Goal: Transaction & Acquisition: Book appointment/travel/reservation

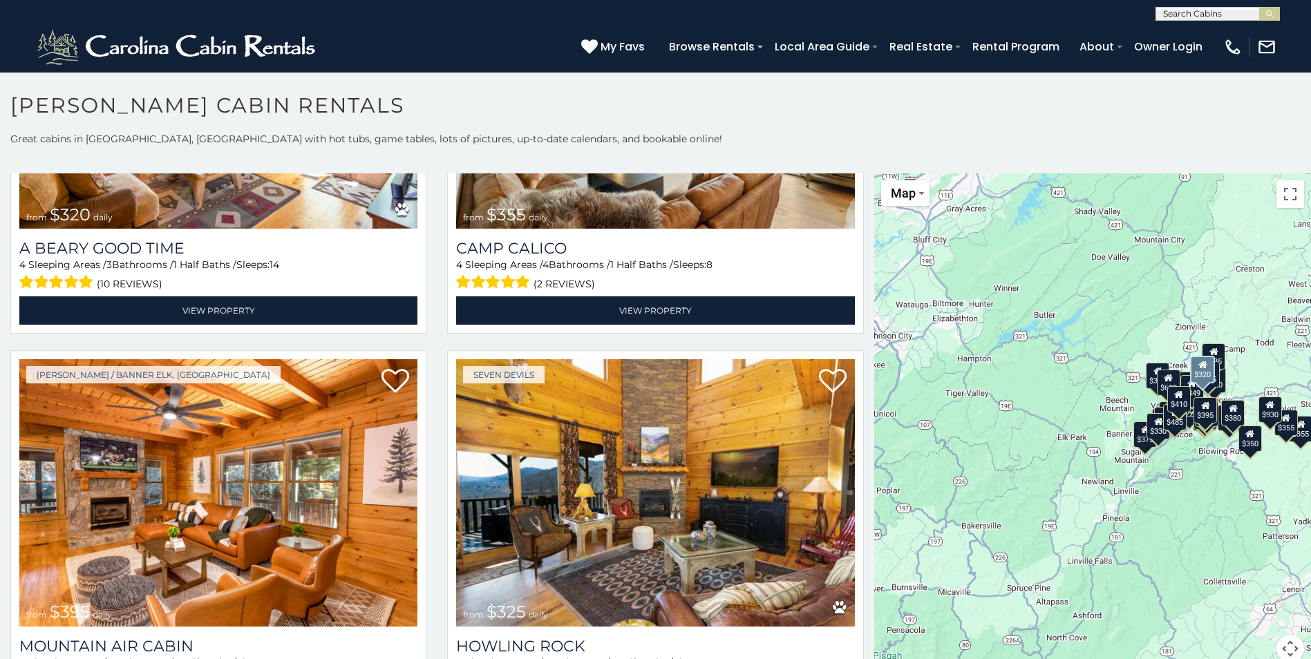
scroll to position [5043, 0]
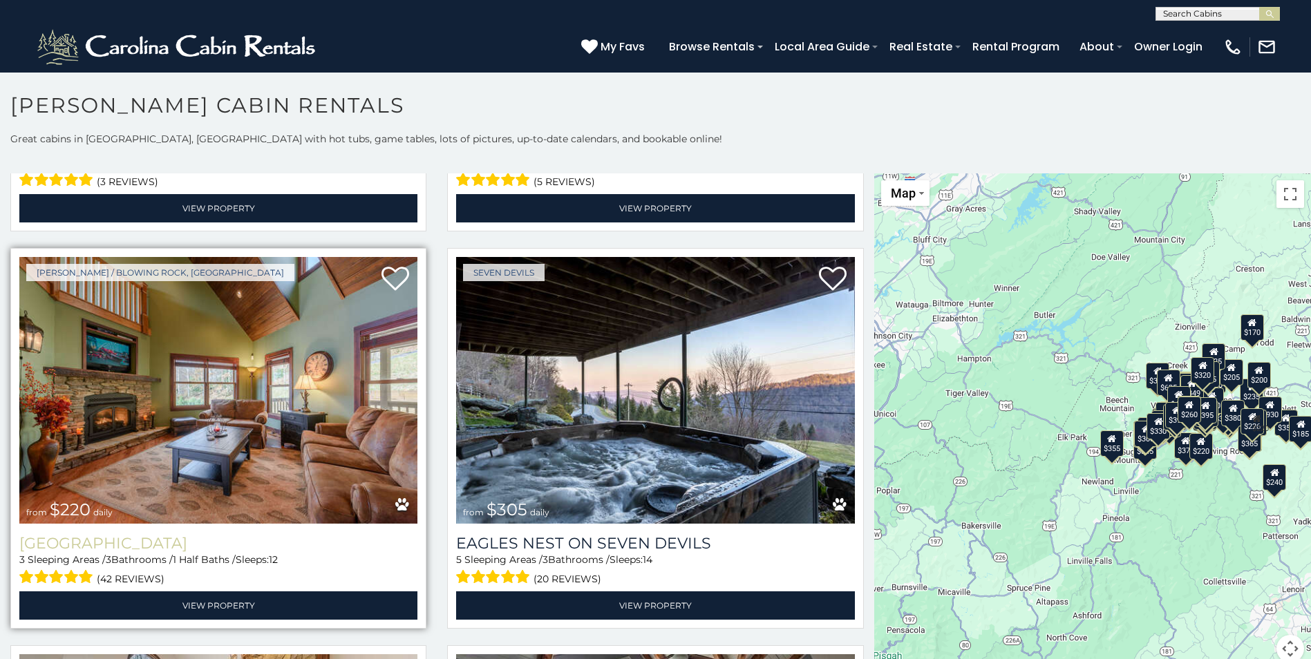
scroll to position [8705, 0]
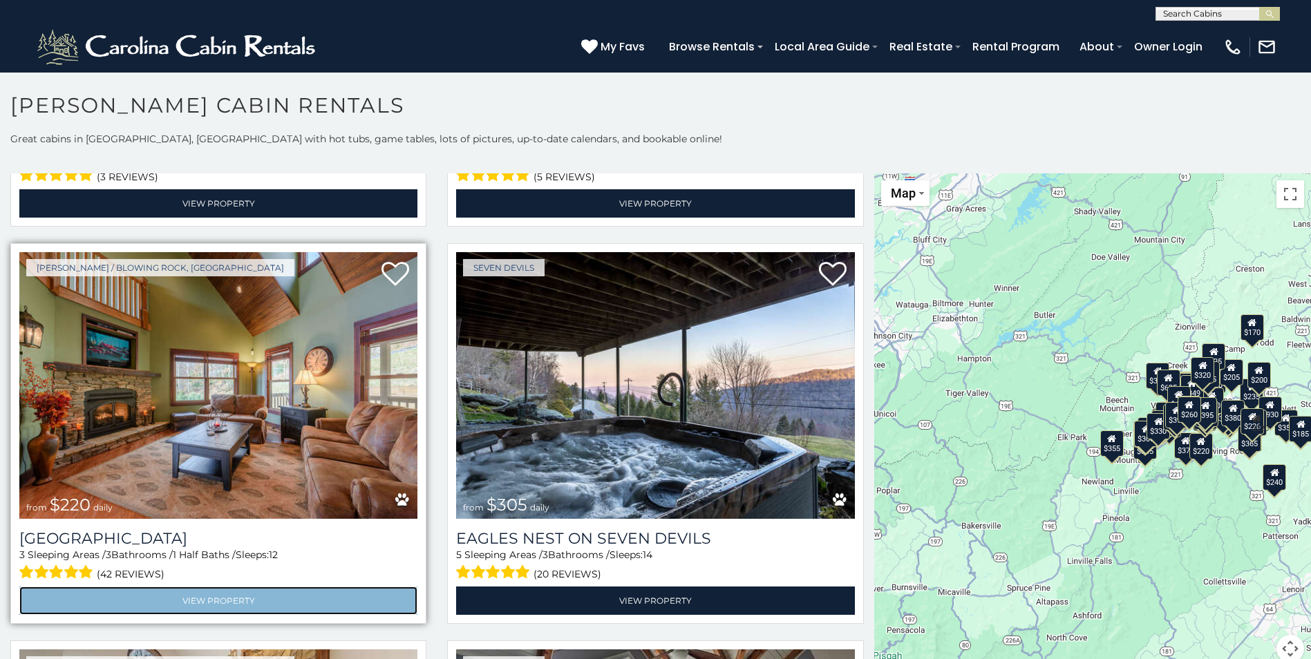
click at [239, 587] on link "View Property" at bounding box center [218, 601] width 398 height 28
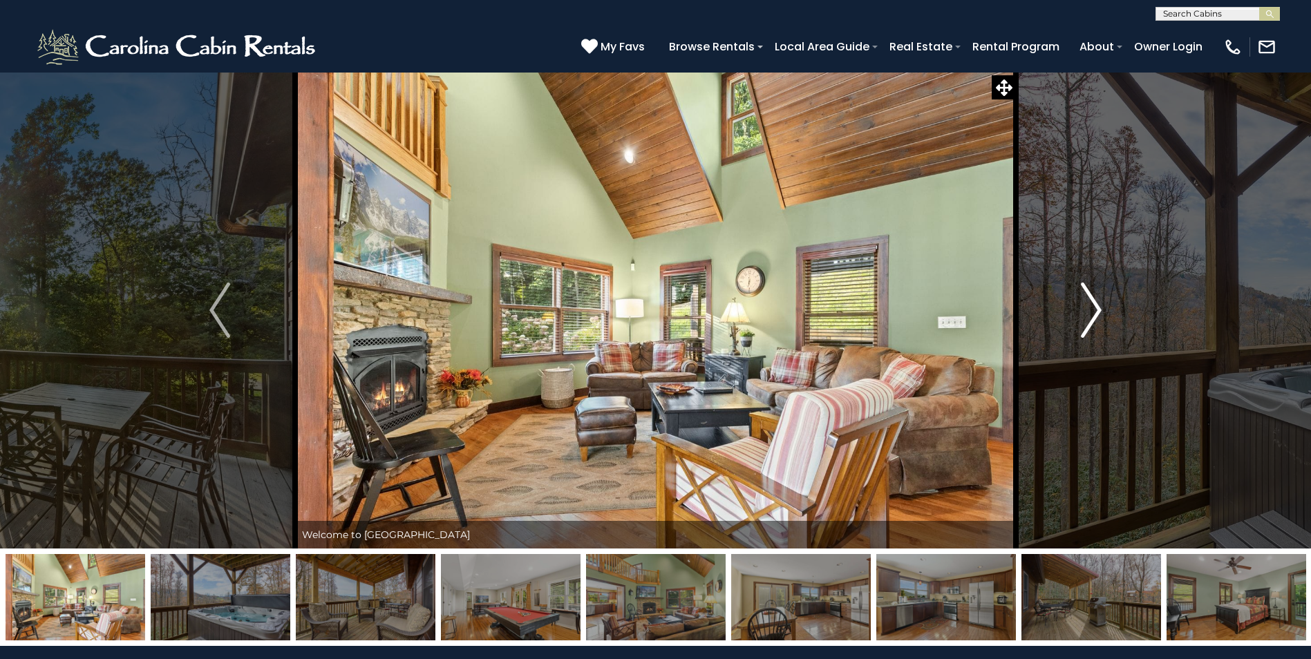
click at [1092, 309] on img "Next" at bounding box center [1090, 310] width 21 height 55
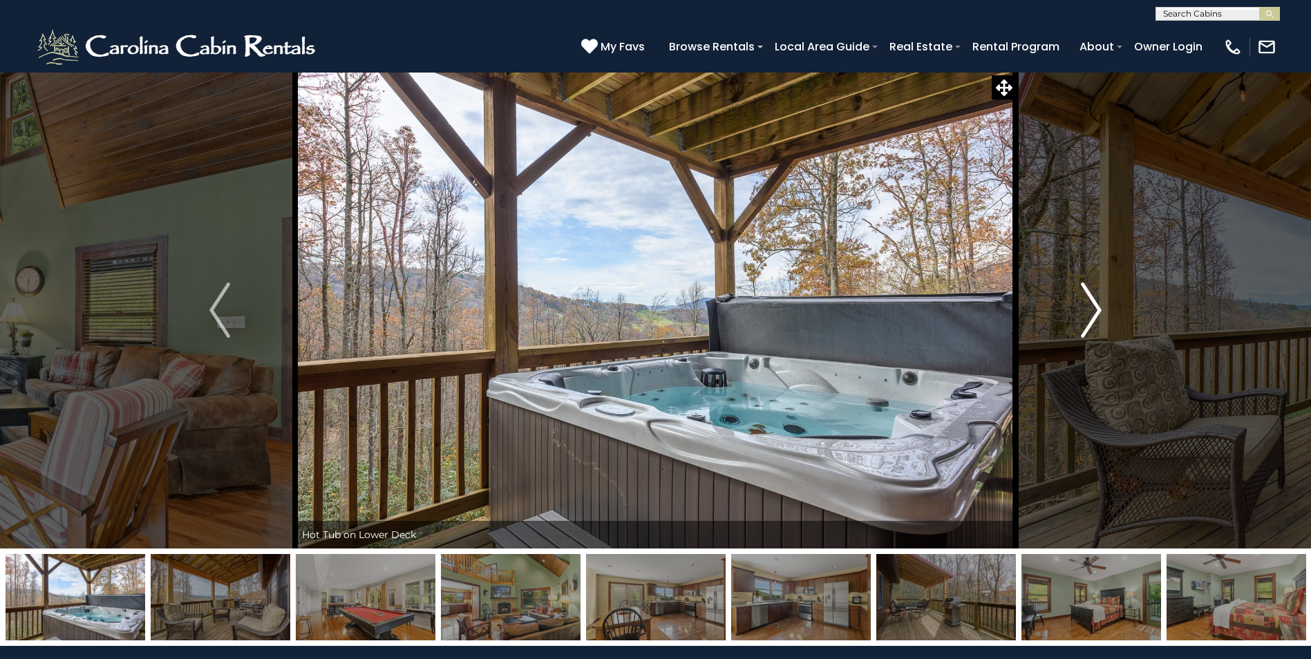
click at [1092, 309] on img "Next" at bounding box center [1090, 310] width 21 height 55
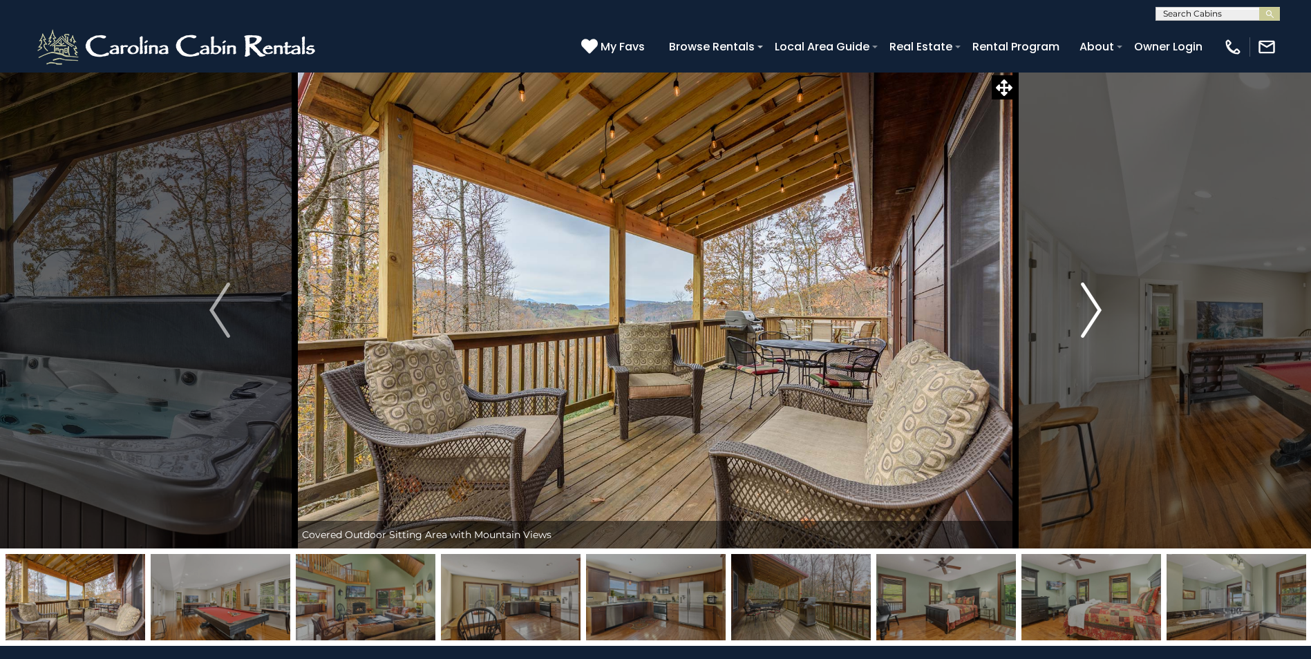
click at [1092, 309] on img "Next" at bounding box center [1090, 310] width 21 height 55
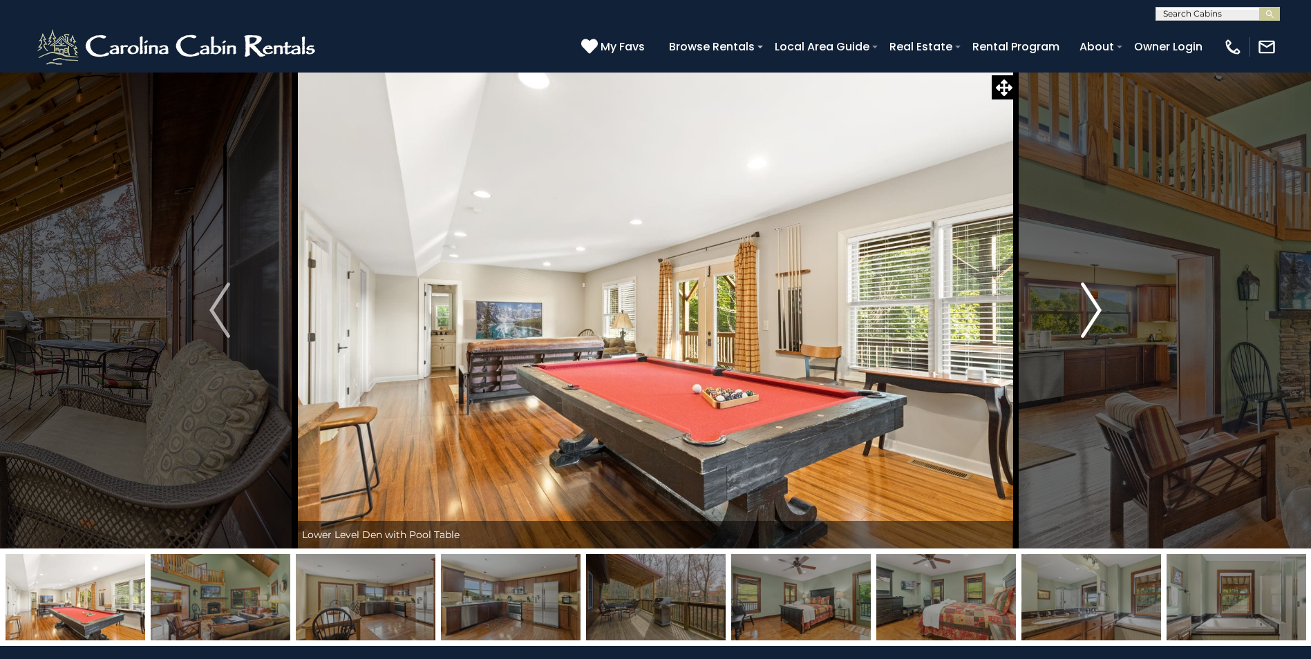
click at [1092, 309] on img "Next" at bounding box center [1090, 310] width 21 height 55
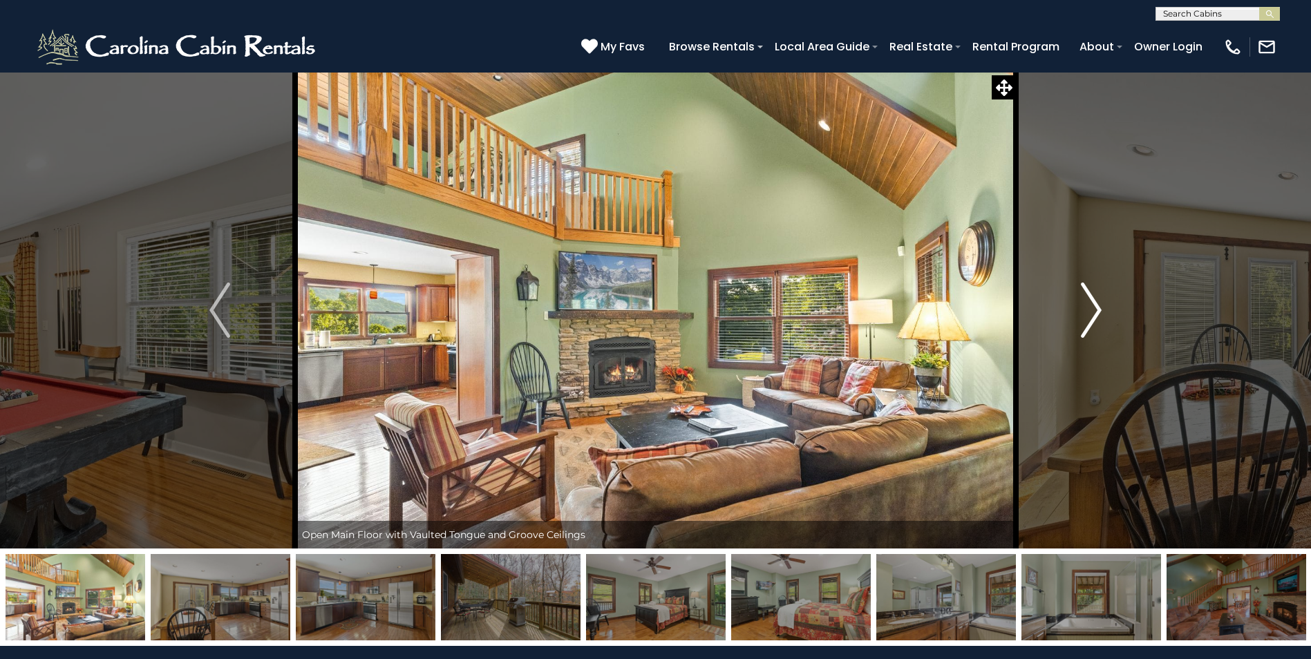
click at [1092, 309] on img "Next" at bounding box center [1090, 310] width 21 height 55
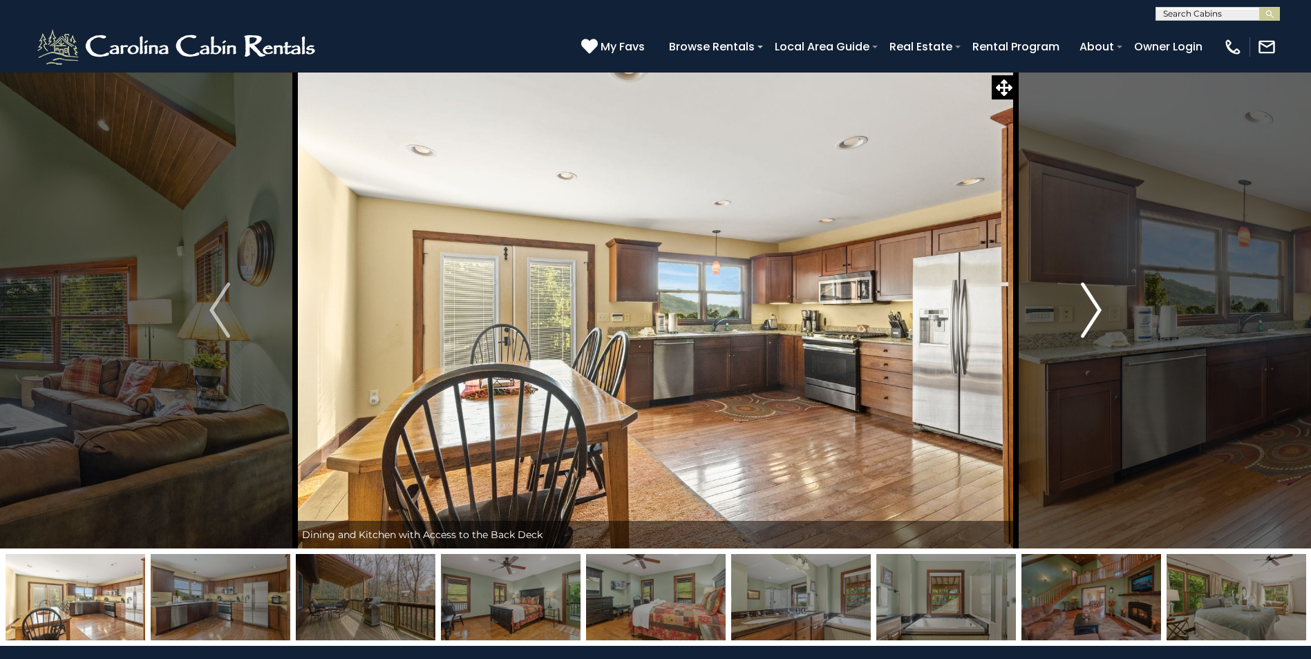
click at [1092, 309] on img "Next" at bounding box center [1090, 310] width 21 height 55
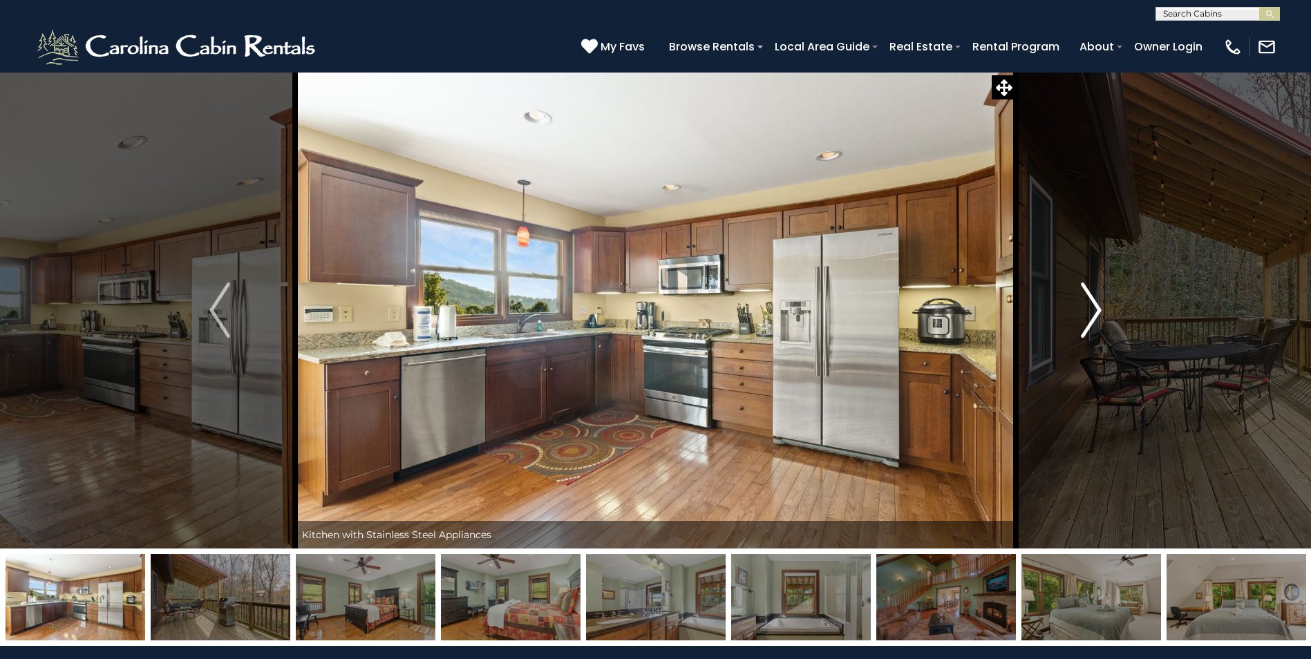
click at [1092, 309] on img "Next" at bounding box center [1090, 310] width 21 height 55
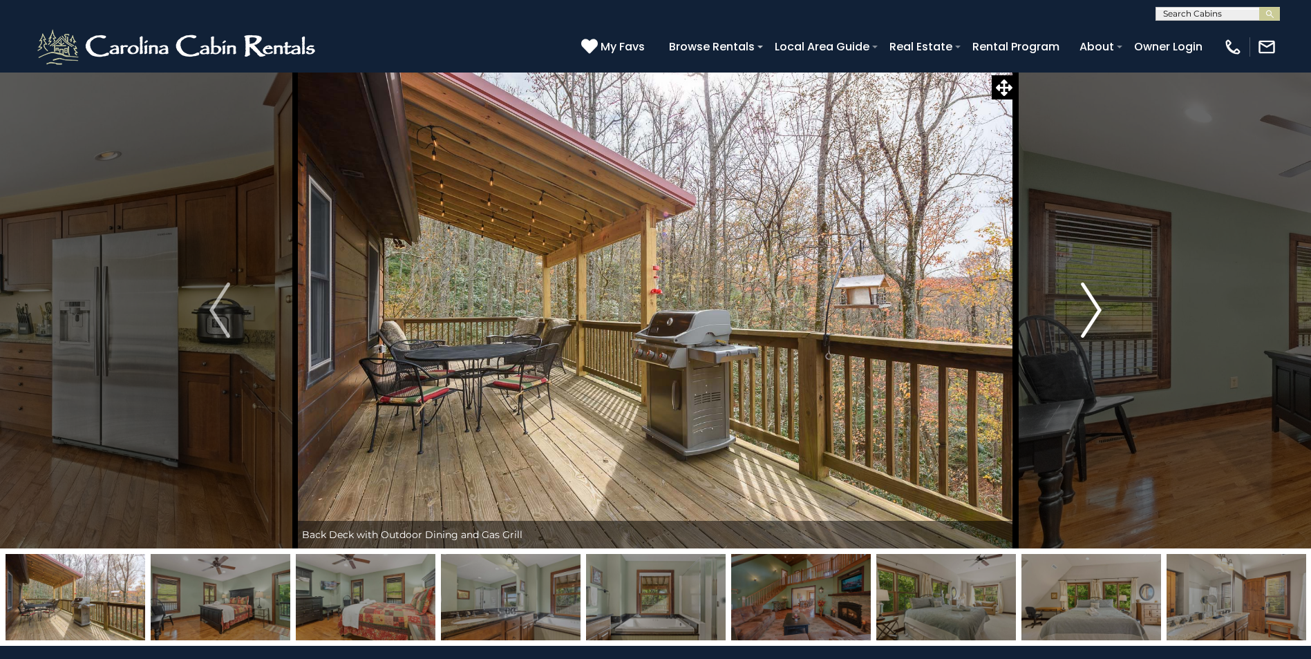
click at [1092, 309] on img "Next" at bounding box center [1090, 310] width 21 height 55
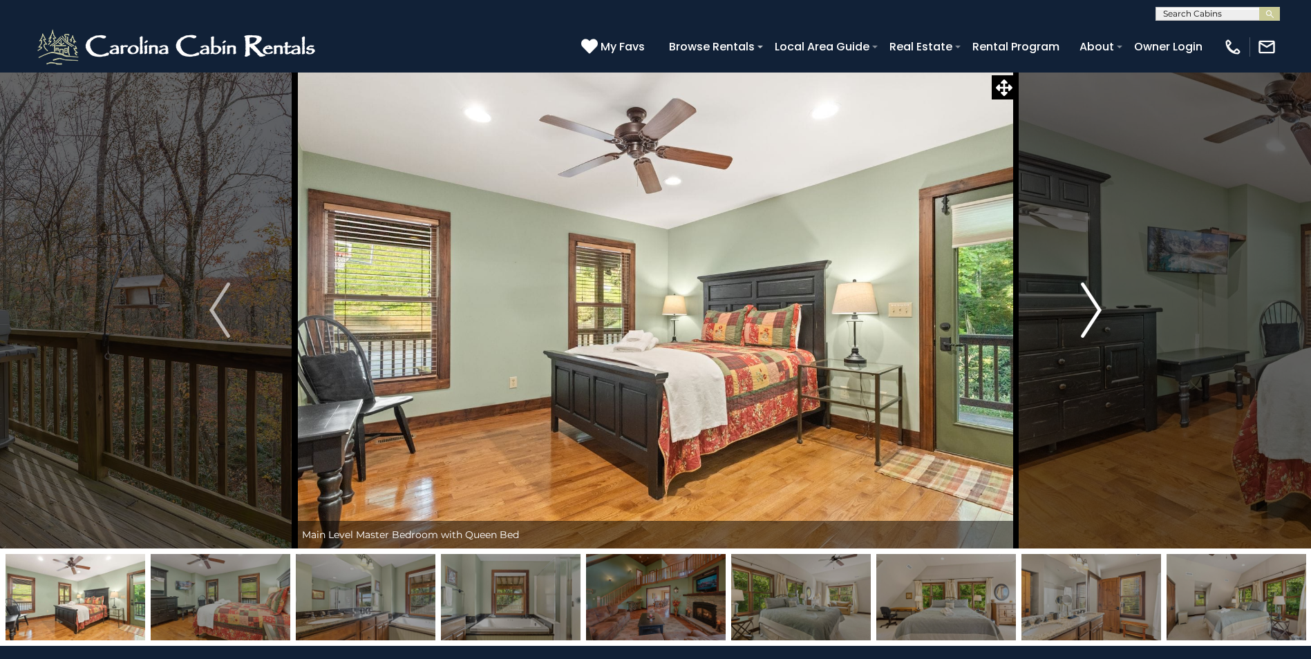
click at [1092, 309] on img "Next" at bounding box center [1090, 310] width 21 height 55
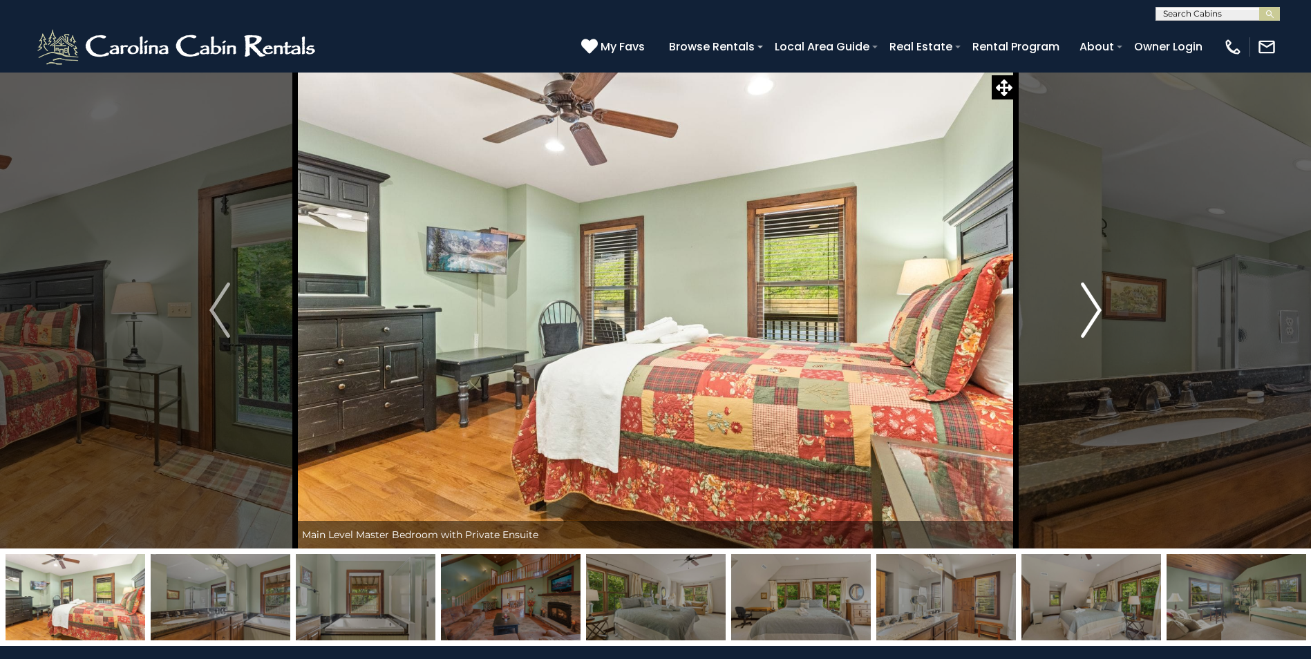
click at [1092, 309] on img "Next" at bounding box center [1090, 310] width 21 height 55
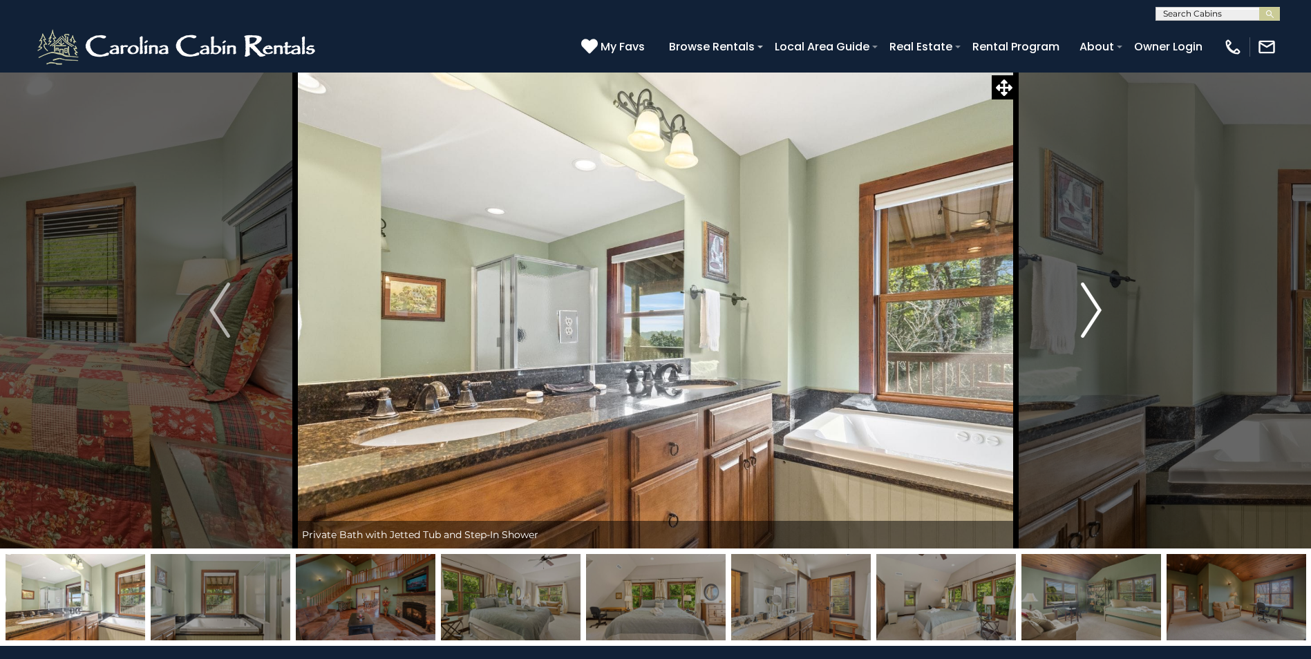
click at [1092, 309] on img "Next" at bounding box center [1090, 310] width 21 height 55
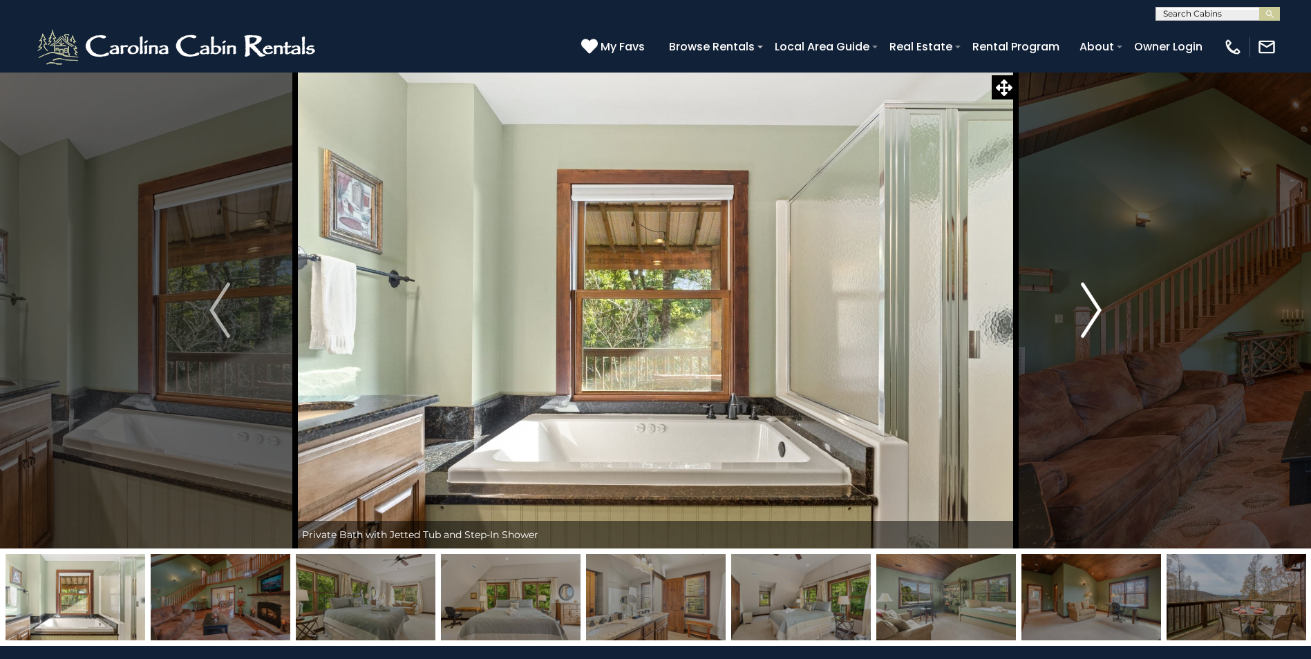
click at [1092, 309] on img "Next" at bounding box center [1090, 310] width 21 height 55
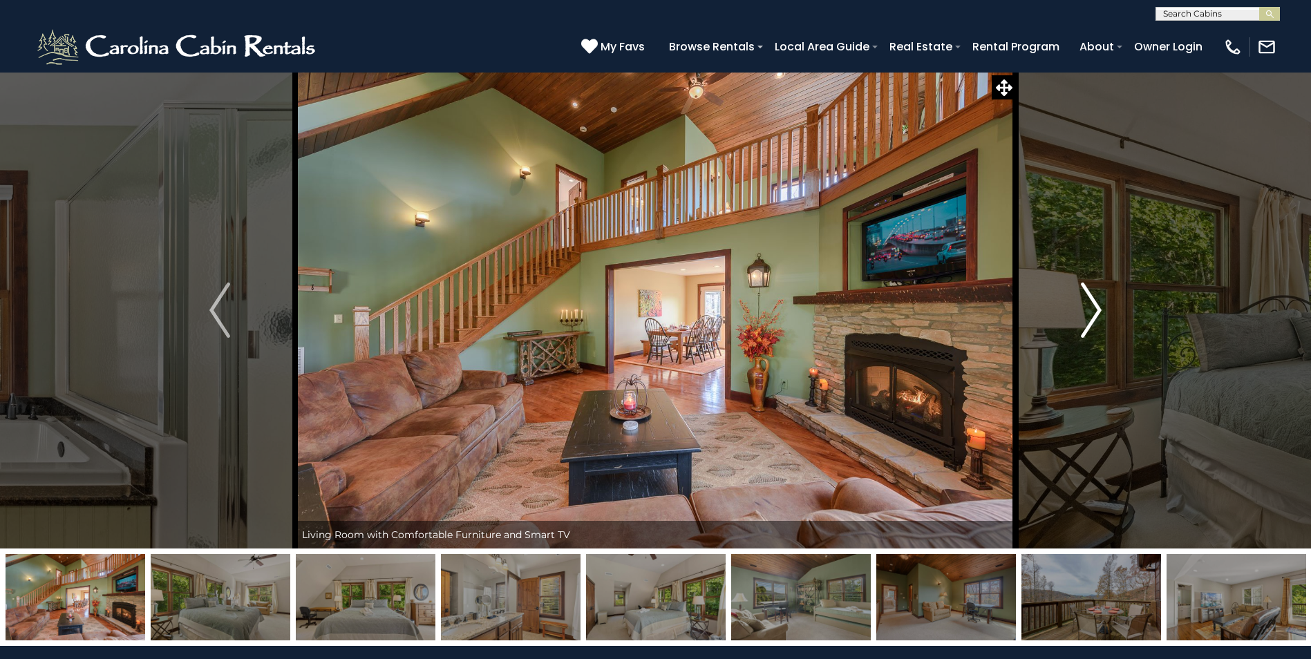
click at [1092, 309] on img "Next" at bounding box center [1090, 310] width 21 height 55
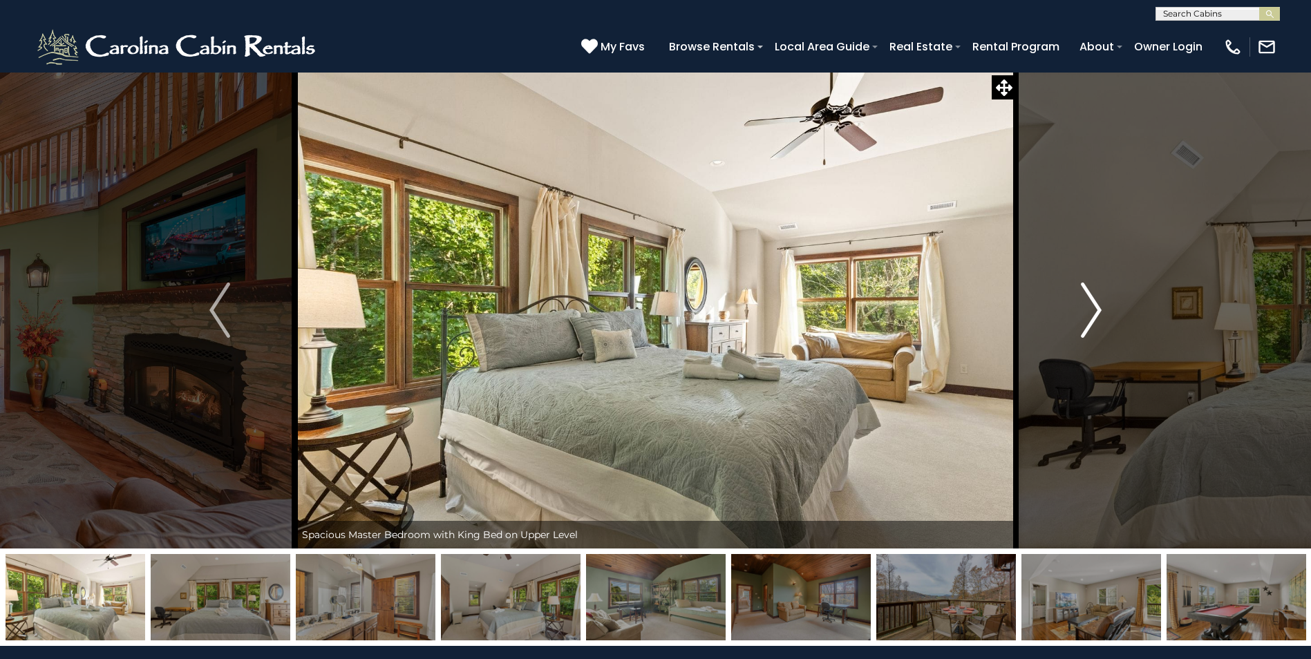
click at [1092, 309] on img "Next" at bounding box center [1090, 310] width 21 height 55
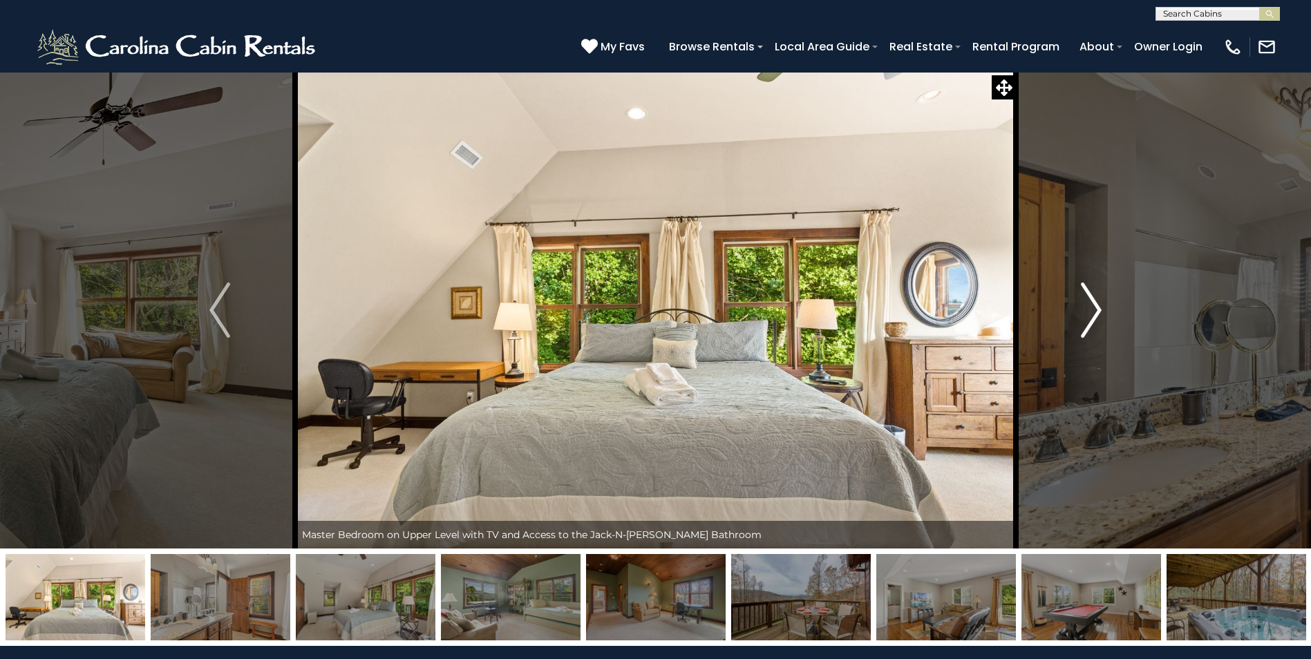
click at [1092, 309] on img "Next" at bounding box center [1090, 310] width 21 height 55
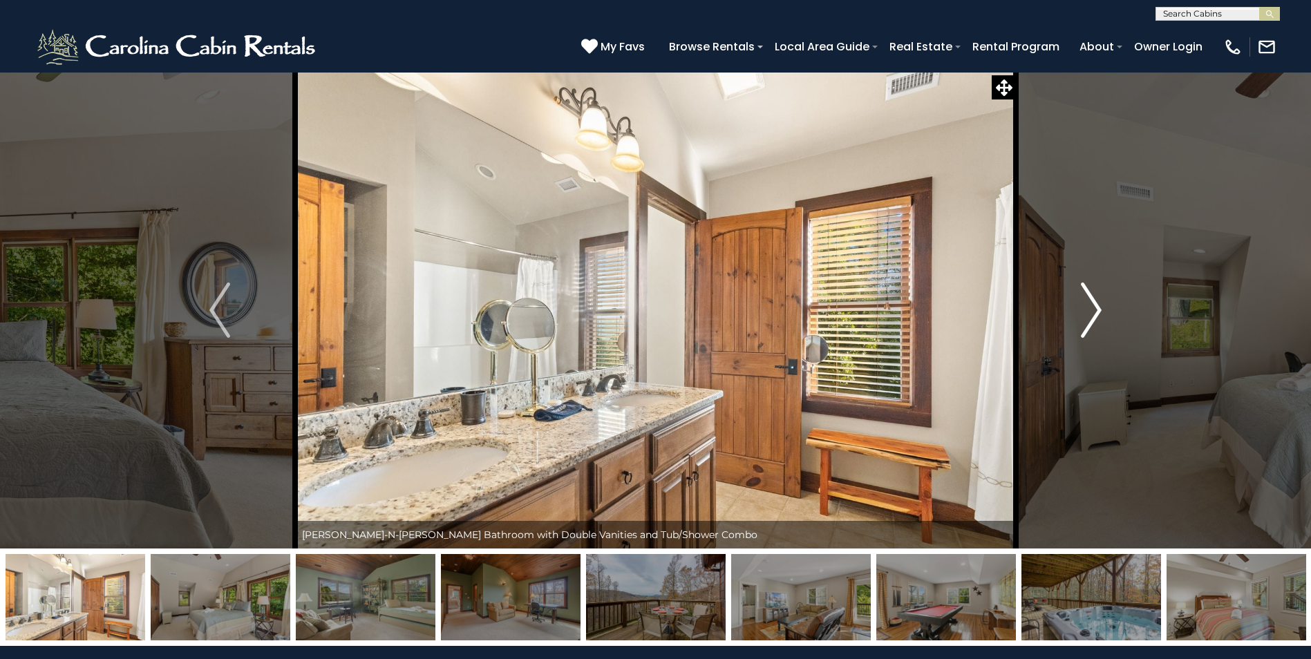
click at [1092, 309] on img "Next" at bounding box center [1090, 310] width 21 height 55
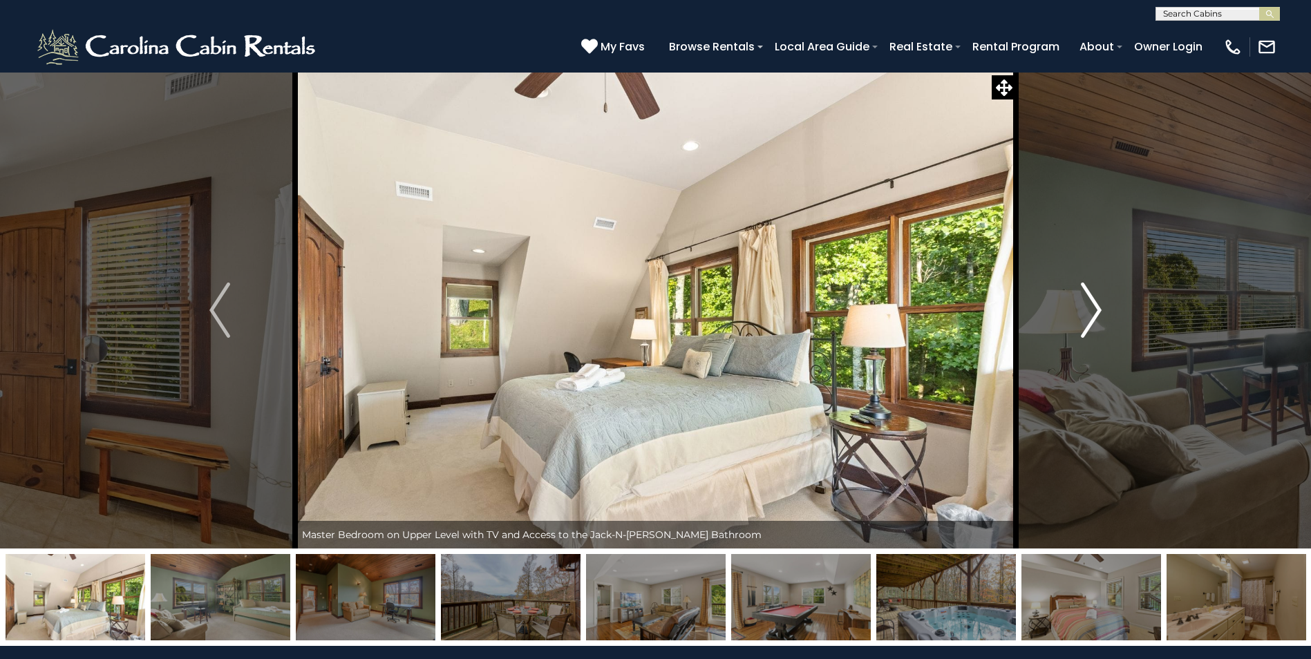
click at [1092, 309] on img "Next" at bounding box center [1090, 310] width 21 height 55
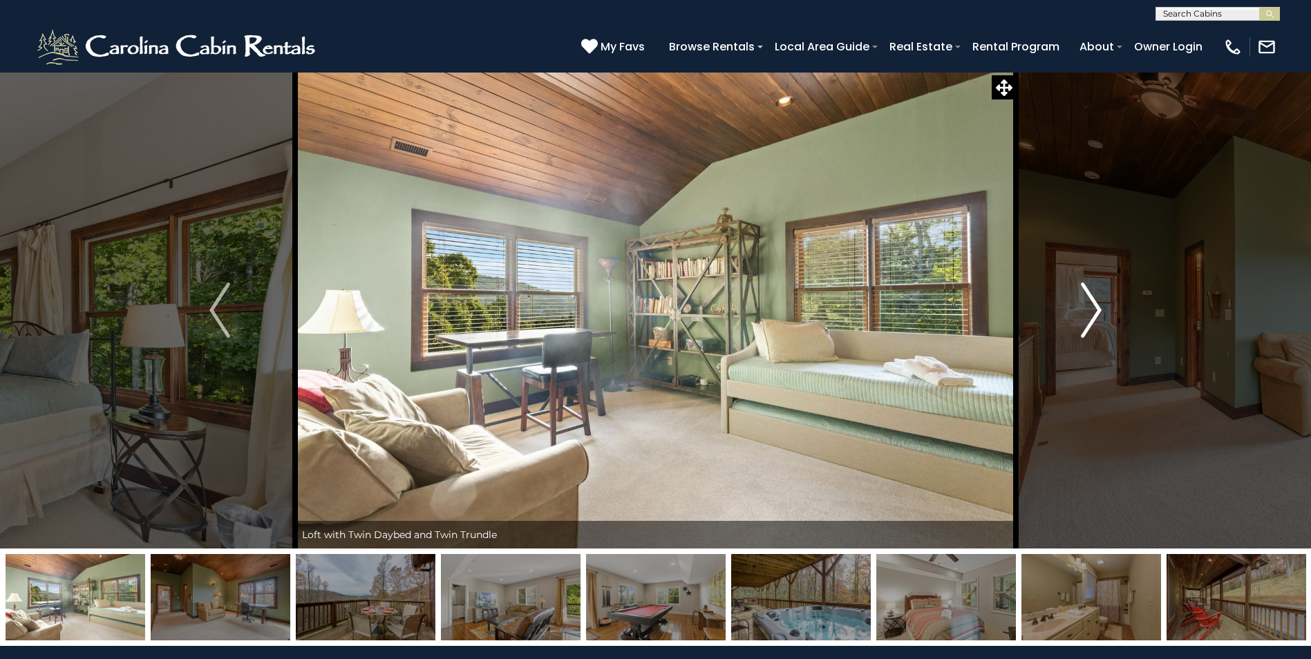
click at [1087, 304] on img "Next" at bounding box center [1090, 310] width 21 height 55
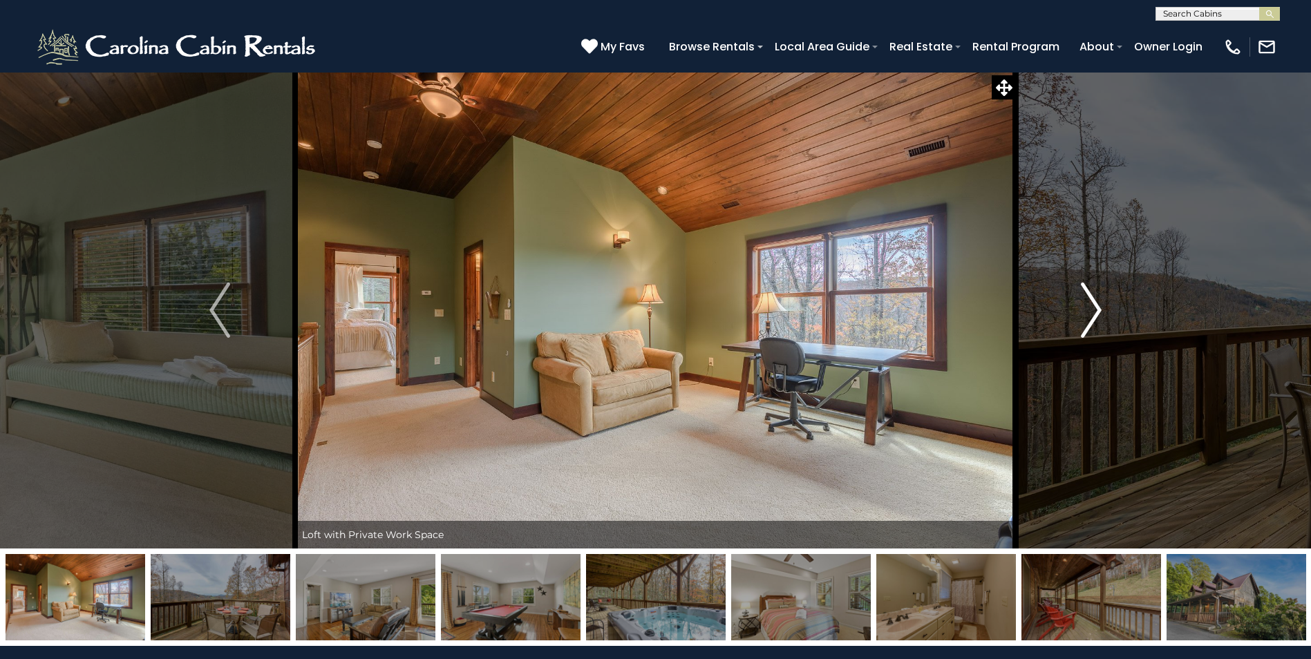
click at [1090, 309] on img "Next" at bounding box center [1090, 310] width 21 height 55
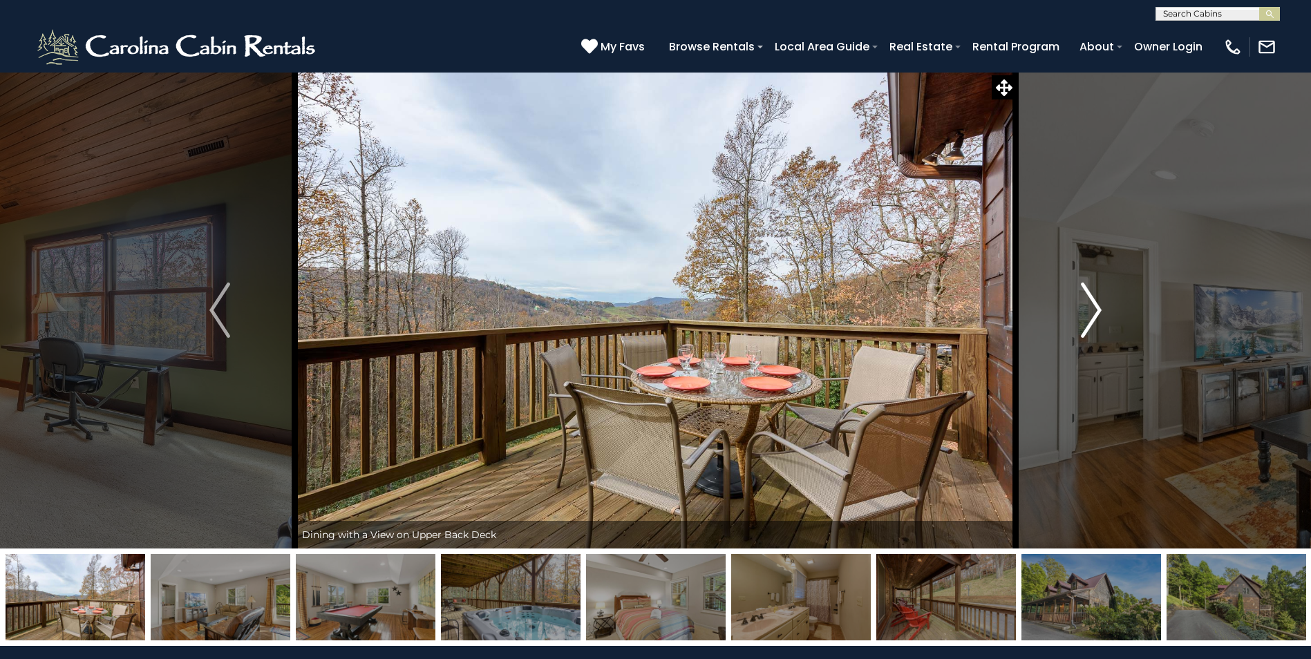
click at [1091, 309] on img "Next" at bounding box center [1090, 310] width 21 height 55
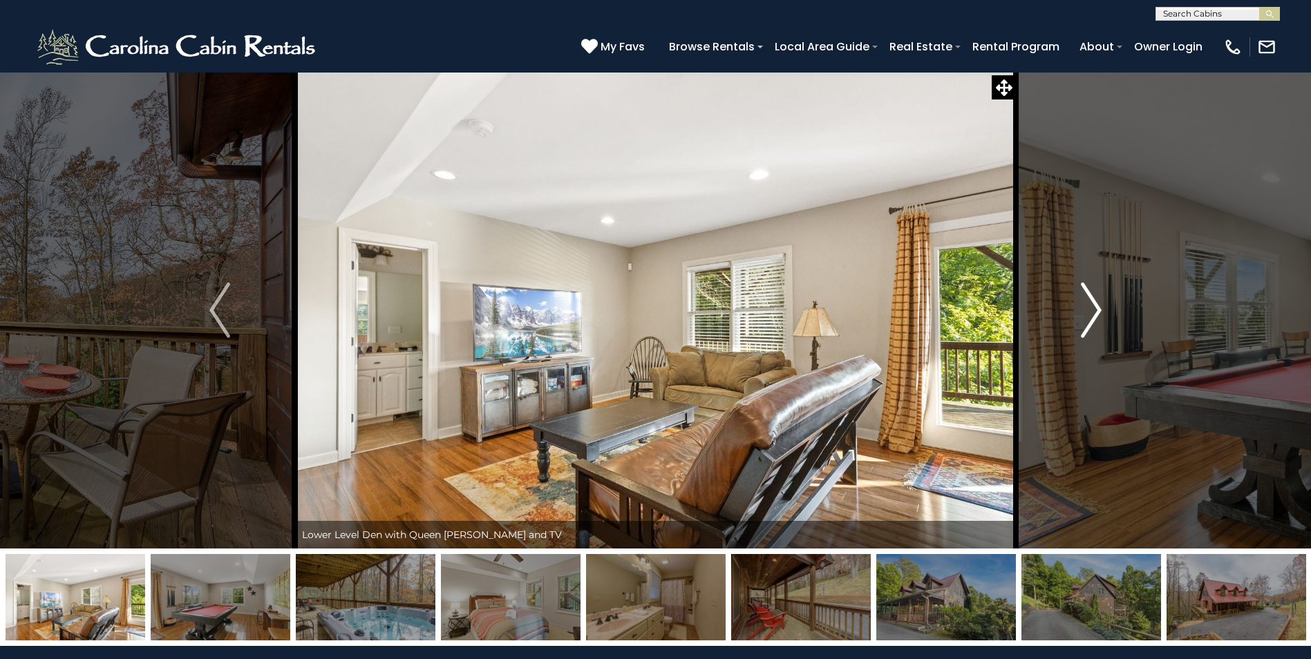
click at [1092, 316] on img "Next" at bounding box center [1090, 310] width 21 height 55
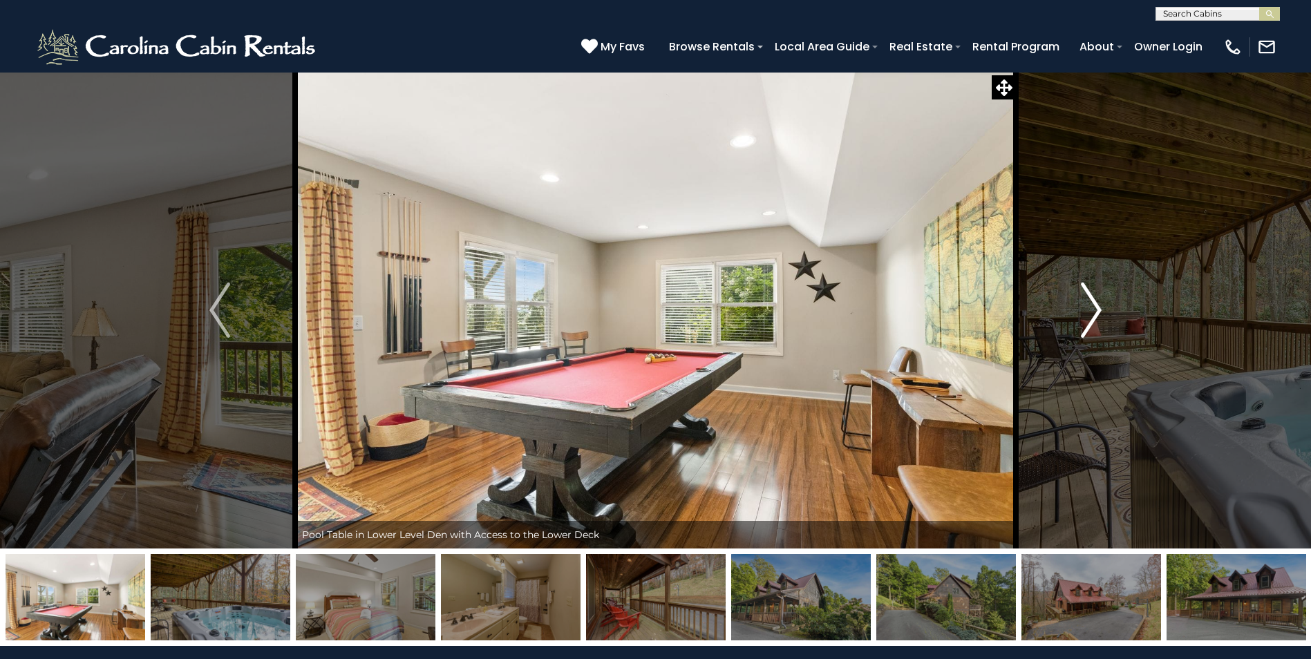
click at [1092, 315] on img "Next" at bounding box center [1090, 310] width 21 height 55
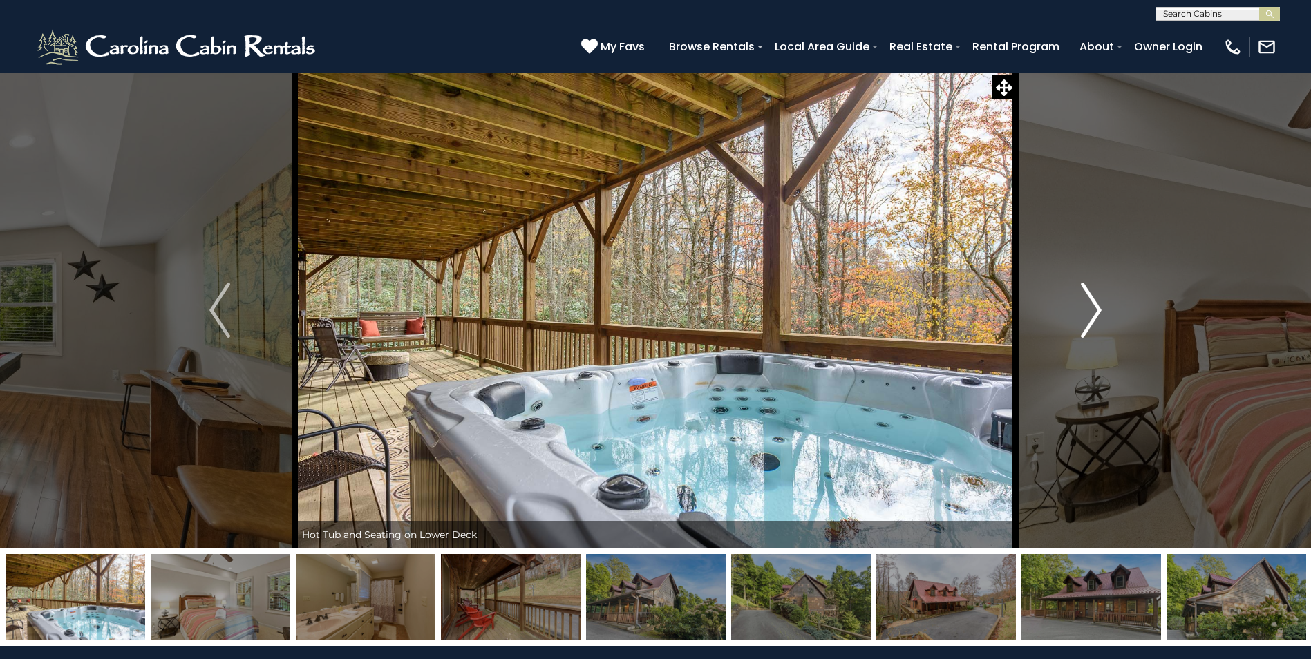
click at [1092, 316] on img "Next" at bounding box center [1090, 310] width 21 height 55
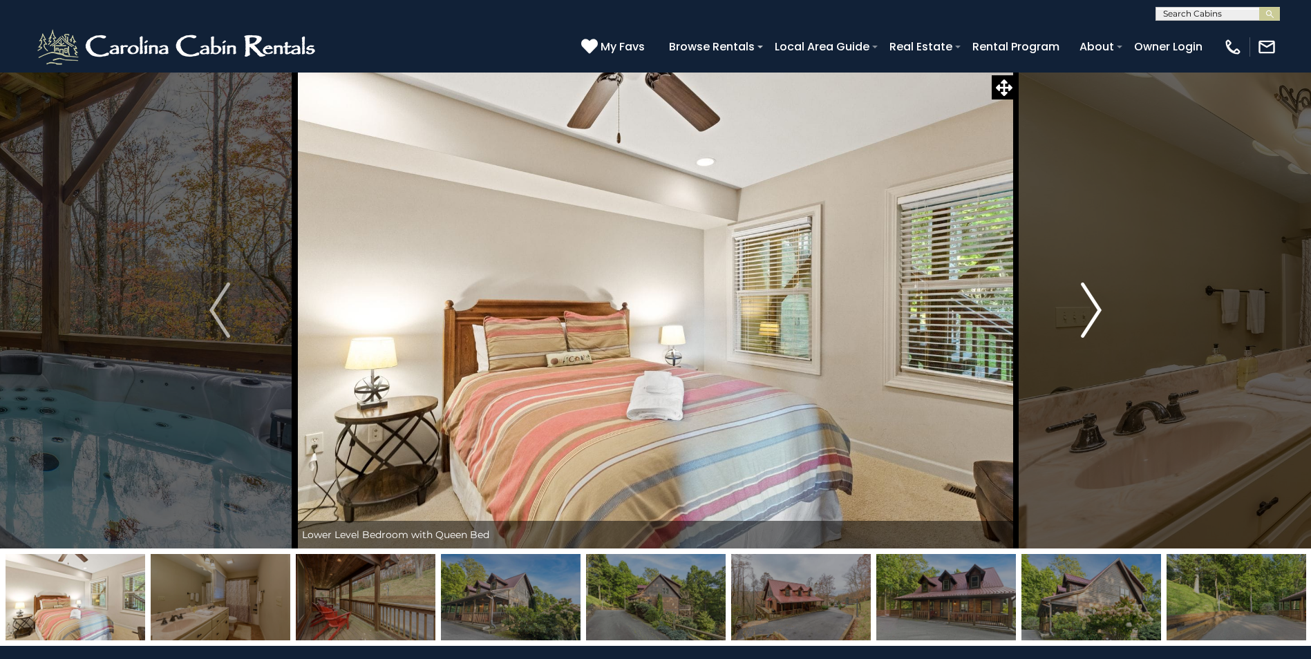
click at [1092, 316] on img "Next" at bounding box center [1090, 310] width 21 height 55
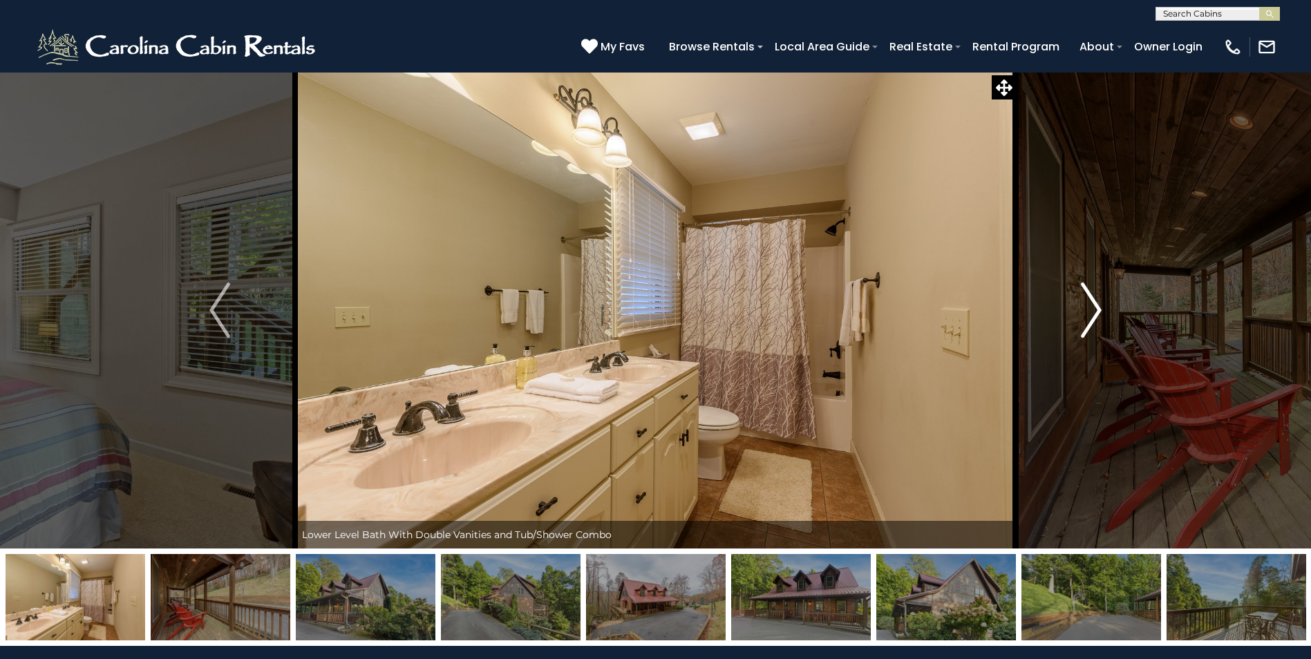
click at [1092, 316] on img "Next" at bounding box center [1090, 310] width 21 height 55
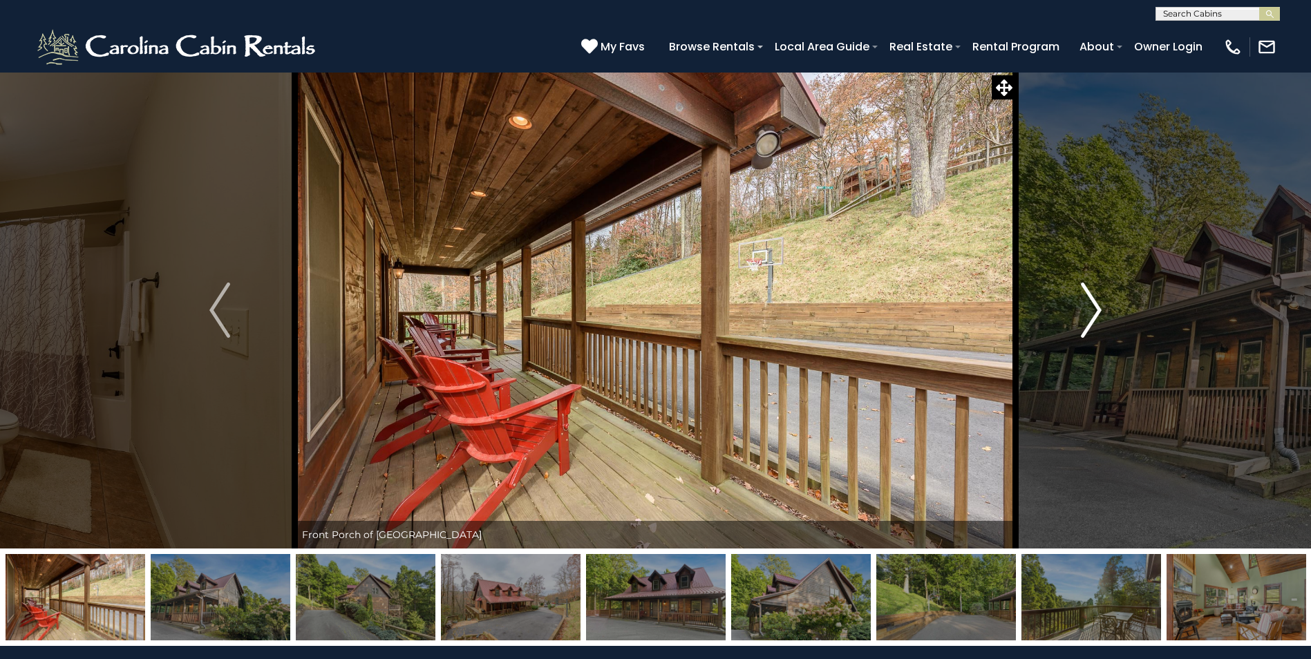
click at [1094, 315] on img "Next" at bounding box center [1090, 310] width 21 height 55
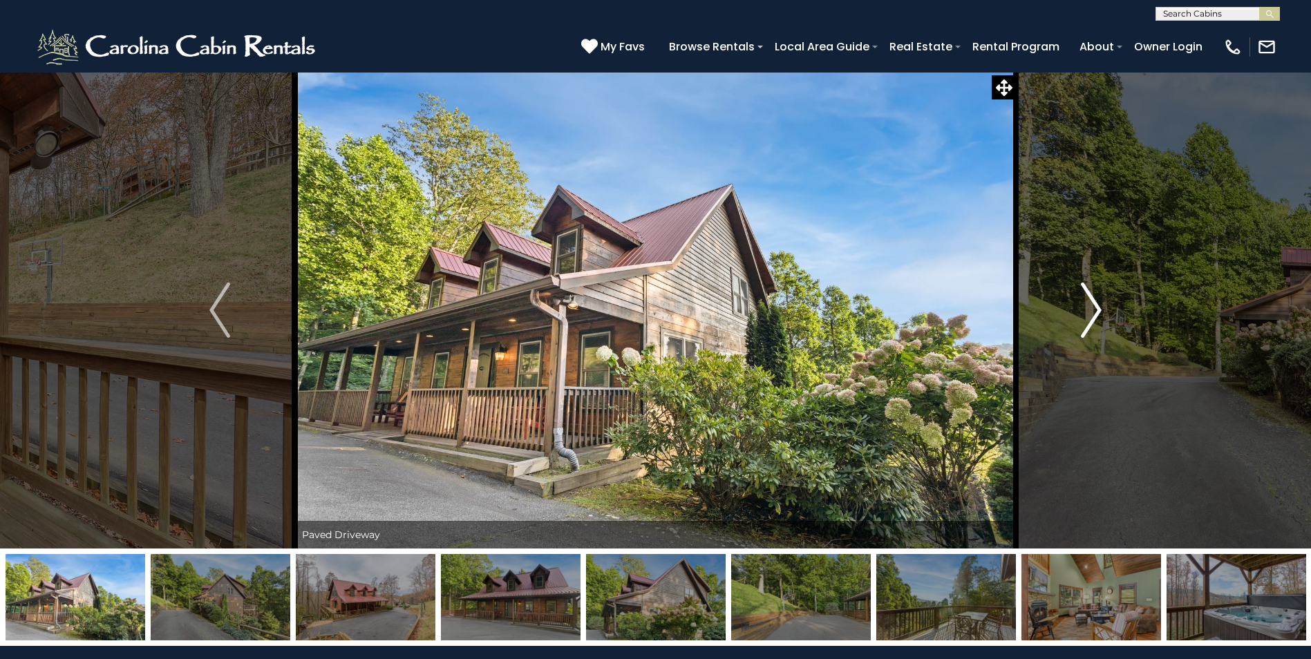
click at [1094, 315] on img "Next" at bounding box center [1090, 310] width 21 height 55
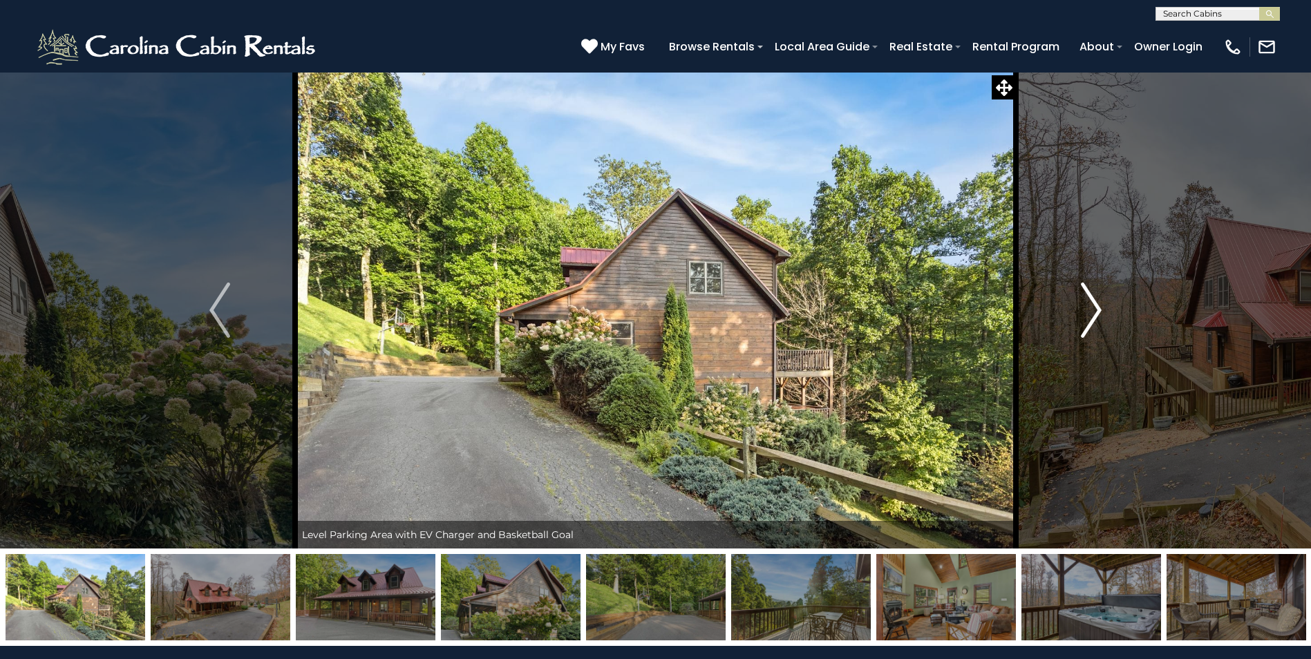
click at [1094, 315] on img "Next" at bounding box center [1090, 310] width 21 height 55
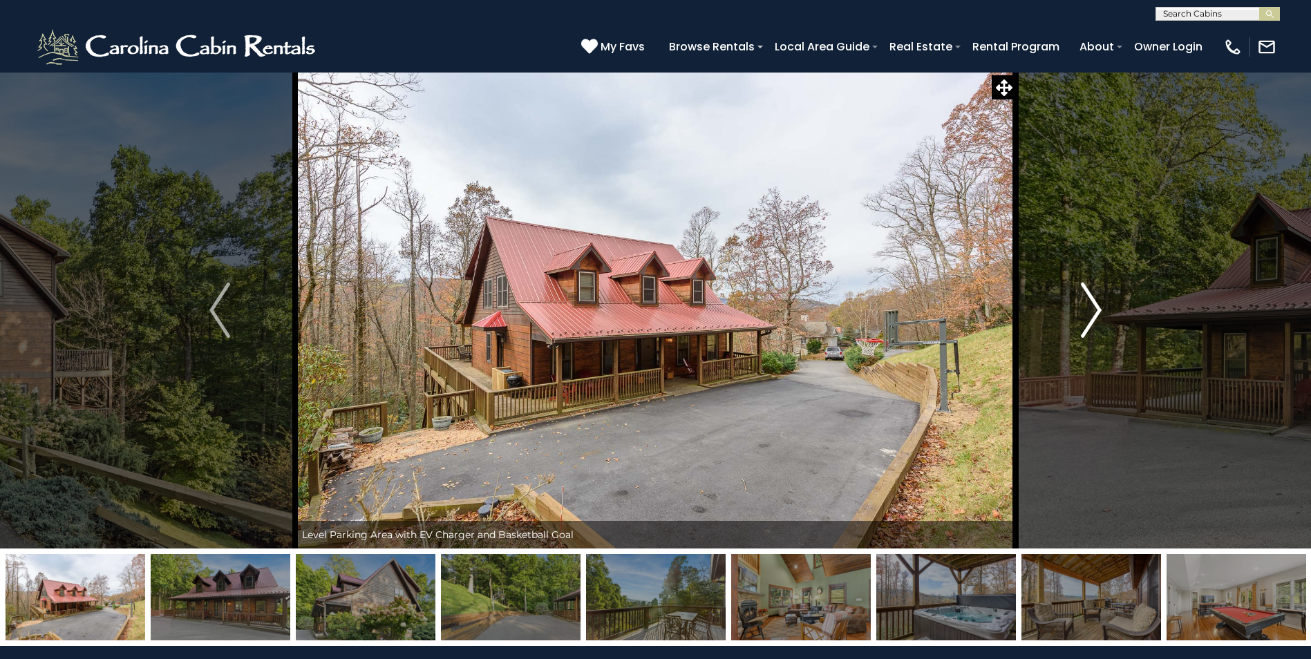
click at [1094, 315] on img "Next" at bounding box center [1090, 310] width 21 height 55
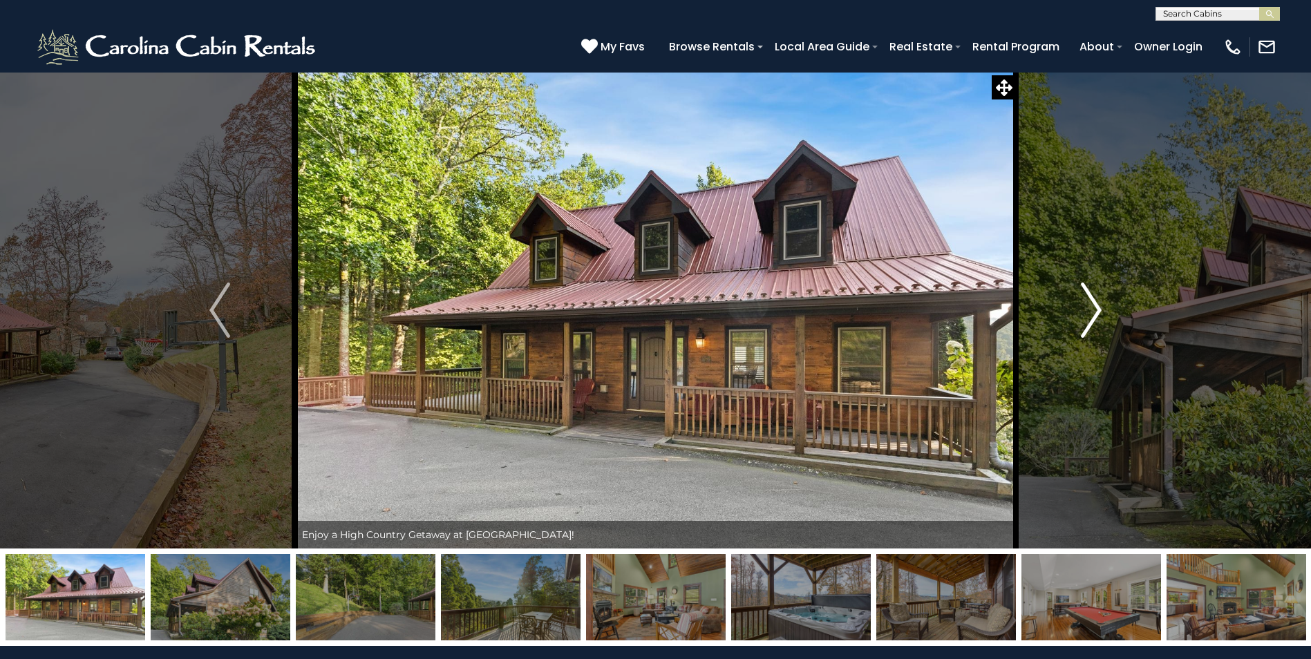
click at [1094, 315] on img "Next" at bounding box center [1090, 310] width 21 height 55
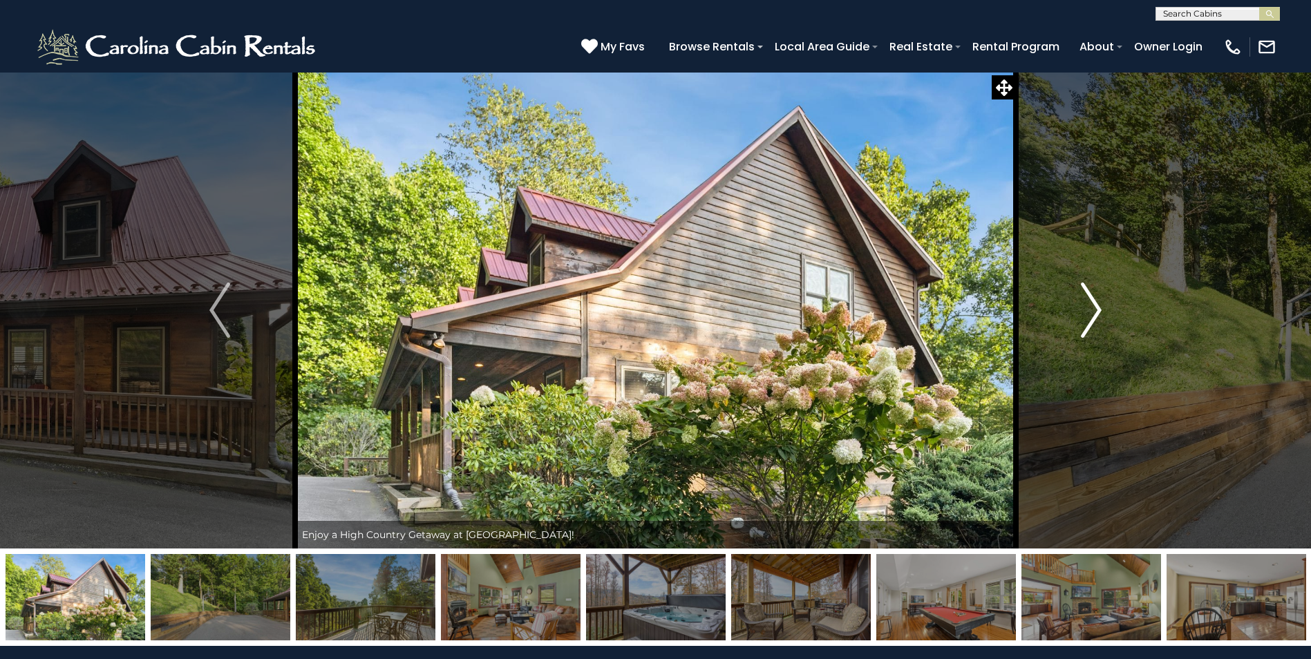
click at [1094, 315] on img "Next" at bounding box center [1090, 310] width 21 height 55
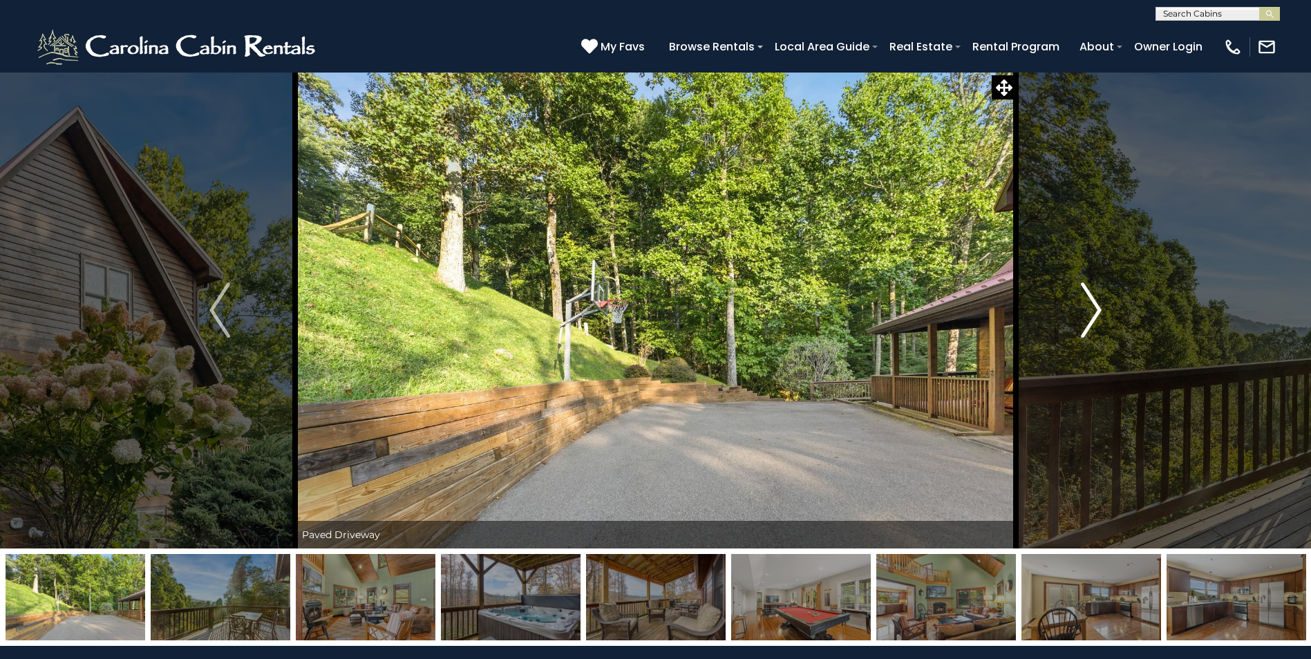
click at [1094, 315] on img "Next" at bounding box center [1090, 310] width 21 height 55
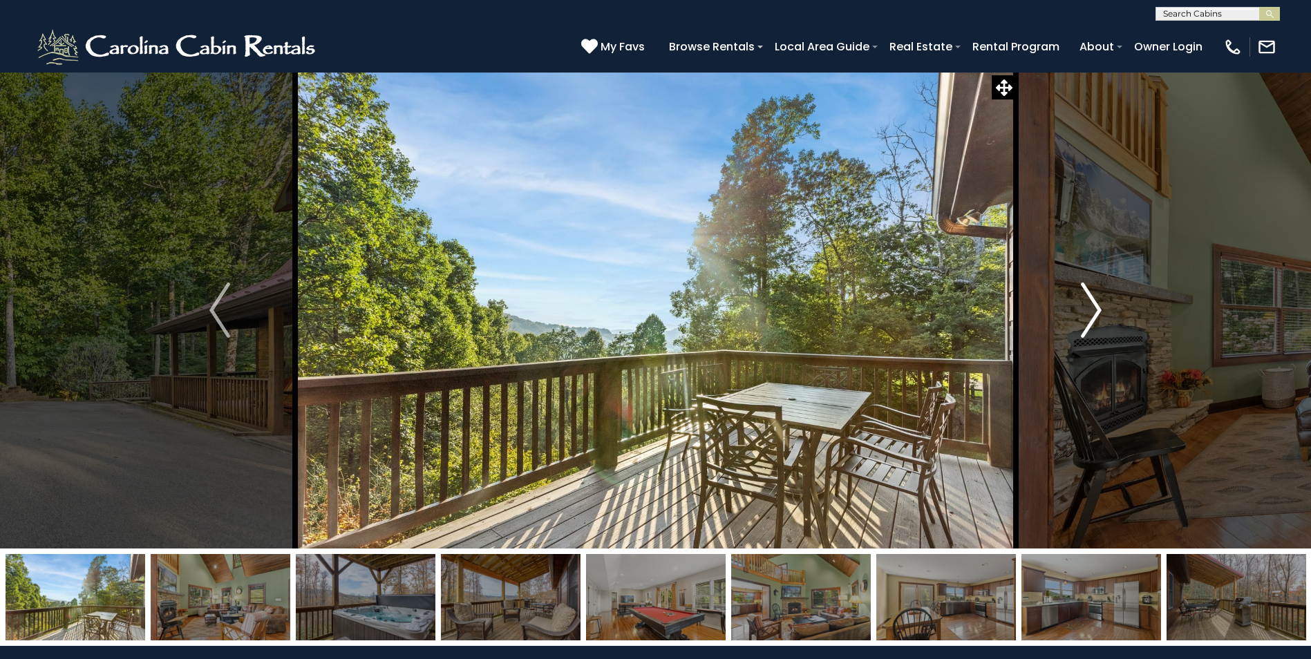
click at [1094, 315] on img "Next" at bounding box center [1090, 310] width 21 height 55
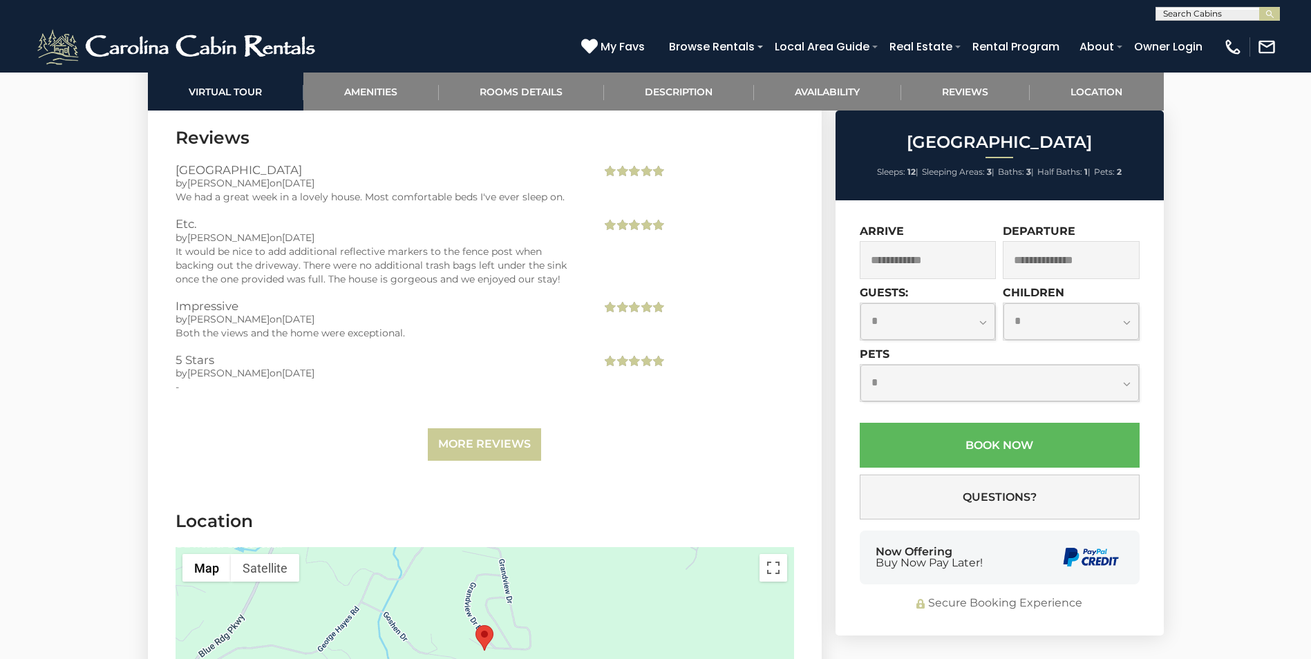
scroll to position [3454, 0]
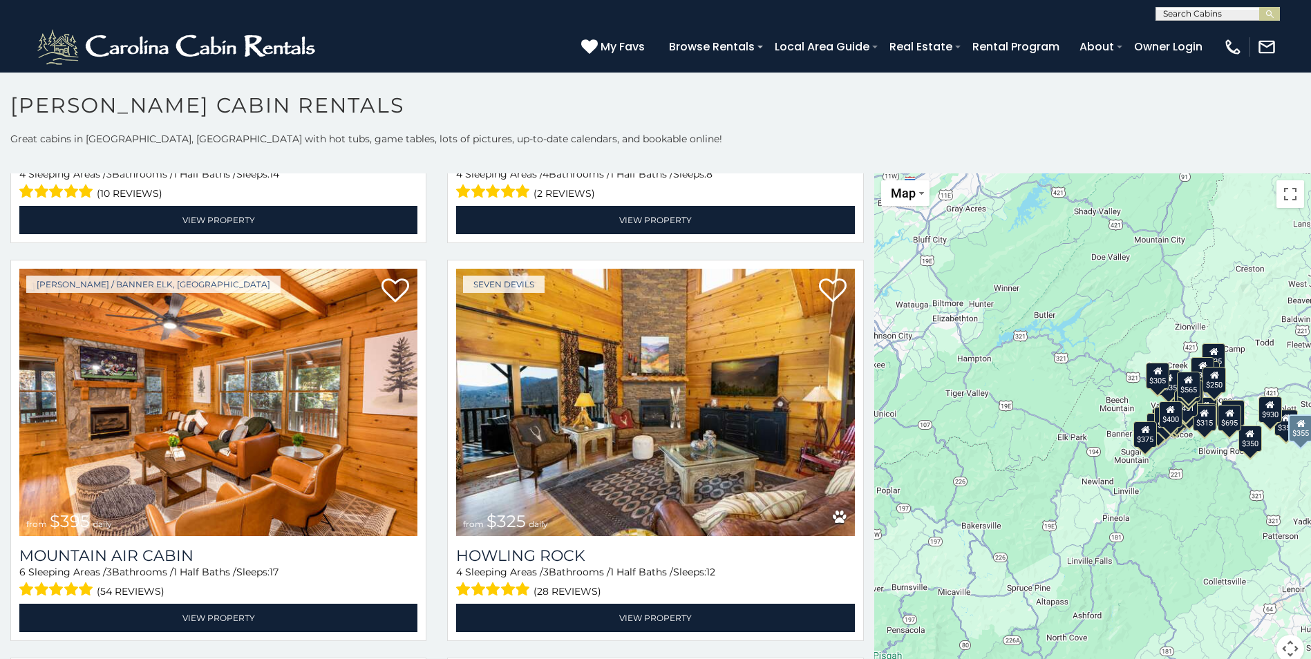
scroll to position [5112, 0]
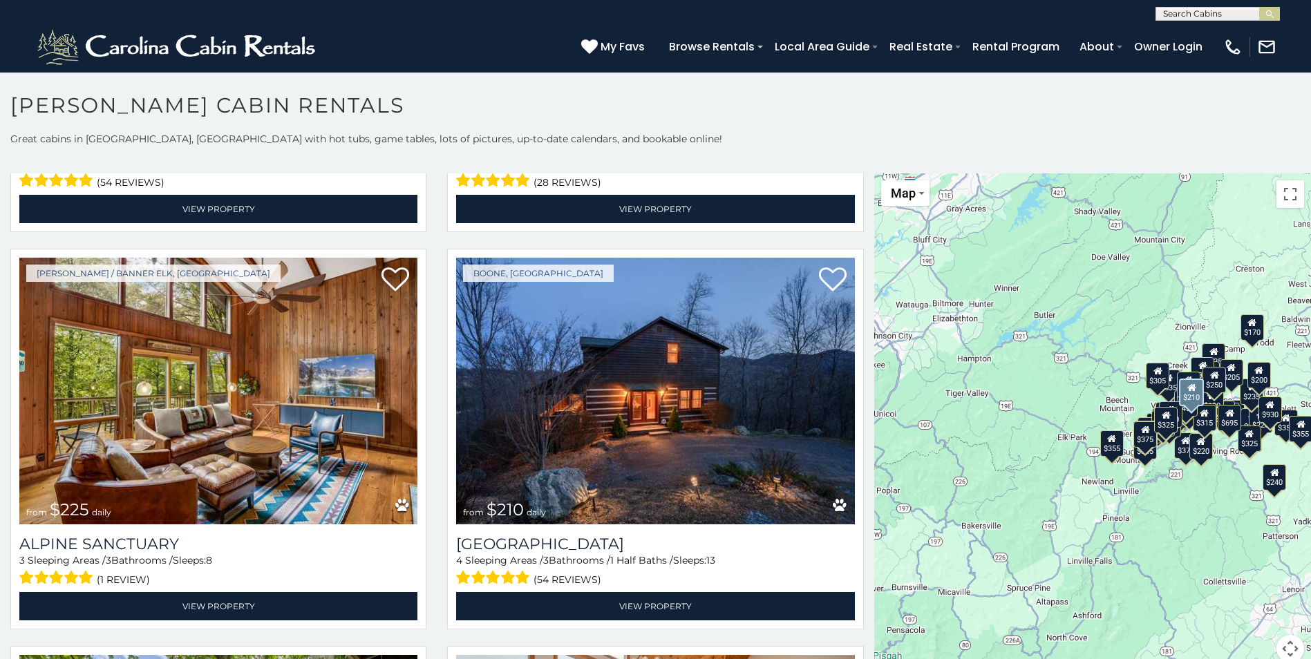
scroll to position [5567, 0]
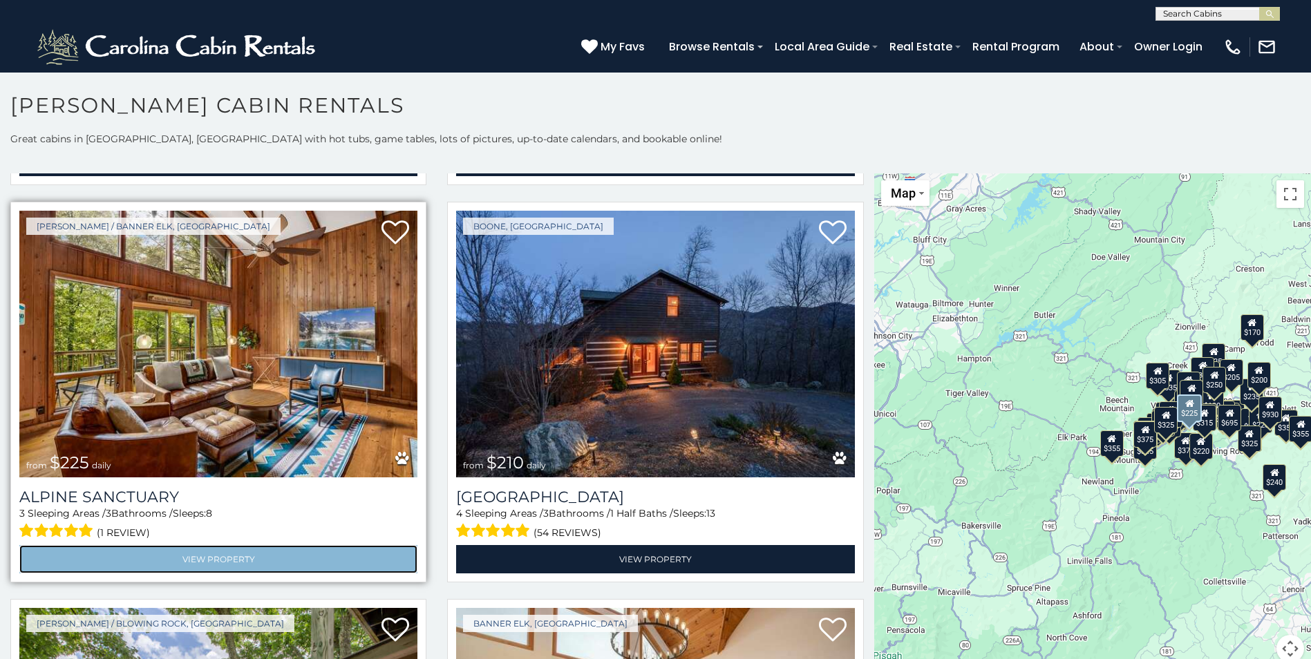
click at [238, 545] on link "View Property" at bounding box center [218, 559] width 398 height 28
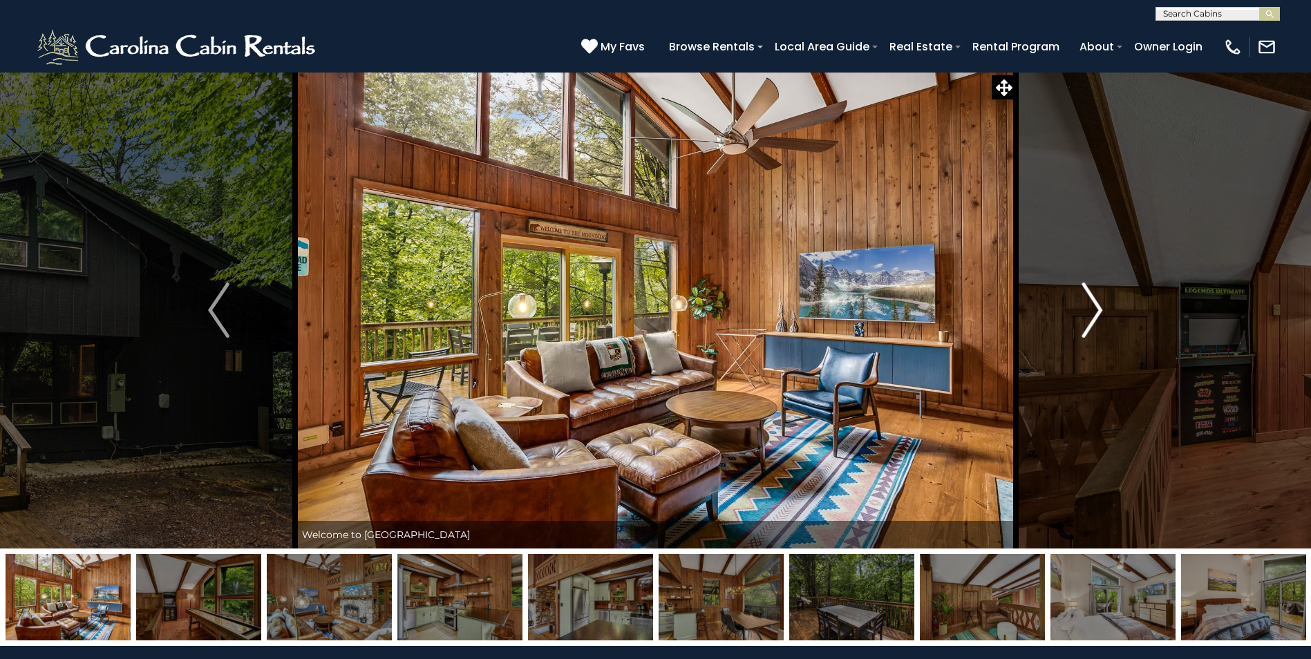
click at [1094, 309] on img "Next" at bounding box center [1091, 310] width 21 height 55
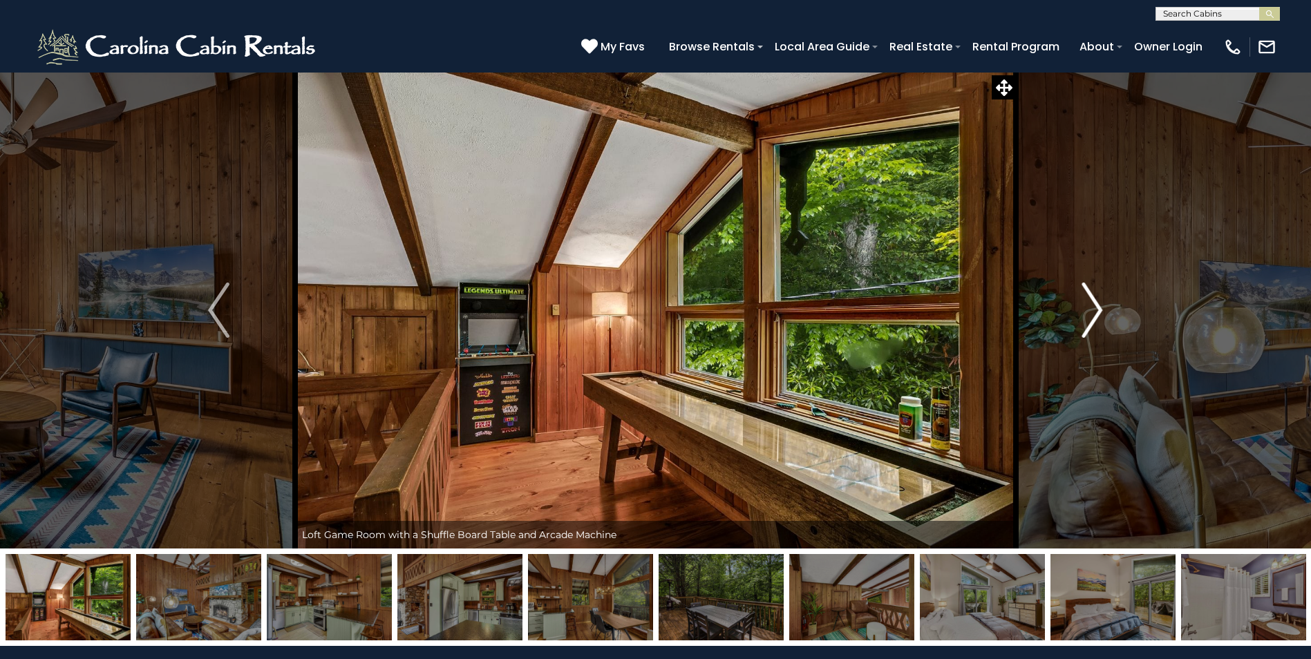
click at [1090, 310] on img "Next" at bounding box center [1091, 310] width 21 height 55
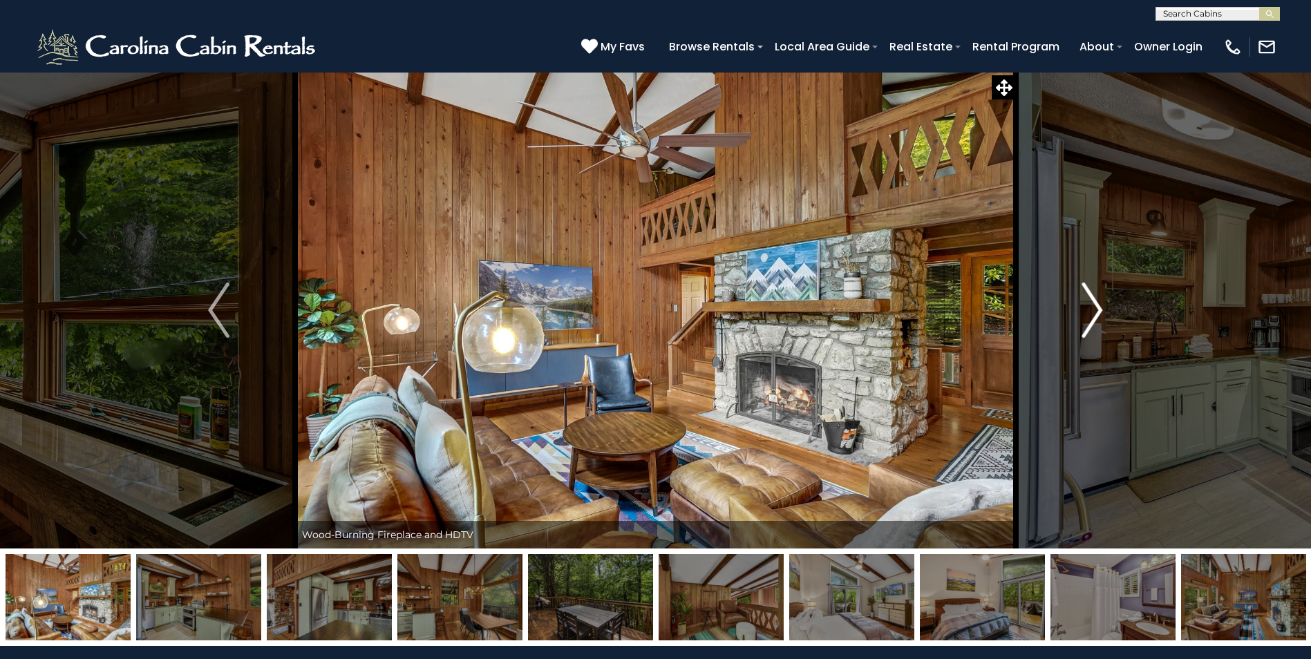
click at [1090, 310] on img "Next" at bounding box center [1091, 310] width 21 height 55
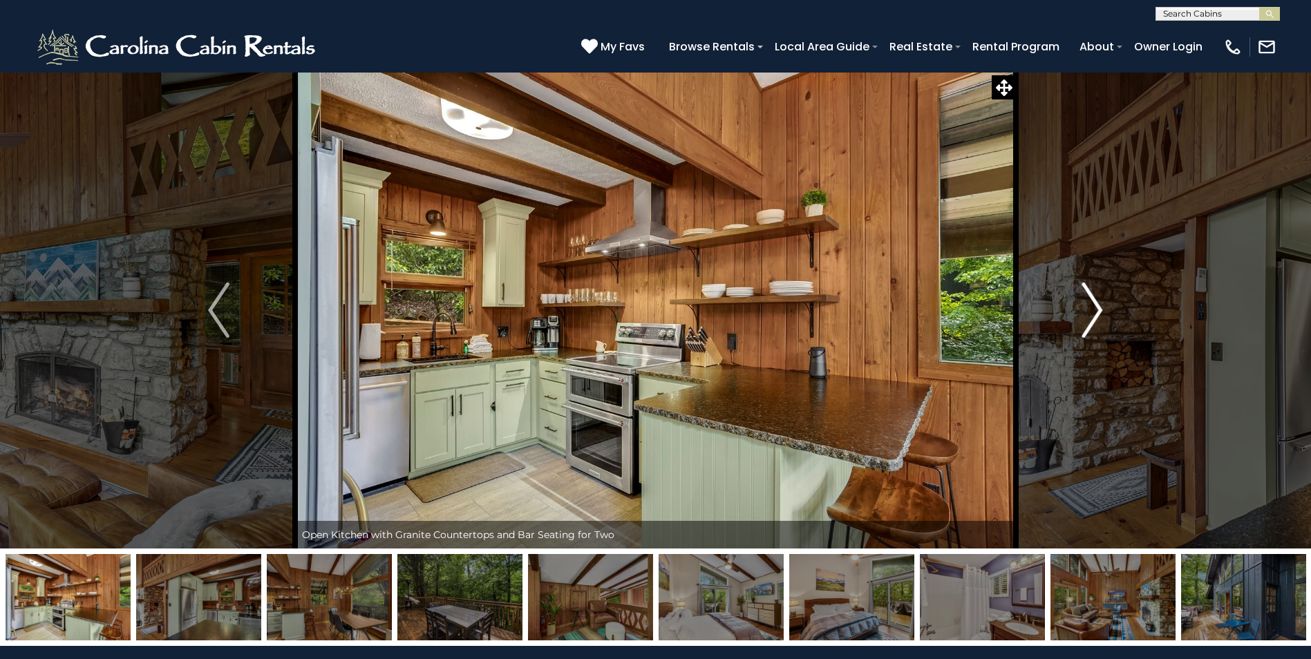
click at [1090, 310] on img "Next" at bounding box center [1091, 310] width 21 height 55
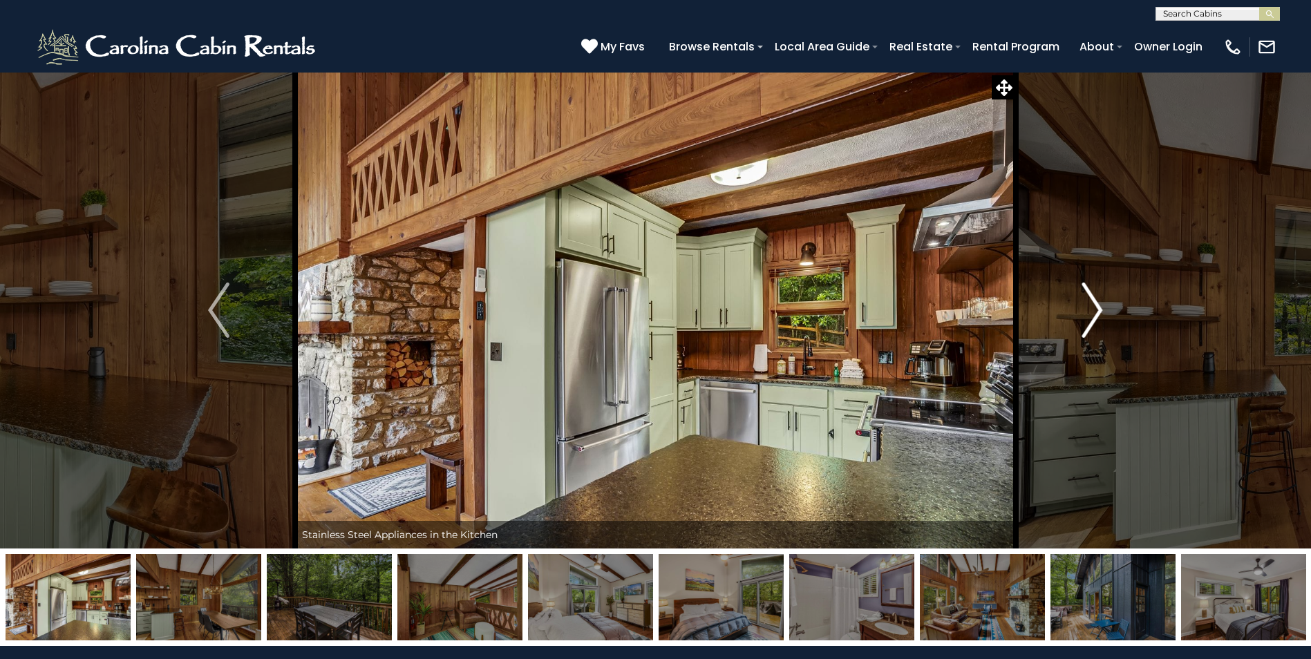
click at [1090, 310] on img "Next" at bounding box center [1091, 310] width 21 height 55
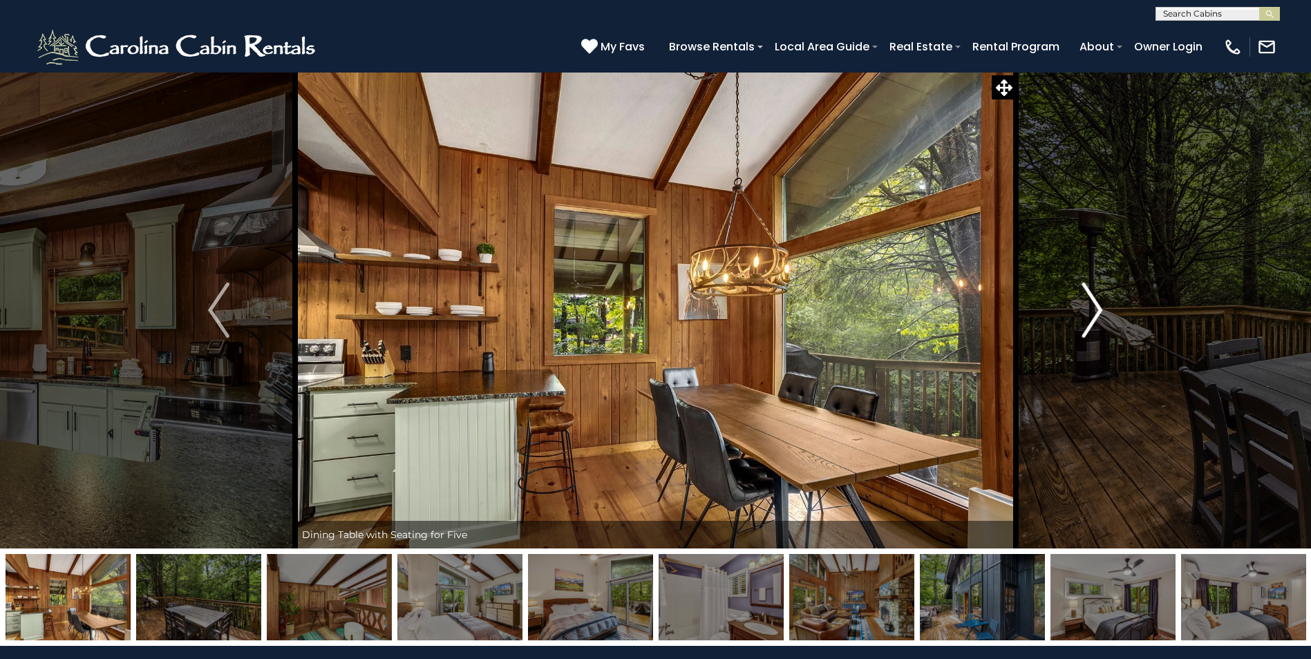
click at [1090, 310] on img "Next" at bounding box center [1091, 310] width 21 height 55
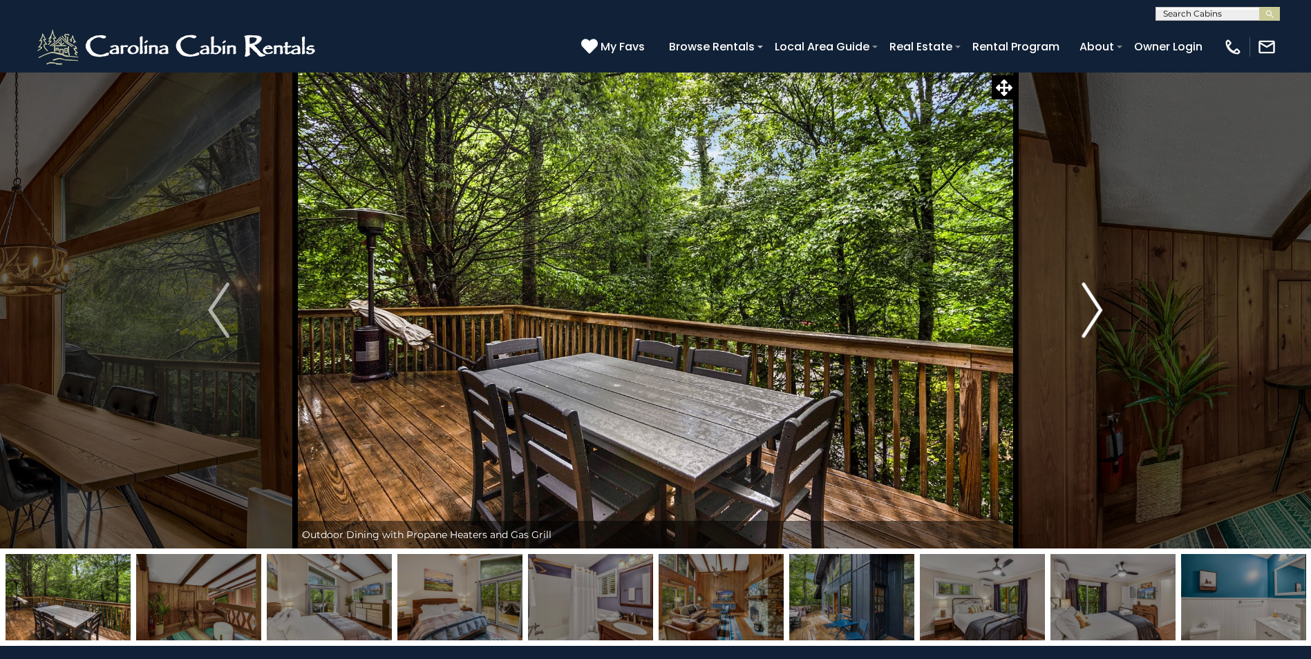
click at [1090, 310] on img "Next" at bounding box center [1091, 310] width 21 height 55
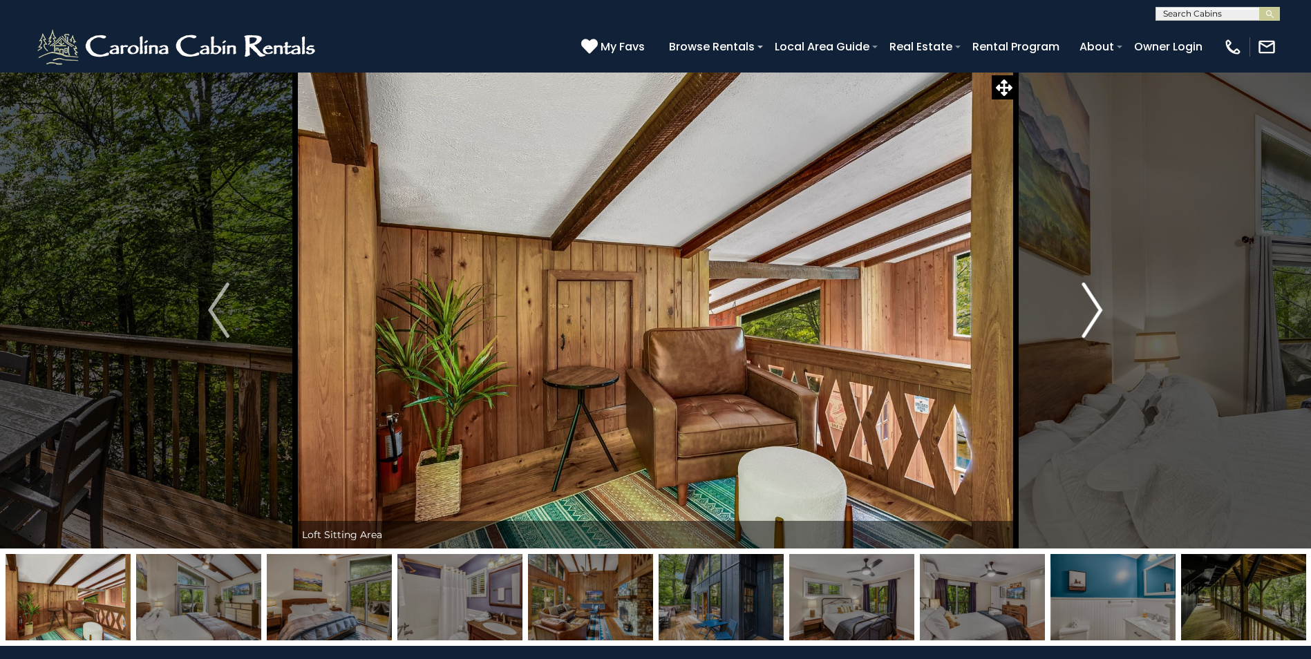
click at [1090, 310] on img "Next" at bounding box center [1091, 310] width 21 height 55
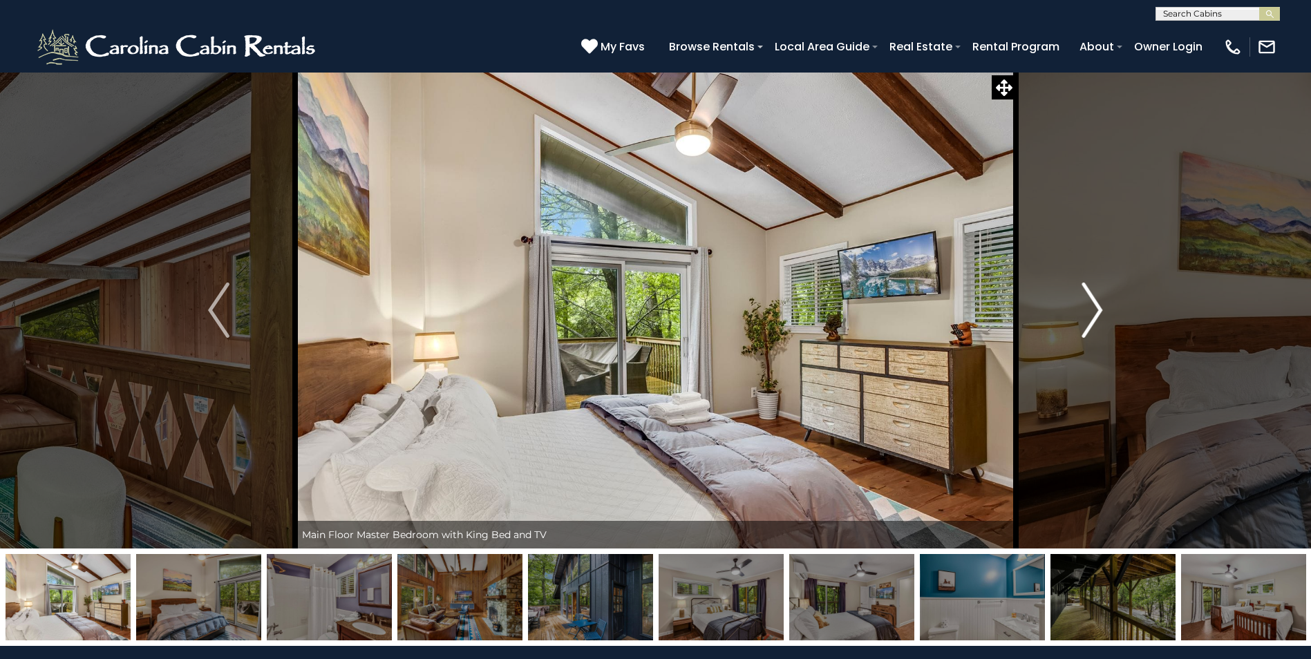
click at [1090, 310] on img "Next" at bounding box center [1091, 310] width 21 height 55
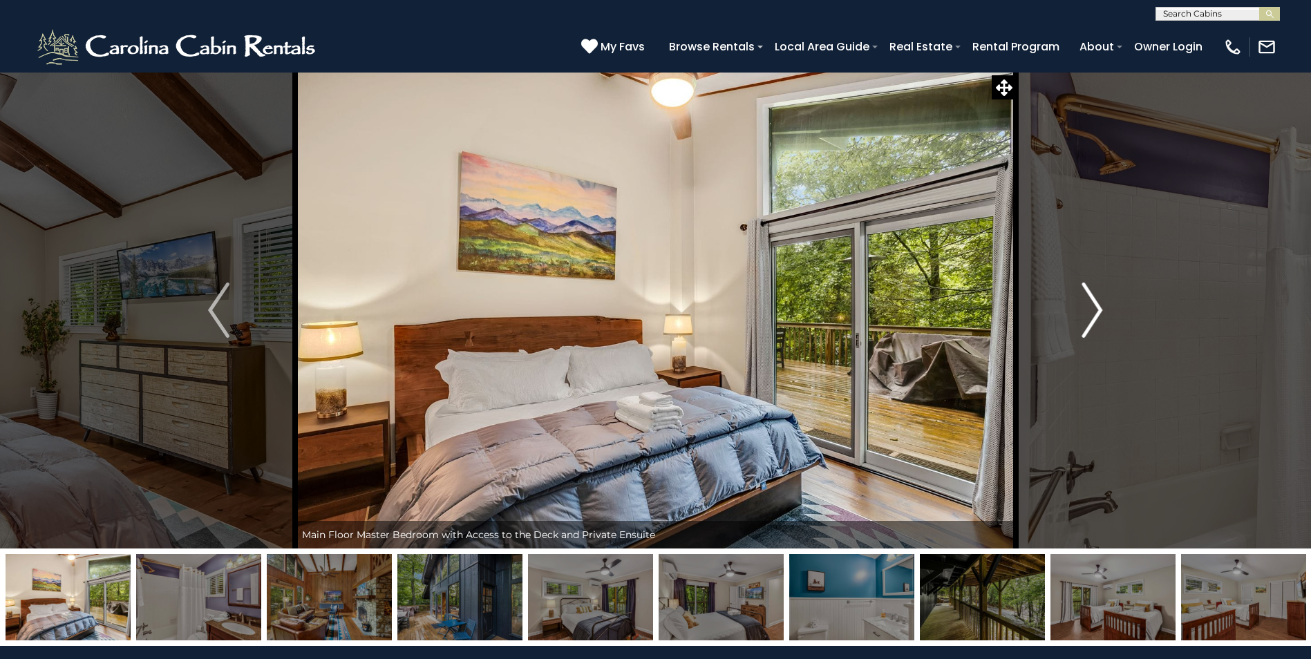
click at [1090, 310] on img "Next" at bounding box center [1091, 310] width 21 height 55
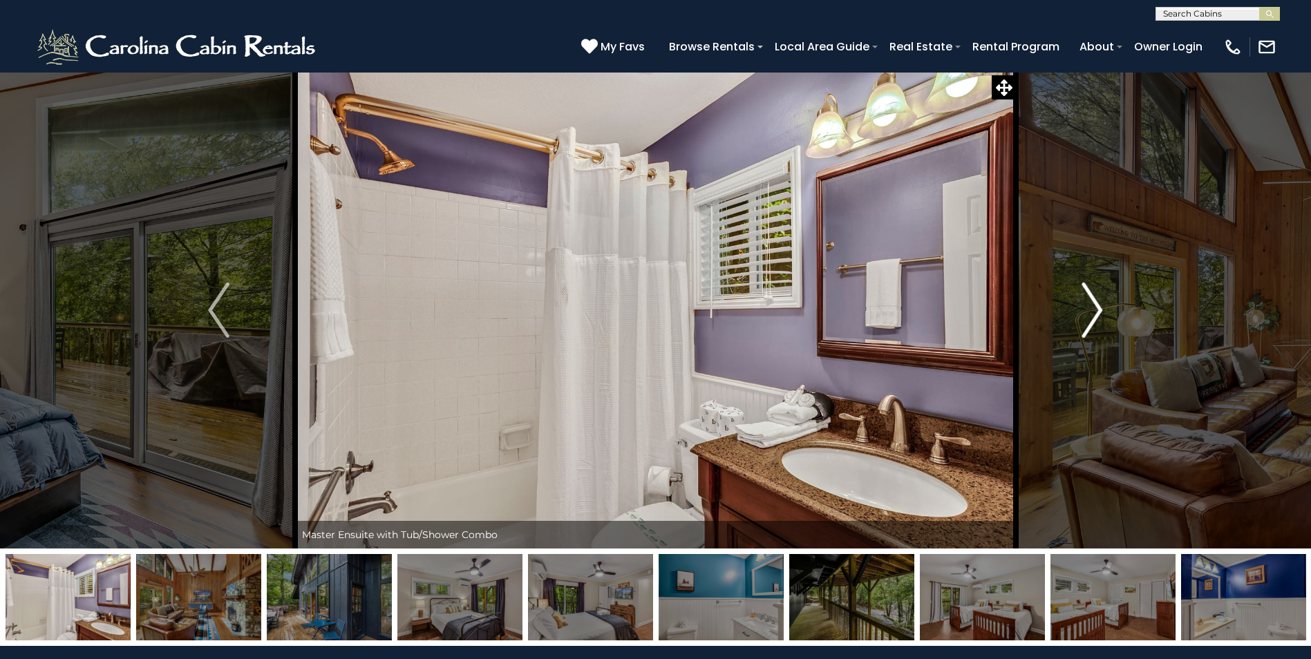
click at [1089, 311] on img "Next" at bounding box center [1091, 310] width 21 height 55
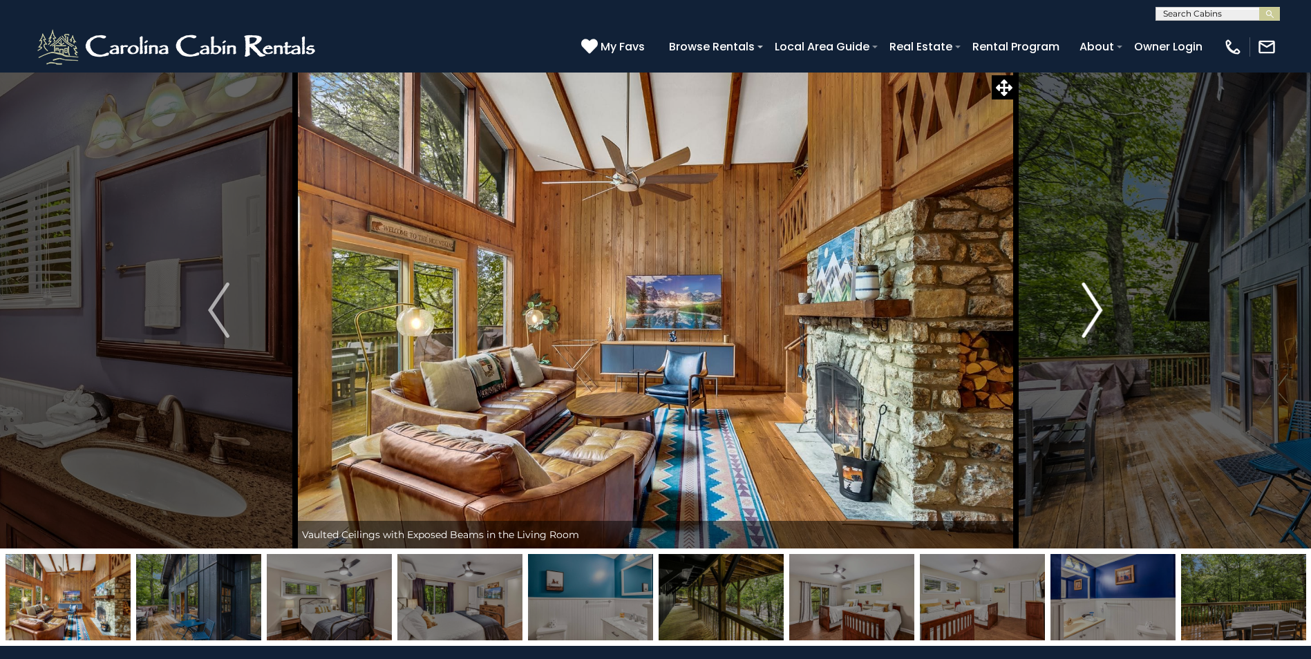
click at [1089, 311] on img "Next" at bounding box center [1091, 310] width 21 height 55
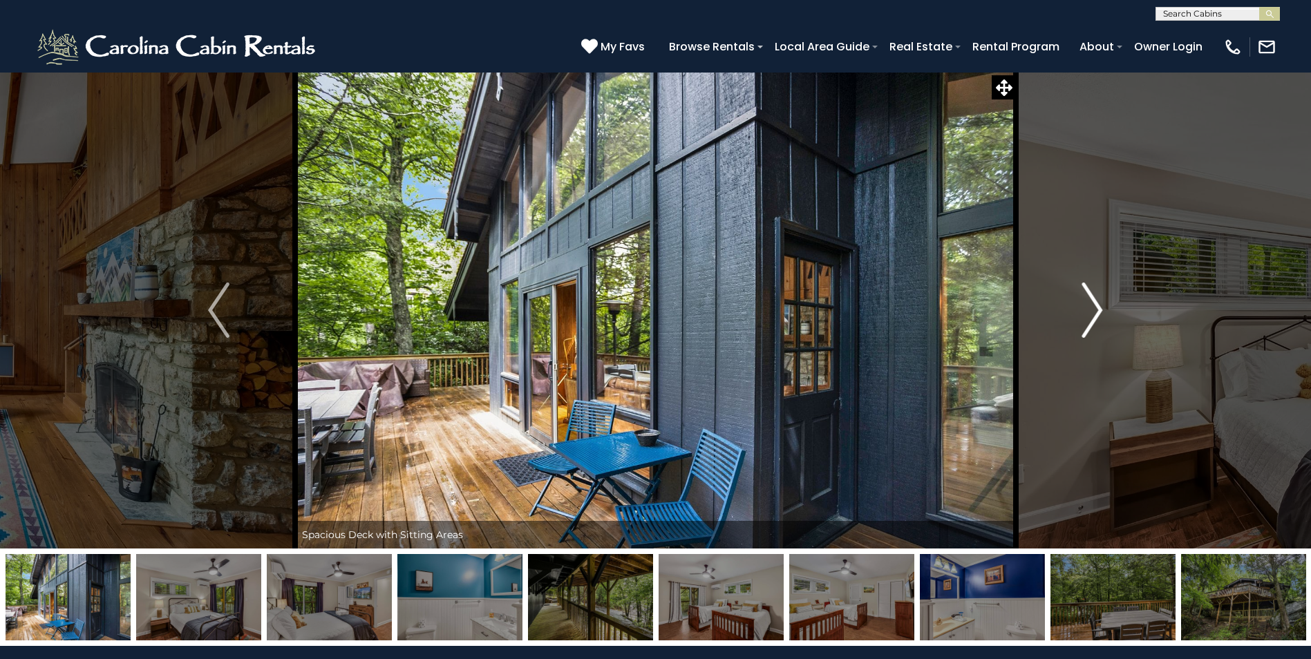
click at [1088, 312] on img "Next" at bounding box center [1091, 310] width 21 height 55
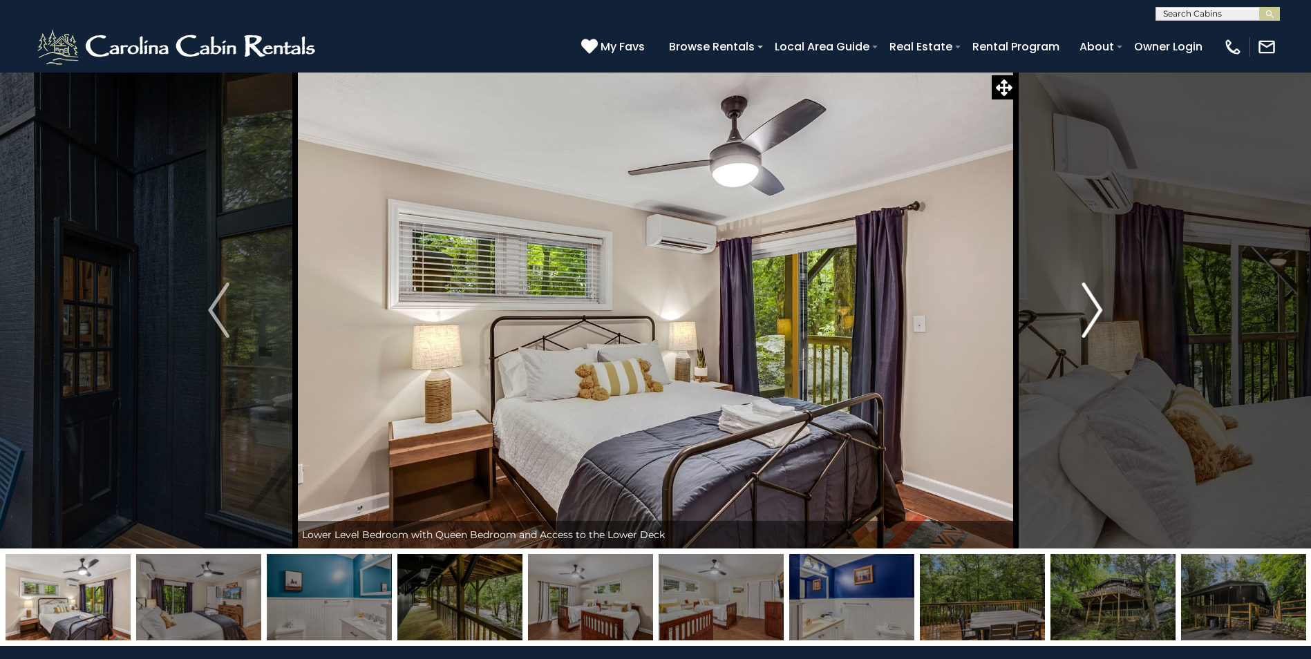
click at [1088, 312] on img "Next" at bounding box center [1091, 310] width 21 height 55
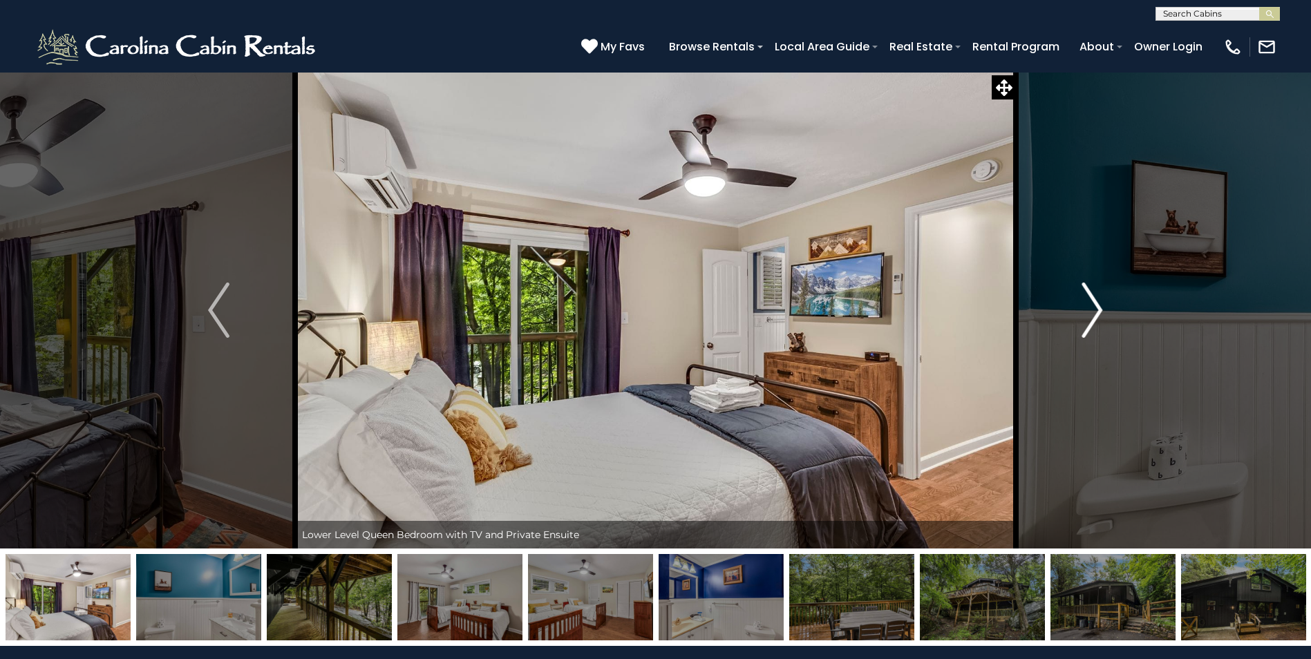
click at [1088, 312] on img "Next" at bounding box center [1091, 310] width 21 height 55
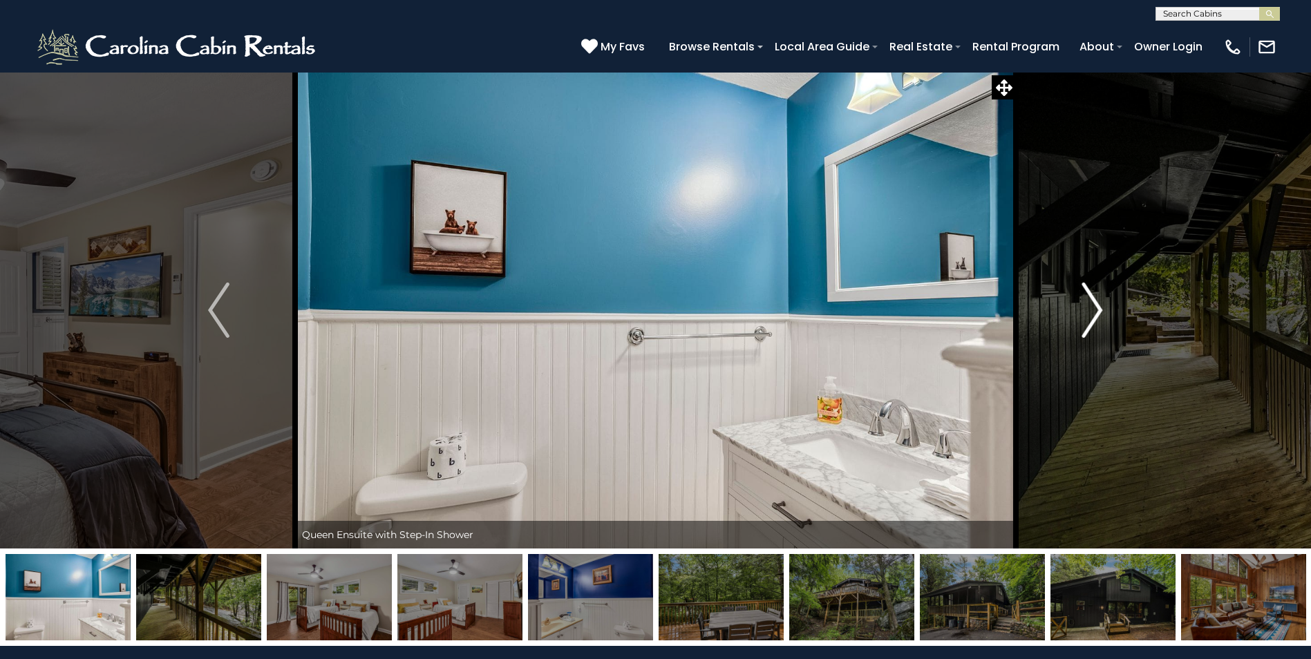
click at [1088, 312] on img "Next" at bounding box center [1091, 310] width 21 height 55
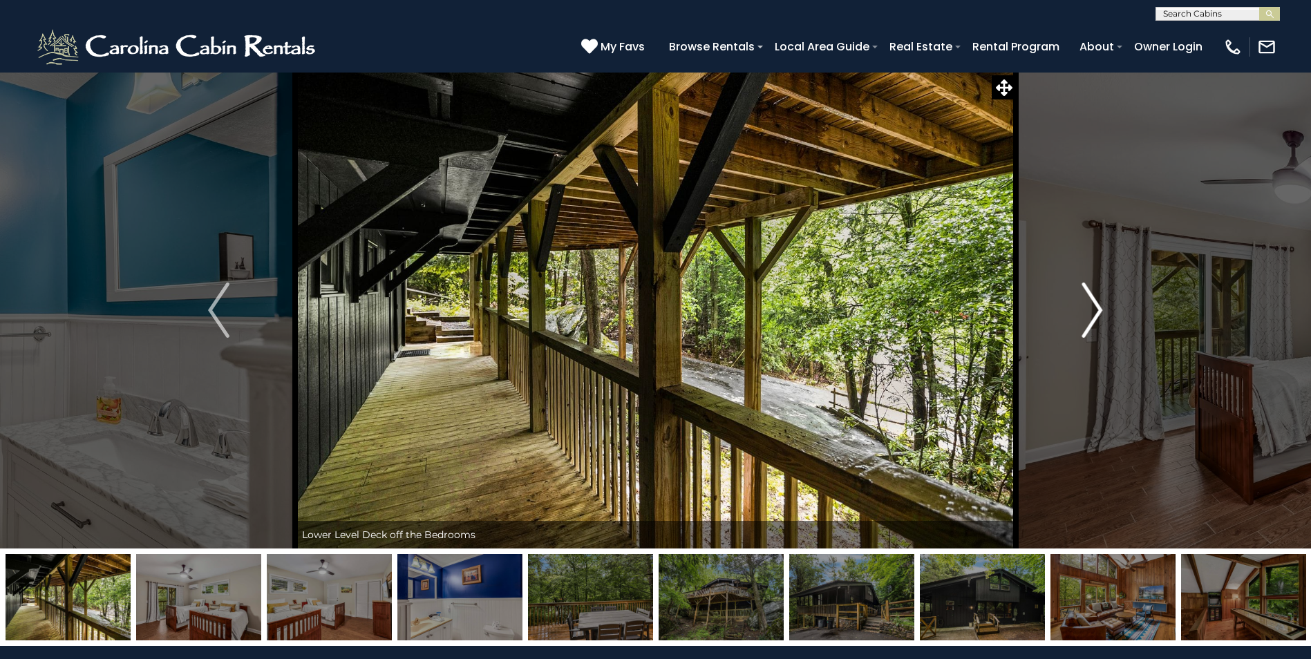
click at [1088, 312] on img "Next" at bounding box center [1091, 310] width 21 height 55
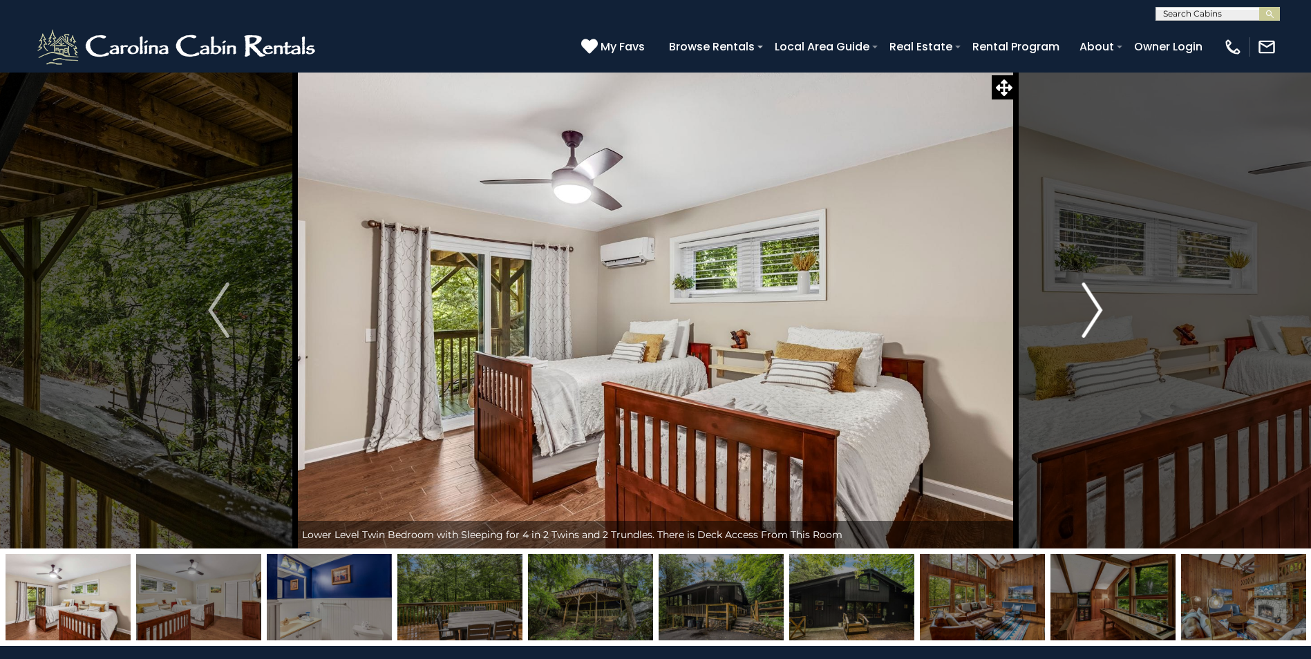
click at [1088, 312] on img "Next" at bounding box center [1091, 310] width 21 height 55
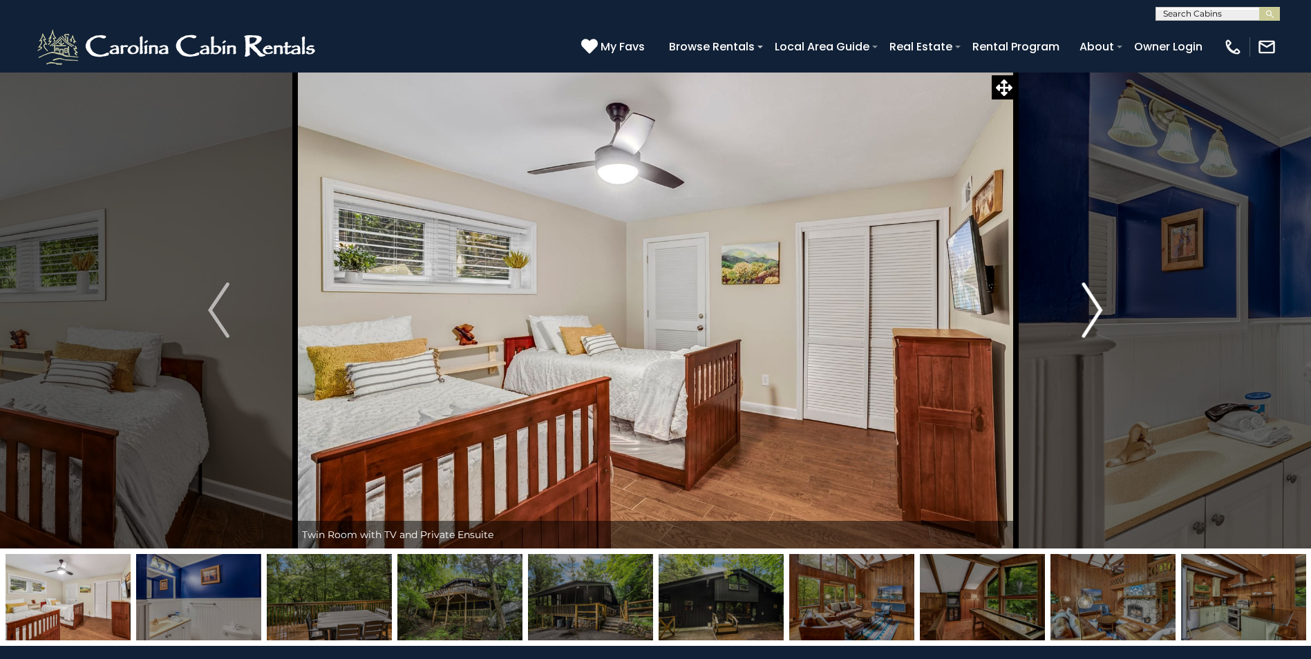
click at [1088, 312] on img "Next" at bounding box center [1091, 310] width 21 height 55
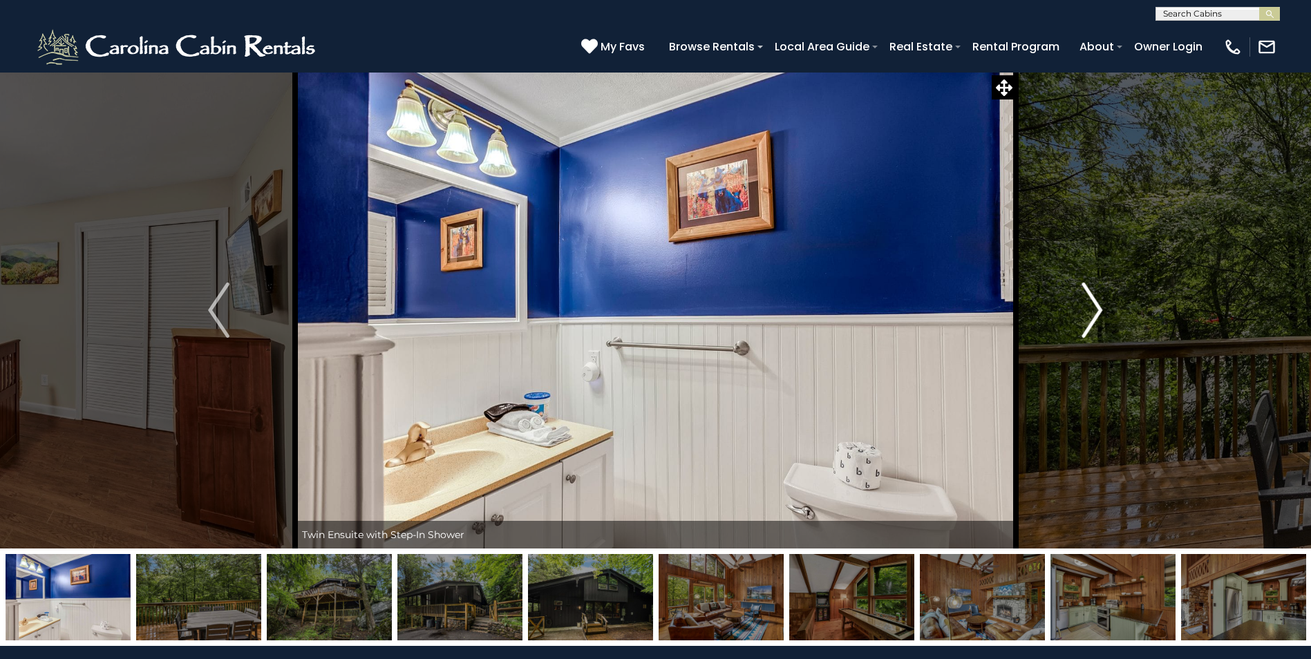
click at [1088, 312] on img "Next" at bounding box center [1091, 310] width 21 height 55
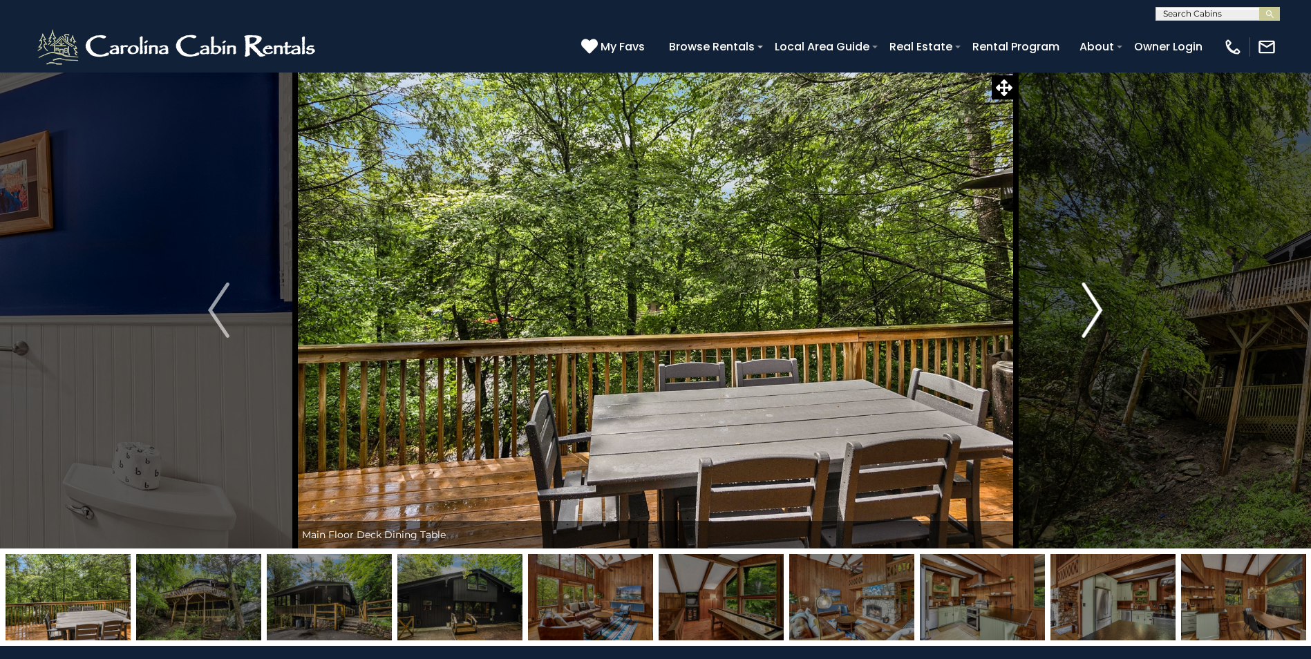
click at [1088, 312] on img "Next" at bounding box center [1091, 310] width 21 height 55
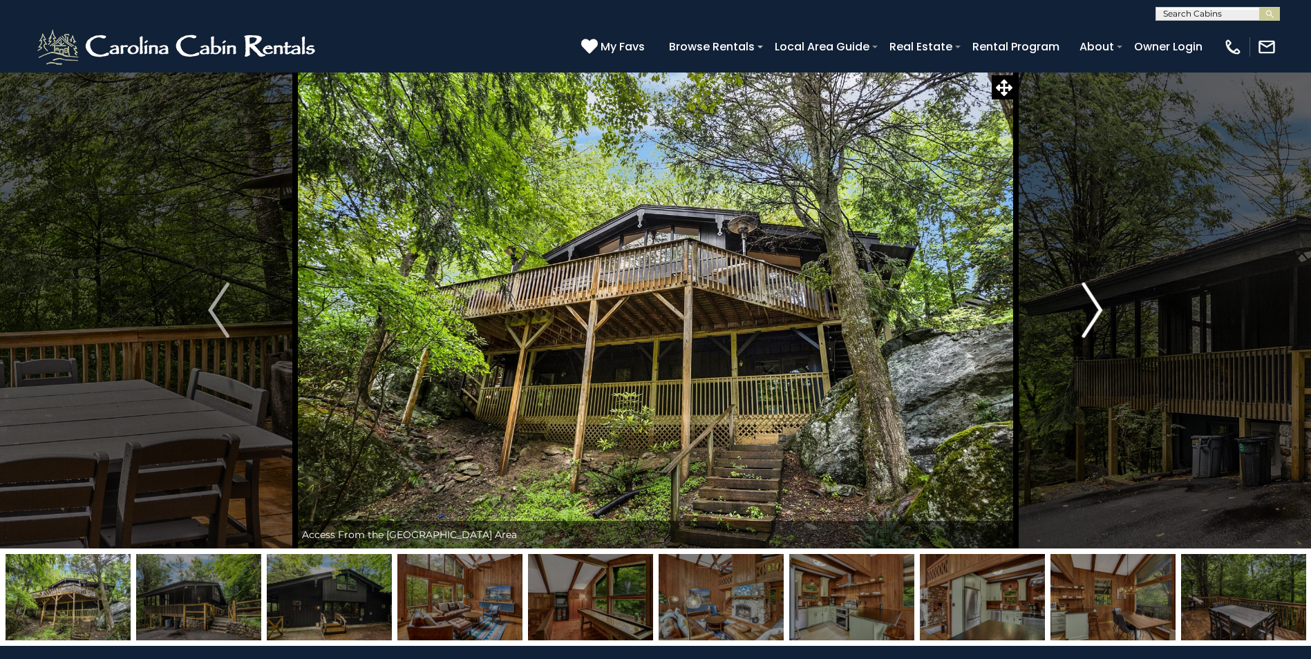
click at [1088, 312] on img "Next" at bounding box center [1091, 310] width 21 height 55
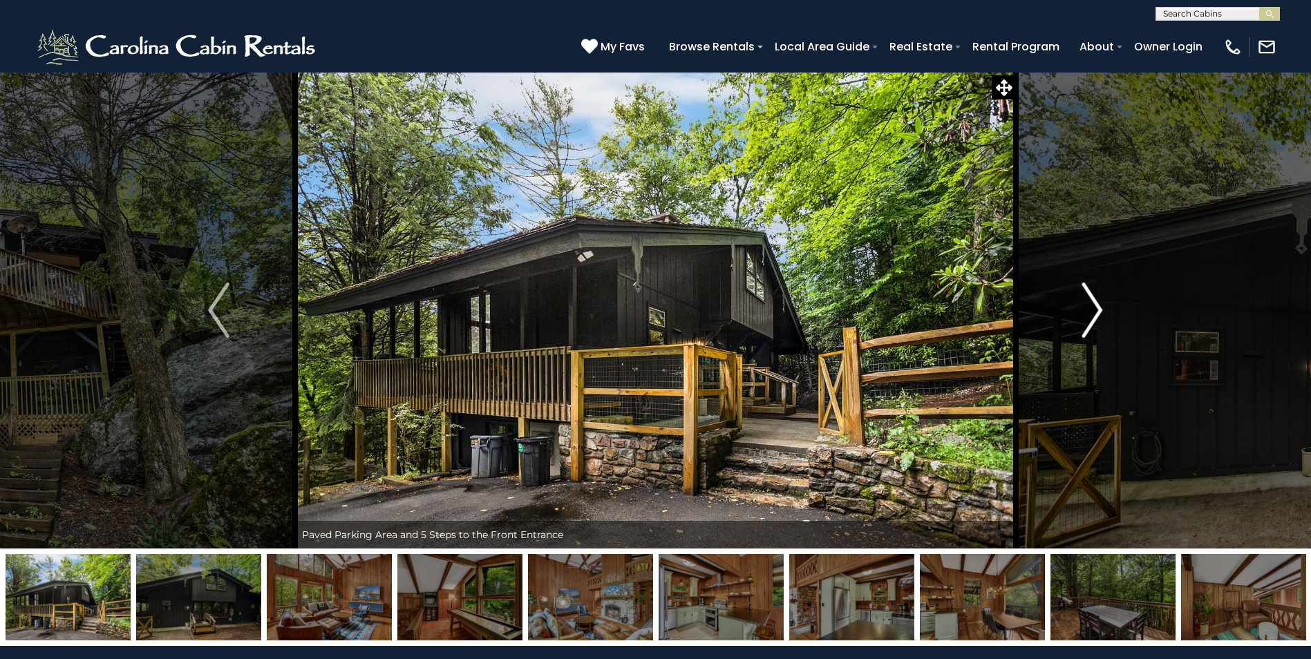
click at [1088, 312] on img "Next" at bounding box center [1091, 310] width 21 height 55
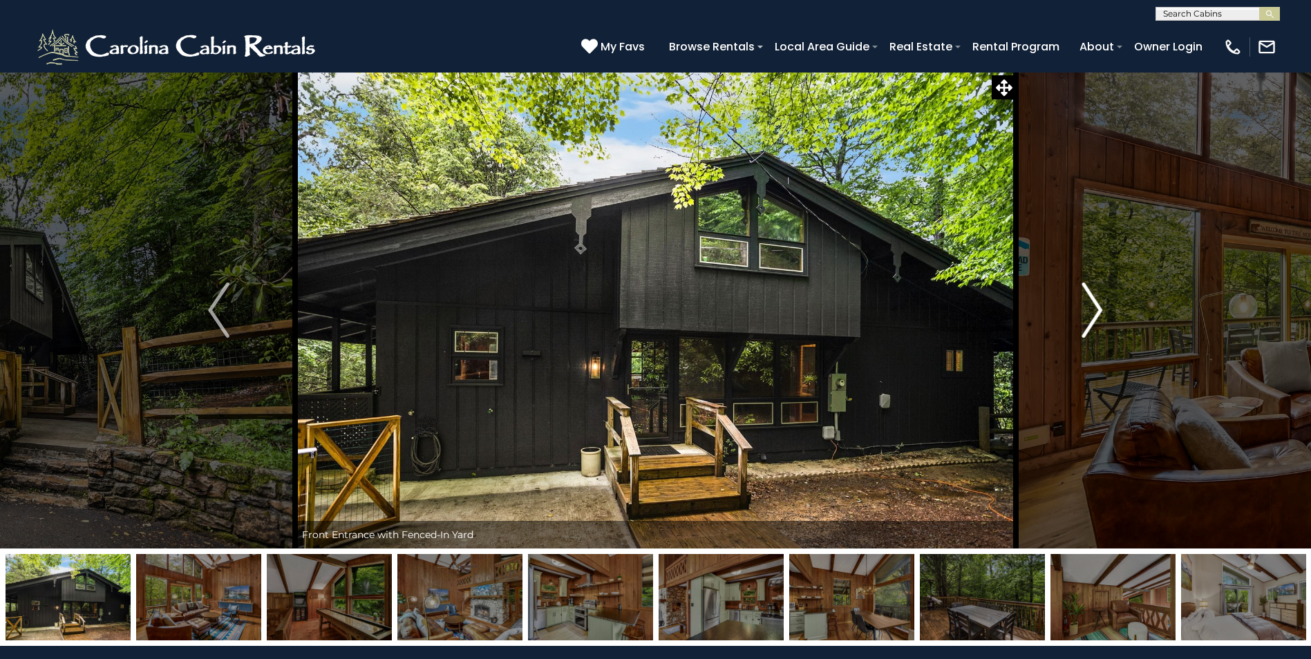
click at [1088, 312] on img "Next" at bounding box center [1091, 310] width 21 height 55
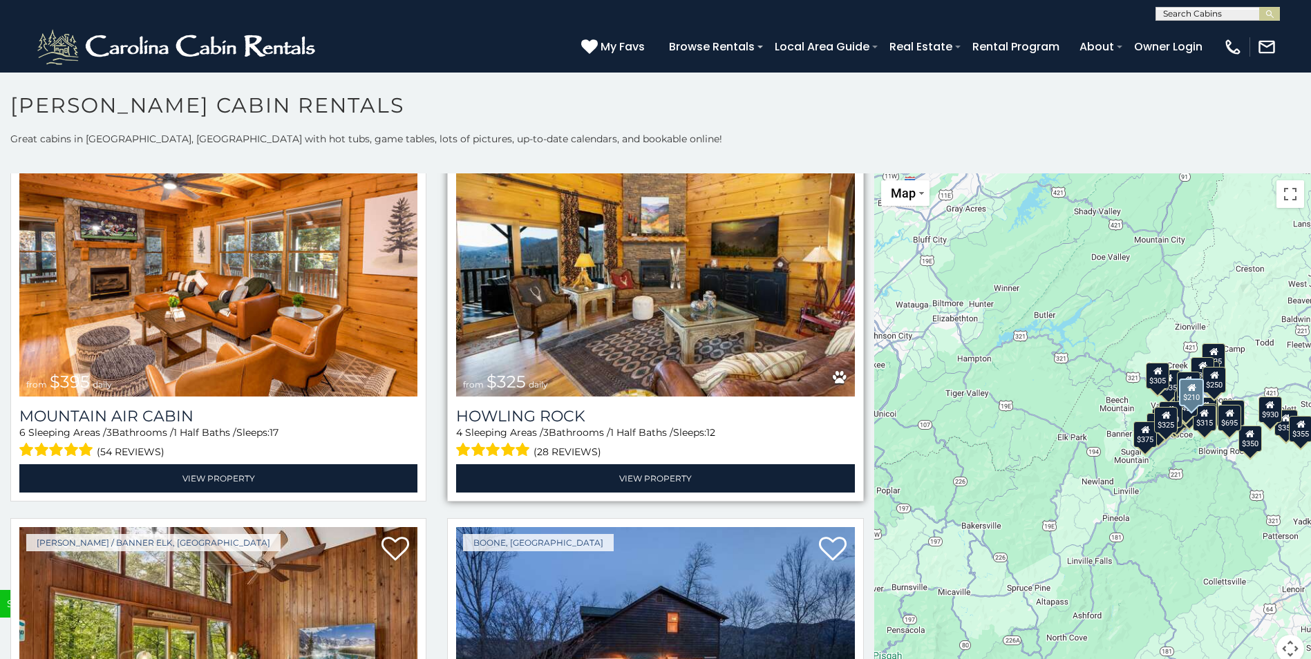
scroll to position [5389, 0]
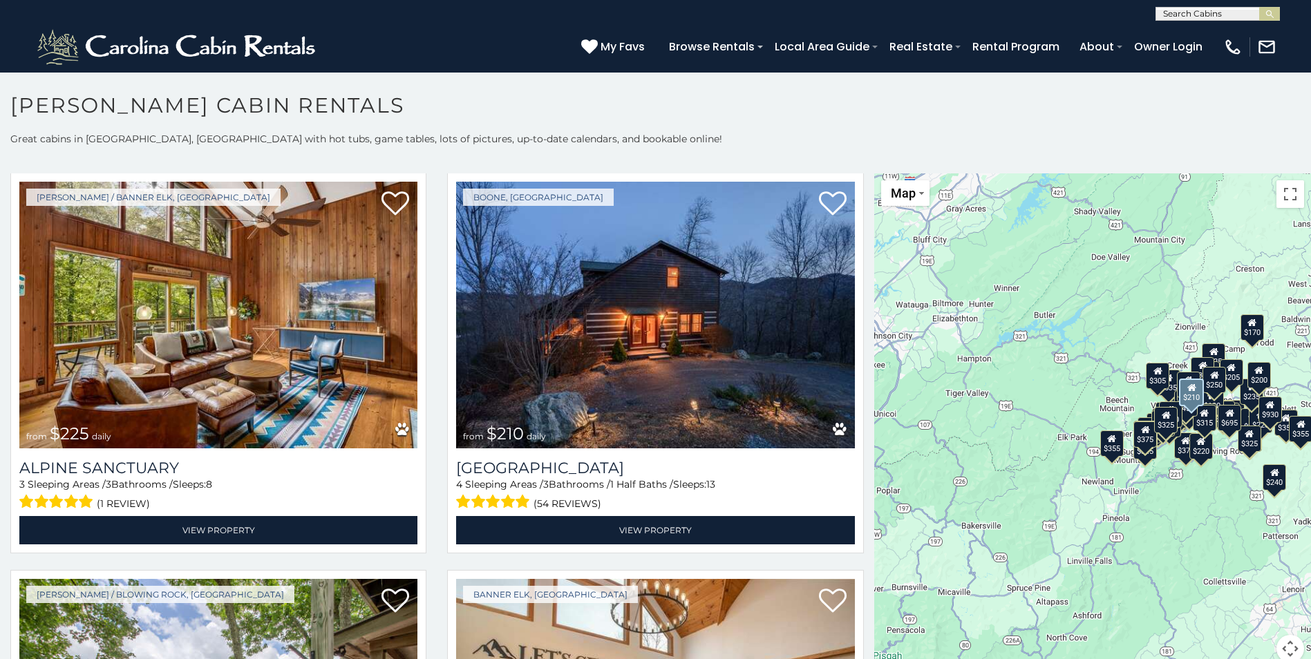
scroll to position [5527, 0]
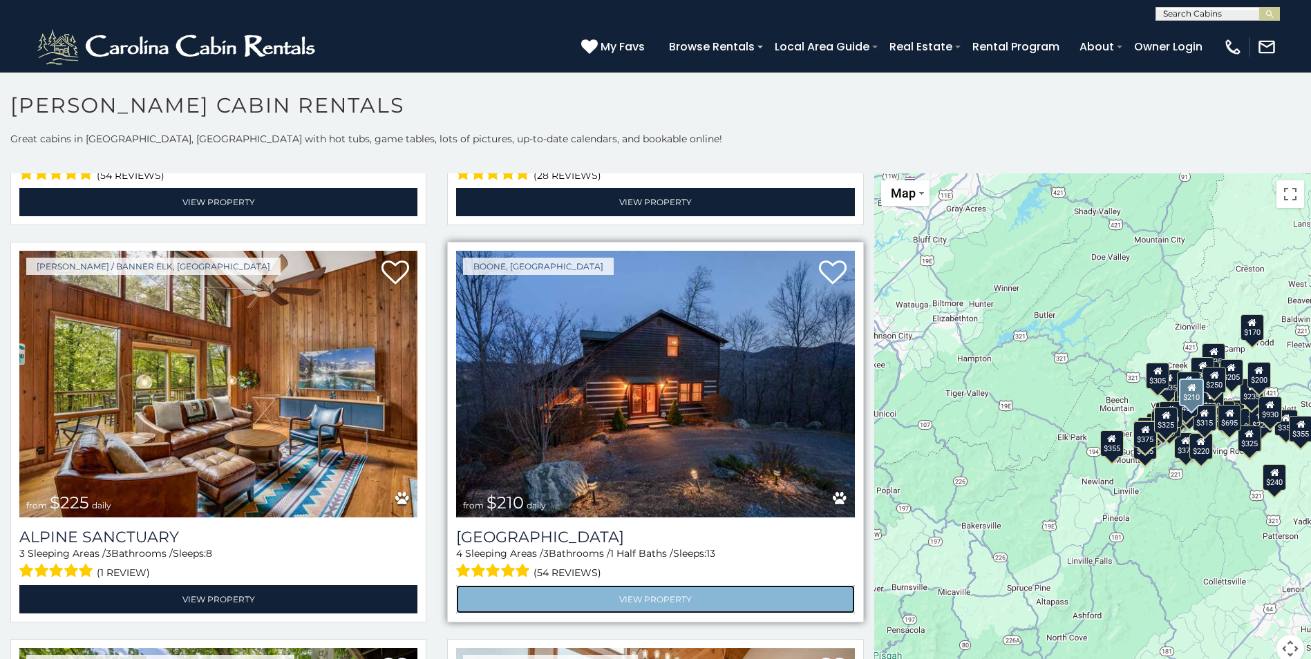
drag, startPoint x: 693, startPoint y: 540, endPoint x: 700, endPoint y: 541, distance: 7.0
click at [693, 585] on link "View Property" at bounding box center [655, 599] width 398 height 28
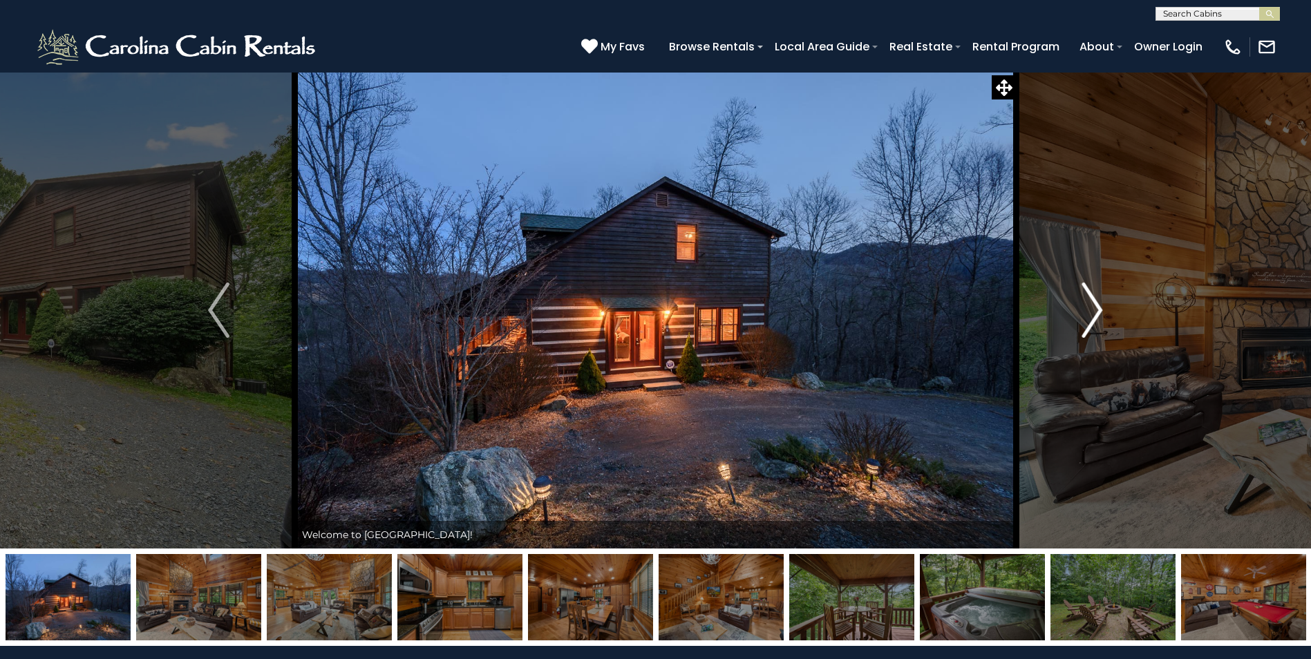
click at [1100, 311] on img "Next" at bounding box center [1091, 310] width 21 height 55
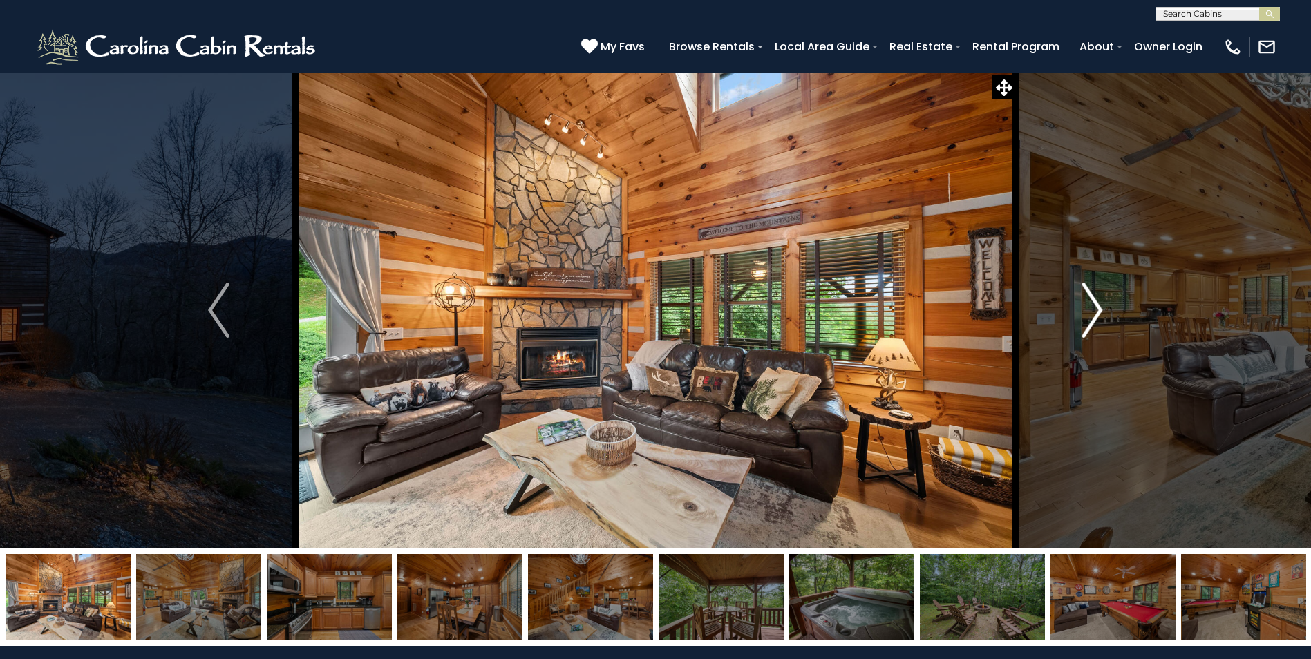
click at [1093, 312] on img "Next" at bounding box center [1091, 310] width 21 height 55
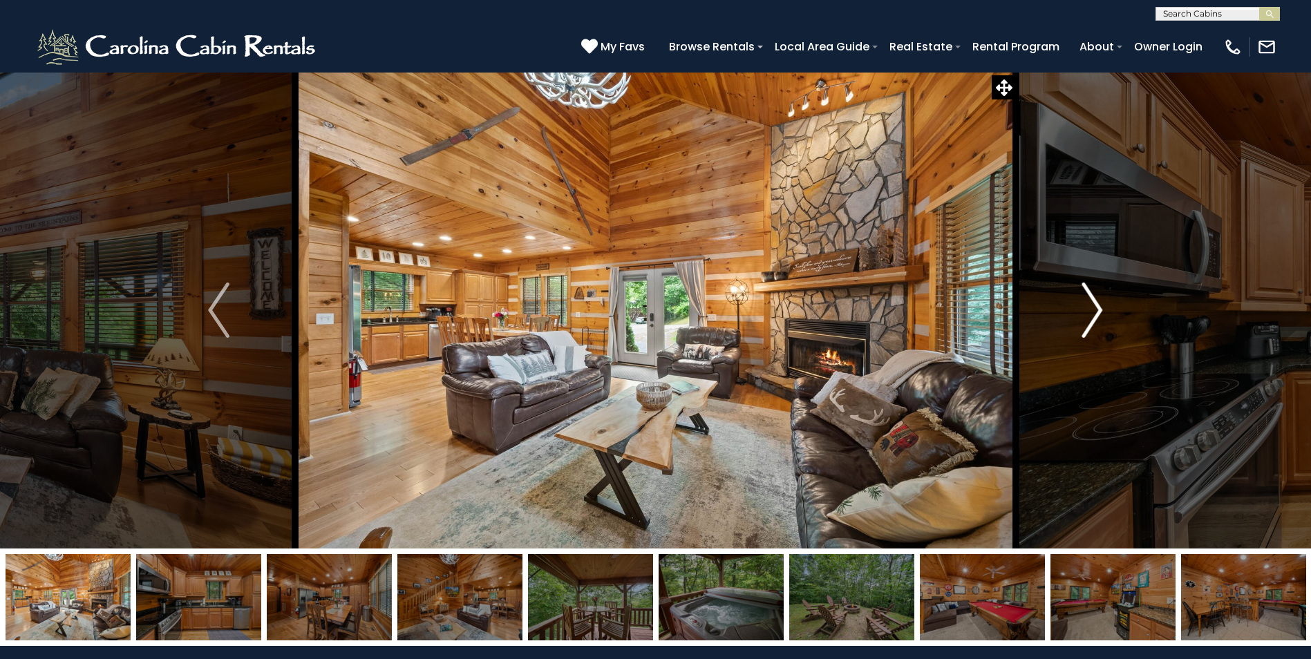
click at [1093, 312] on img "Next" at bounding box center [1091, 310] width 21 height 55
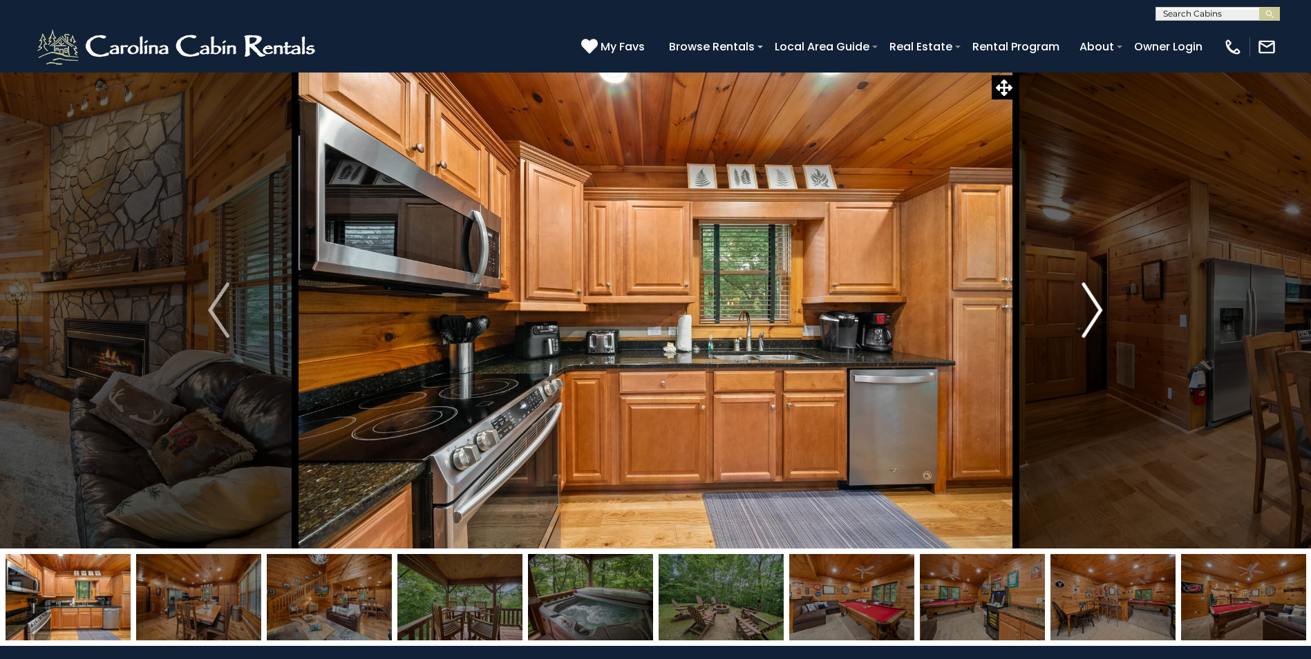
click at [1093, 312] on img "Next" at bounding box center [1091, 310] width 21 height 55
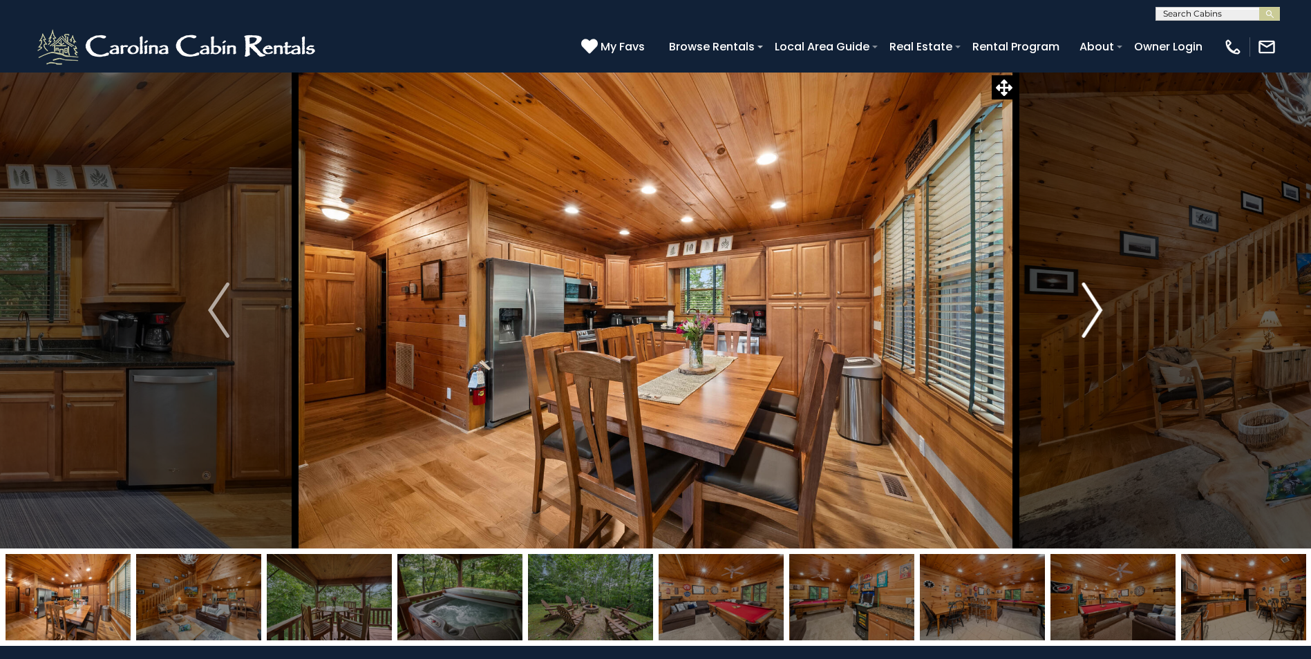
click at [1093, 312] on img "Next" at bounding box center [1091, 310] width 21 height 55
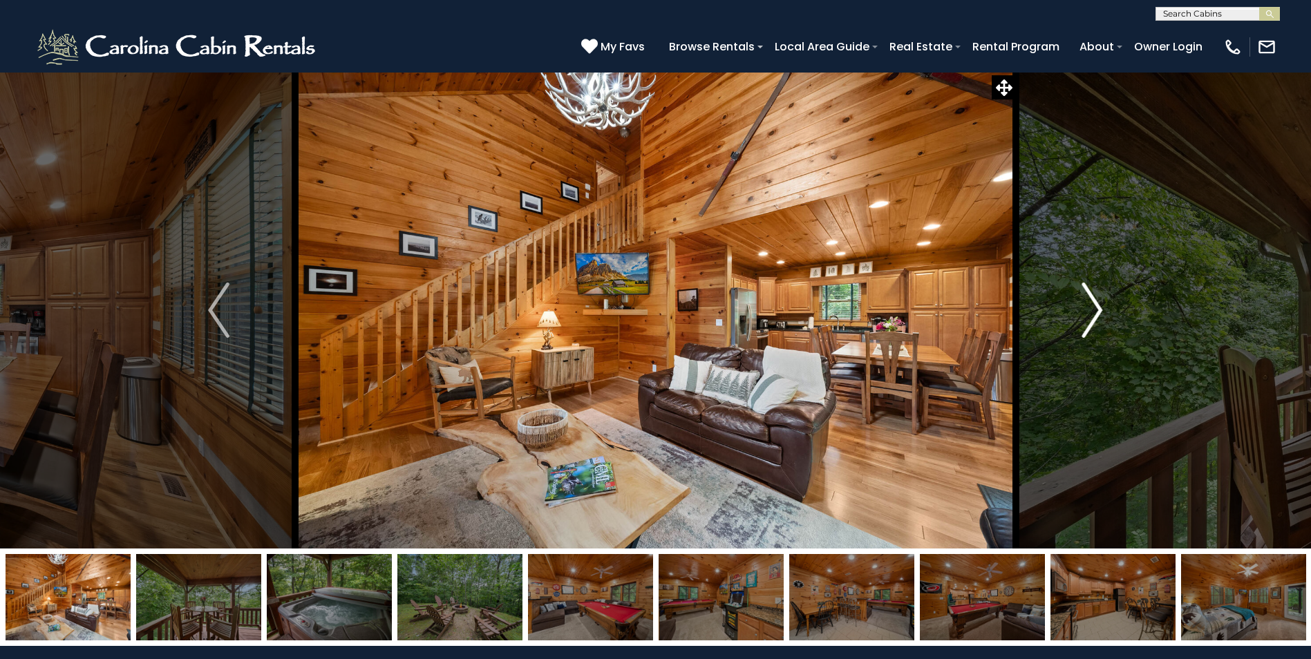
click at [1093, 312] on img "Next" at bounding box center [1091, 310] width 21 height 55
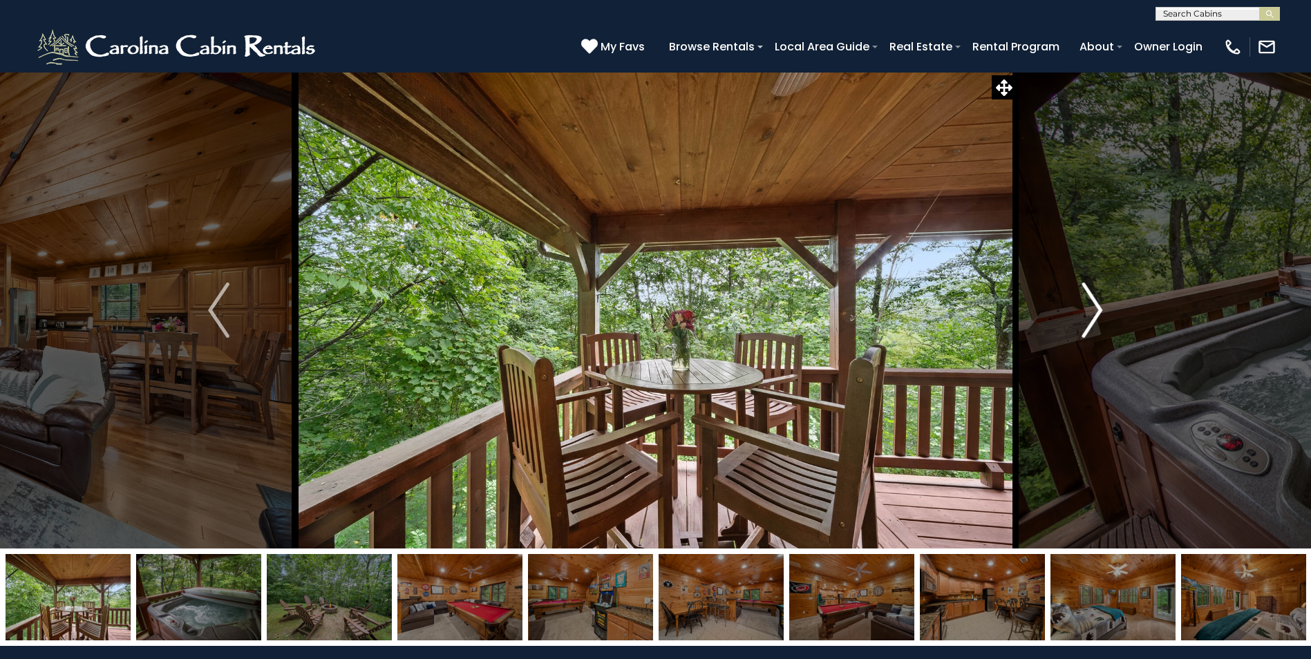
click at [1093, 312] on img "Next" at bounding box center [1091, 310] width 21 height 55
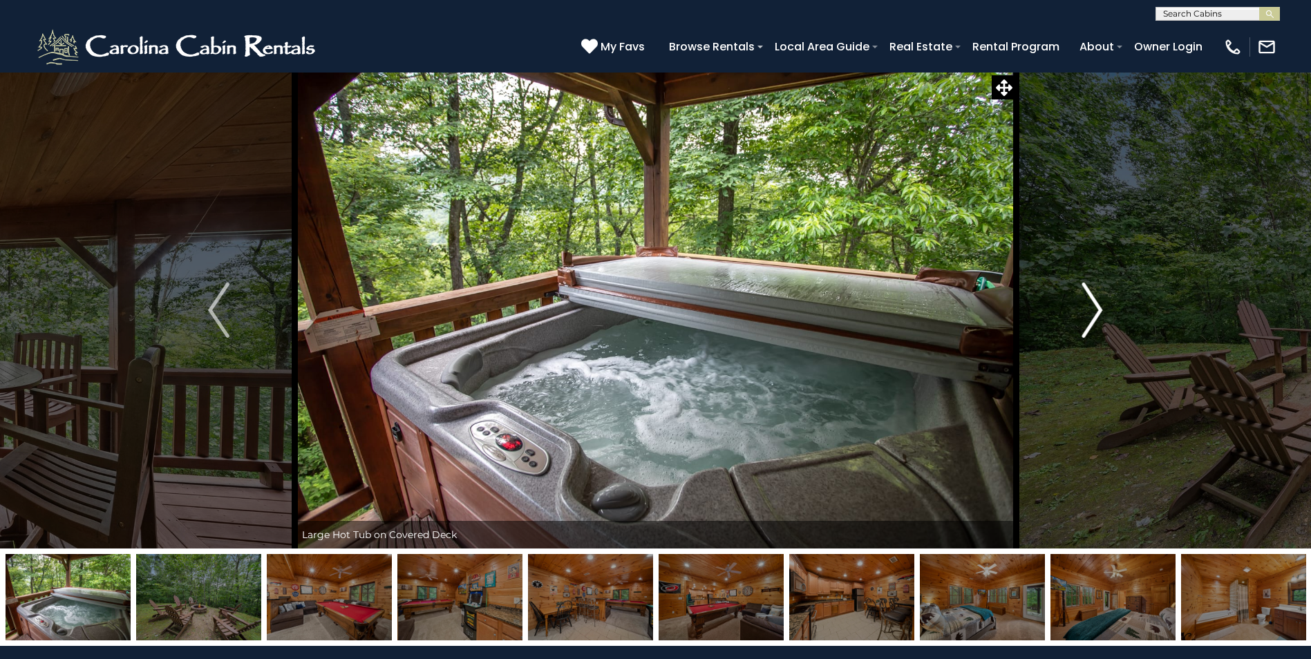
click at [1093, 312] on img "Next" at bounding box center [1091, 310] width 21 height 55
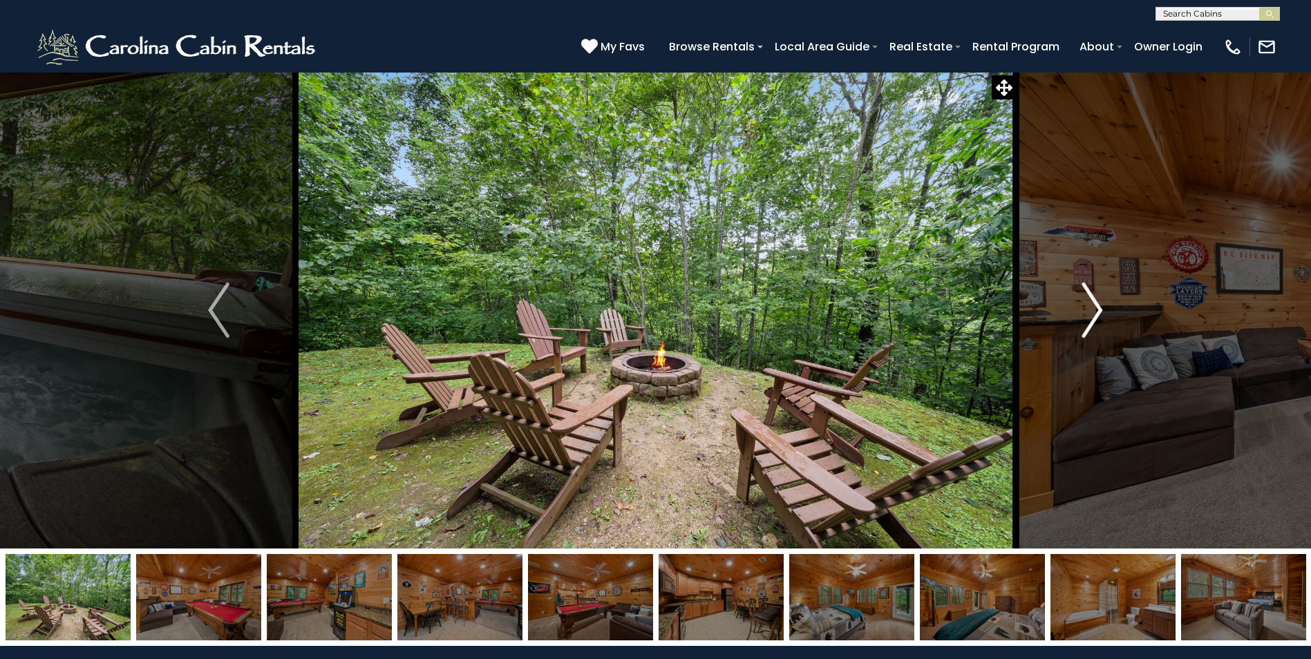
click at [1093, 312] on img "Next" at bounding box center [1091, 310] width 21 height 55
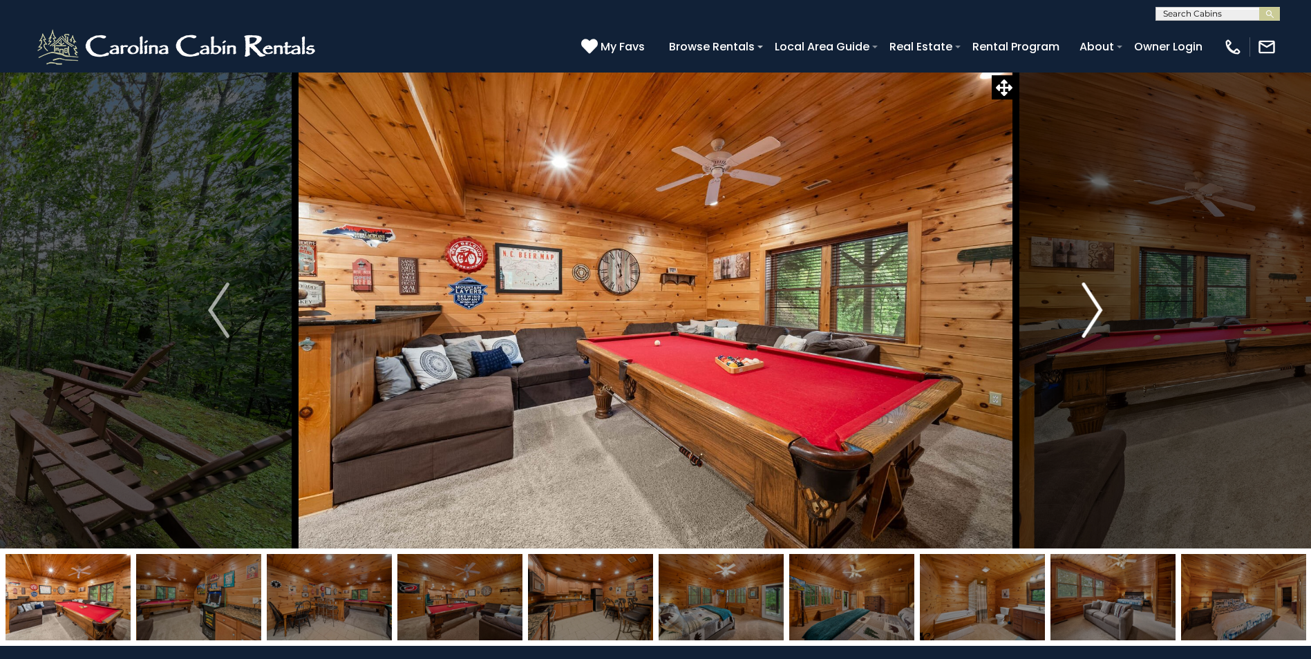
click at [1093, 312] on img "Next" at bounding box center [1091, 310] width 21 height 55
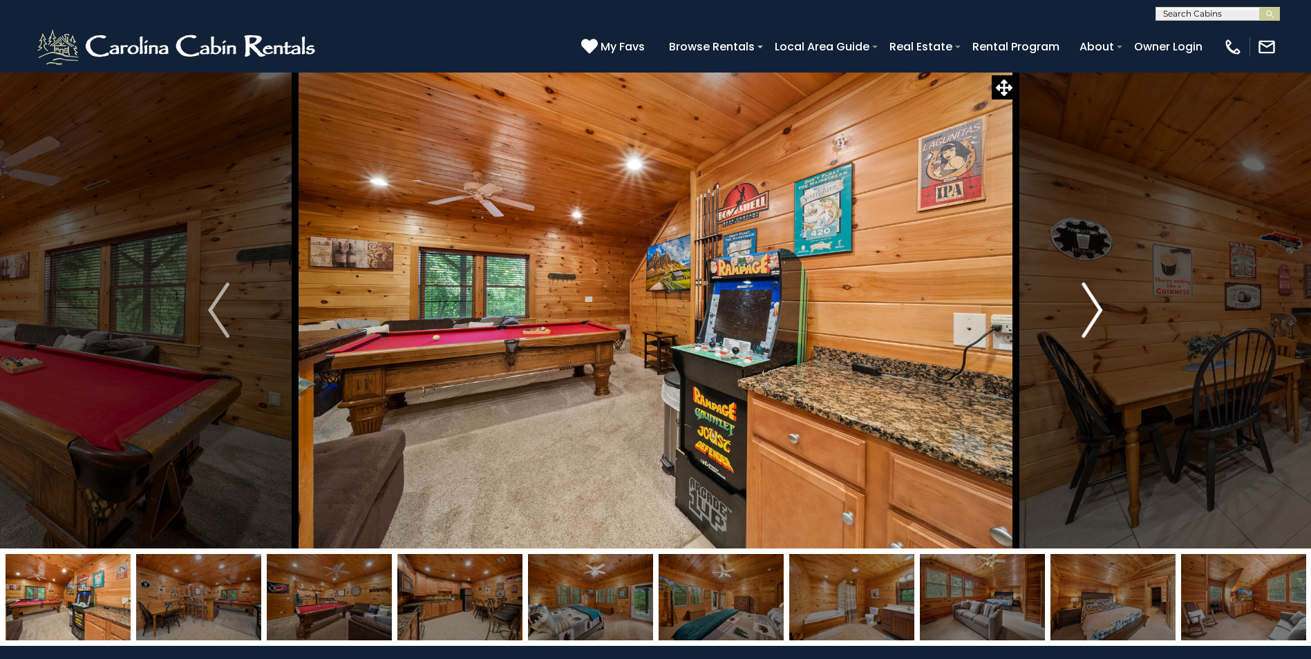
click at [1093, 312] on img "Next" at bounding box center [1091, 310] width 21 height 55
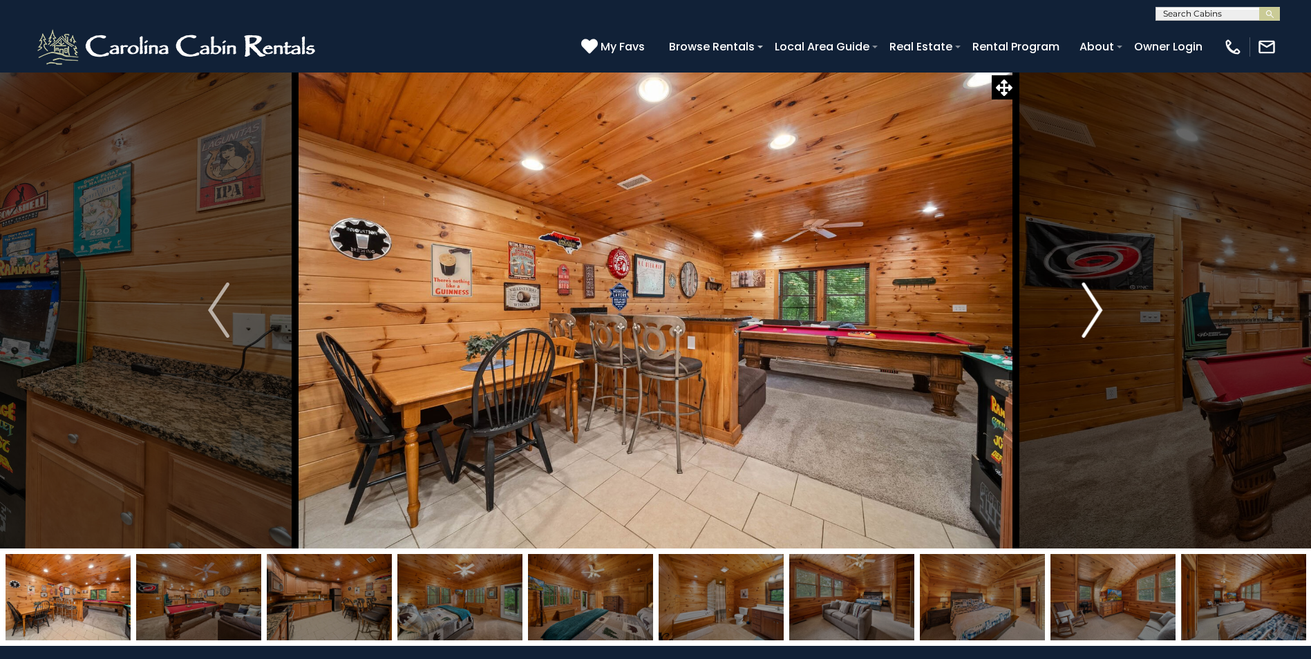
click at [1093, 312] on img "Next" at bounding box center [1091, 310] width 21 height 55
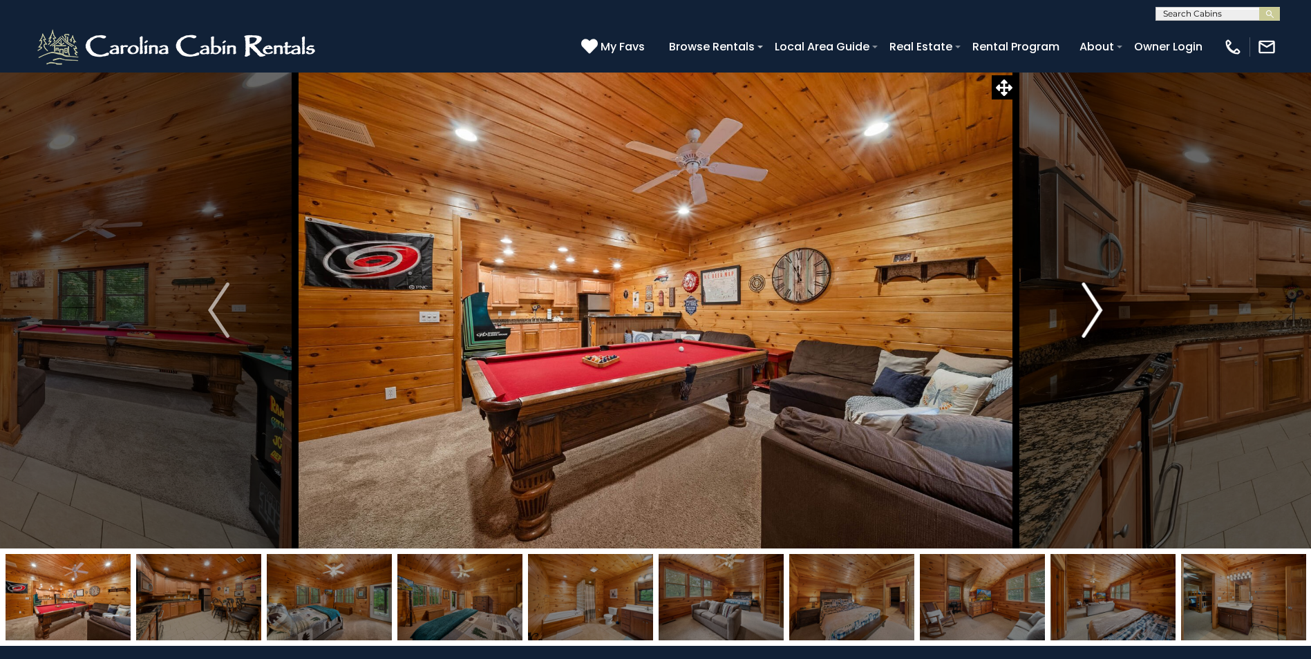
click at [1093, 312] on img "Next" at bounding box center [1091, 310] width 21 height 55
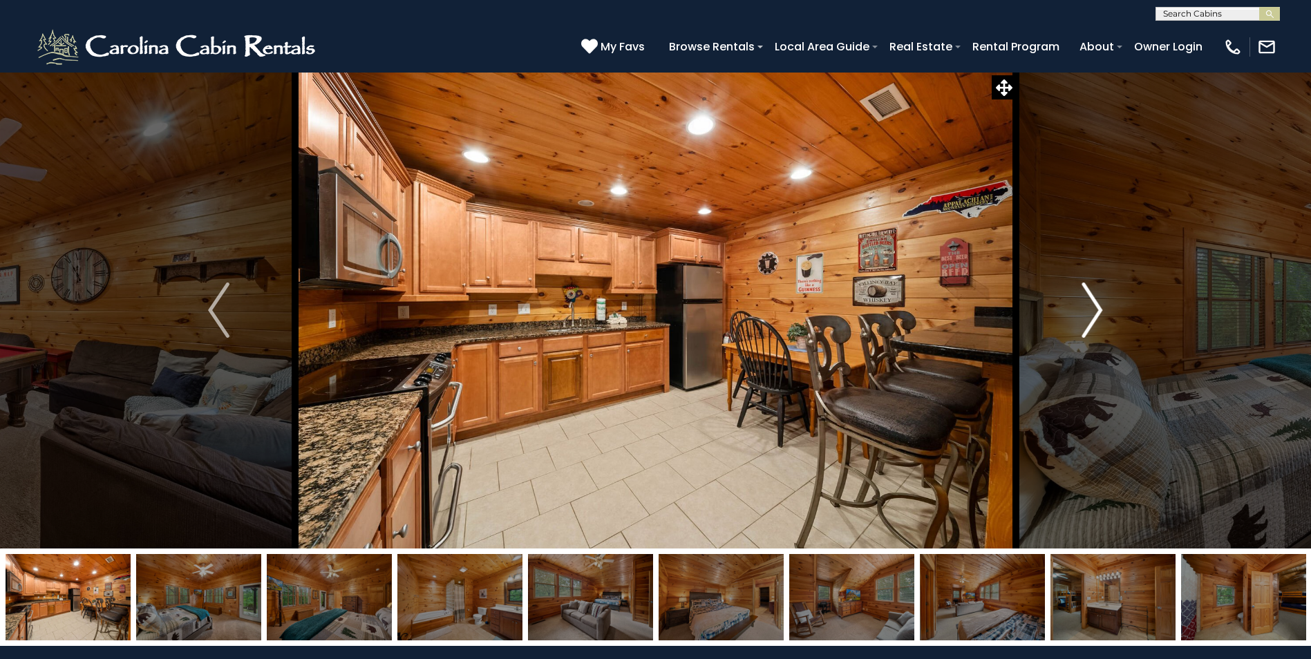
click at [1093, 312] on img "Next" at bounding box center [1091, 310] width 21 height 55
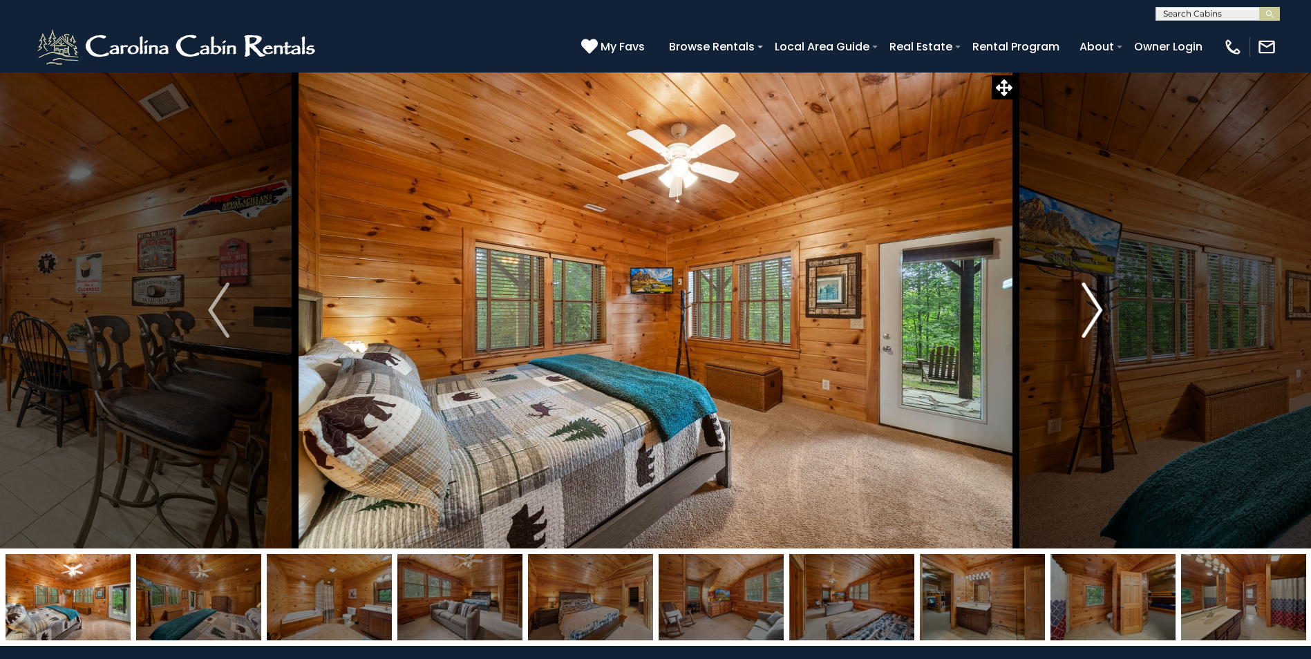
click at [1093, 312] on img "Next" at bounding box center [1091, 310] width 21 height 55
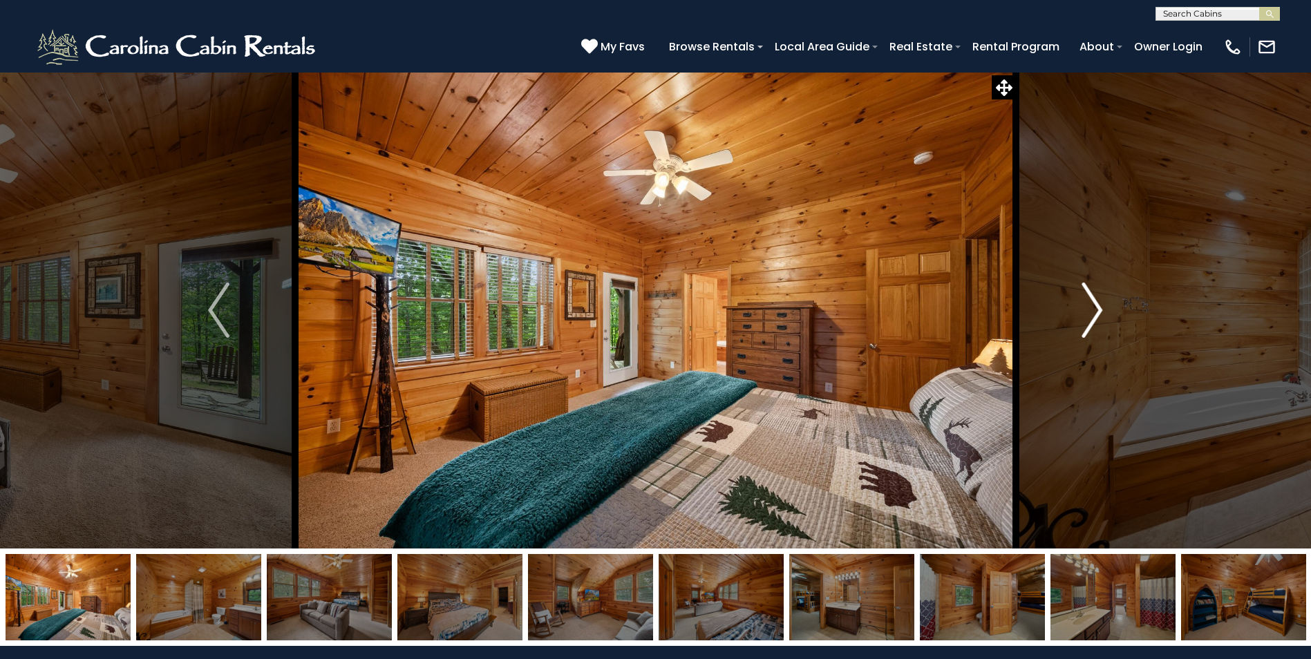
click at [1093, 312] on img "Next" at bounding box center [1091, 310] width 21 height 55
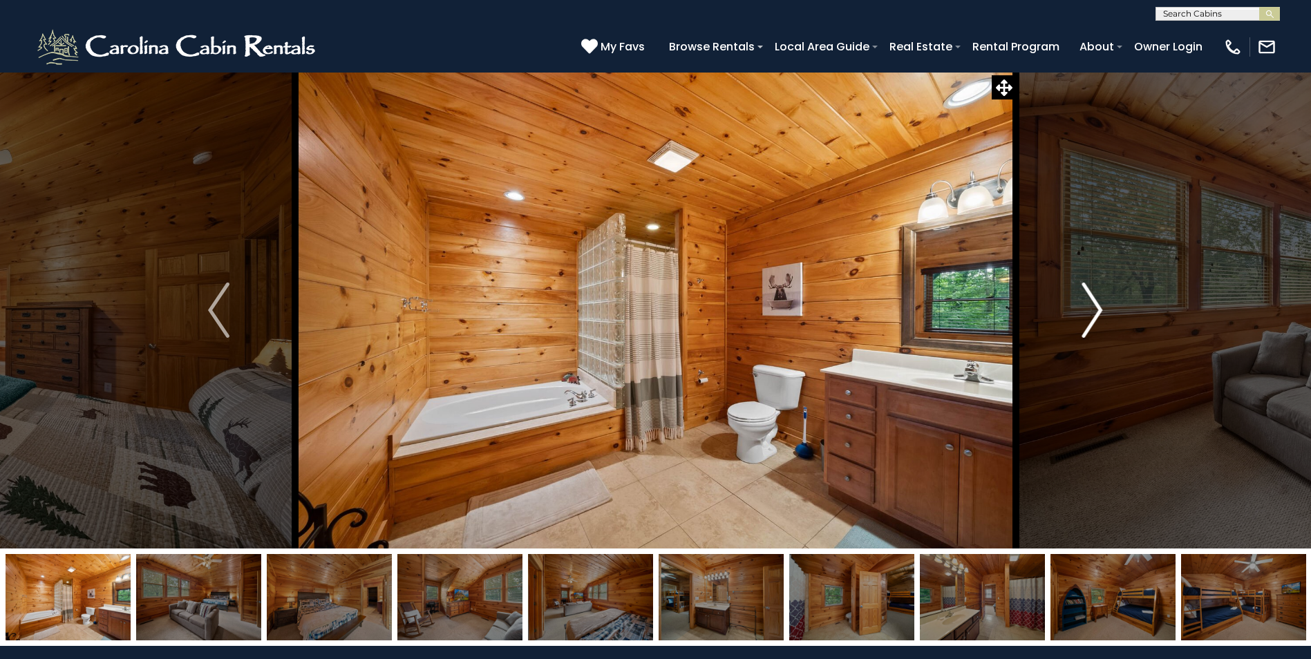
click at [1093, 312] on img "Next" at bounding box center [1091, 310] width 21 height 55
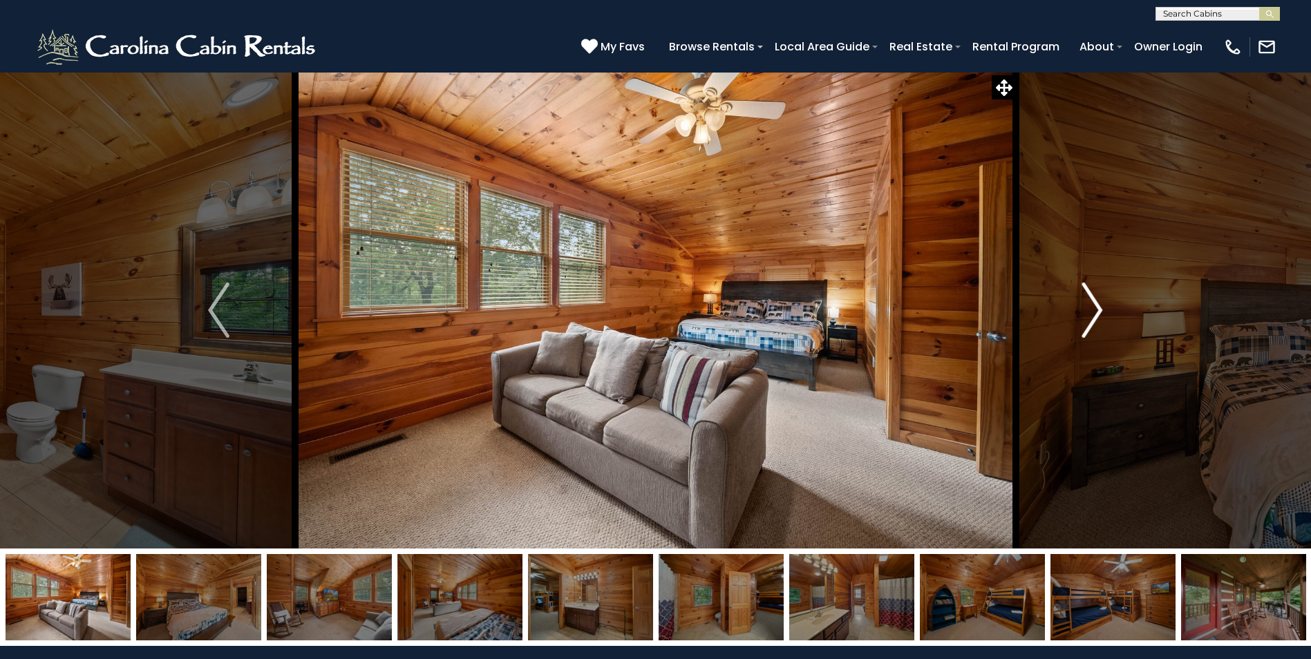
click at [1093, 312] on img "Next" at bounding box center [1091, 310] width 21 height 55
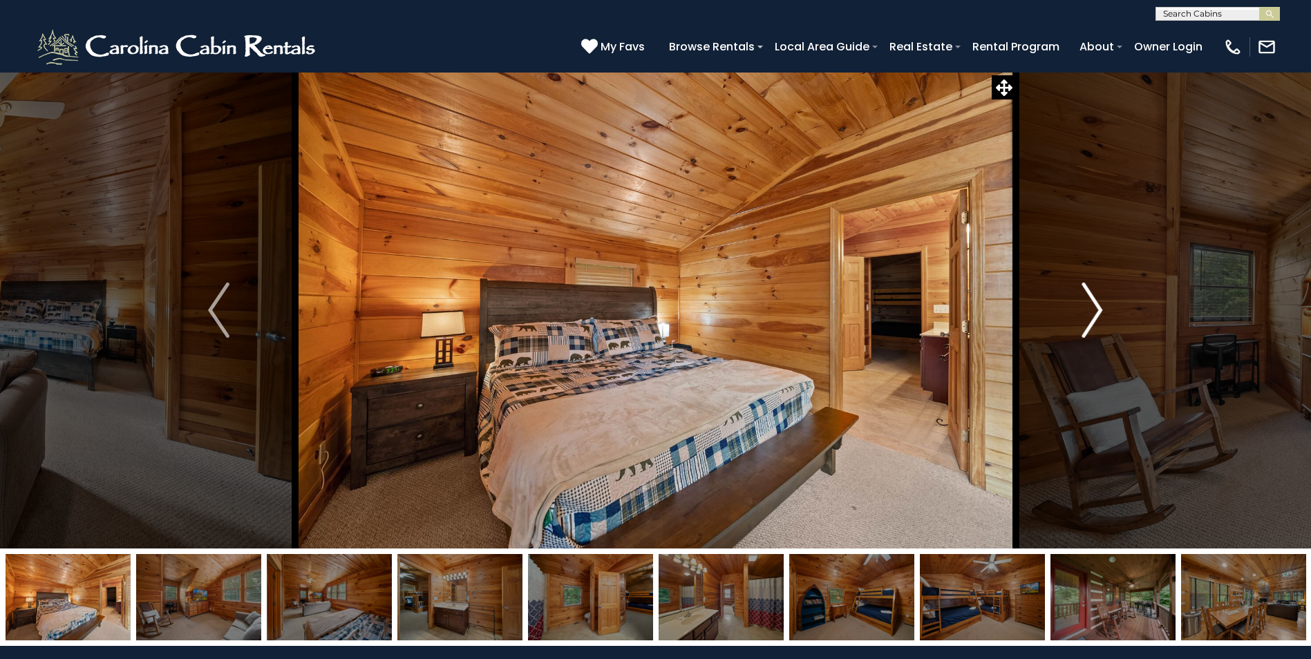
click at [1093, 312] on img "Next" at bounding box center [1091, 310] width 21 height 55
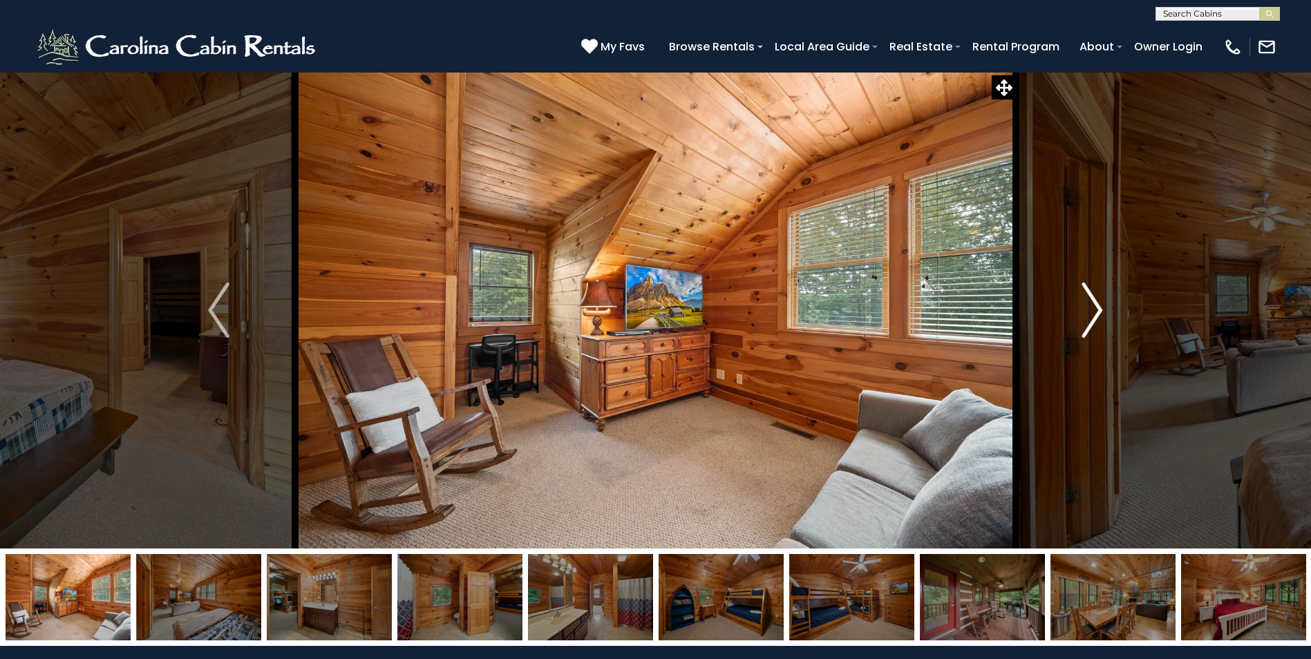
click at [1093, 312] on img "Next" at bounding box center [1091, 310] width 21 height 55
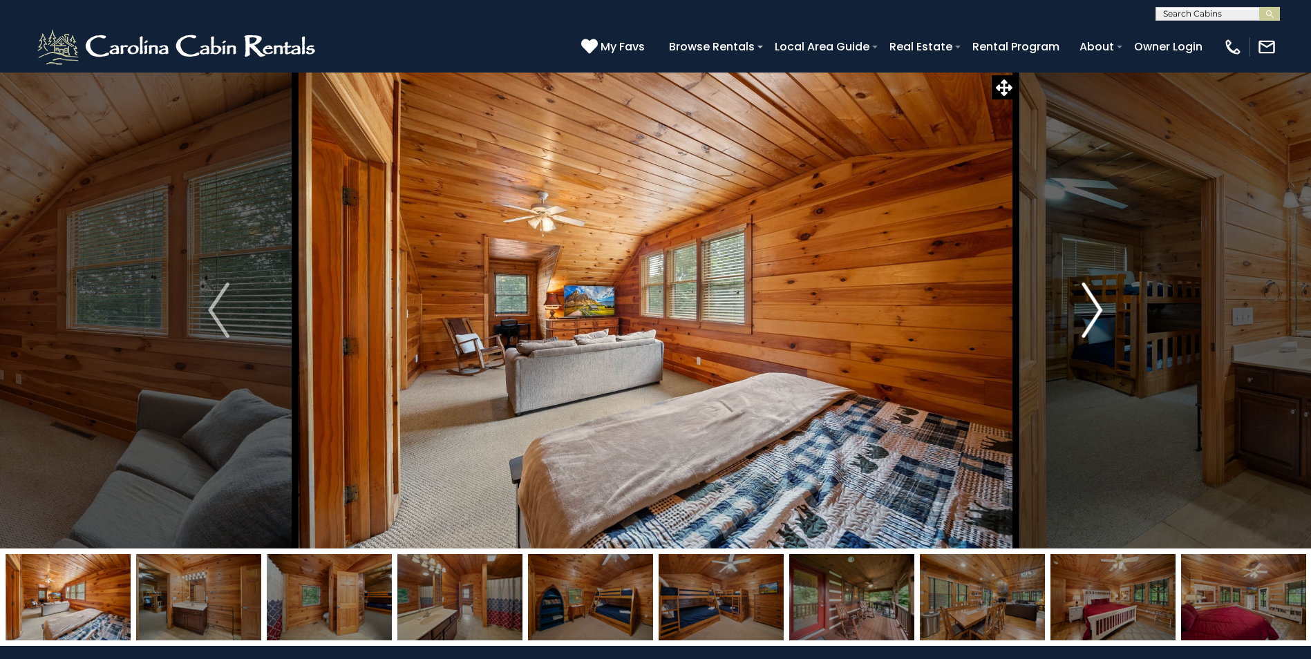
click at [1093, 312] on img "Next" at bounding box center [1091, 310] width 21 height 55
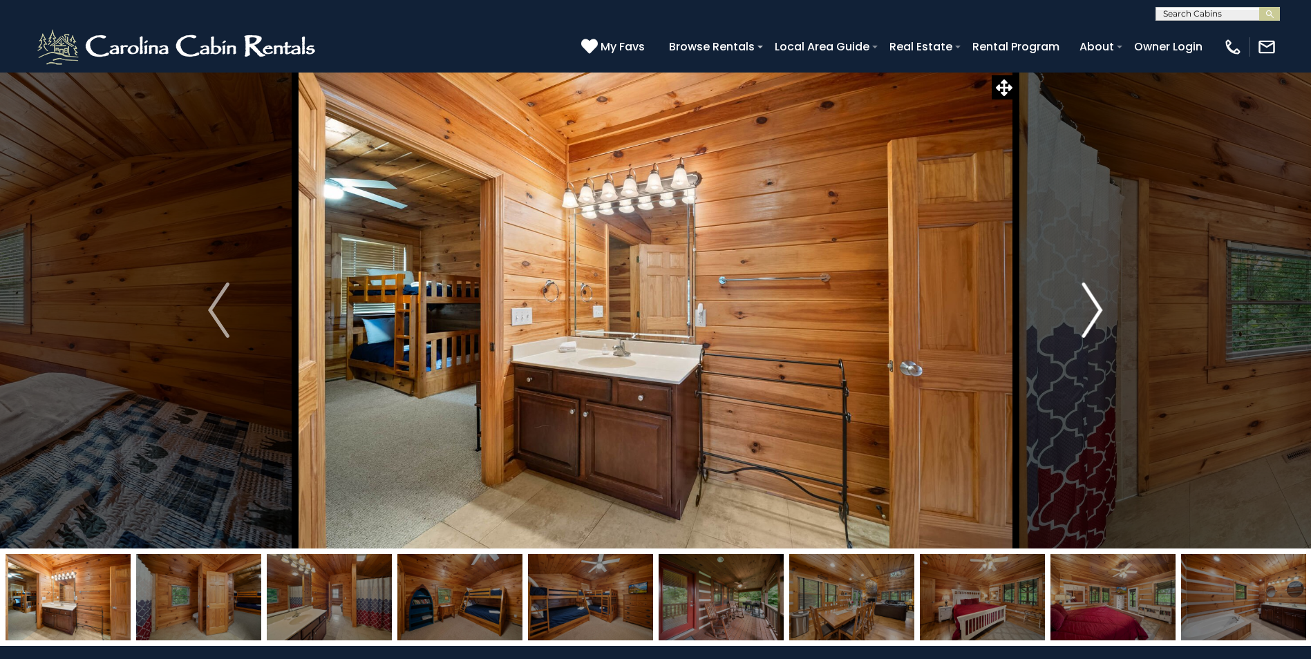
click at [1093, 312] on img "Next" at bounding box center [1091, 310] width 21 height 55
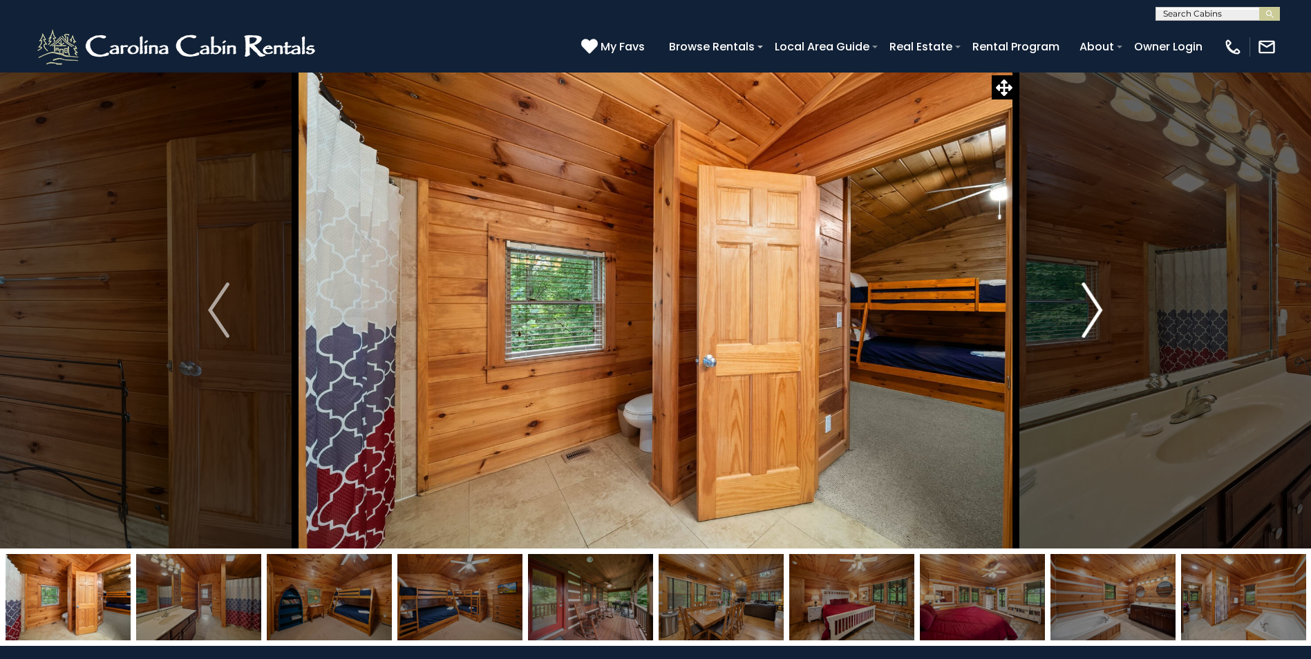
click at [1093, 312] on img "Next" at bounding box center [1091, 310] width 21 height 55
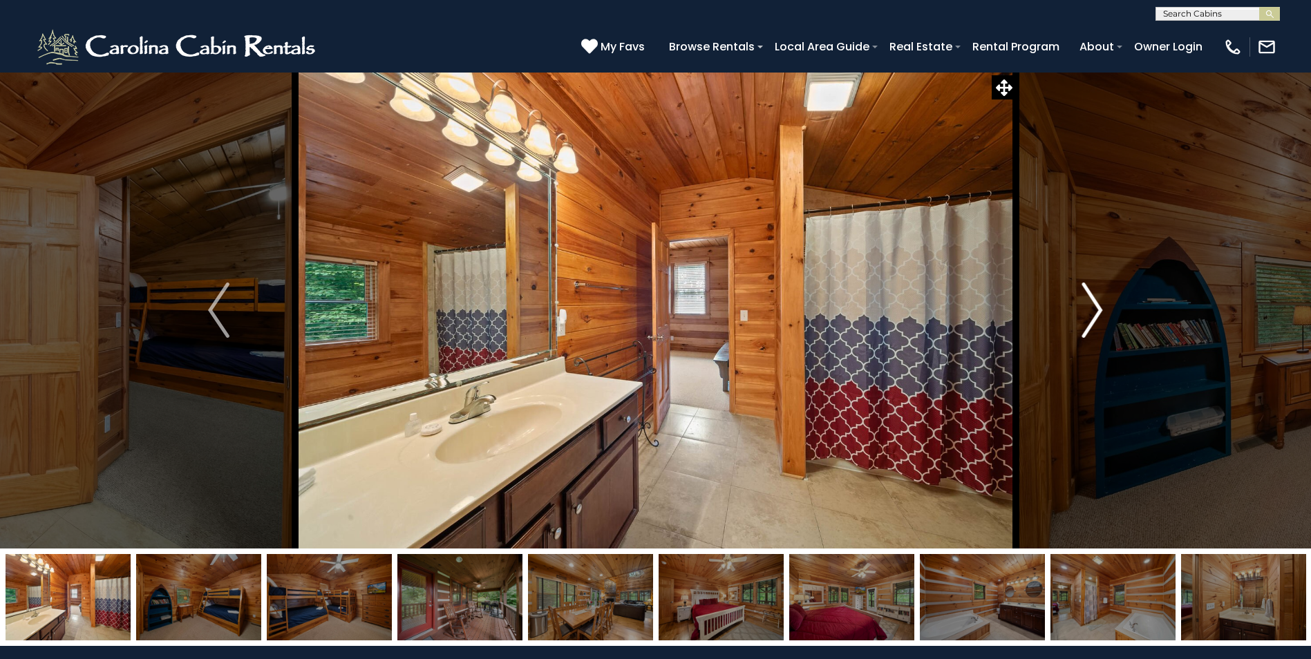
click at [1093, 312] on img "Next" at bounding box center [1091, 310] width 21 height 55
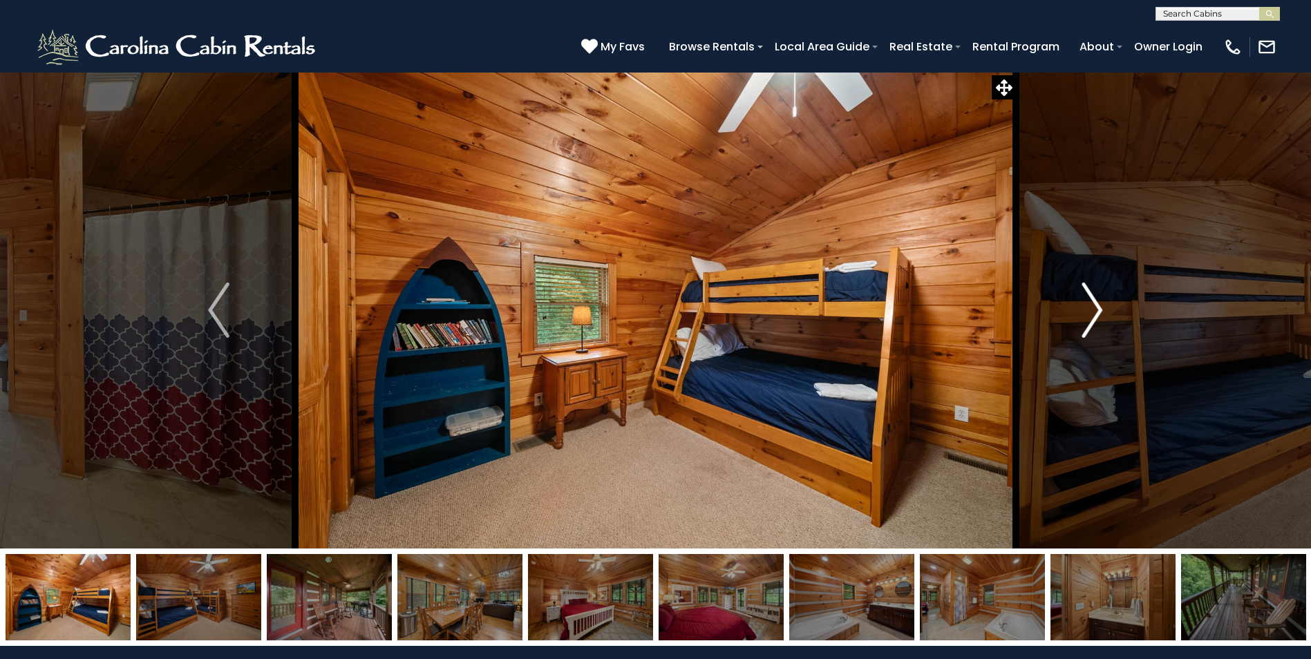
click at [1093, 312] on img "Next" at bounding box center [1091, 310] width 21 height 55
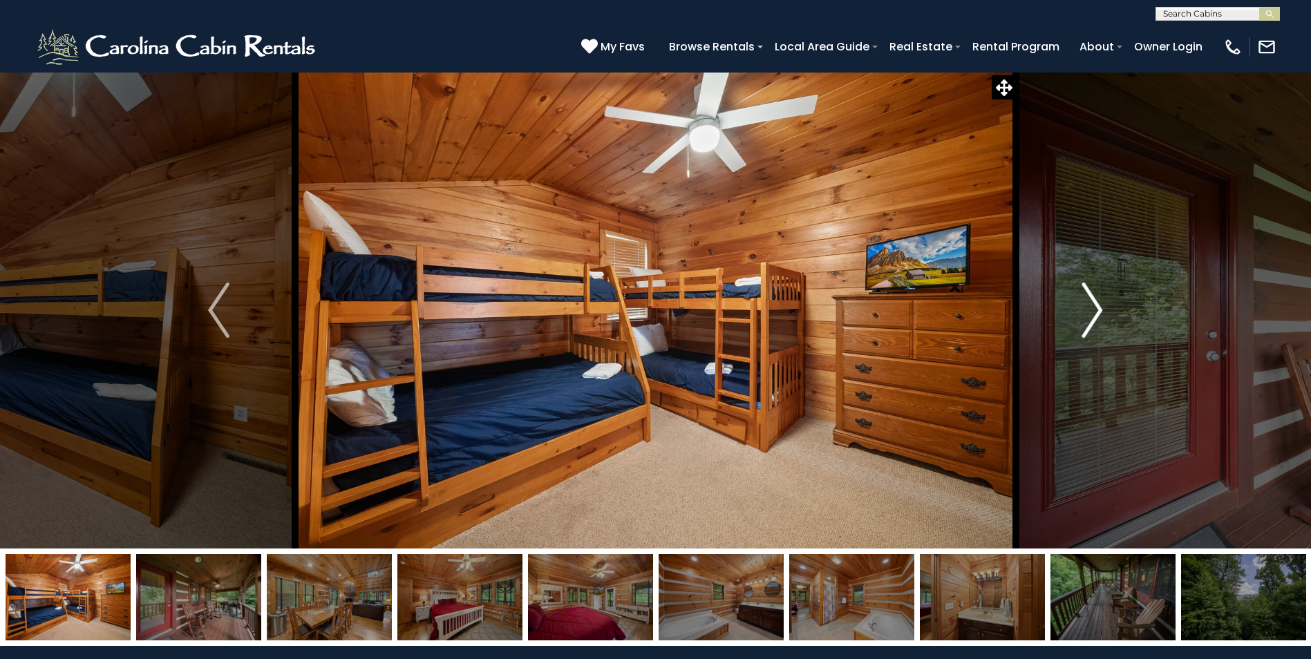
click at [1093, 312] on img "Next" at bounding box center [1091, 310] width 21 height 55
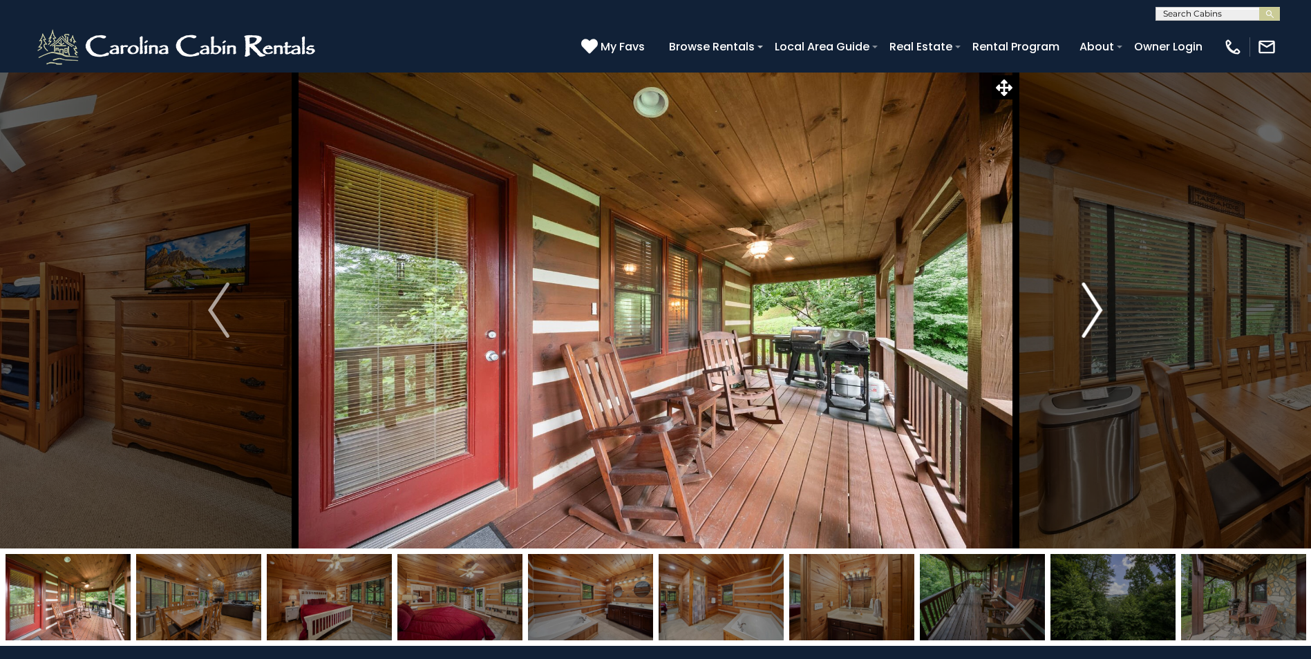
click at [1093, 312] on img "Next" at bounding box center [1091, 310] width 21 height 55
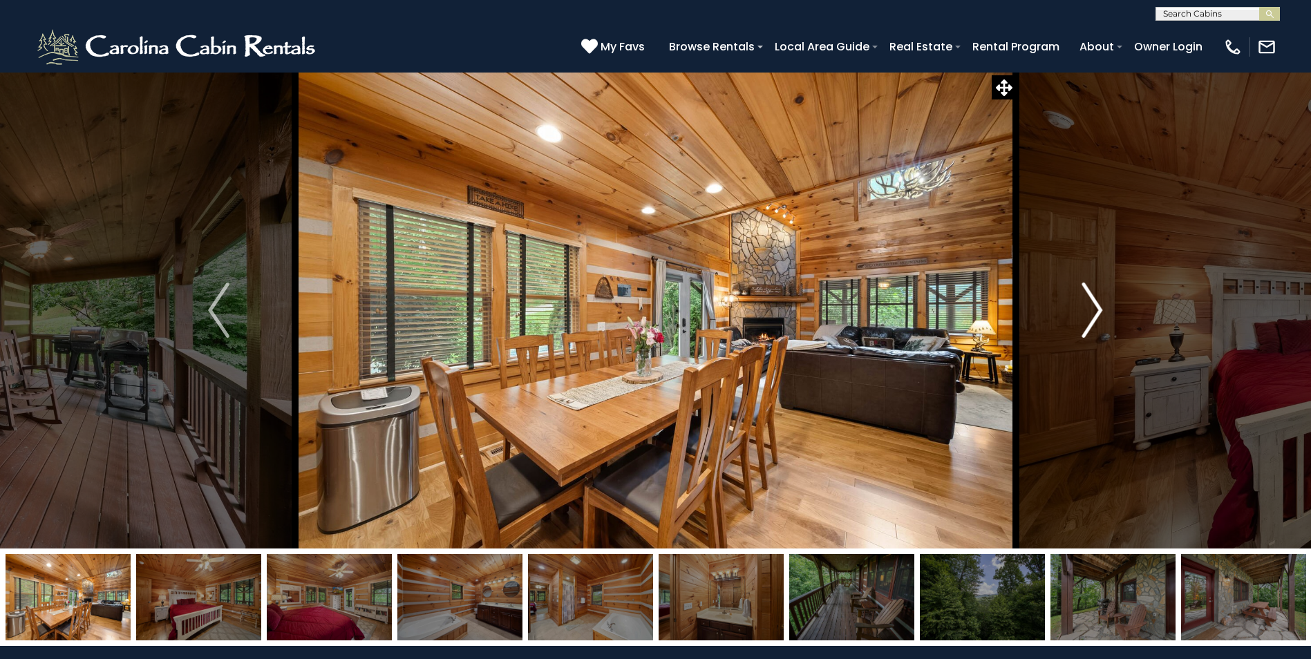
click at [1093, 312] on img "Next" at bounding box center [1091, 310] width 21 height 55
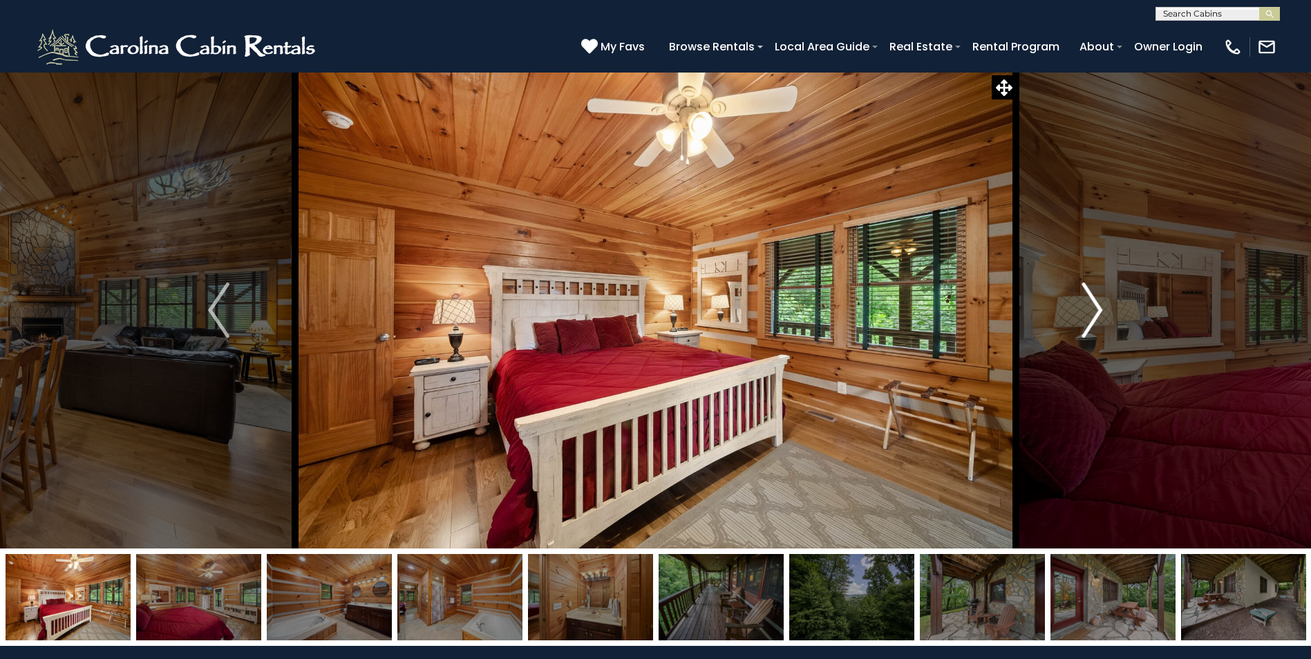
click at [1093, 312] on img "Next" at bounding box center [1091, 310] width 21 height 55
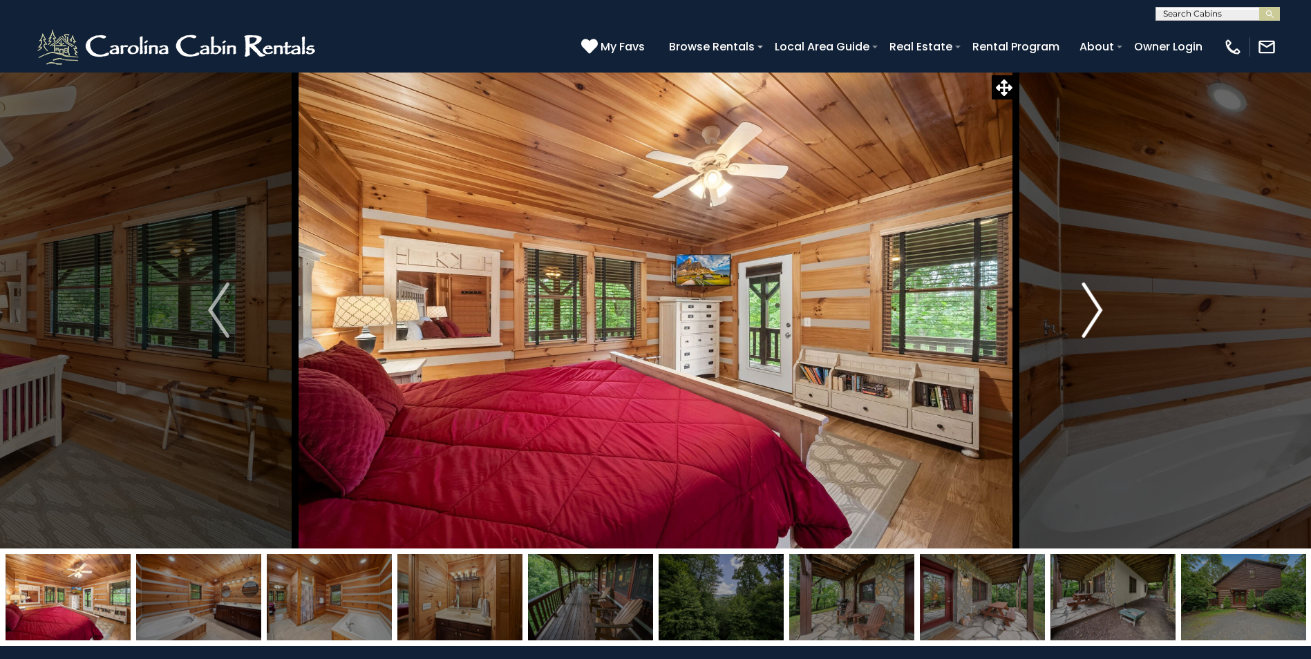
click at [1093, 312] on img "Next" at bounding box center [1091, 310] width 21 height 55
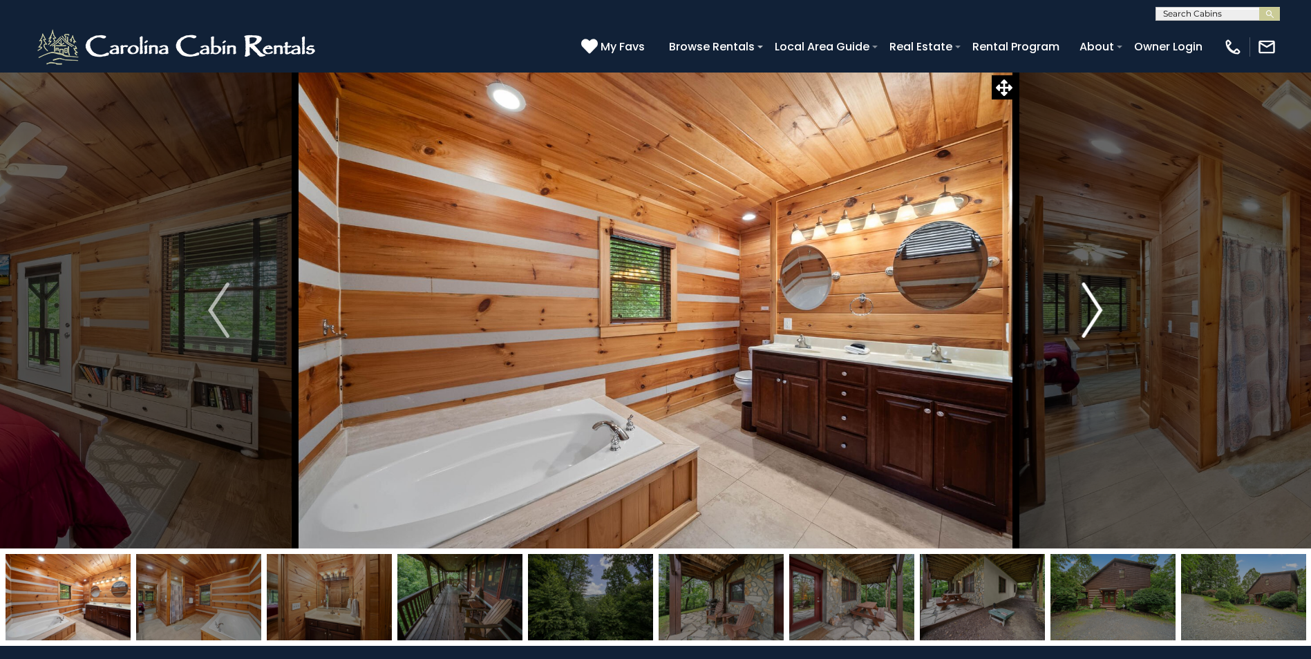
click at [1093, 312] on img "Next" at bounding box center [1091, 310] width 21 height 55
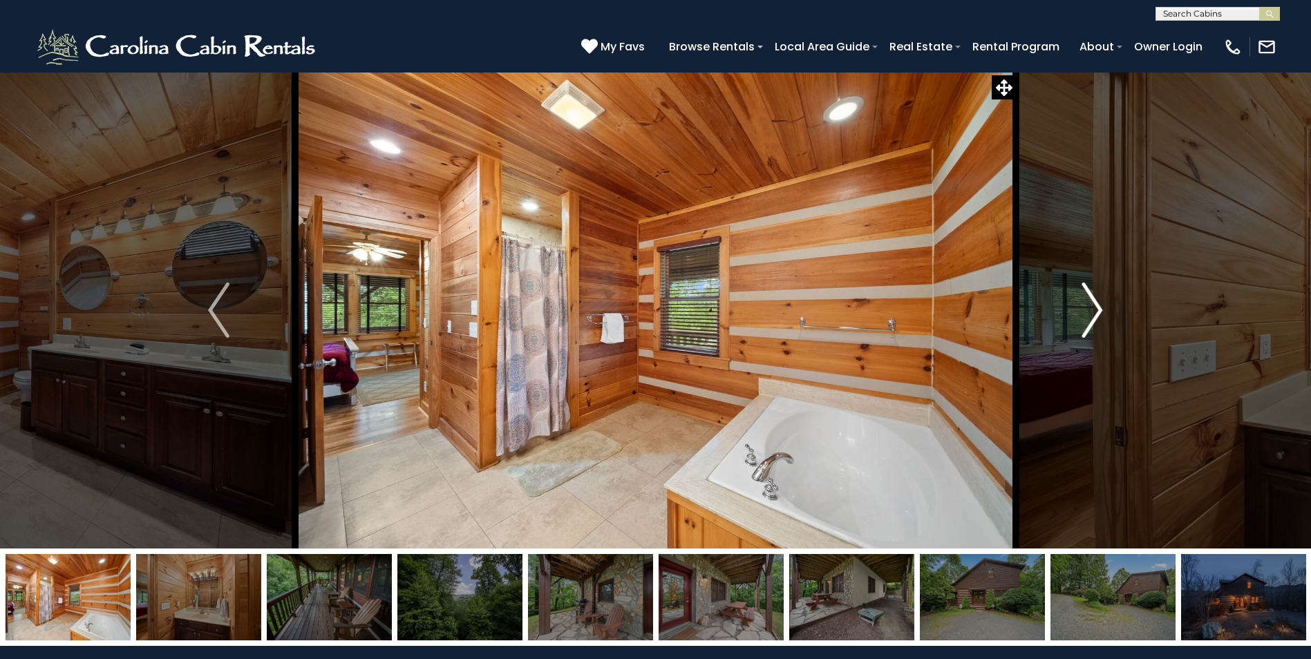
click at [1093, 312] on img "Next" at bounding box center [1091, 310] width 21 height 55
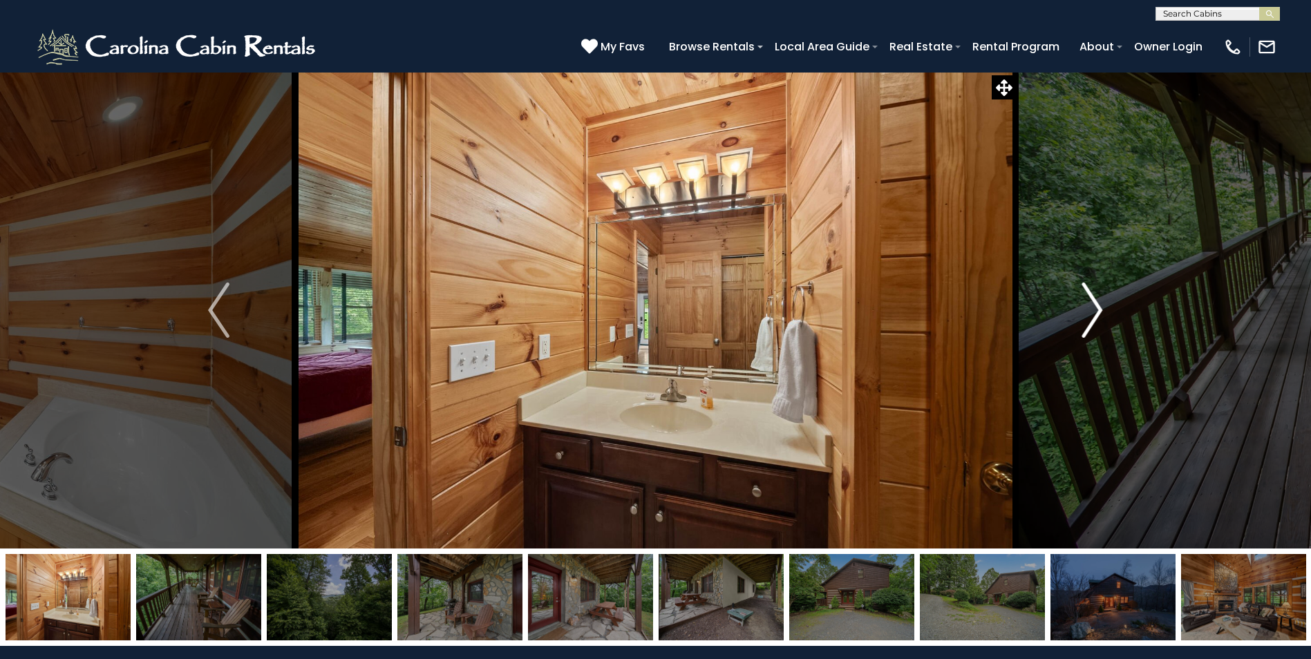
click at [1093, 312] on img "Next" at bounding box center [1091, 310] width 21 height 55
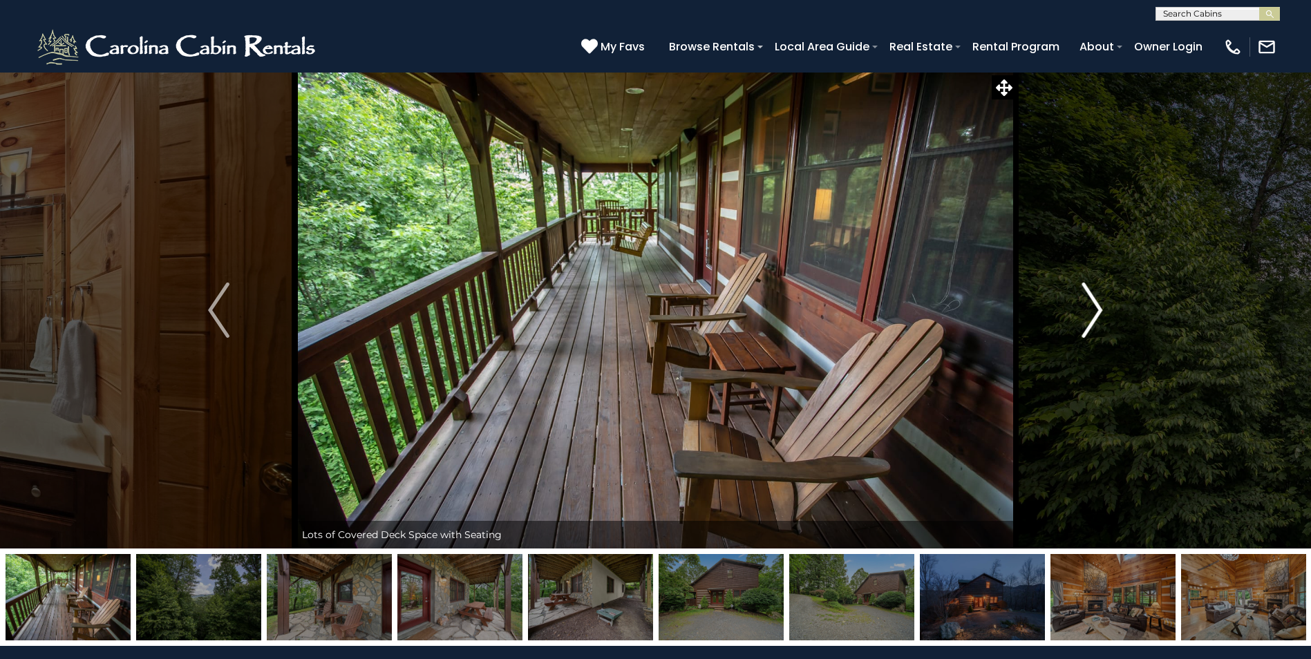
click at [1093, 312] on img "Next" at bounding box center [1091, 310] width 21 height 55
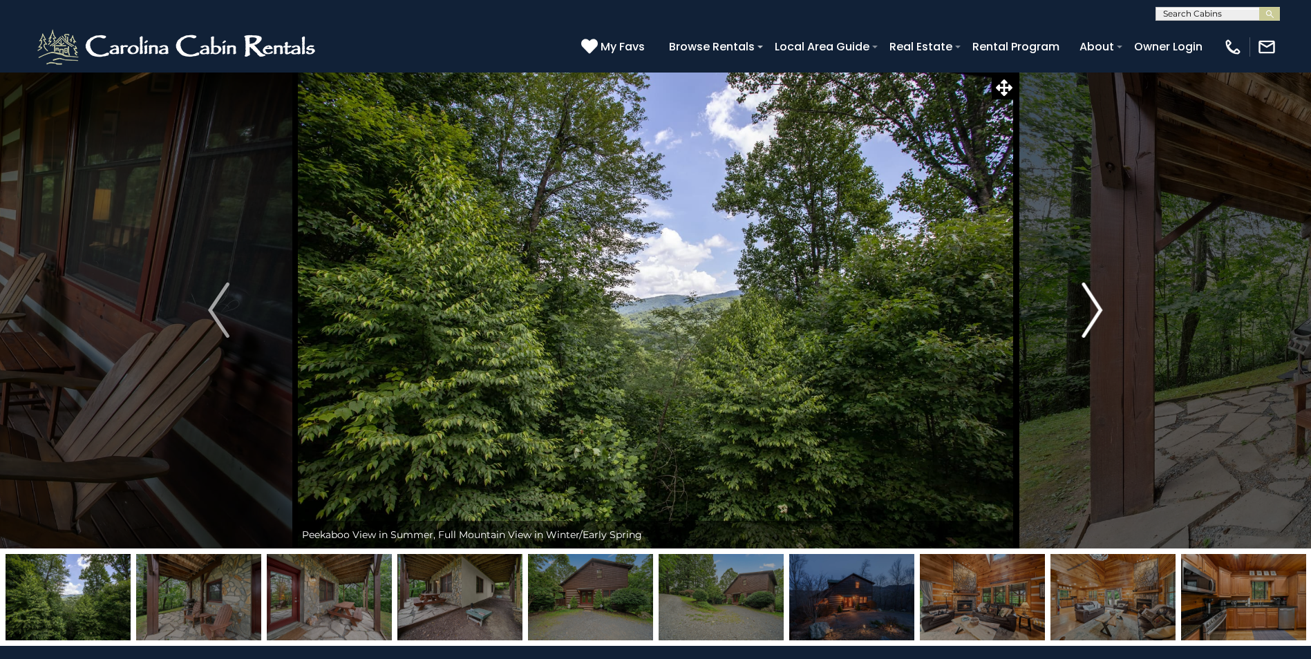
click at [1093, 312] on img "Next" at bounding box center [1091, 310] width 21 height 55
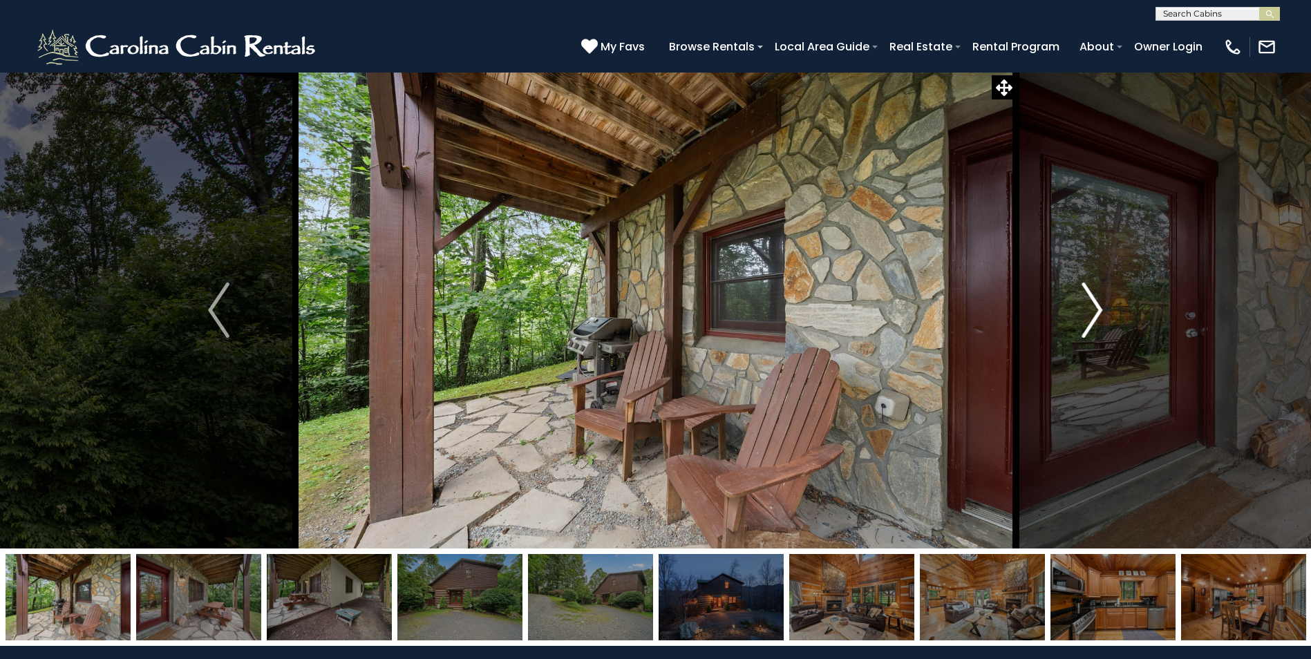
click at [1098, 309] on img "Next" at bounding box center [1091, 310] width 21 height 55
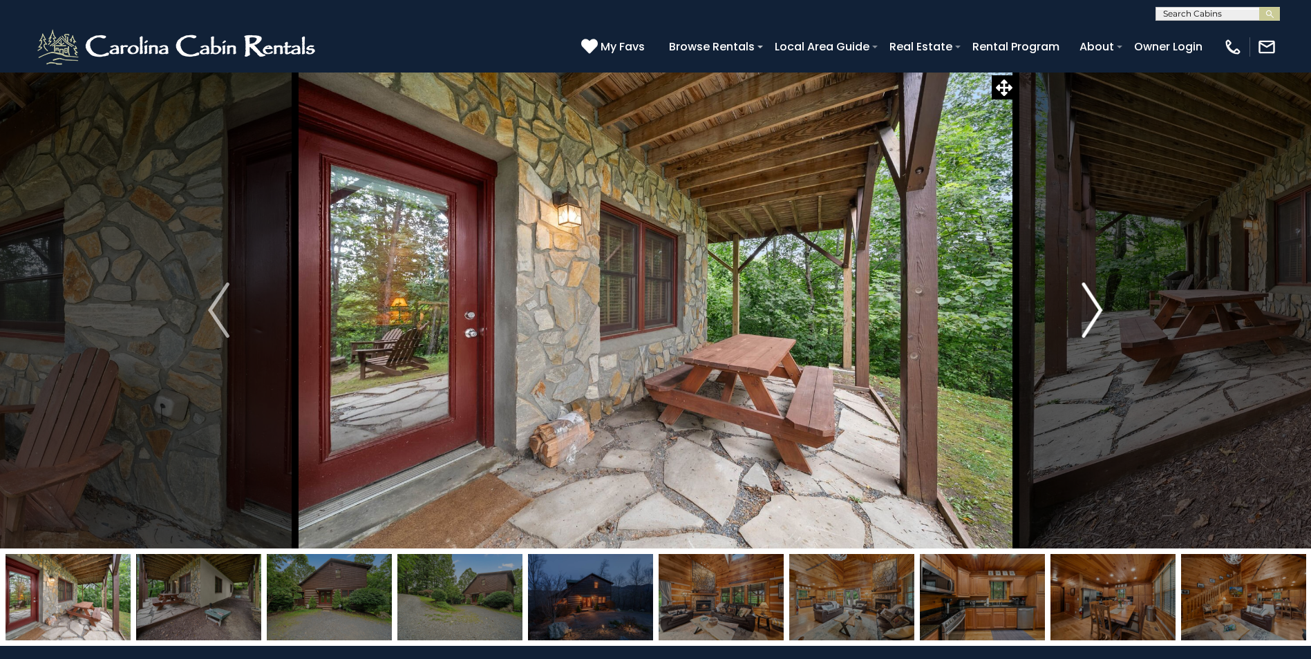
click at [1098, 312] on img "Next" at bounding box center [1091, 310] width 21 height 55
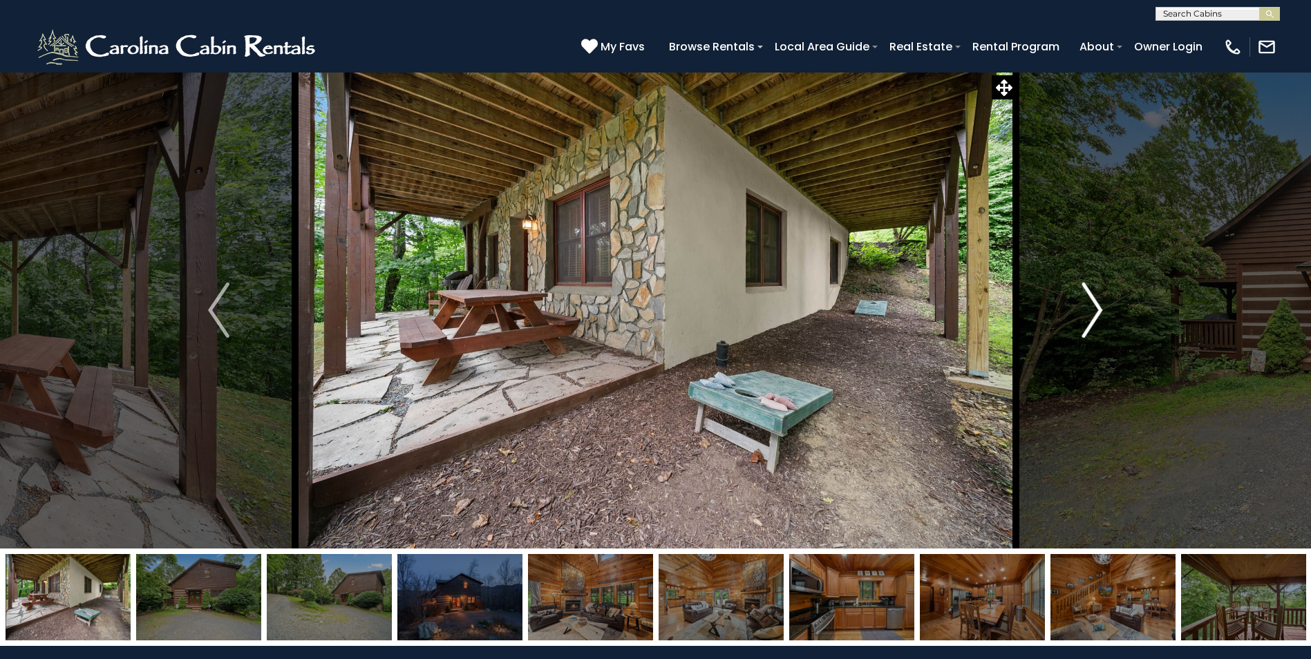
click at [1099, 313] on img "Next" at bounding box center [1091, 310] width 21 height 55
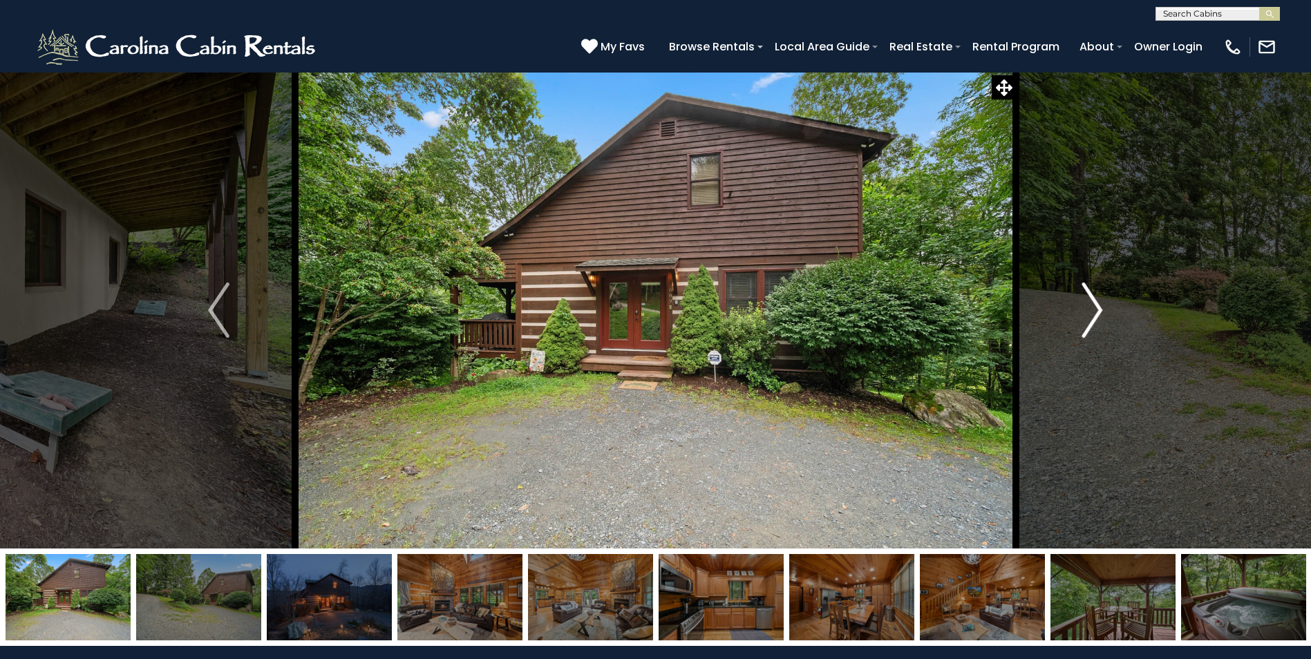
click at [1099, 313] on img "Next" at bounding box center [1091, 310] width 21 height 55
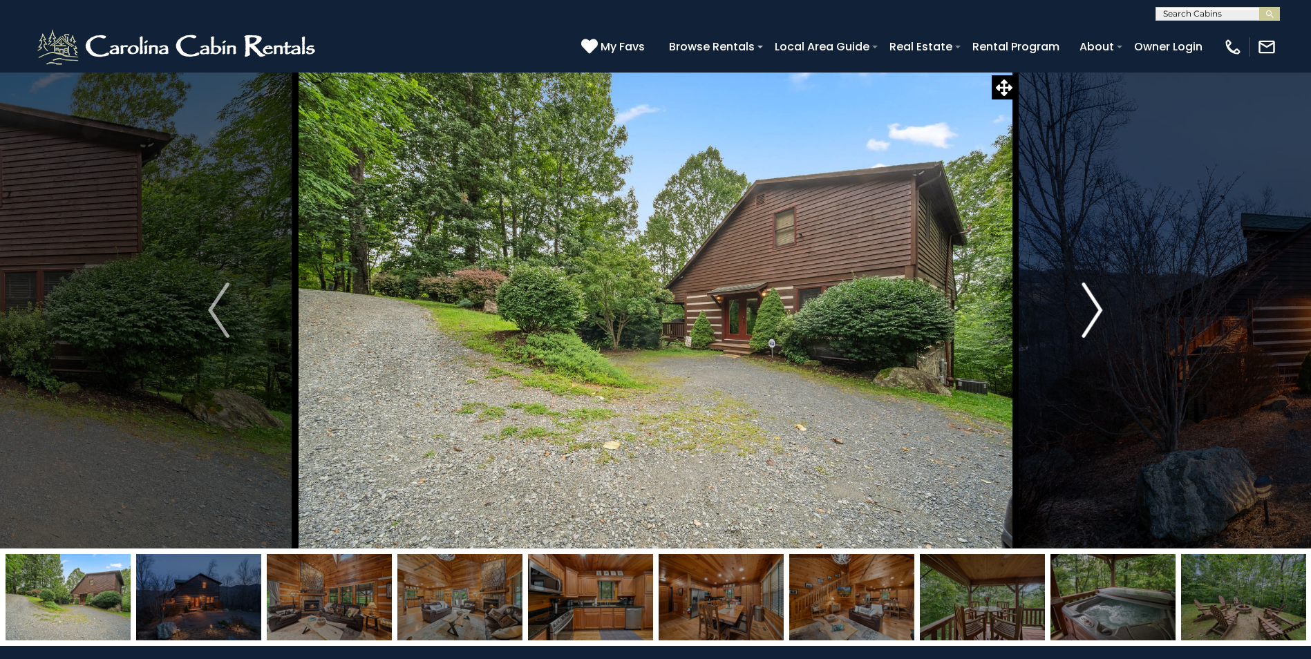
click at [1099, 313] on img "Next" at bounding box center [1091, 310] width 21 height 55
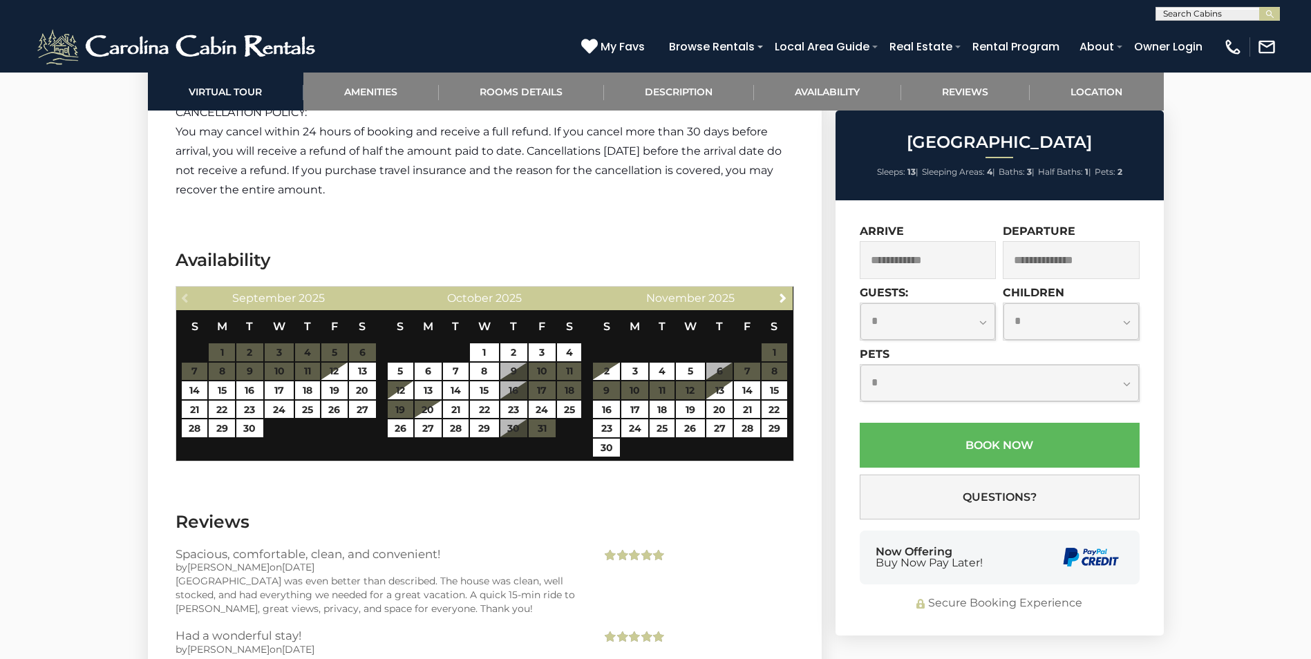
scroll to position [2211, 0]
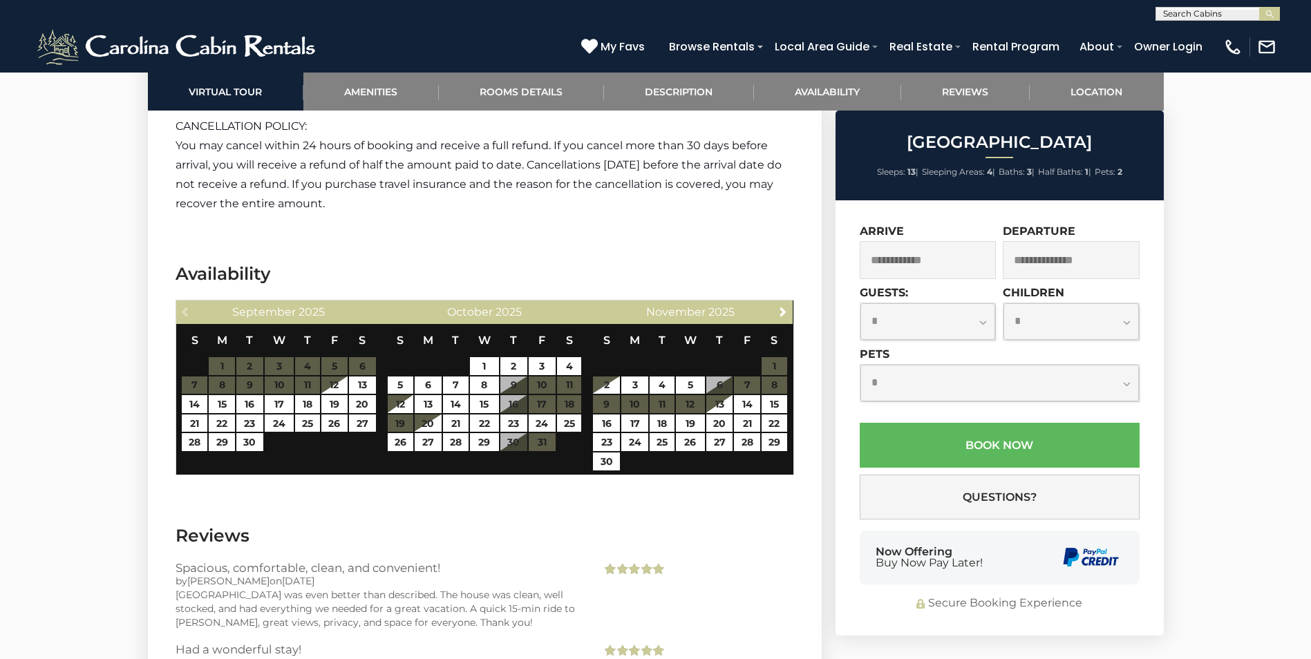
click at [966, 263] on input "text" at bounding box center [927, 260] width 137 height 38
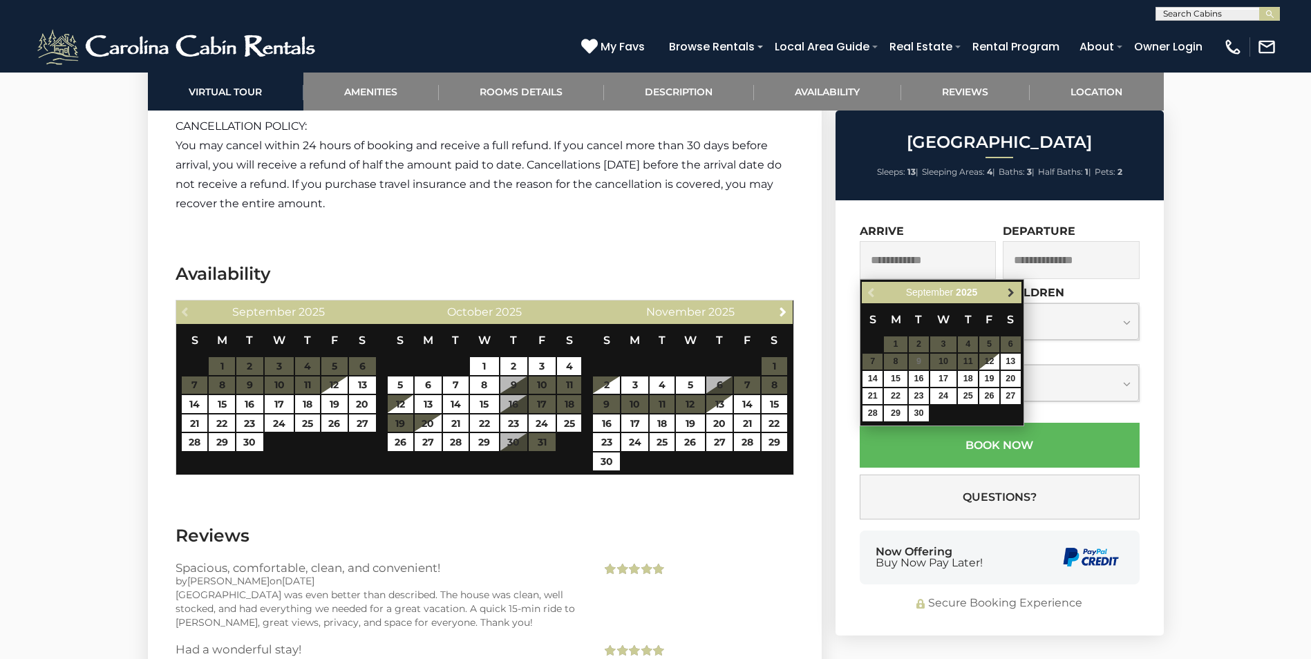
click at [1010, 292] on span "Next" at bounding box center [1010, 292] width 11 height 11
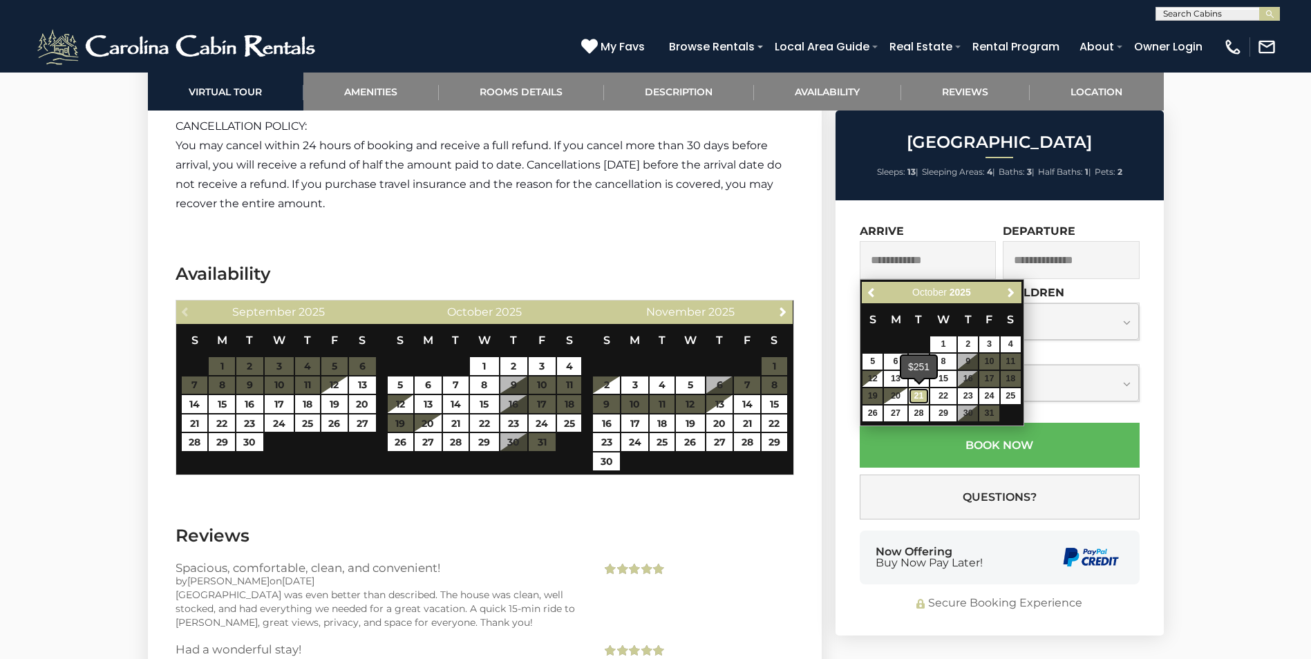
click at [917, 394] on link "21" at bounding box center [918, 396] width 20 height 16
type input "**********"
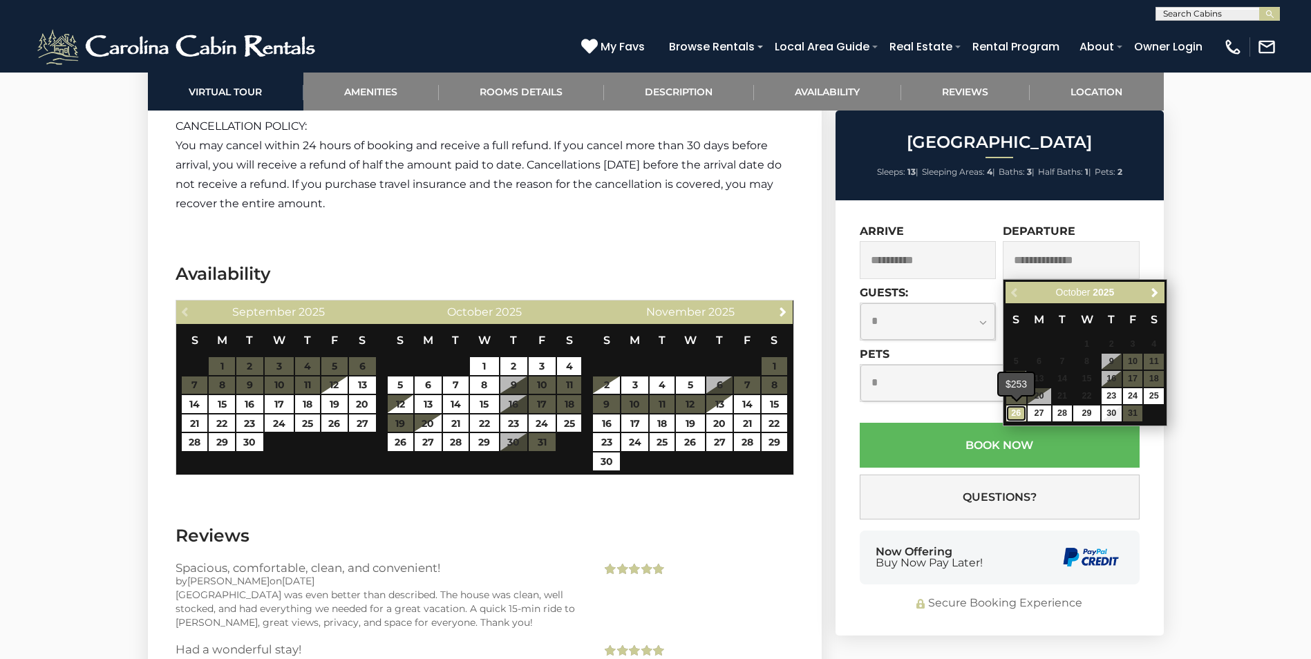
click at [1013, 415] on link "26" at bounding box center [1016, 414] width 20 height 16
type input "**********"
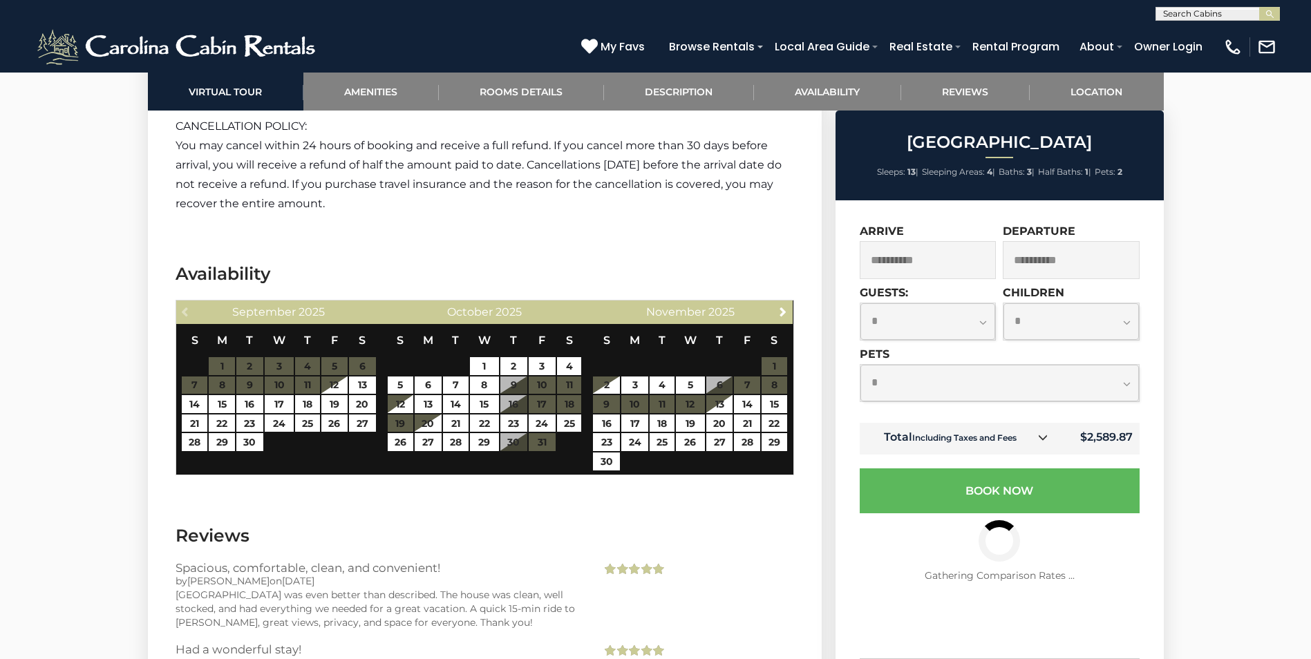
click at [981, 323] on select "**********" at bounding box center [927, 321] width 135 height 37
select select "*"
click at [860, 303] on select "**********" at bounding box center [927, 321] width 135 height 37
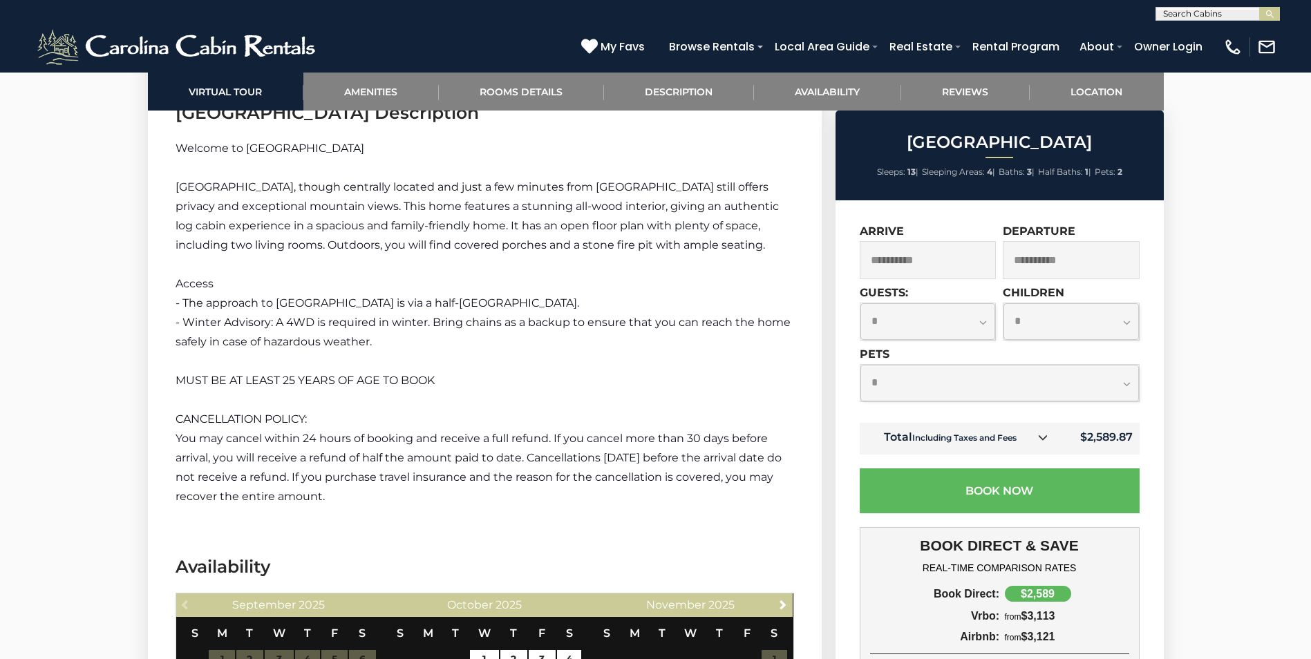
scroll to position [1934, 0]
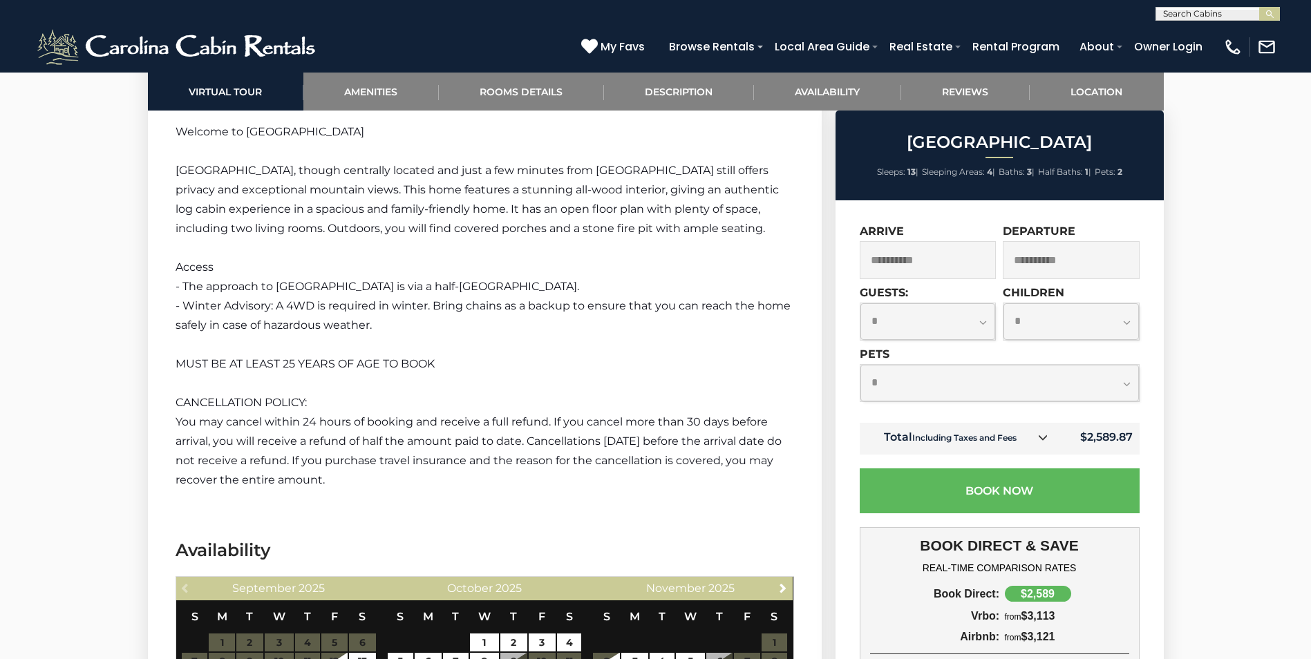
click at [1043, 439] on icon at bounding box center [1043, 437] width 10 height 10
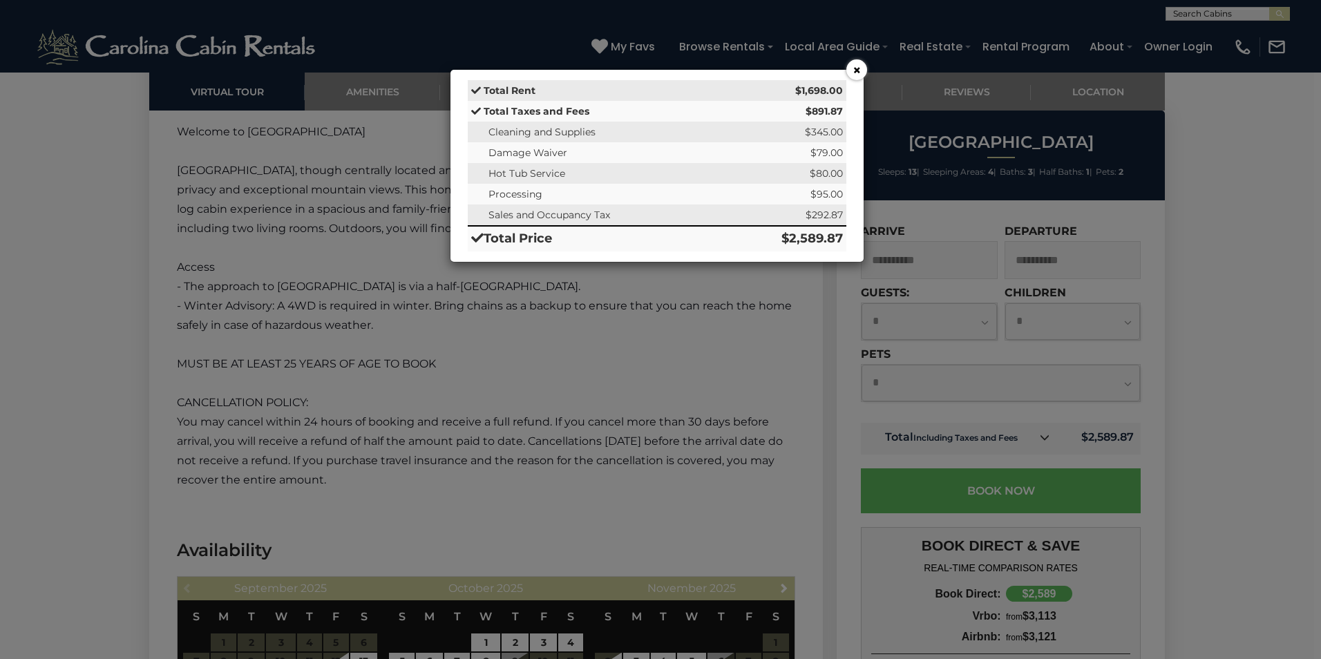
click at [857, 67] on button "×" at bounding box center [856, 69] width 21 height 21
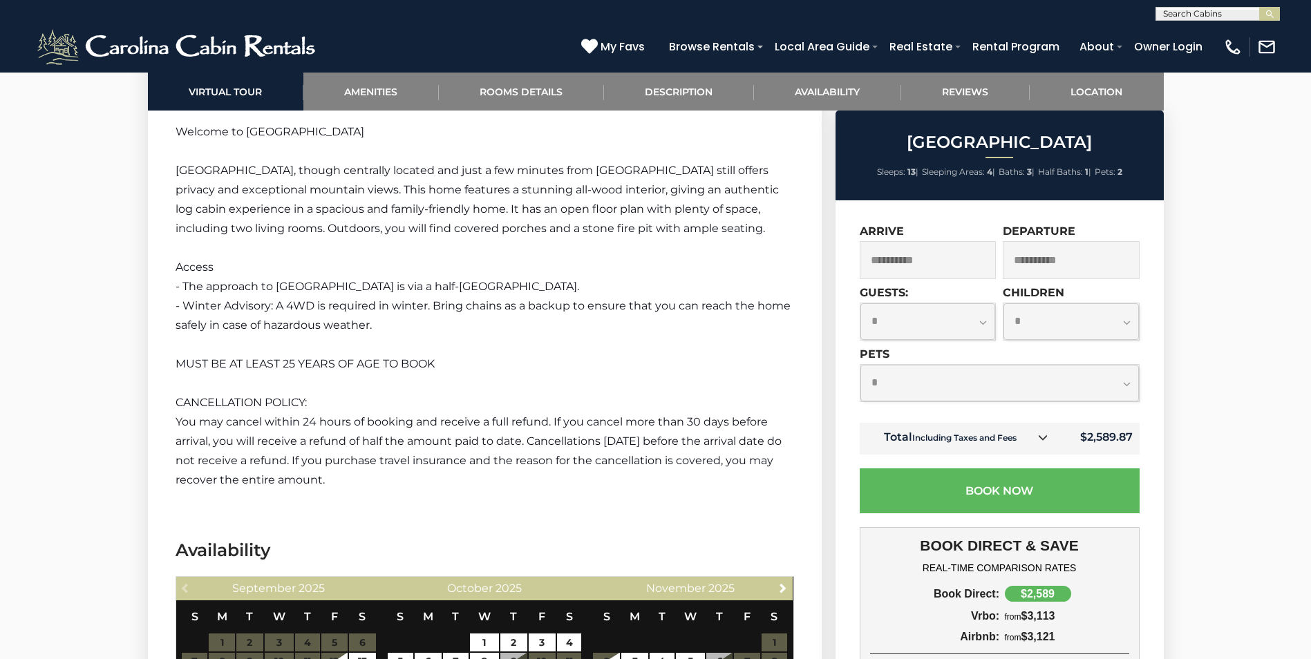
click at [1045, 435] on icon at bounding box center [1043, 437] width 10 height 10
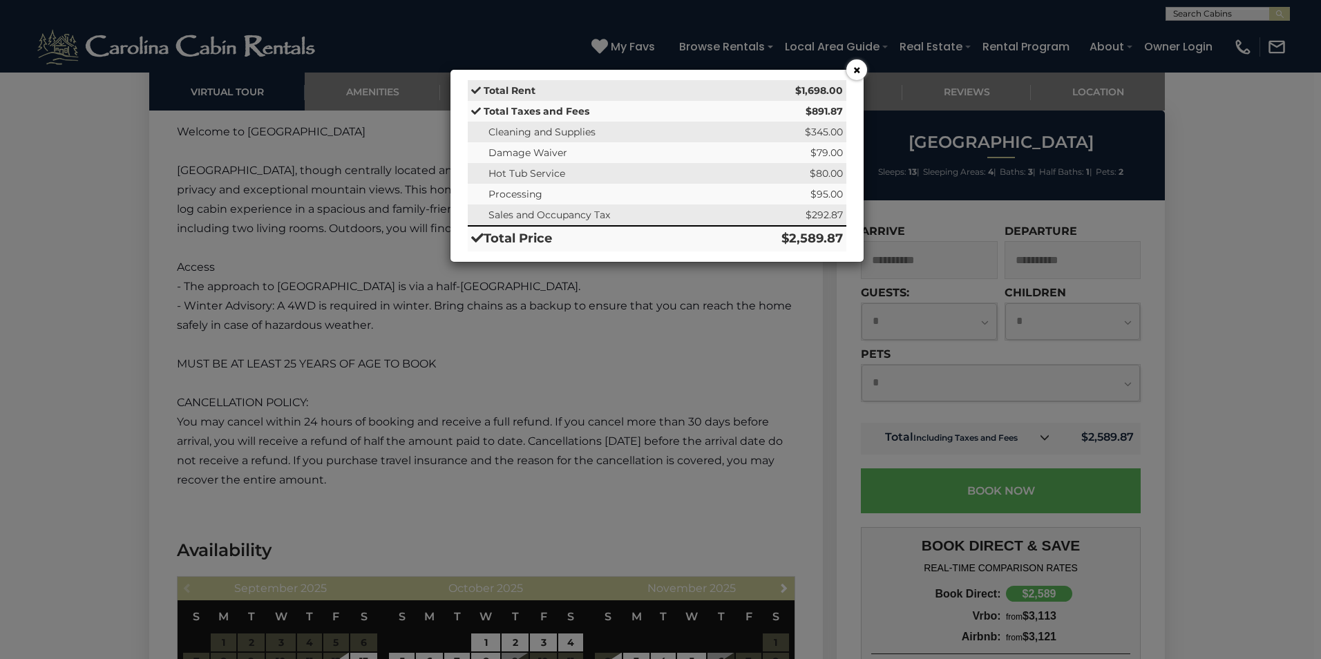
click at [855, 68] on button "×" at bounding box center [856, 69] width 21 height 21
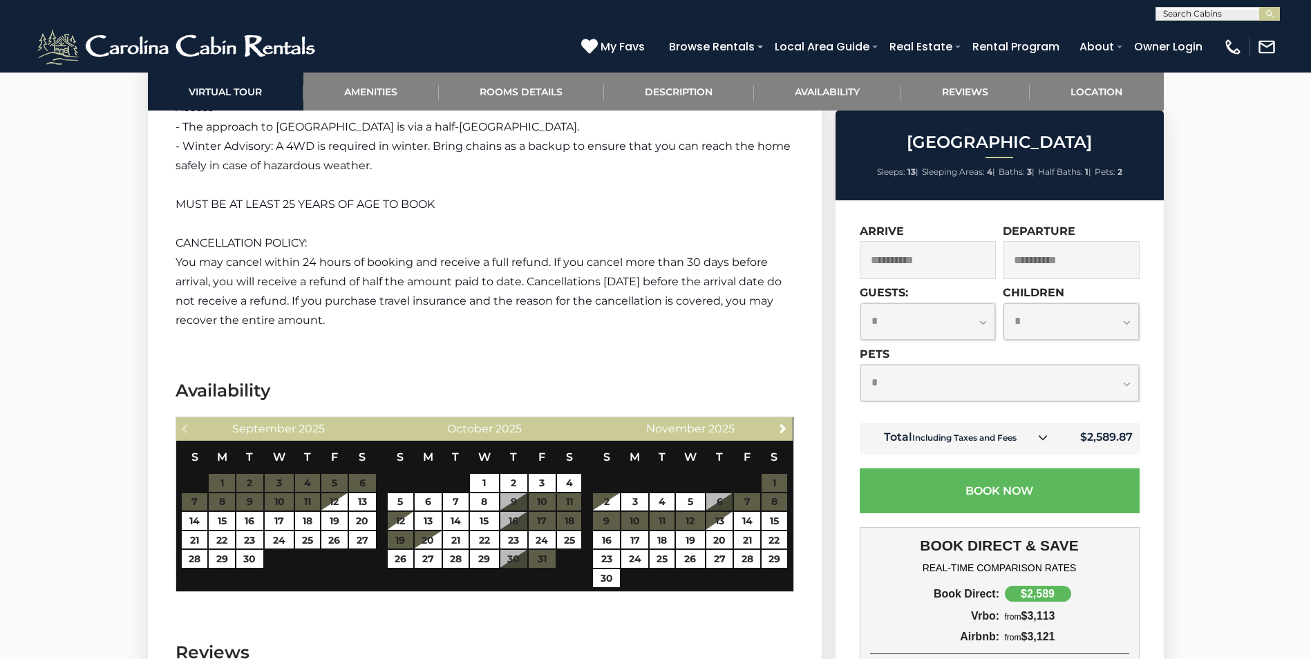
scroll to position [2142, 0]
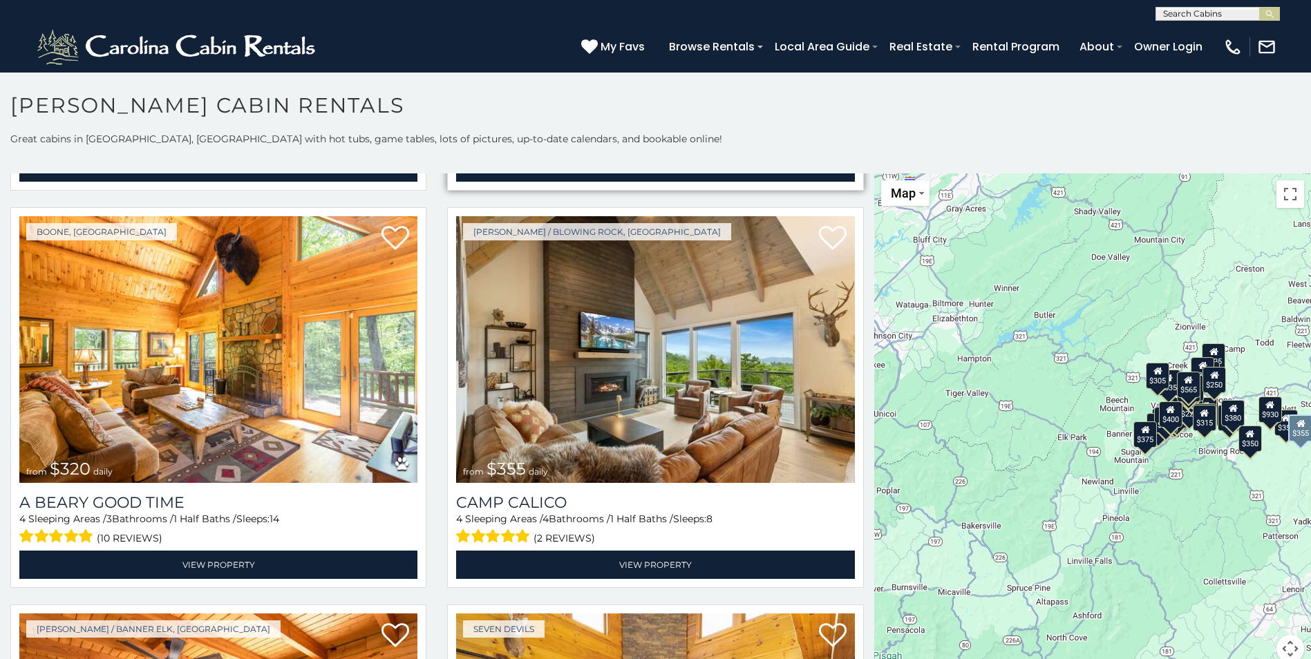
scroll to position [4767, 0]
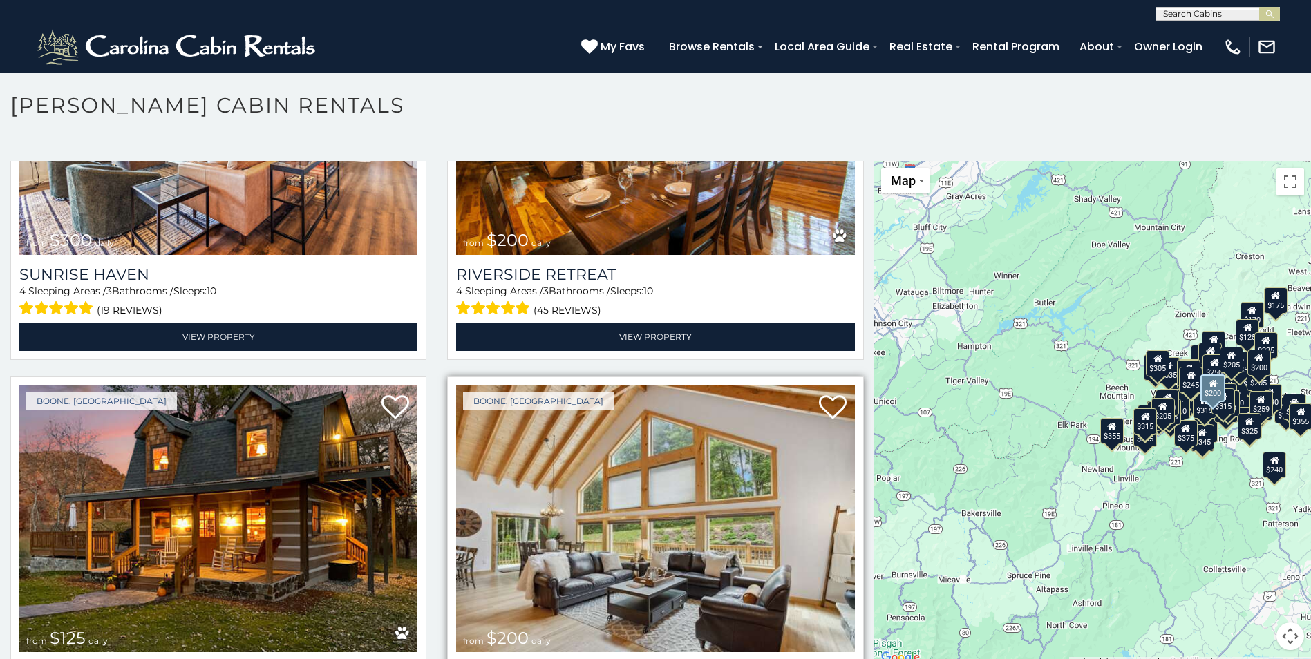
scroll to position [11816, 0]
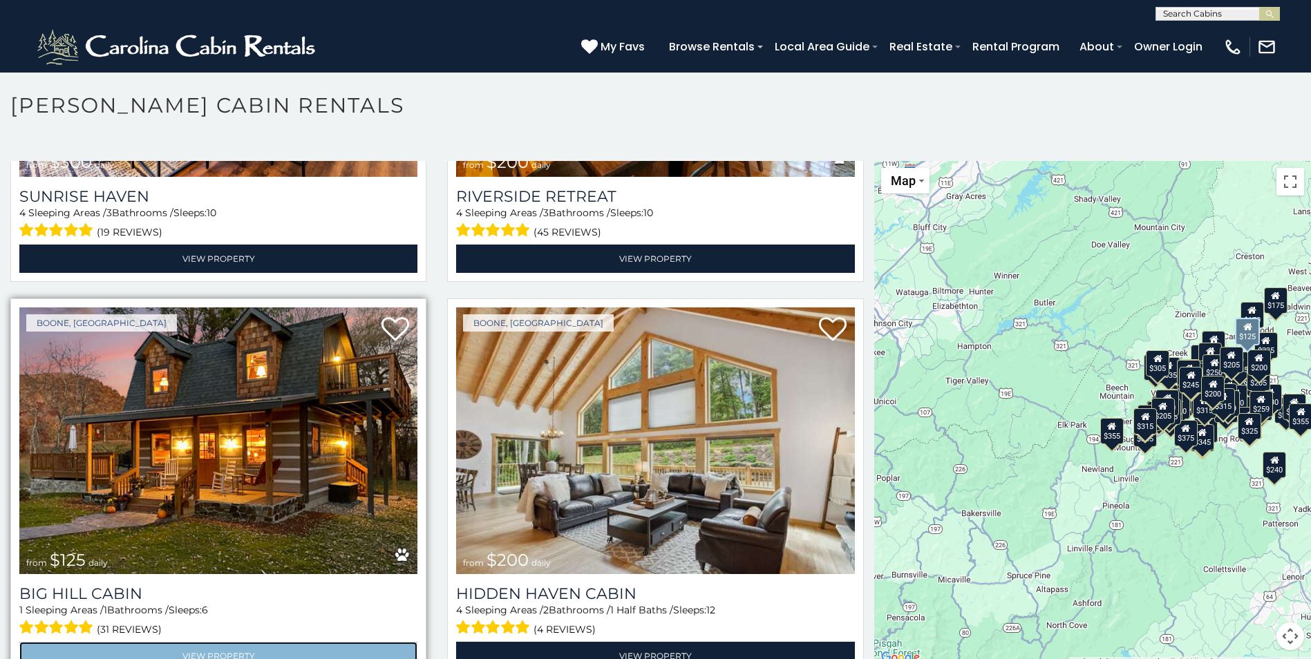
click at [236, 642] on link "View Property" at bounding box center [218, 656] width 398 height 28
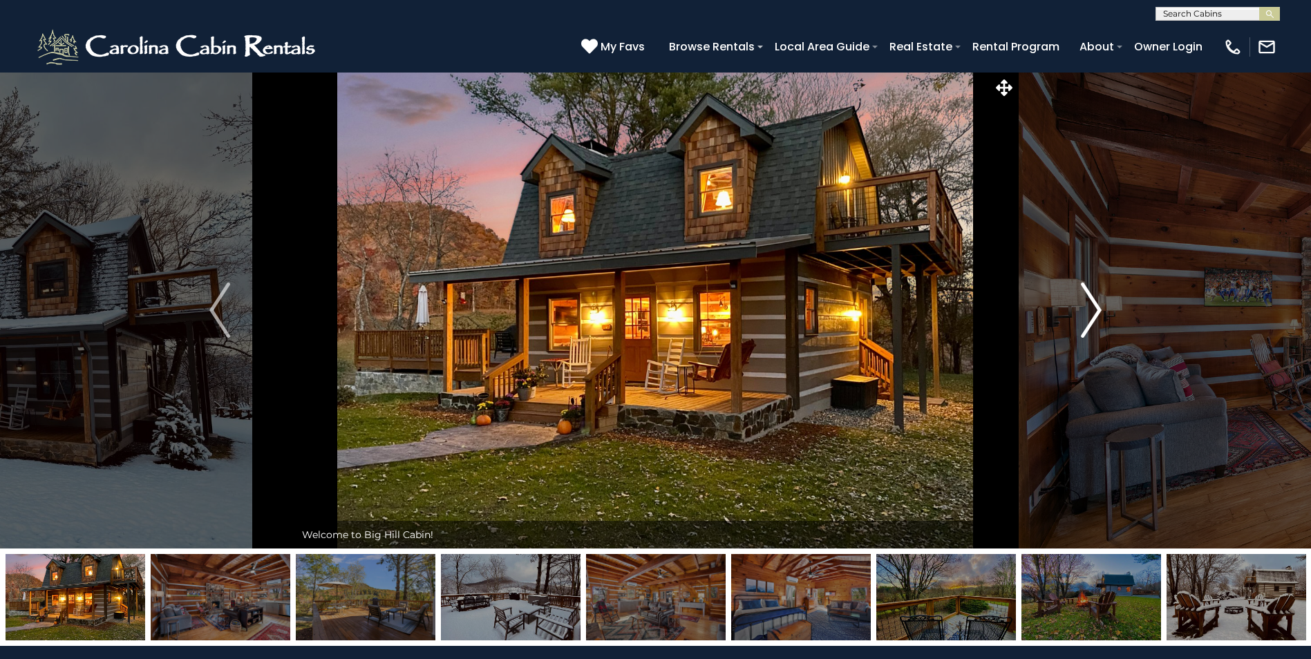
click at [1094, 305] on img "Next" at bounding box center [1090, 310] width 21 height 55
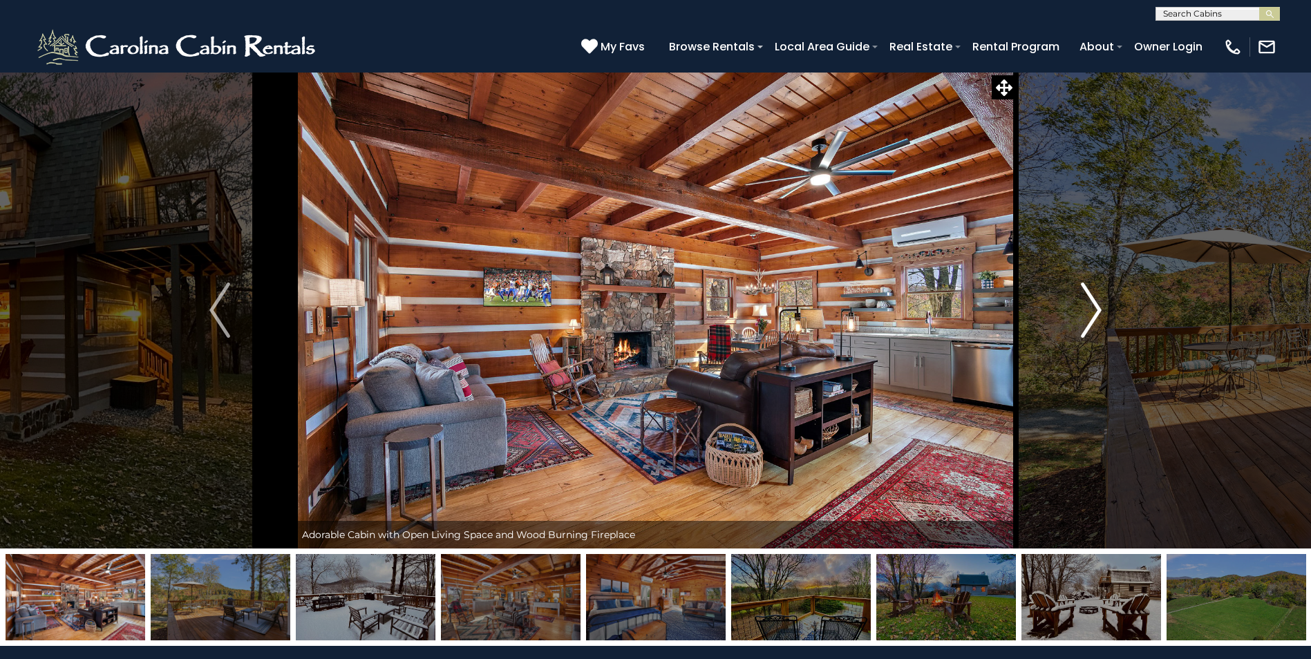
click at [1094, 305] on img "Next" at bounding box center [1090, 310] width 21 height 55
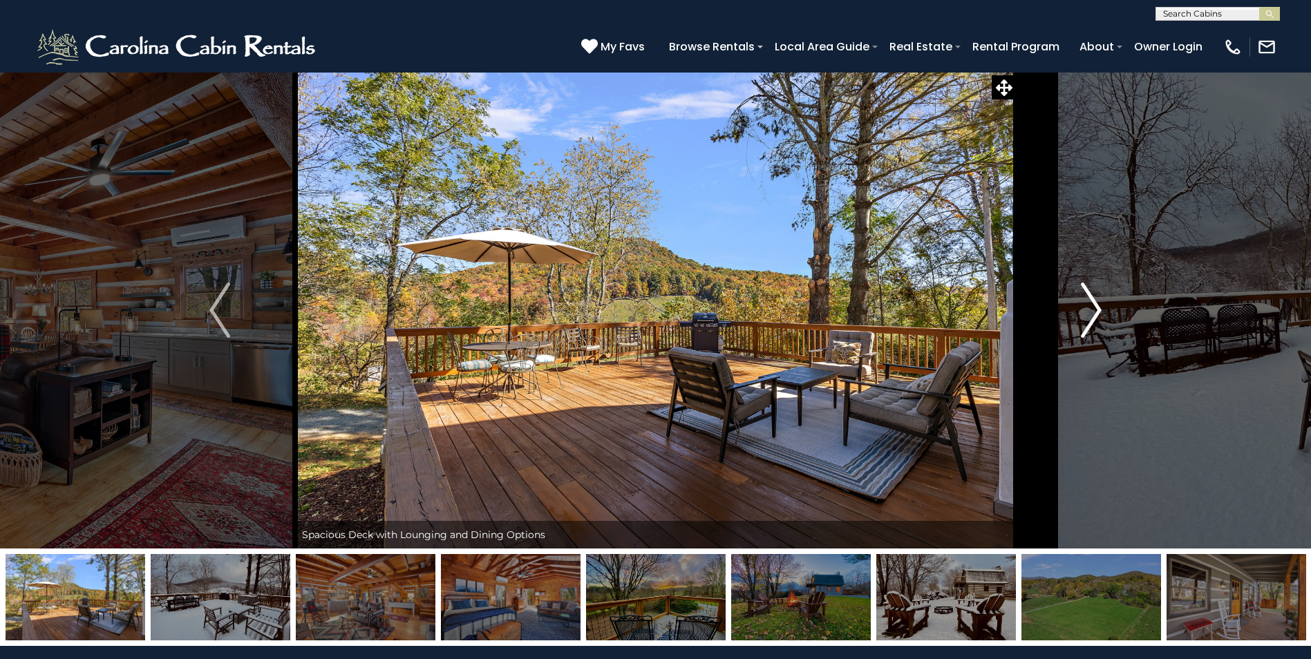
click at [1094, 305] on img "Next" at bounding box center [1090, 310] width 21 height 55
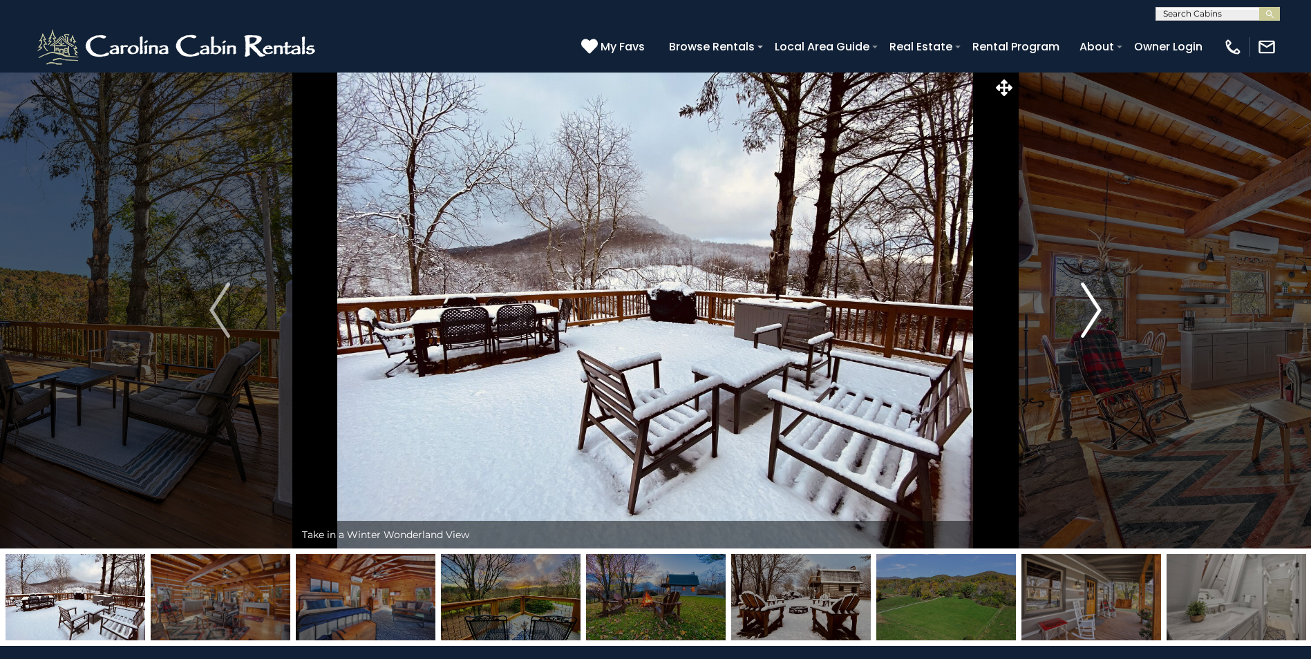
click at [1094, 305] on img "Next" at bounding box center [1090, 310] width 21 height 55
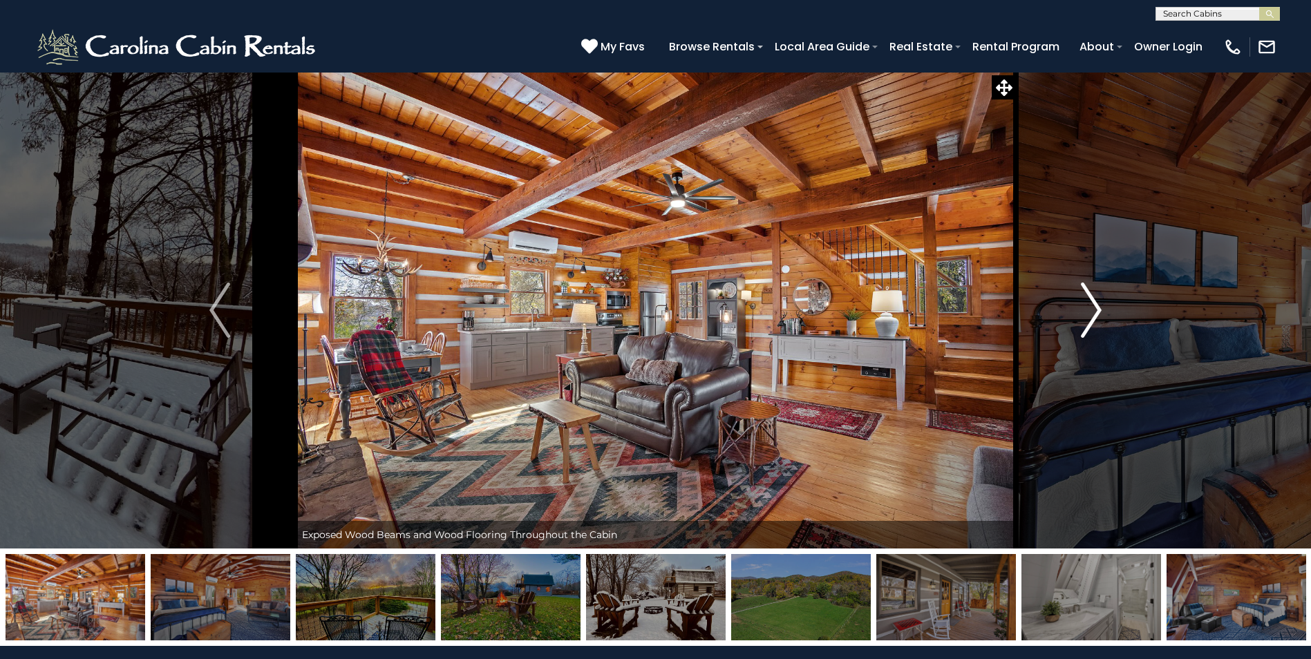
click at [1092, 309] on img "Next" at bounding box center [1090, 310] width 21 height 55
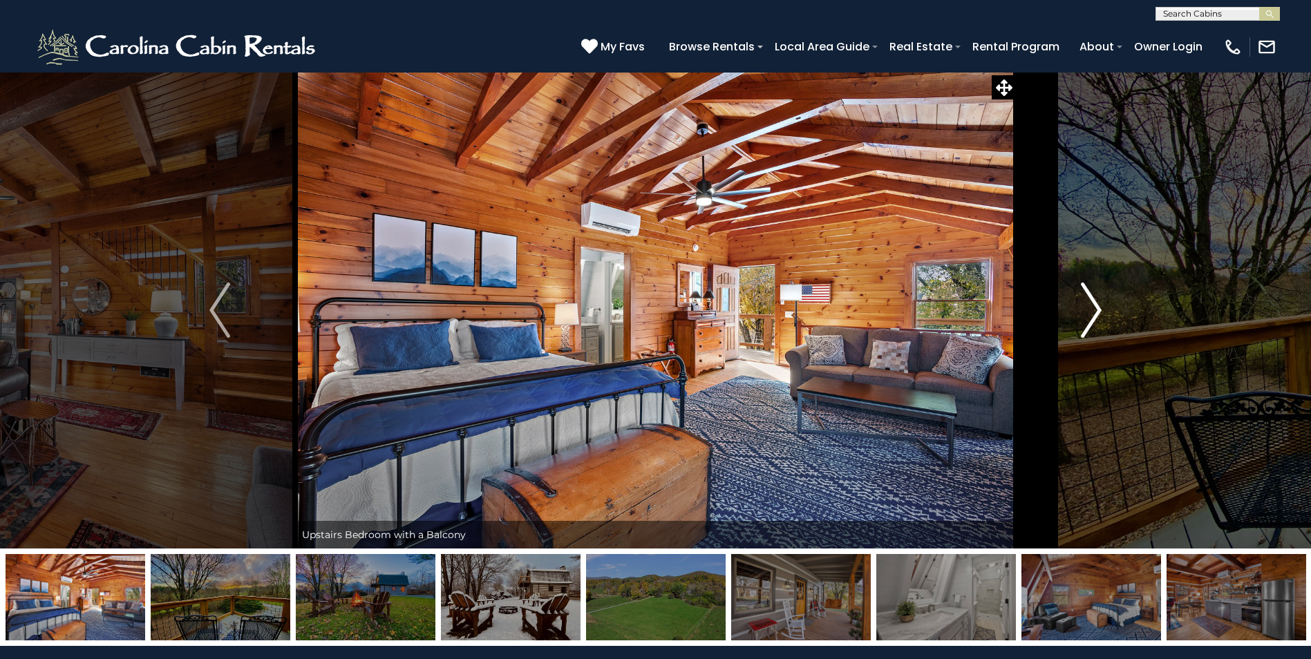
click at [1092, 308] on img "Next" at bounding box center [1090, 310] width 21 height 55
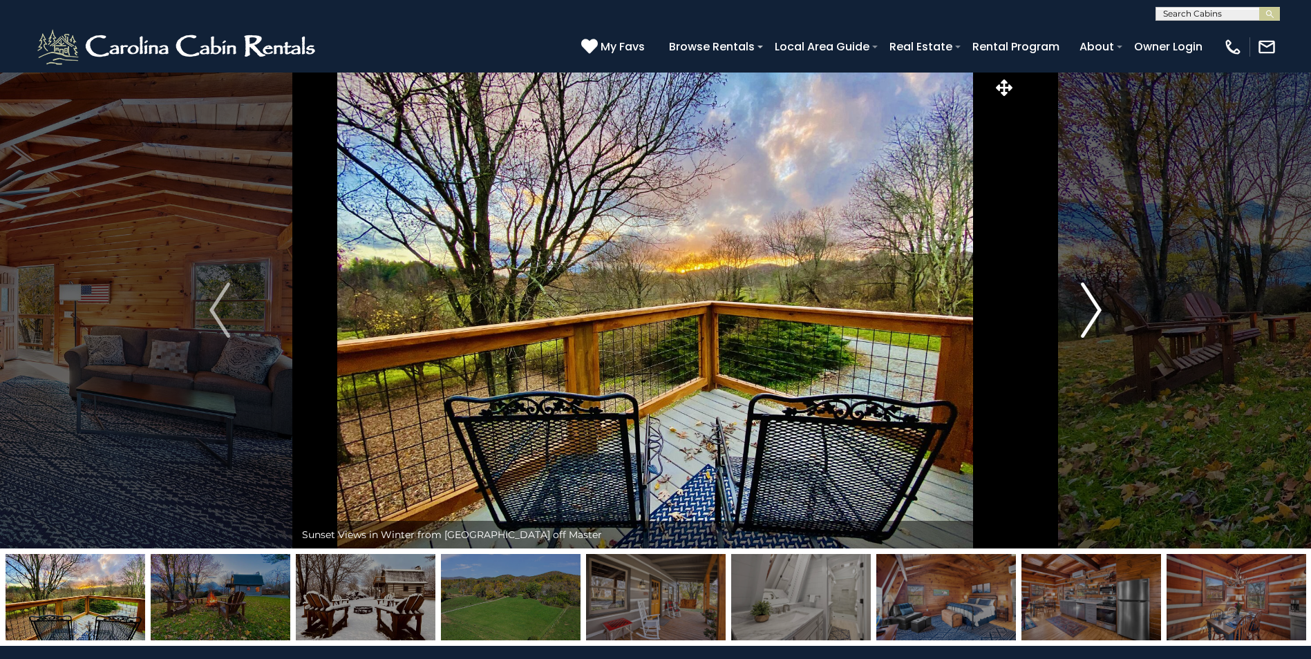
click at [1092, 308] on img "Next" at bounding box center [1090, 310] width 21 height 55
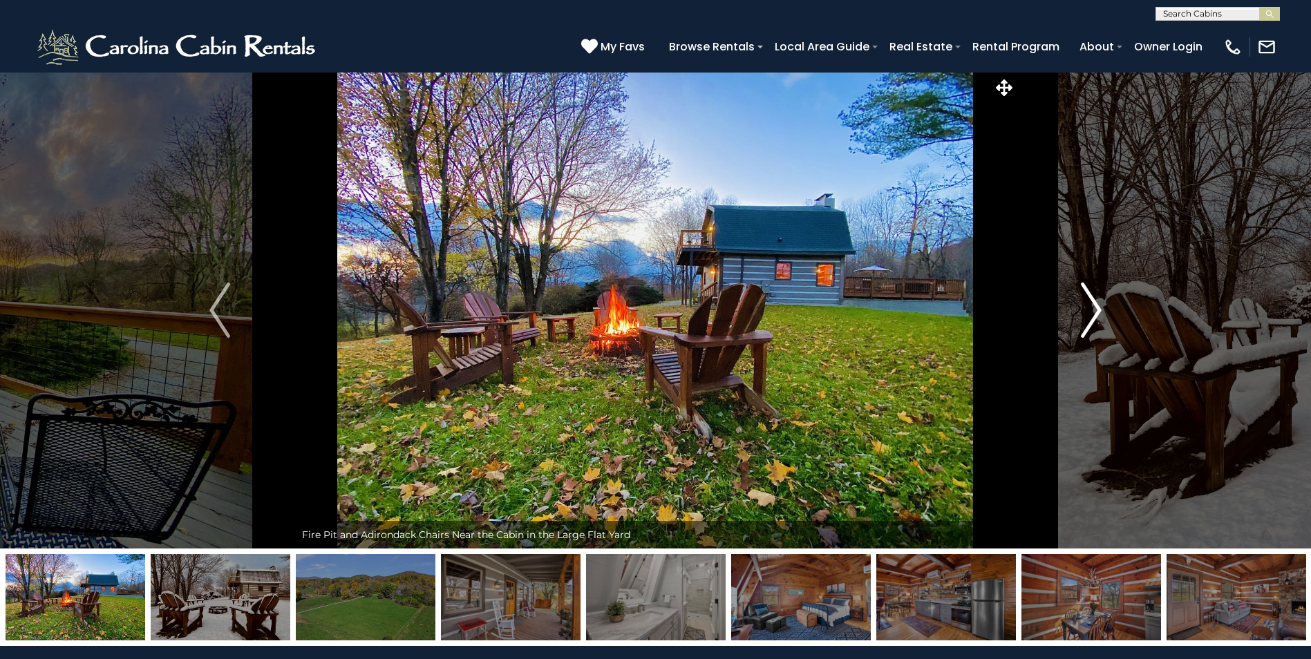
click at [1092, 308] on img "Next" at bounding box center [1090, 310] width 21 height 55
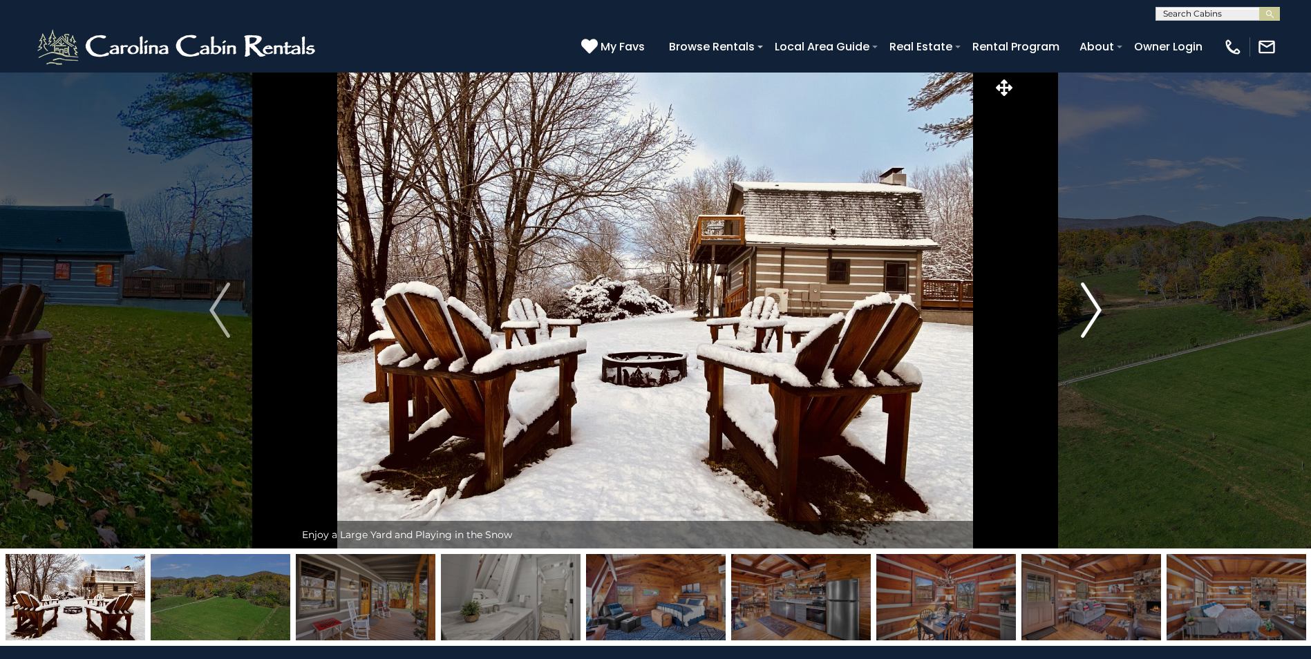
click at [1092, 308] on img "Next" at bounding box center [1090, 310] width 21 height 55
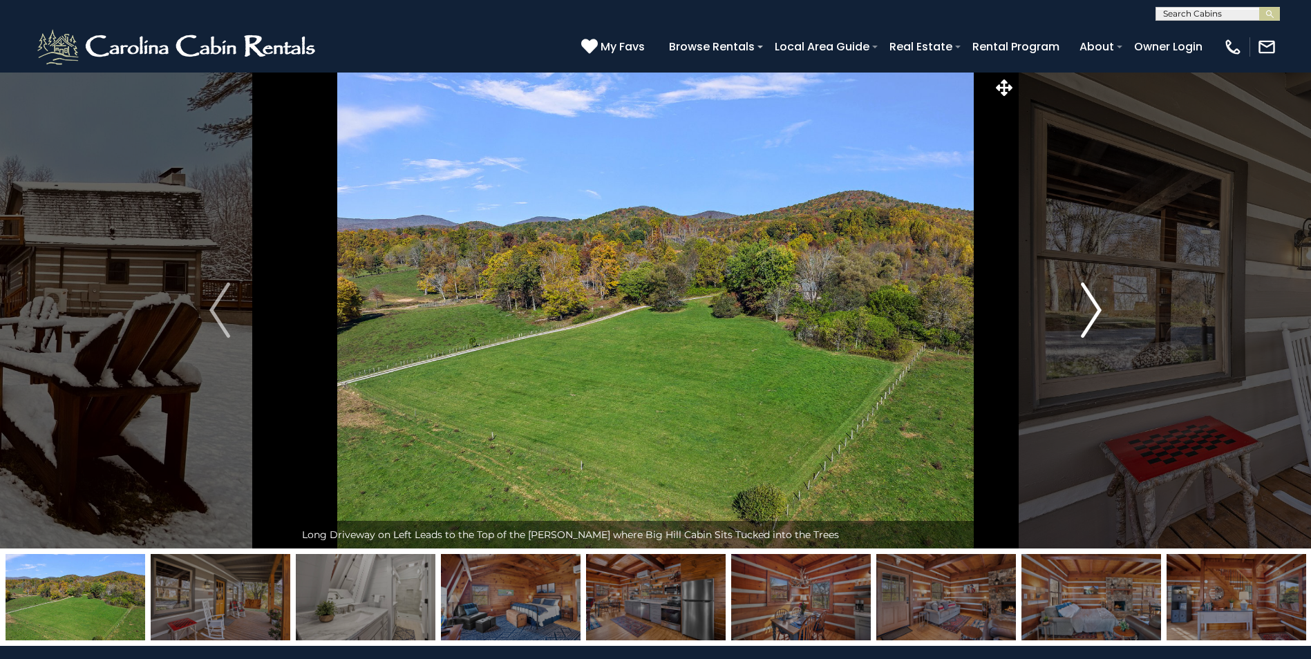
click at [1092, 308] on img "Next" at bounding box center [1090, 310] width 21 height 55
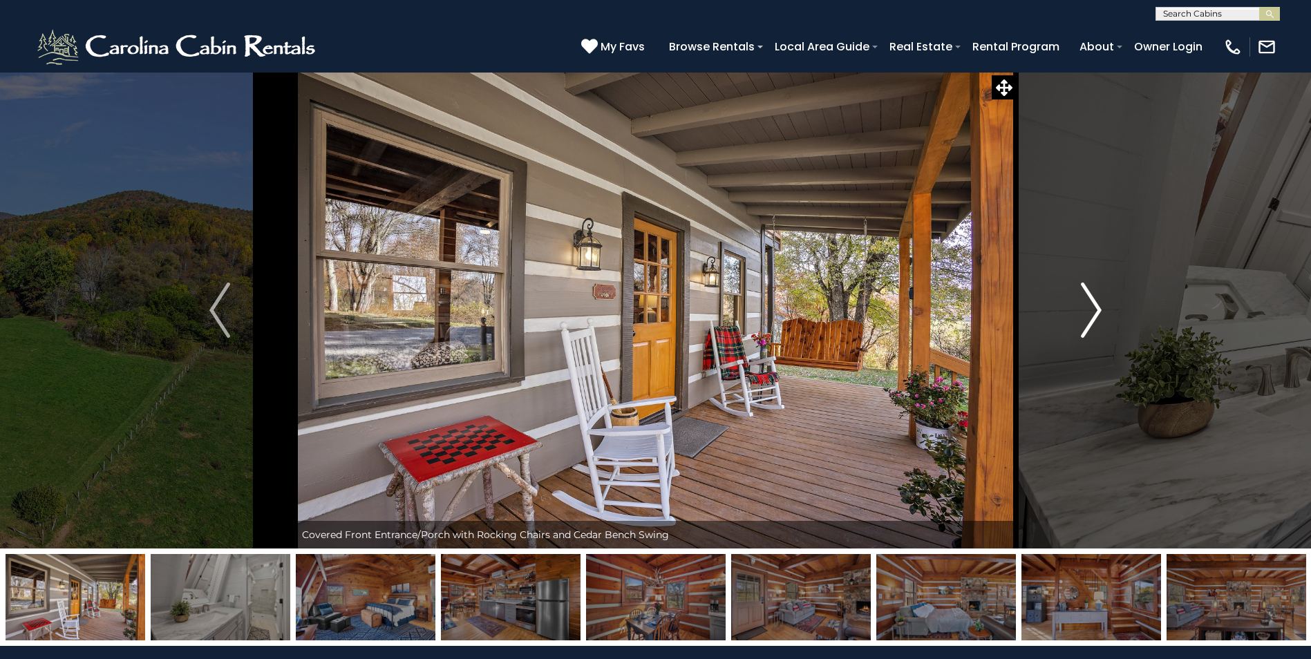
click at [1092, 308] on img "Next" at bounding box center [1090, 310] width 21 height 55
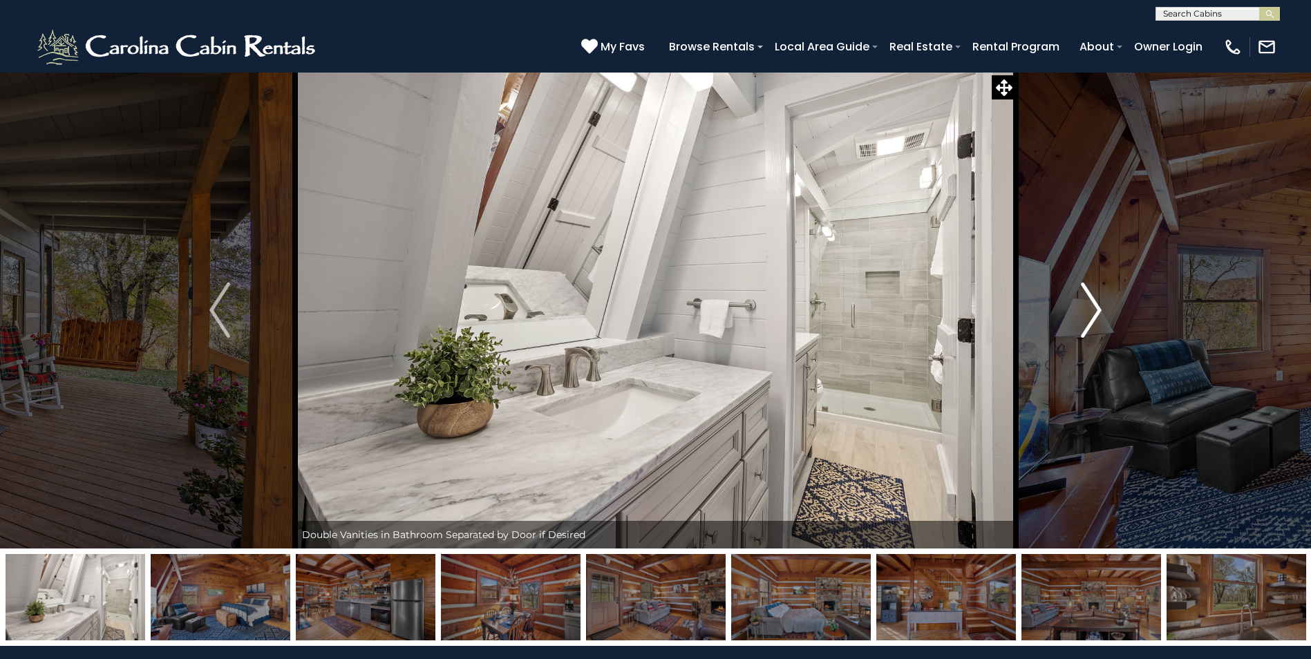
click at [1092, 308] on img "Next" at bounding box center [1090, 310] width 21 height 55
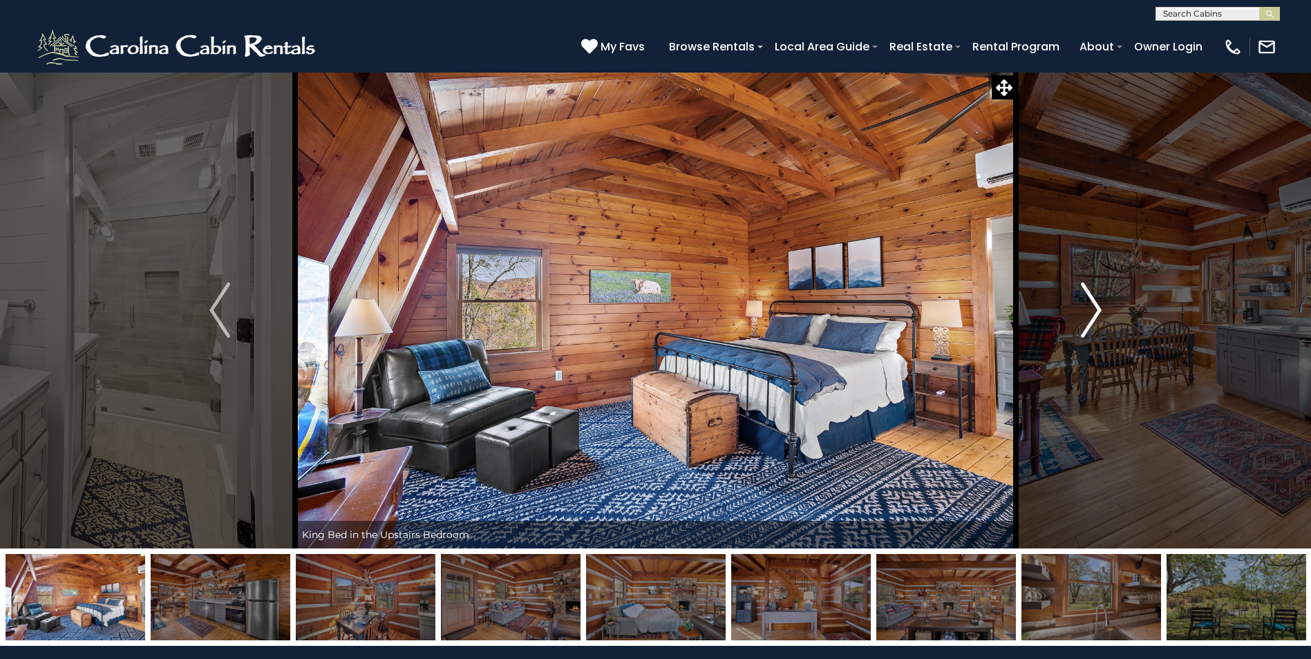
click at [1092, 308] on img "Next" at bounding box center [1090, 310] width 21 height 55
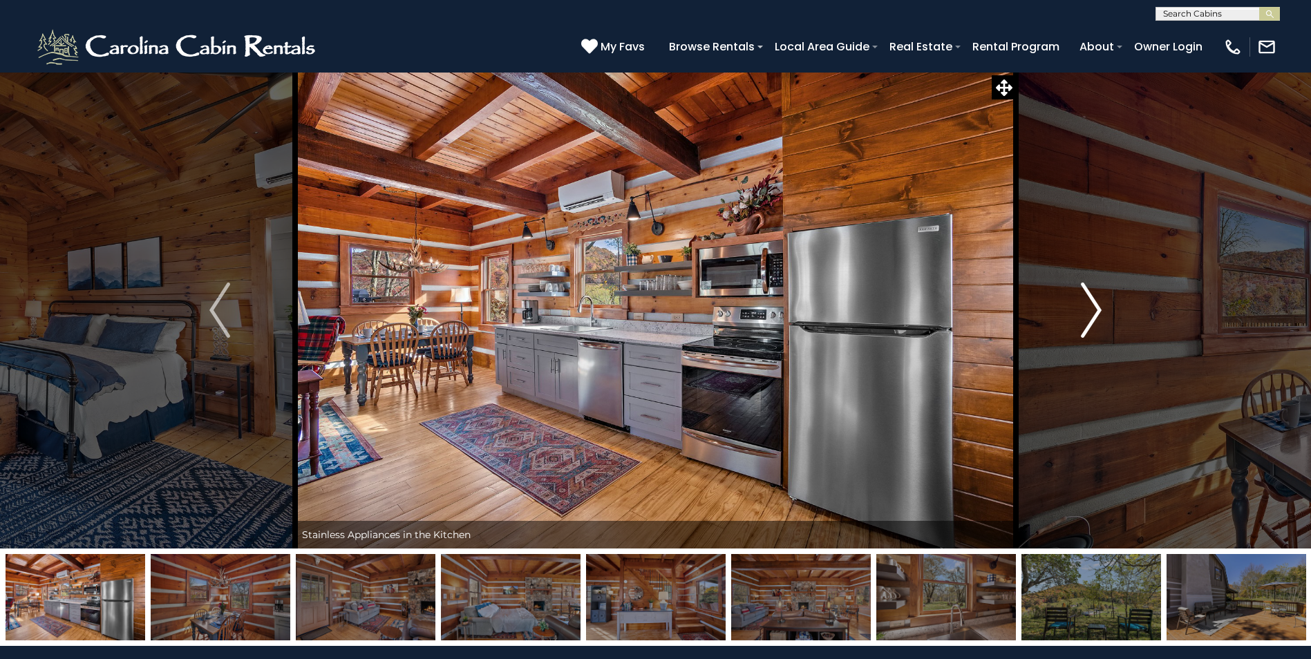
click at [1092, 308] on img "Next" at bounding box center [1090, 310] width 21 height 55
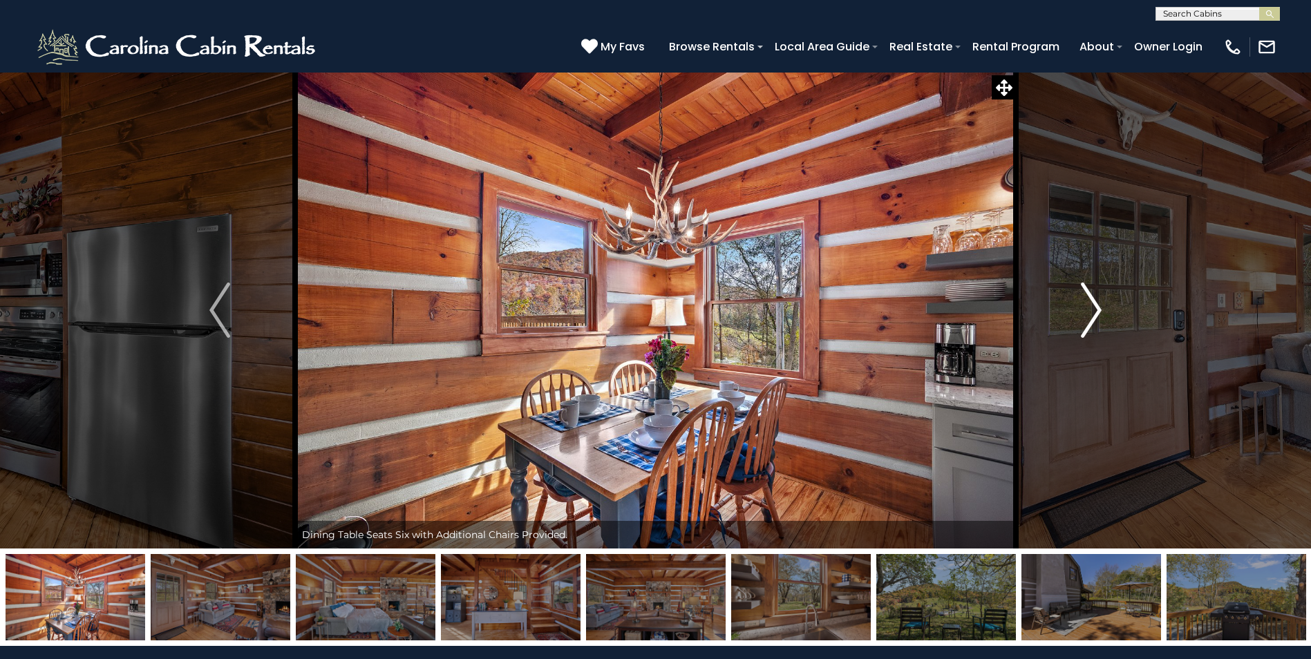
click at [1092, 308] on img "Next" at bounding box center [1090, 310] width 21 height 55
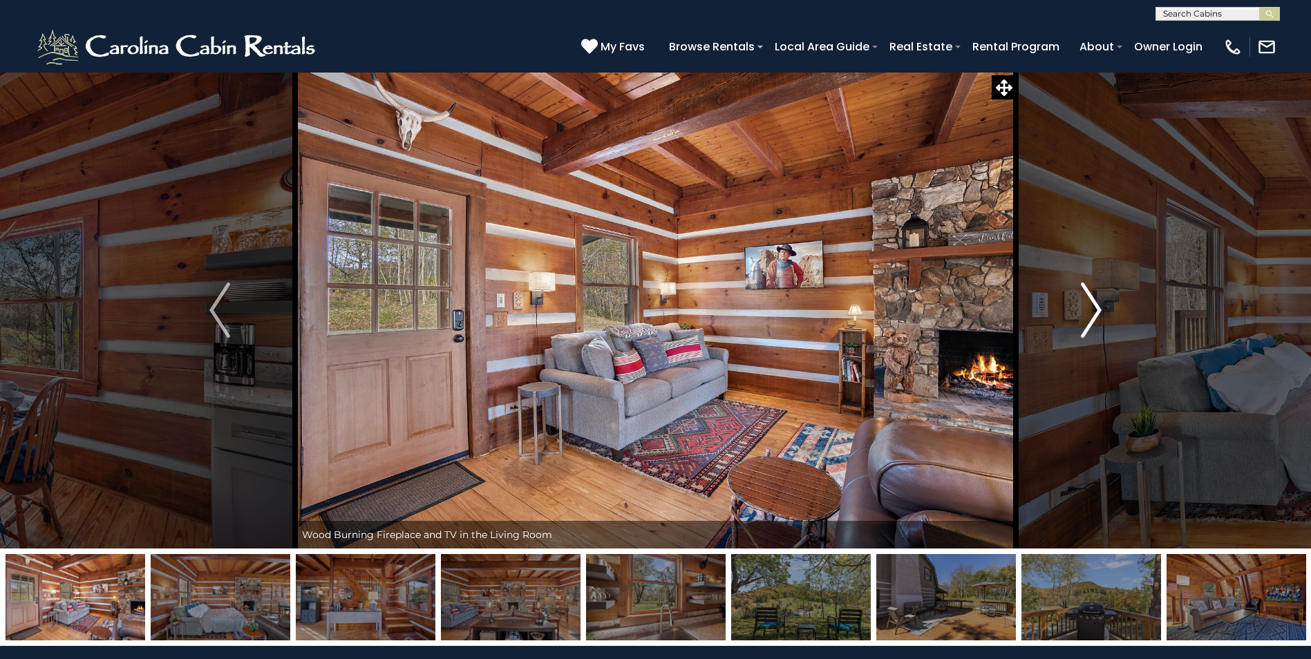
click at [1092, 308] on img "Next" at bounding box center [1090, 310] width 21 height 55
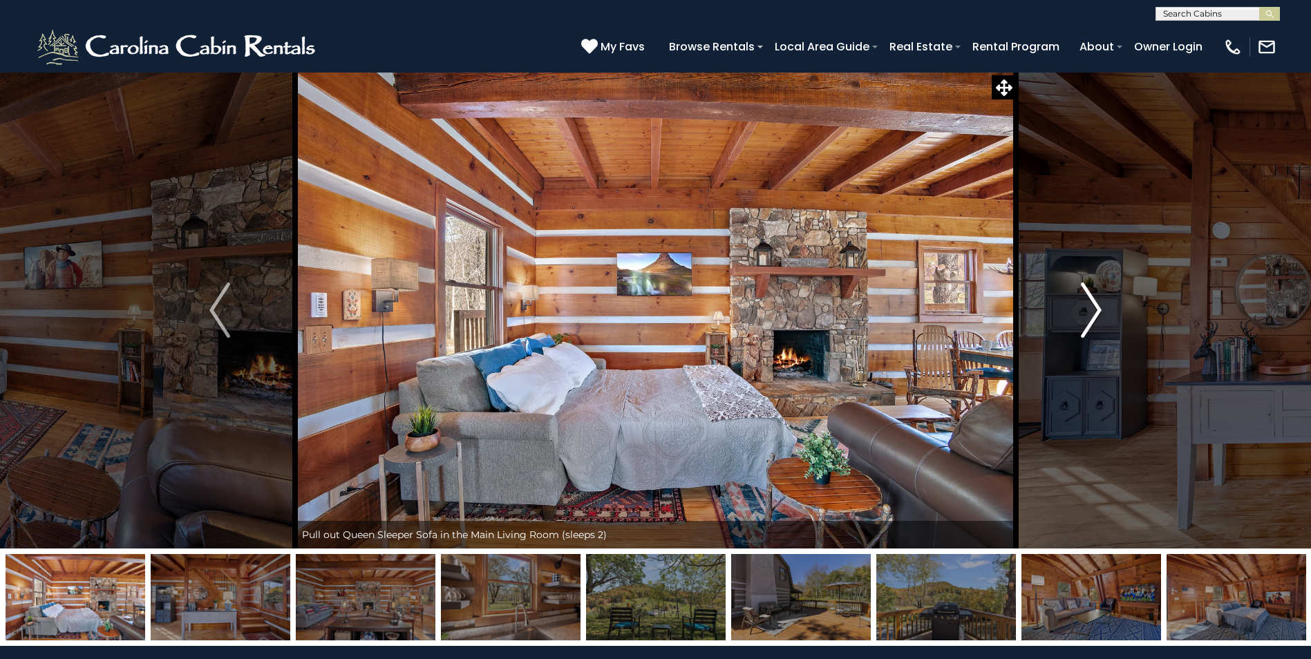
click at [1092, 308] on img "Next" at bounding box center [1090, 310] width 21 height 55
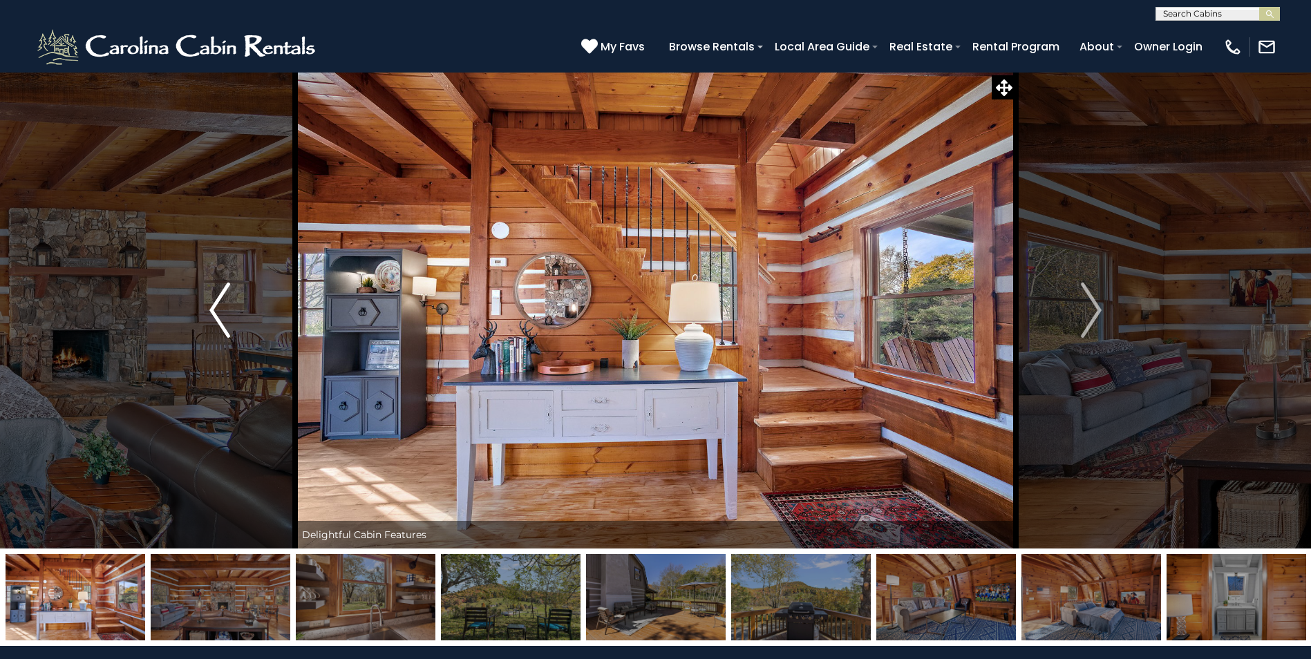
click at [222, 323] on img "Previous" at bounding box center [219, 310] width 21 height 55
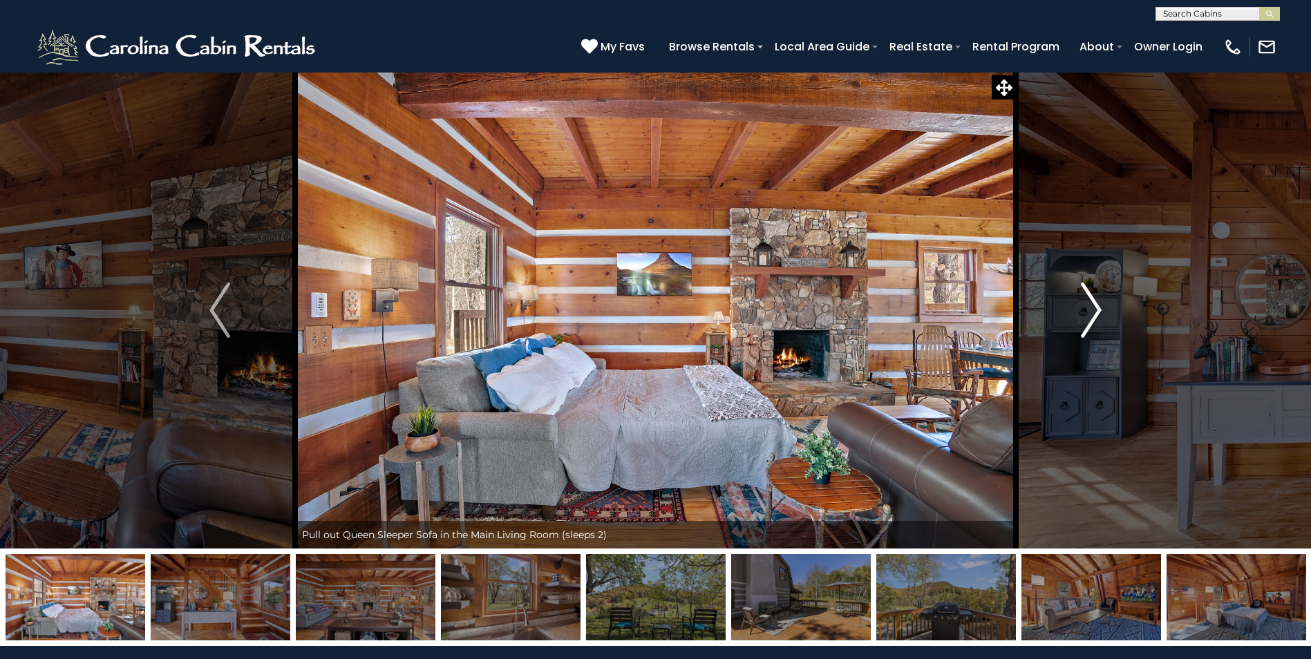
click at [1094, 300] on img "Next" at bounding box center [1090, 310] width 21 height 55
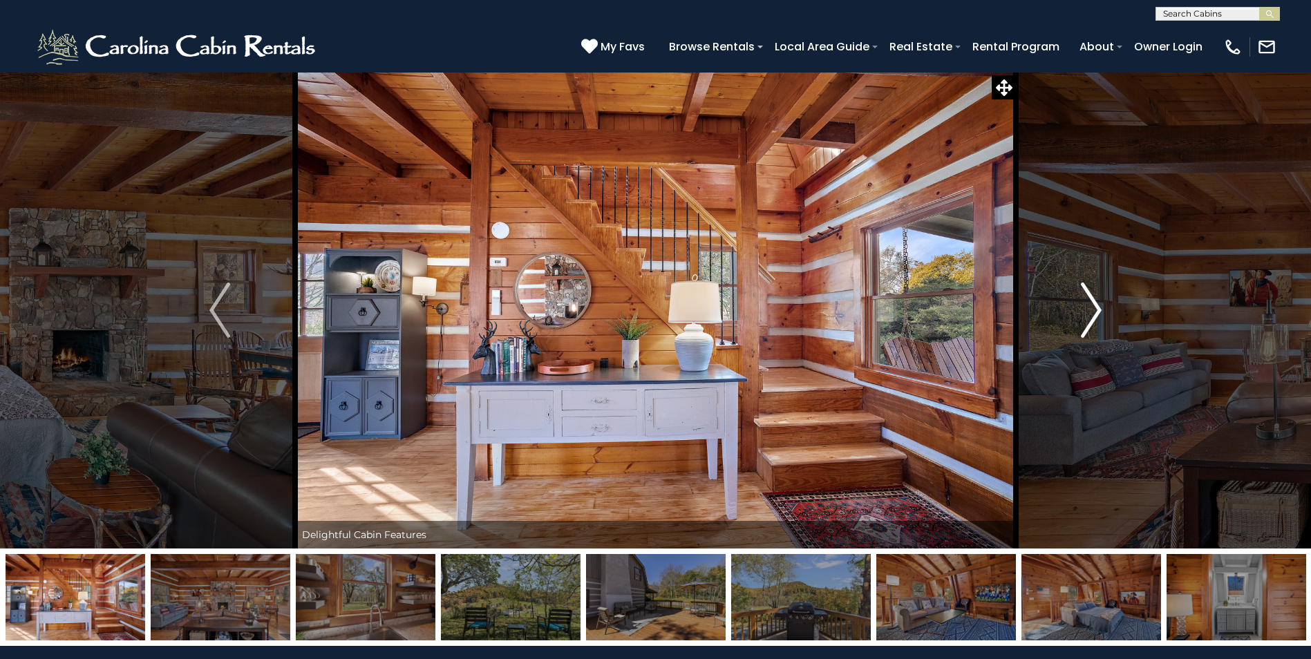
click at [1094, 301] on img "Next" at bounding box center [1090, 310] width 21 height 55
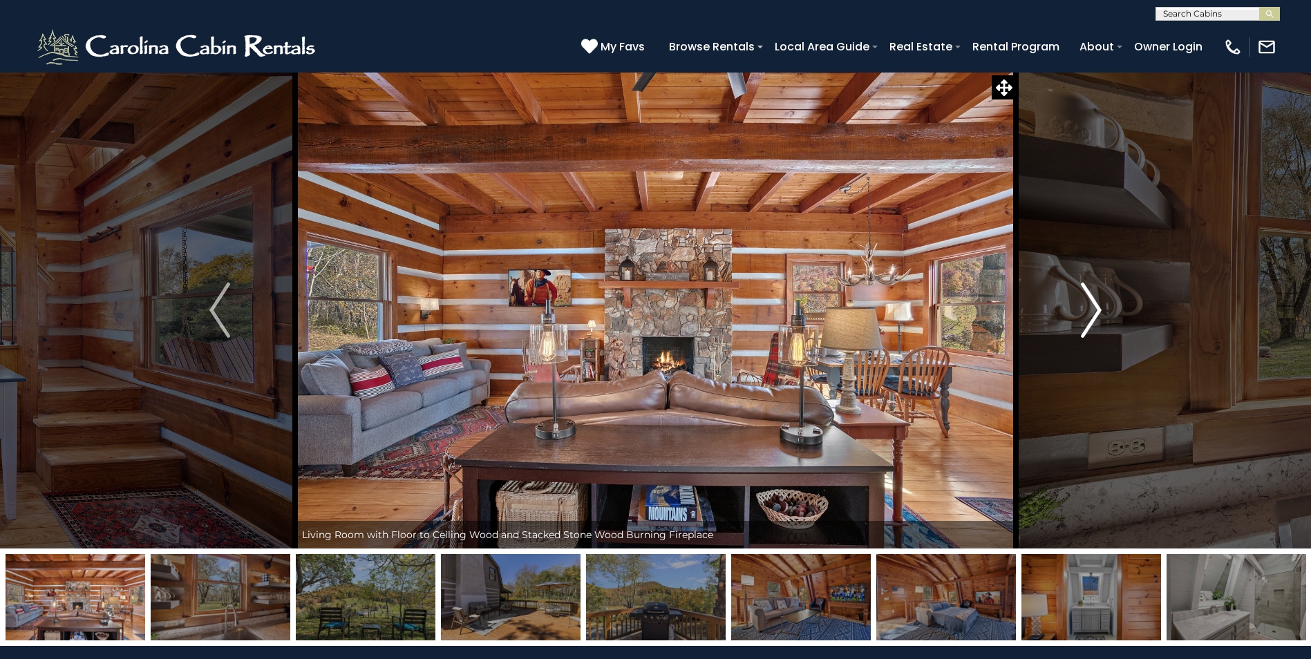
click at [1093, 301] on img "Next" at bounding box center [1090, 310] width 21 height 55
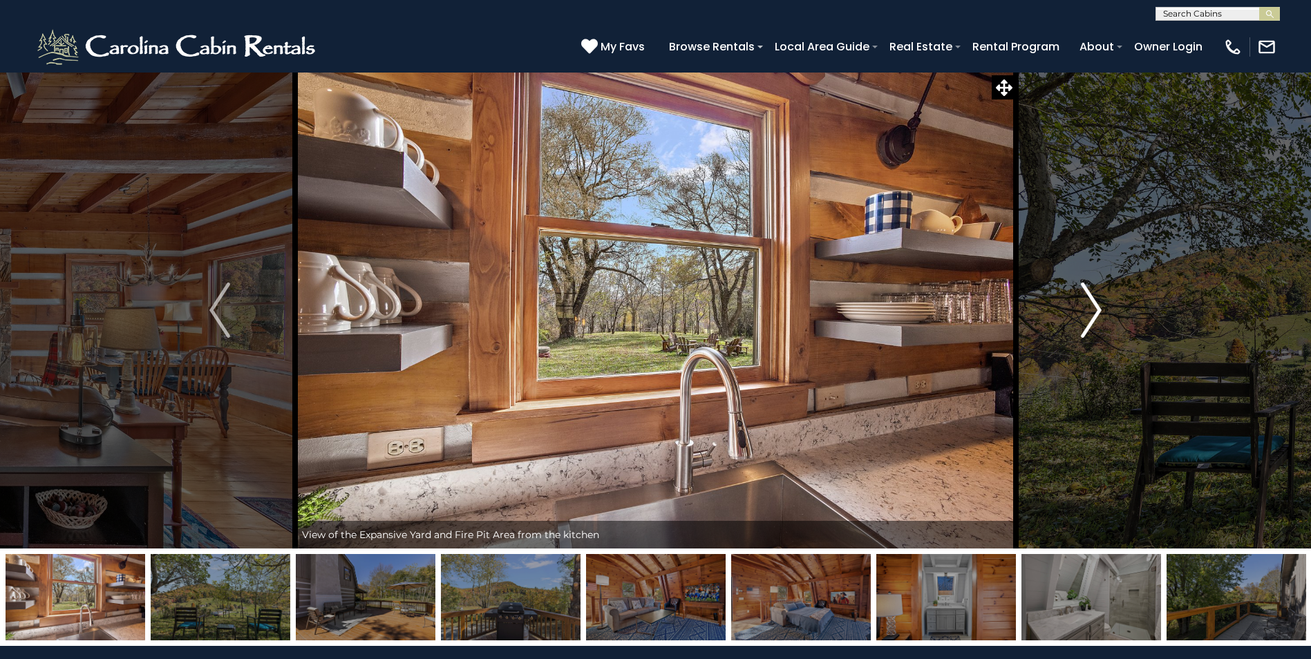
click at [1093, 301] on img "Next" at bounding box center [1090, 310] width 21 height 55
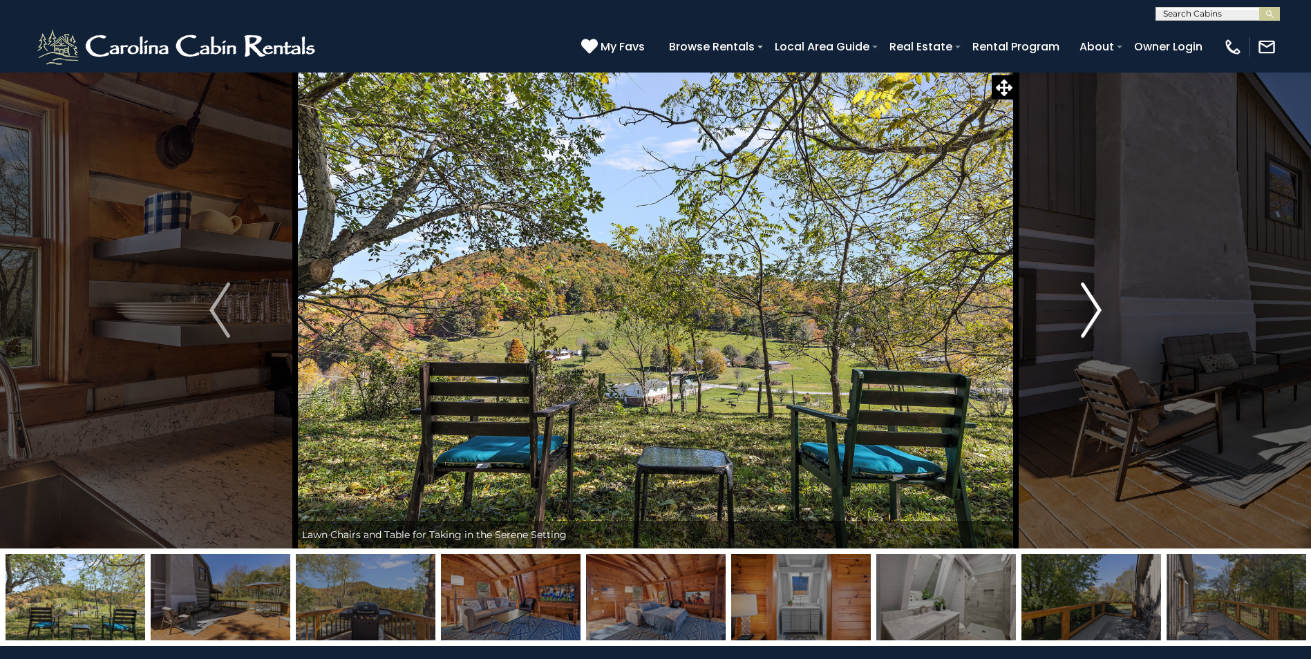
click at [1093, 301] on img "Next" at bounding box center [1090, 310] width 21 height 55
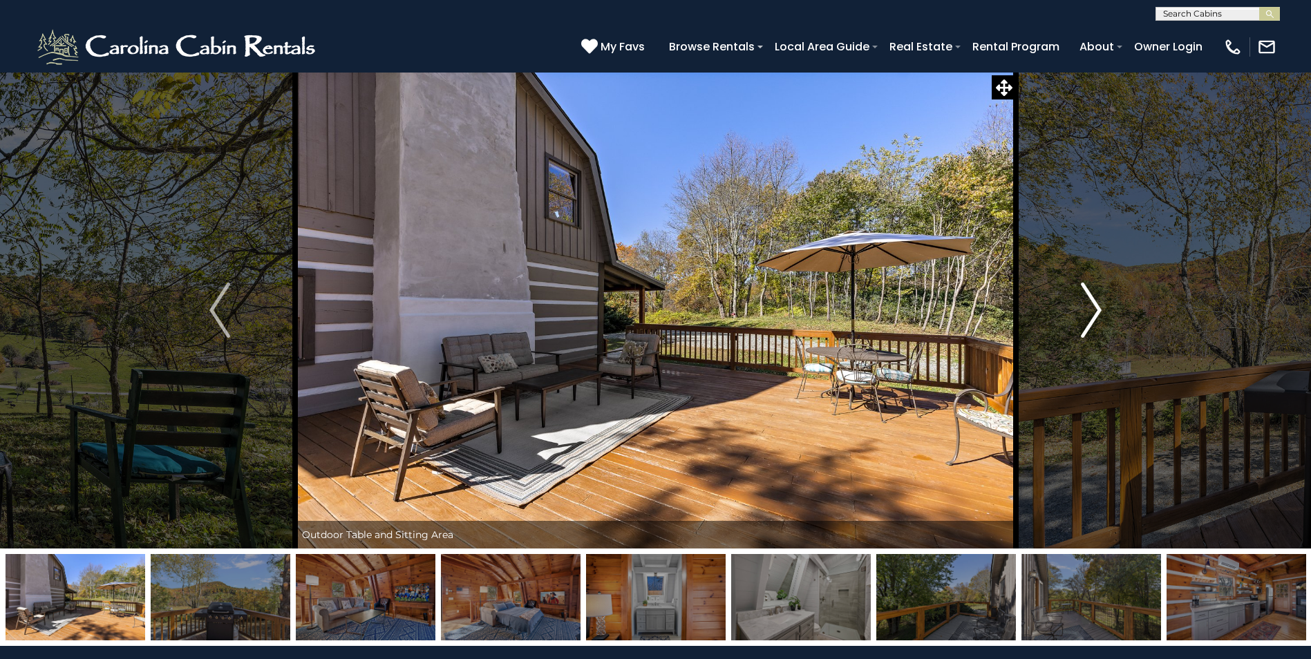
click at [1093, 301] on img "Next" at bounding box center [1090, 310] width 21 height 55
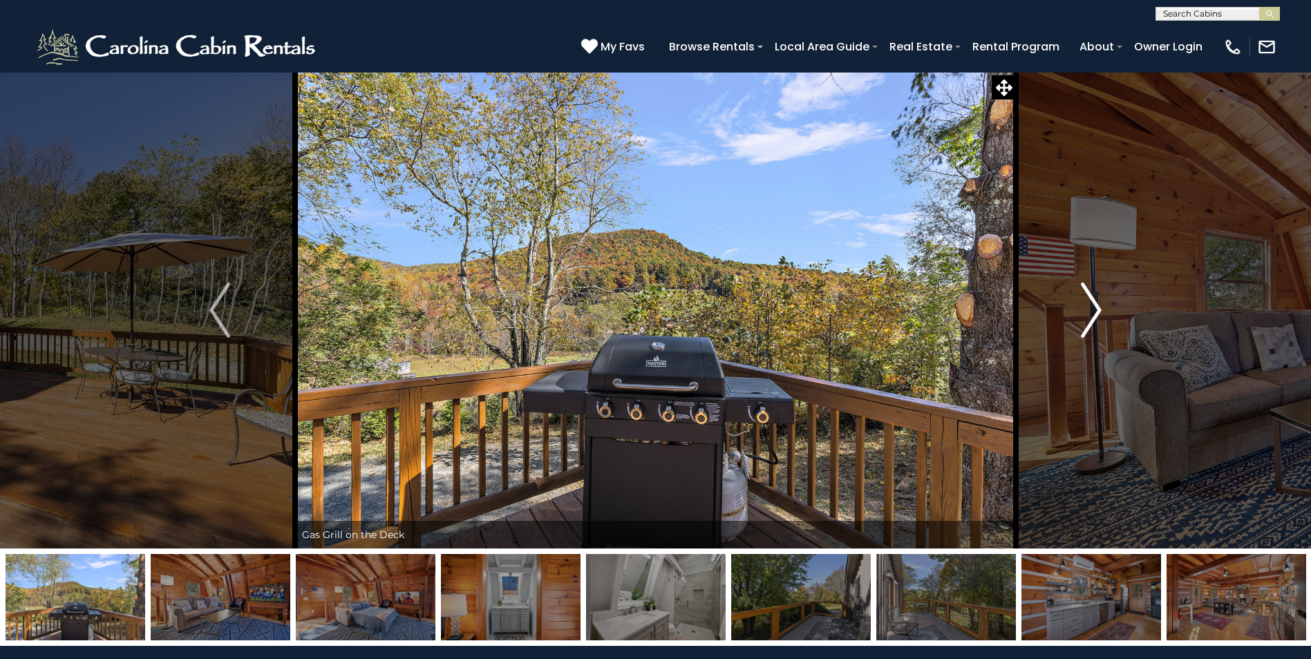
click at [1092, 301] on img "Next" at bounding box center [1090, 310] width 21 height 55
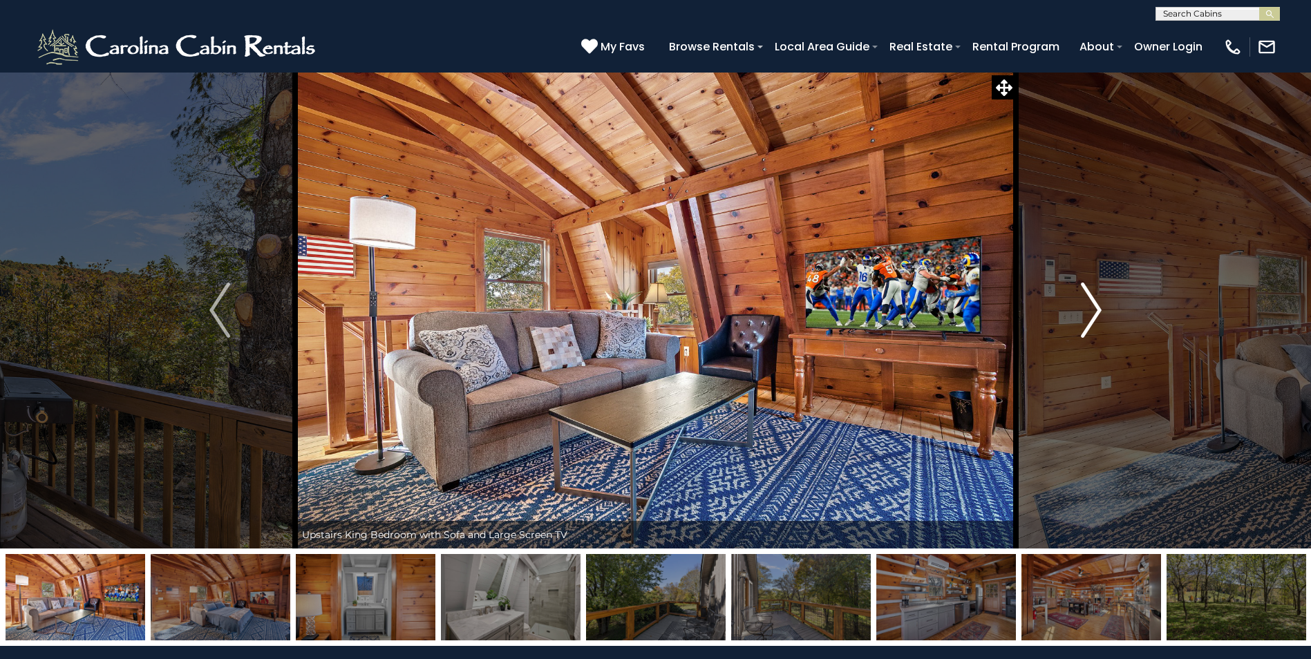
click at [1092, 301] on img "Next" at bounding box center [1090, 310] width 21 height 55
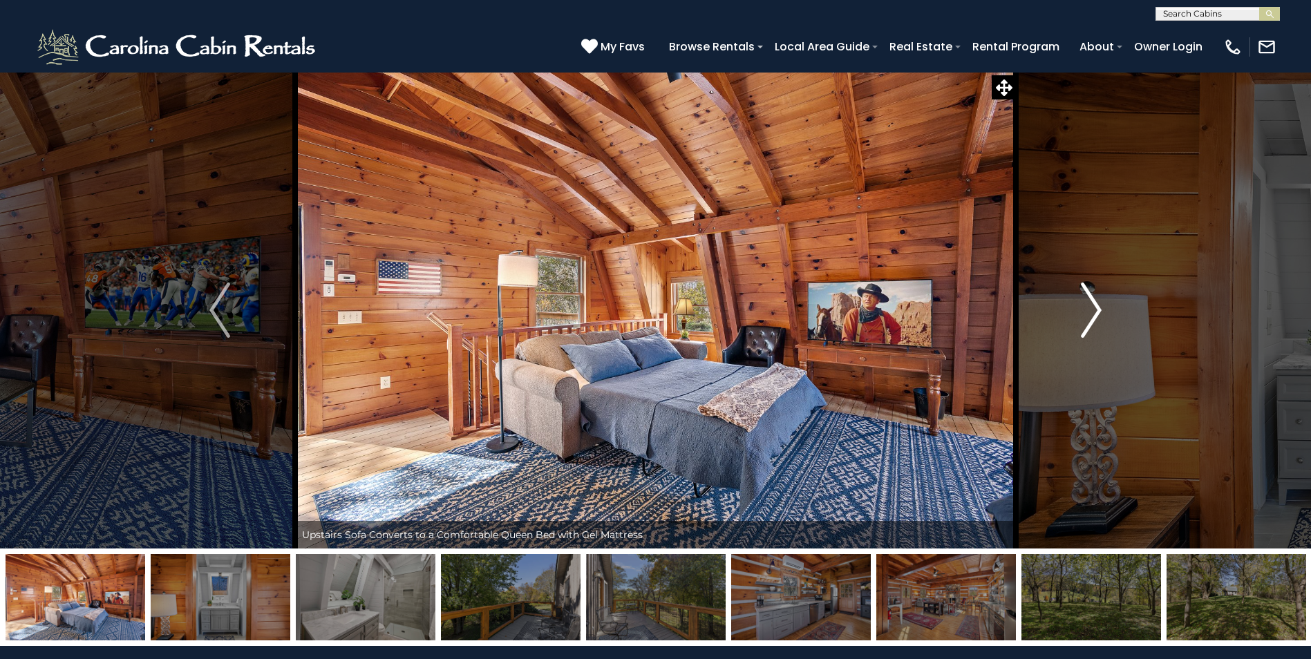
click at [1092, 301] on img "Next" at bounding box center [1090, 310] width 21 height 55
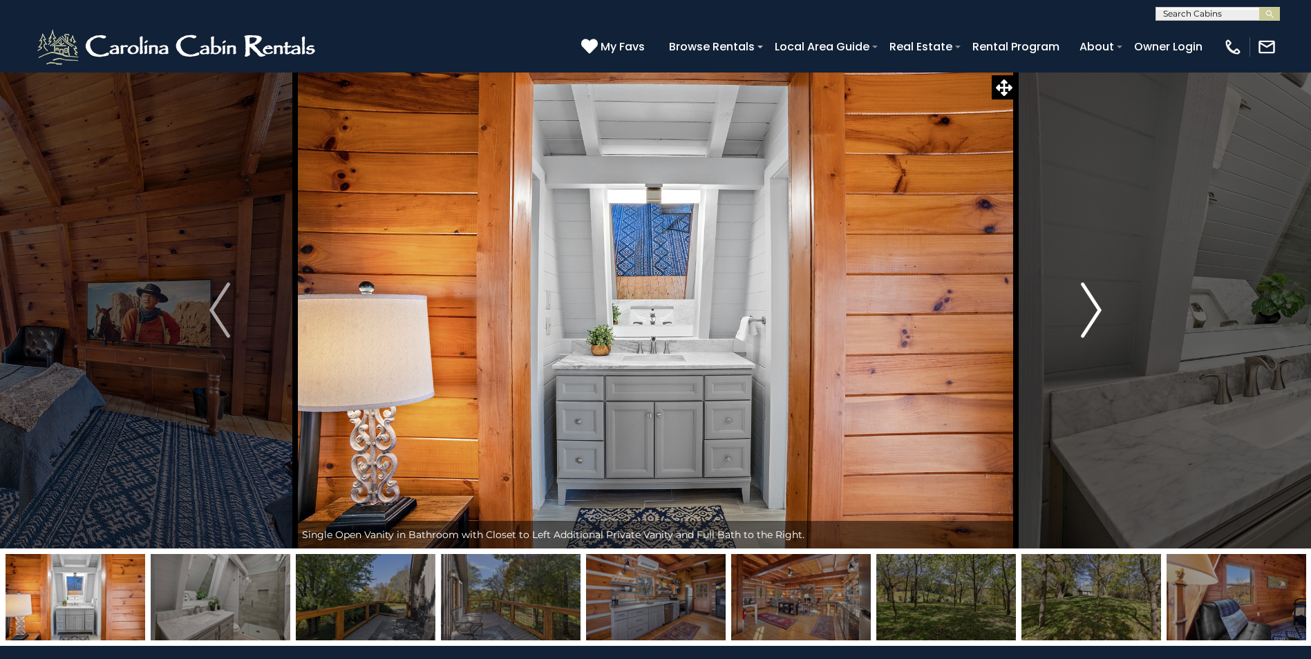
click at [1092, 301] on img "Next" at bounding box center [1090, 310] width 21 height 55
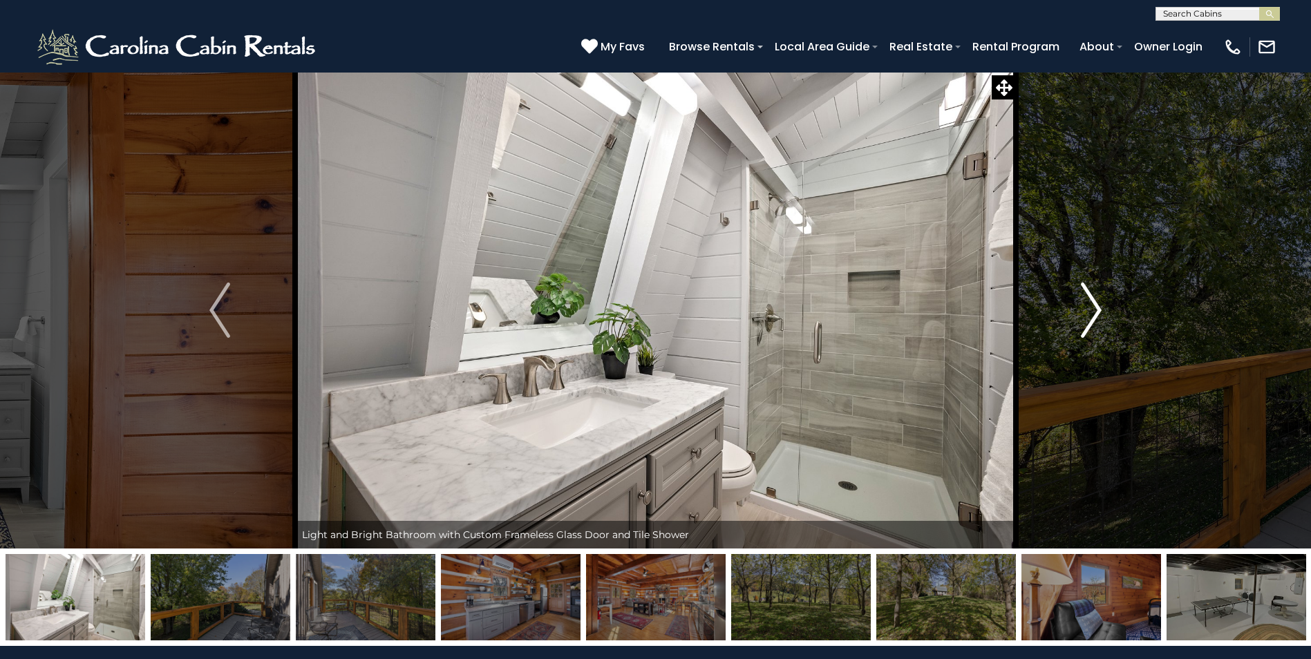
click at [1089, 301] on img "Next" at bounding box center [1090, 310] width 21 height 55
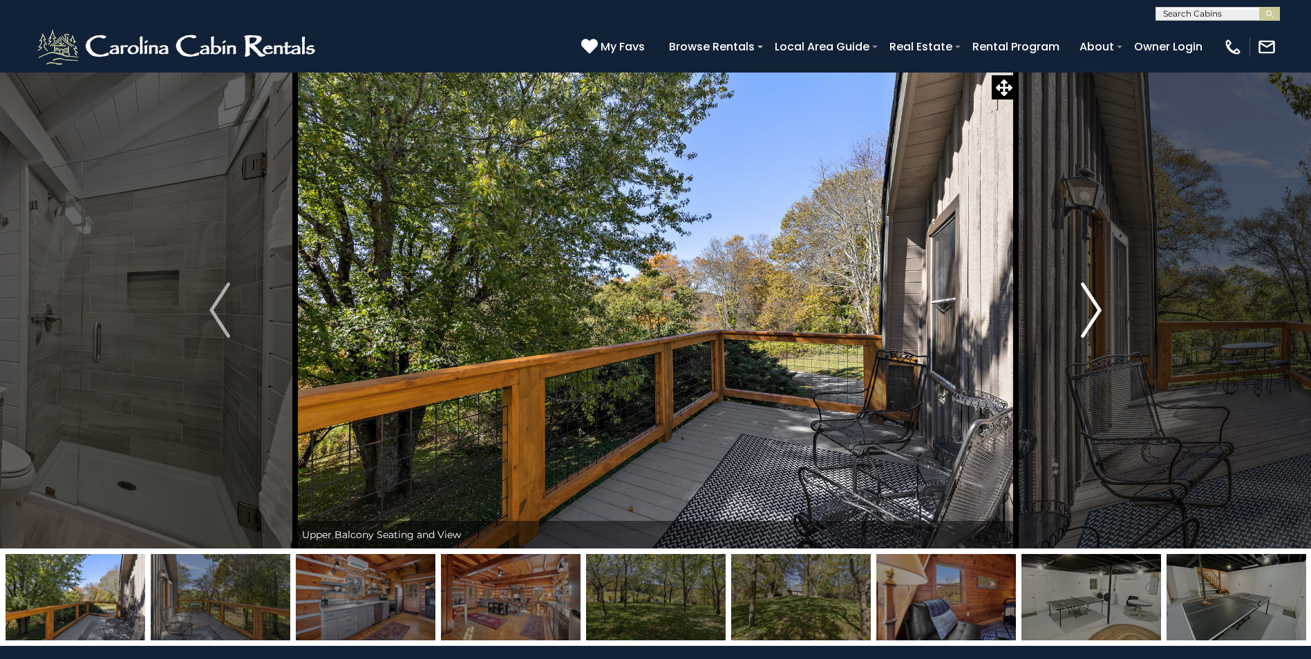
click at [1089, 301] on img "Next" at bounding box center [1090, 310] width 21 height 55
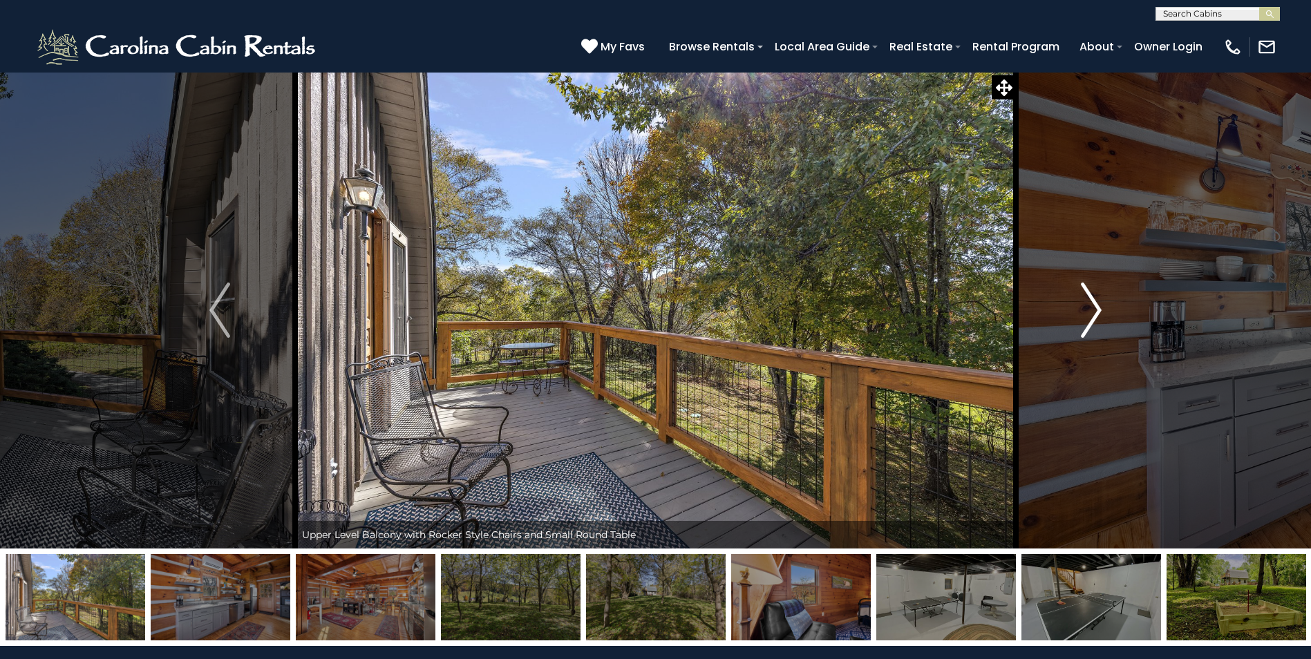
click at [1089, 301] on img "Next" at bounding box center [1090, 310] width 21 height 55
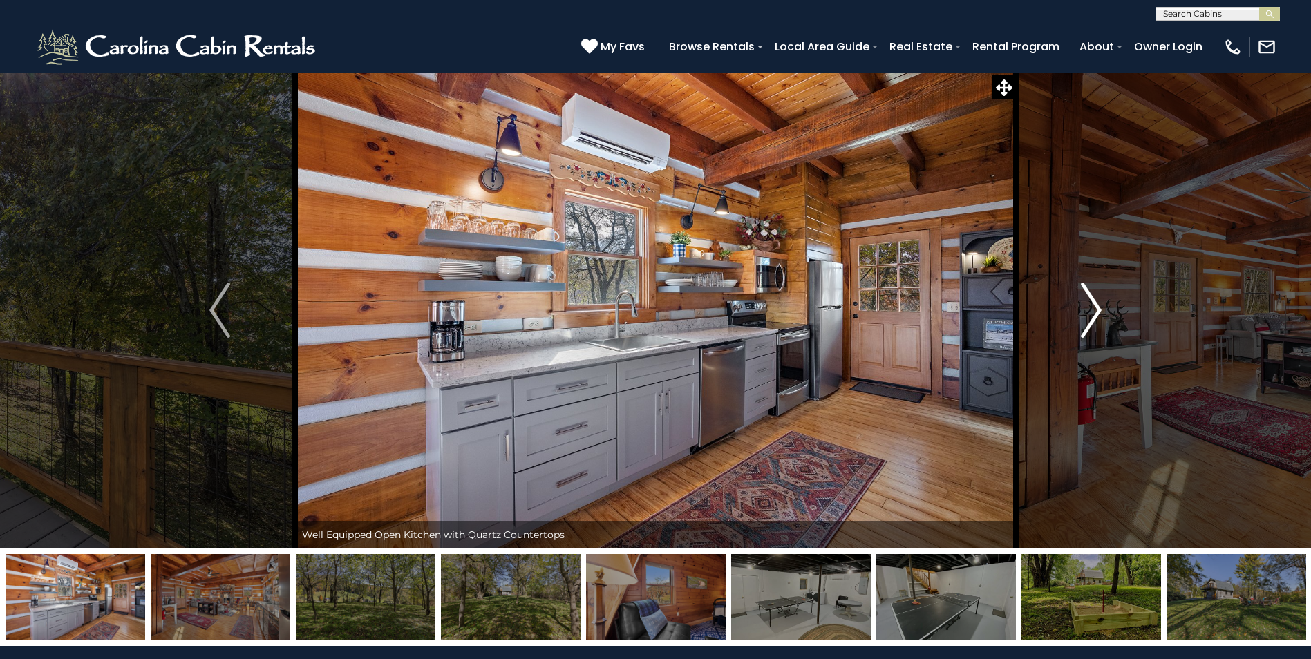
click at [1089, 301] on img "Next" at bounding box center [1090, 310] width 21 height 55
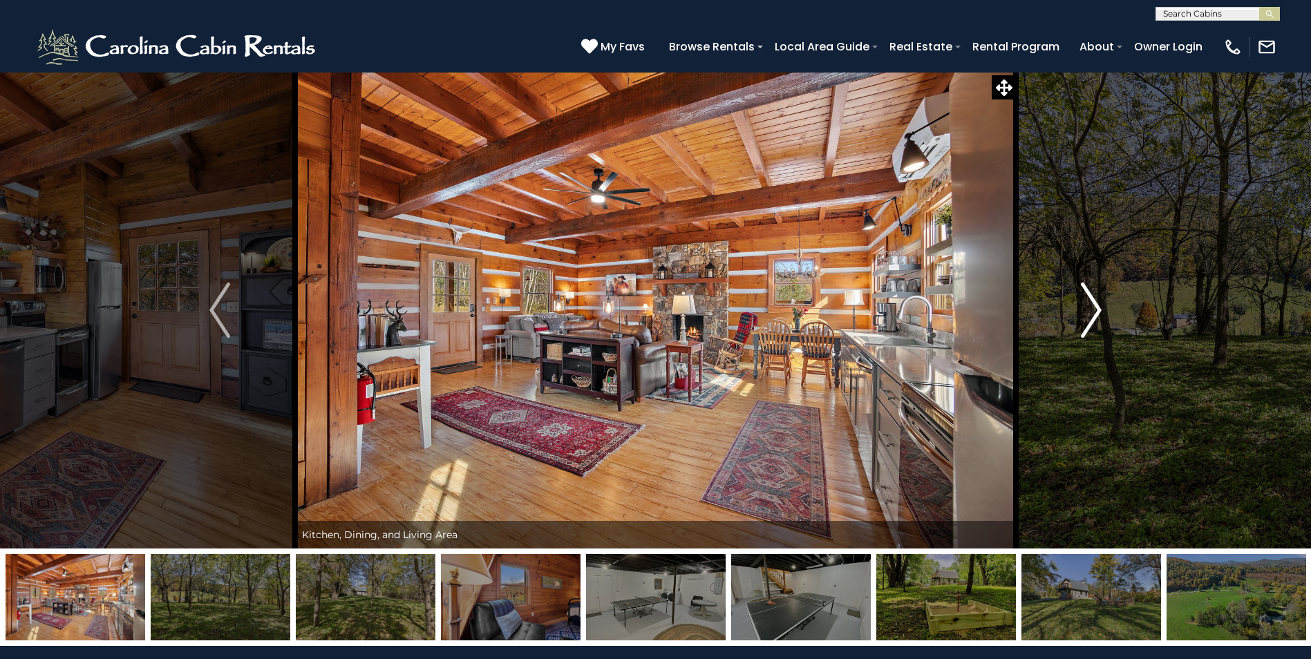
click at [1089, 301] on img "Next" at bounding box center [1090, 310] width 21 height 55
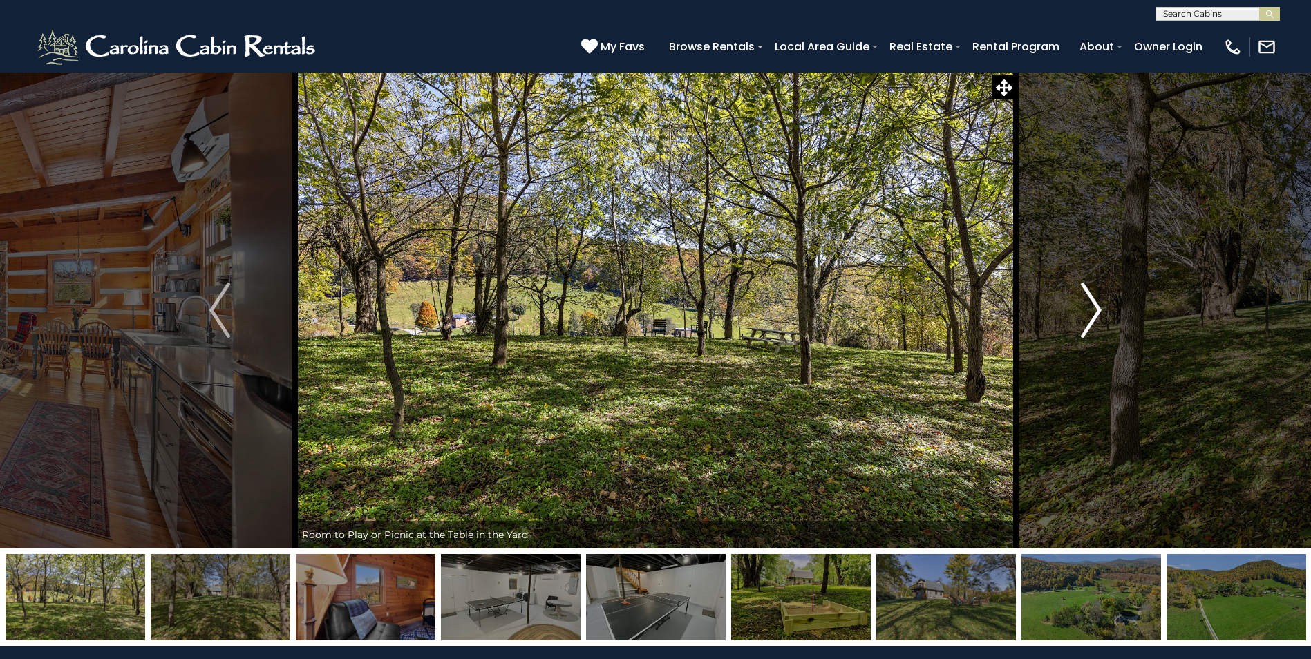
click at [1089, 301] on img "Next" at bounding box center [1090, 310] width 21 height 55
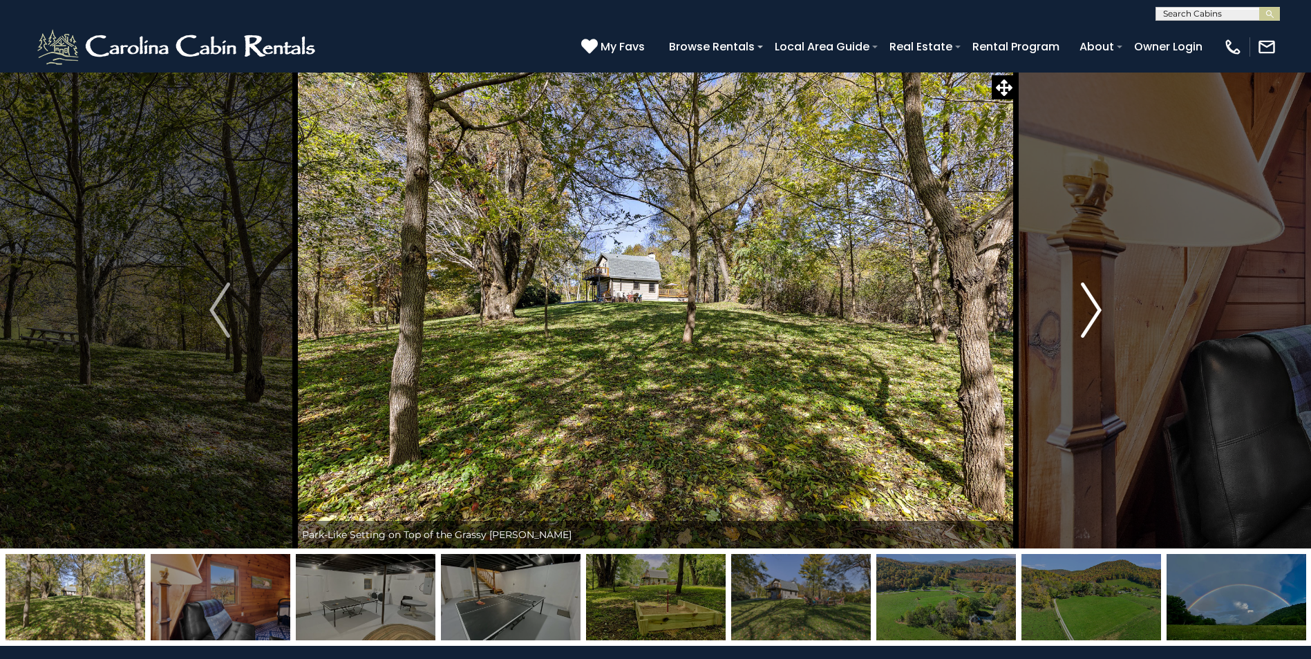
click at [1089, 301] on img "Next" at bounding box center [1090, 310] width 21 height 55
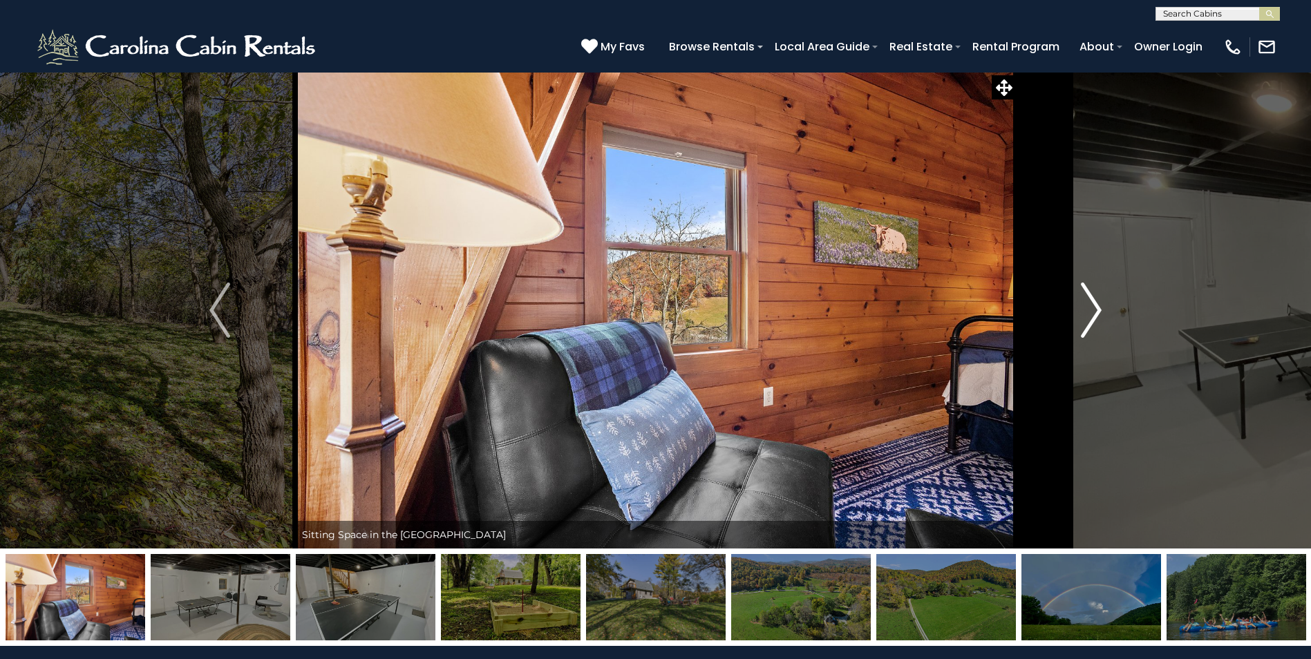
click at [1089, 301] on img "Next" at bounding box center [1090, 310] width 21 height 55
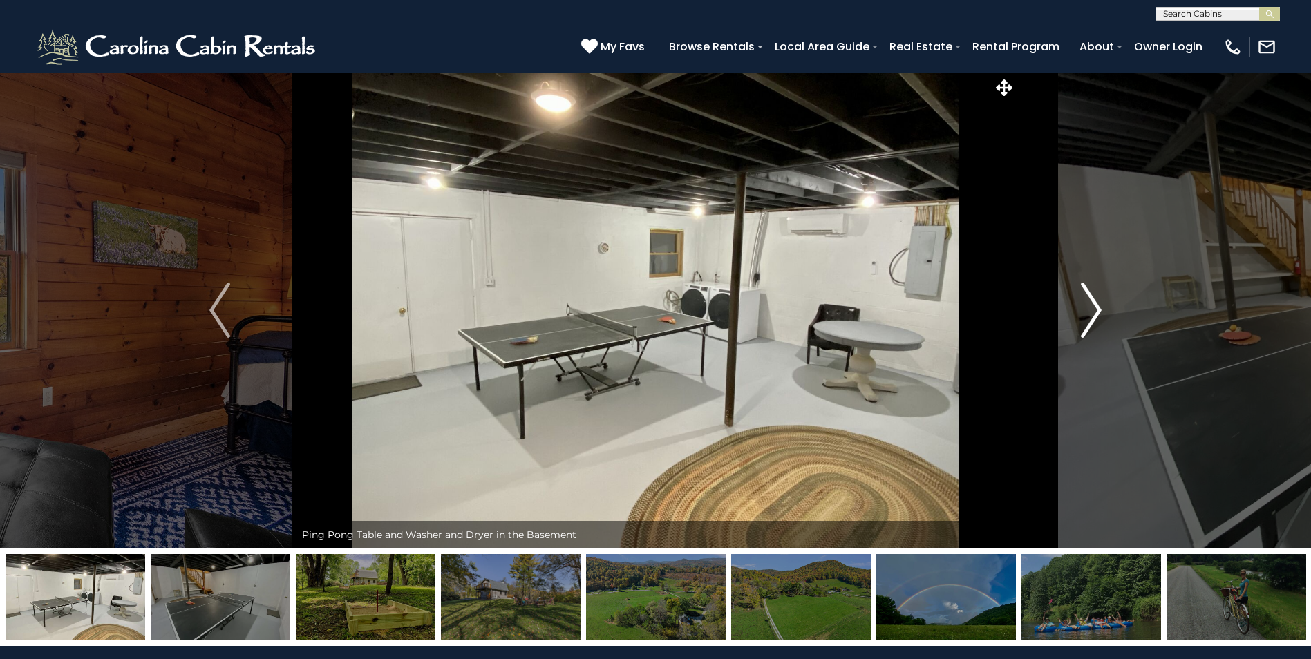
click at [1089, 301] on img "Next" at bounding box center [1090, 310] width 21 height 55
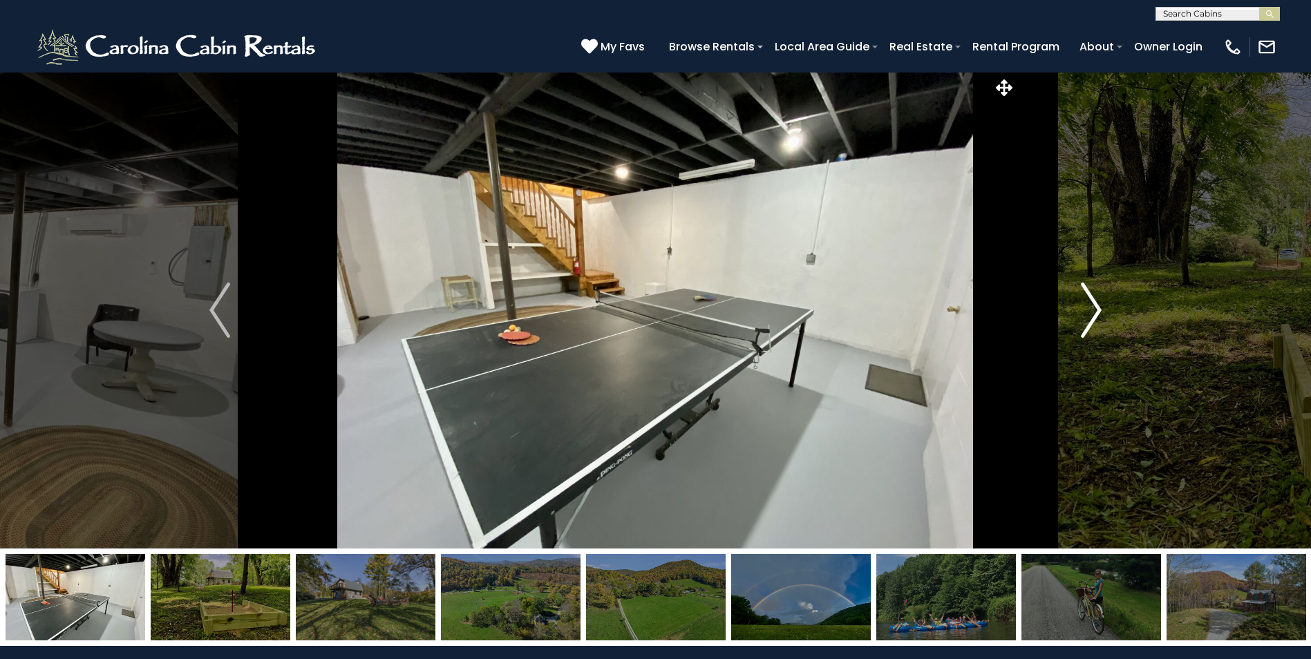
click at [1089, 301] on img "Next" at bounding box center [1090, 310] width 21 height 55
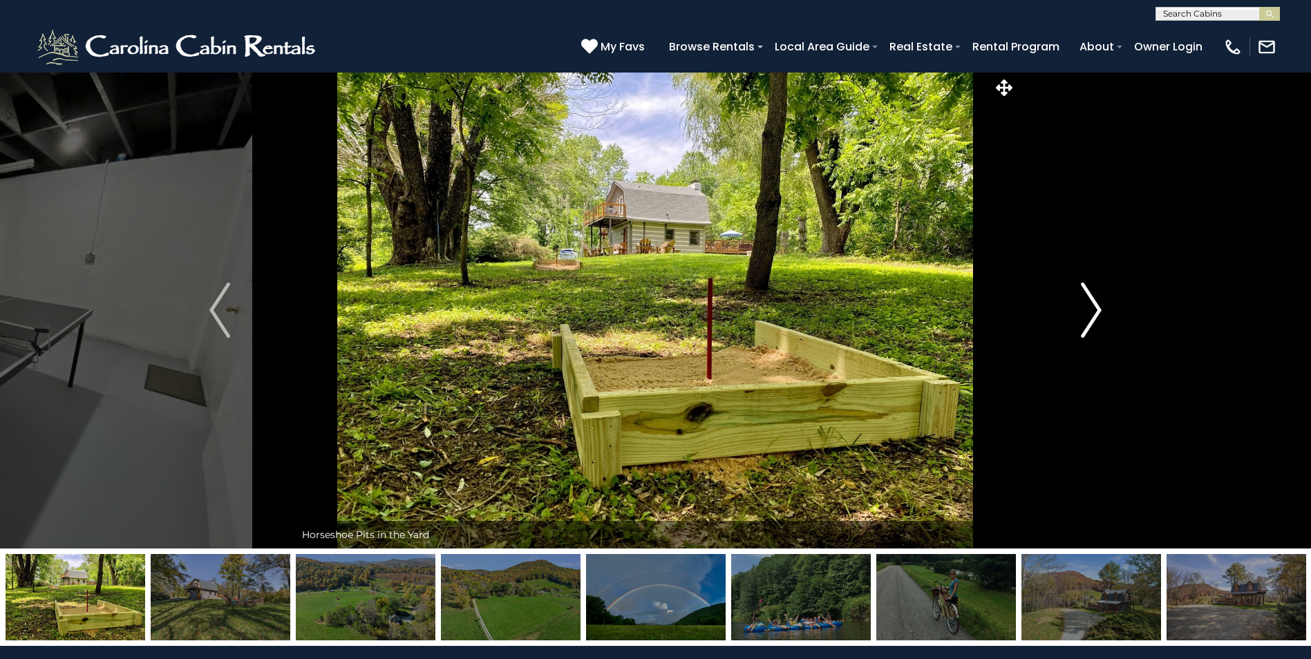
click at [1089, 301] on img "Next" at bounding box center [1090, 310] width 21 height 55
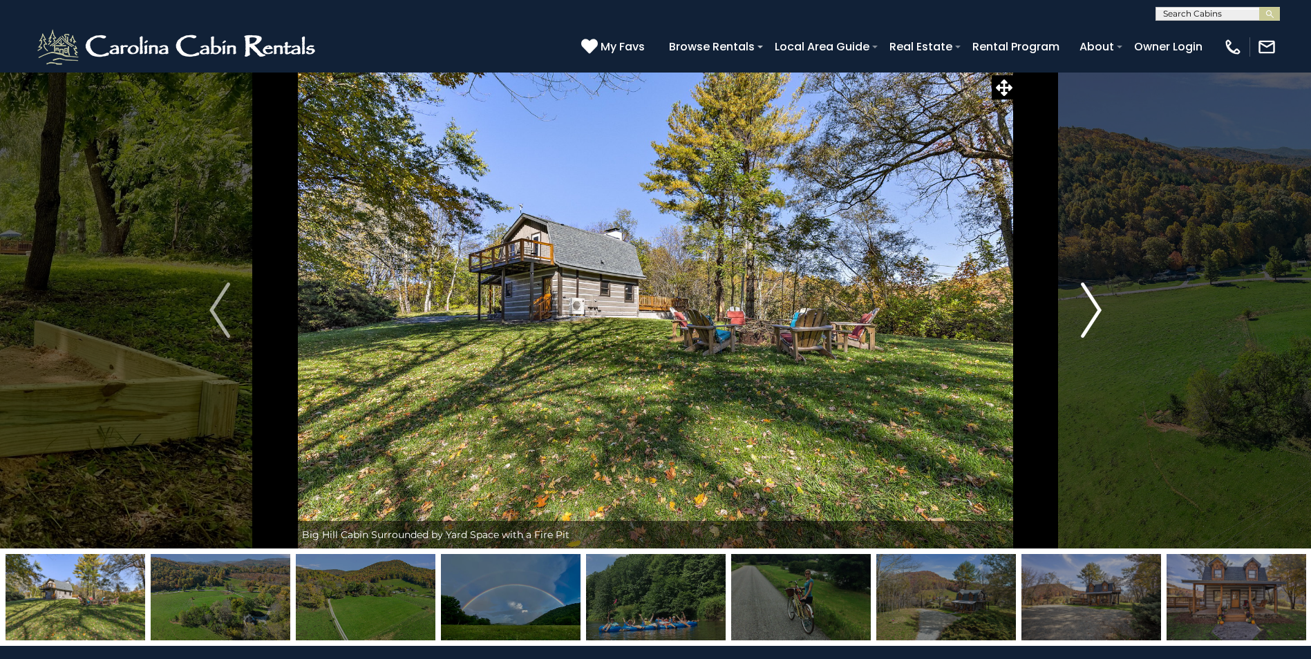
click at [1089, 301] on img "Next" at bounding box center [1090, 310] width 21 height 55
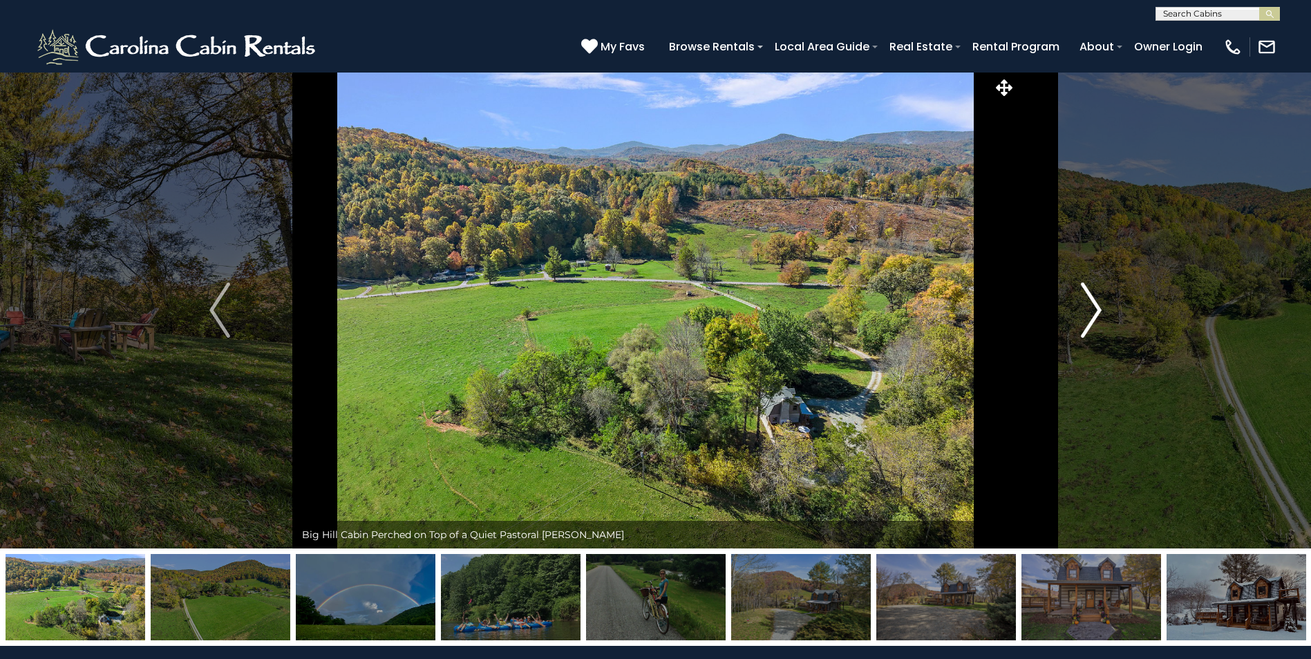
click at [1089, 301] on img "Next" at bounding box center [1090, 310] width 21 height 55
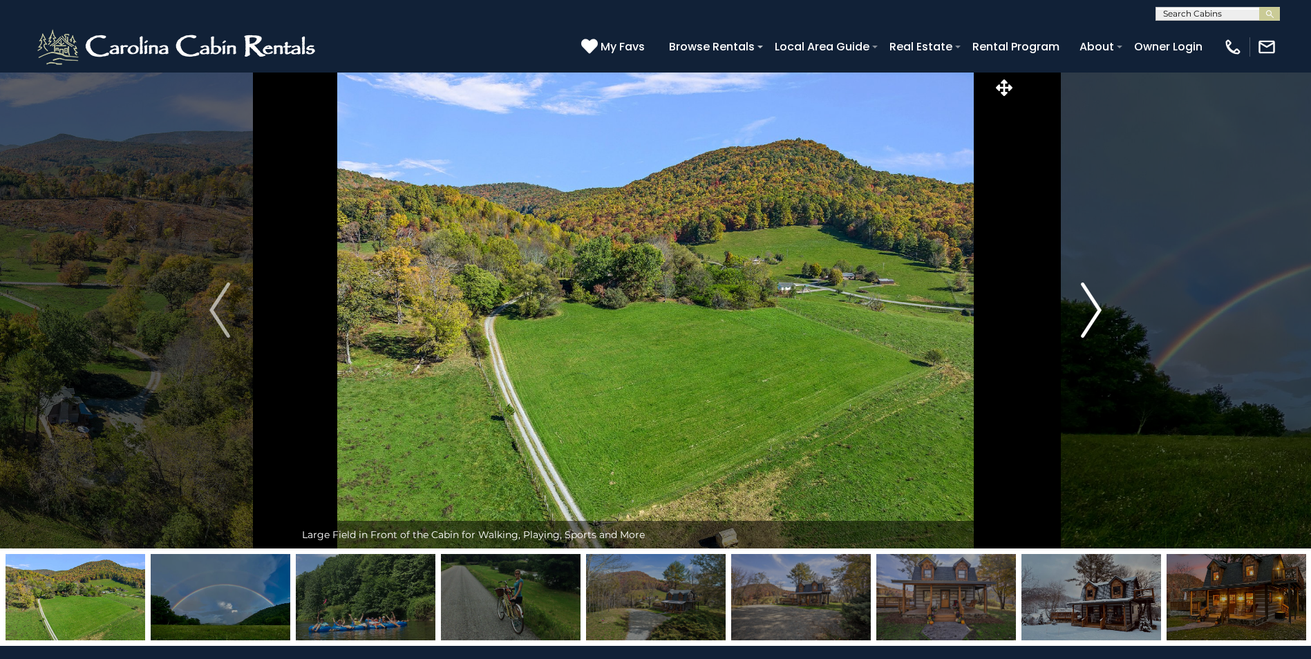
click at [1089, 301] on img "Next" at bounding box center [1090, 310] width 21 height 55
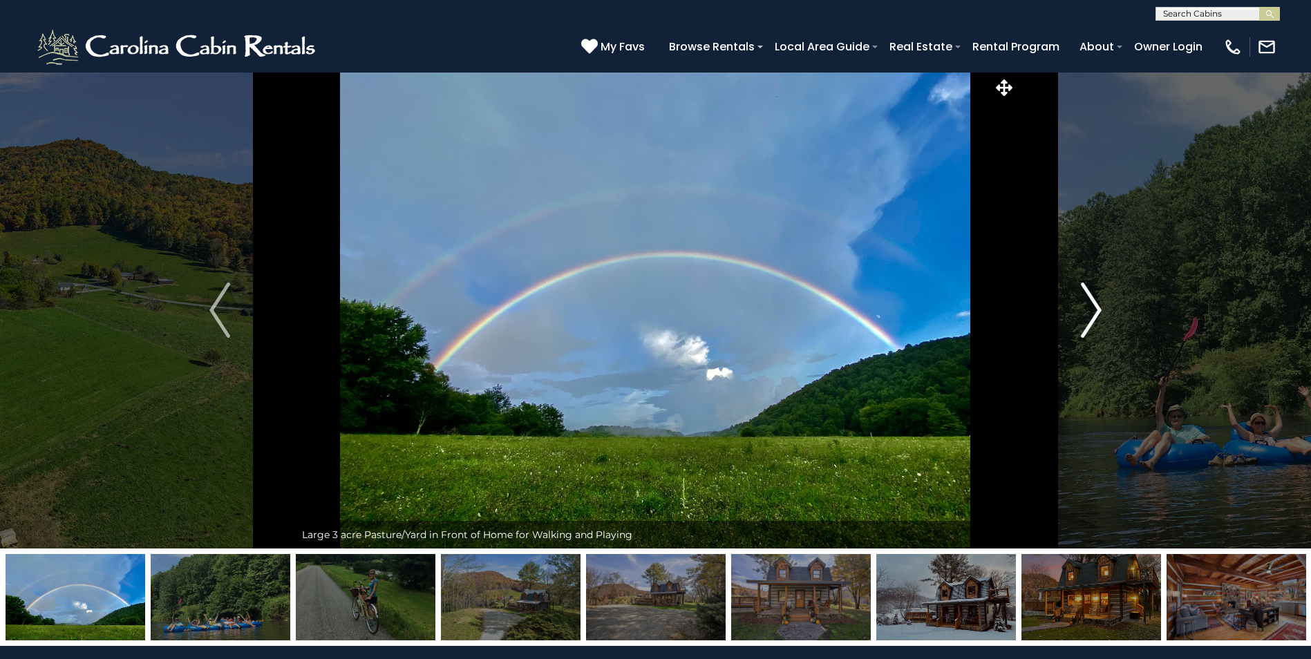
click at [1089, 301] on img "Next" at bounding box center [1090, 310] width 21 height 55
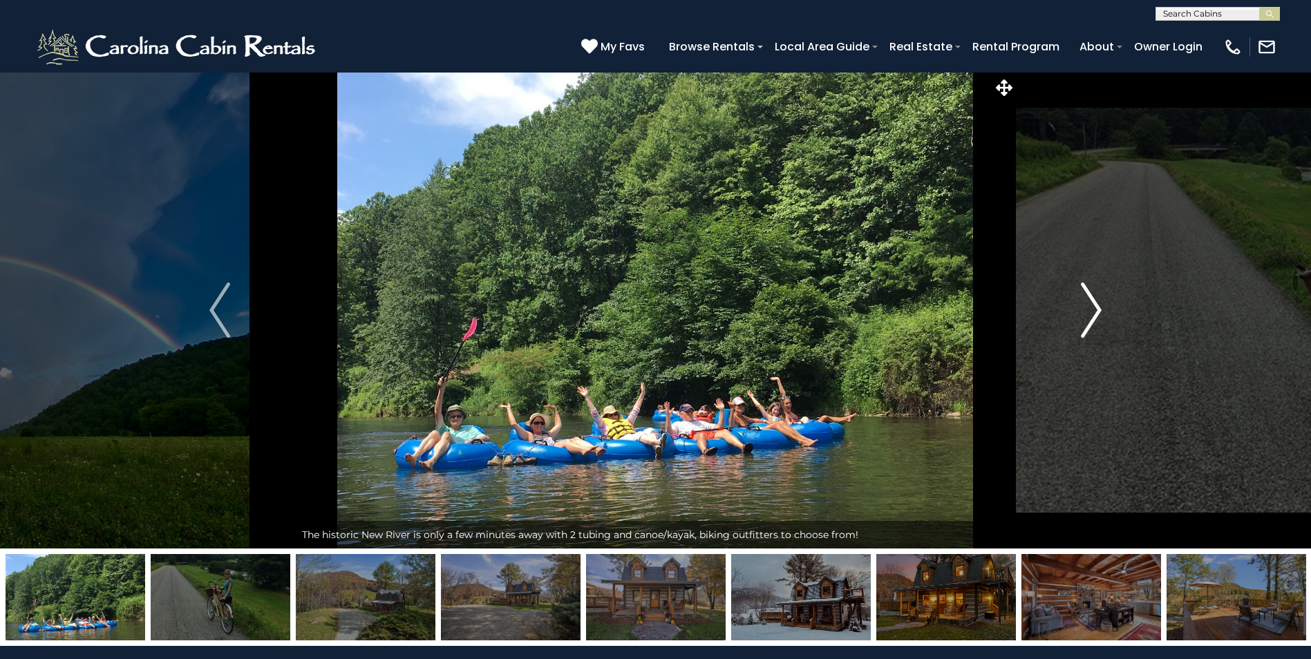
click at [1088, 301] on img "Next" at bounding box center [1090, 310] width 21 height 55
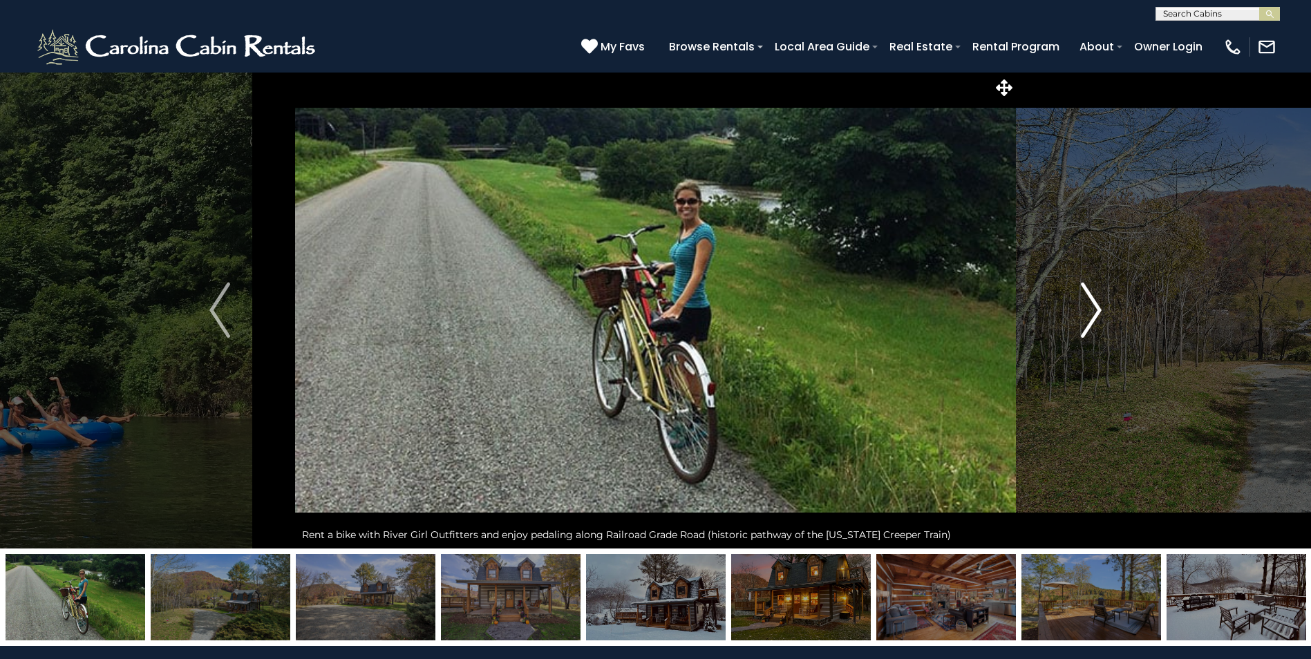
click at [1088, 301] on img "Next" at bounding box center [1090, 310] width 21 height 55
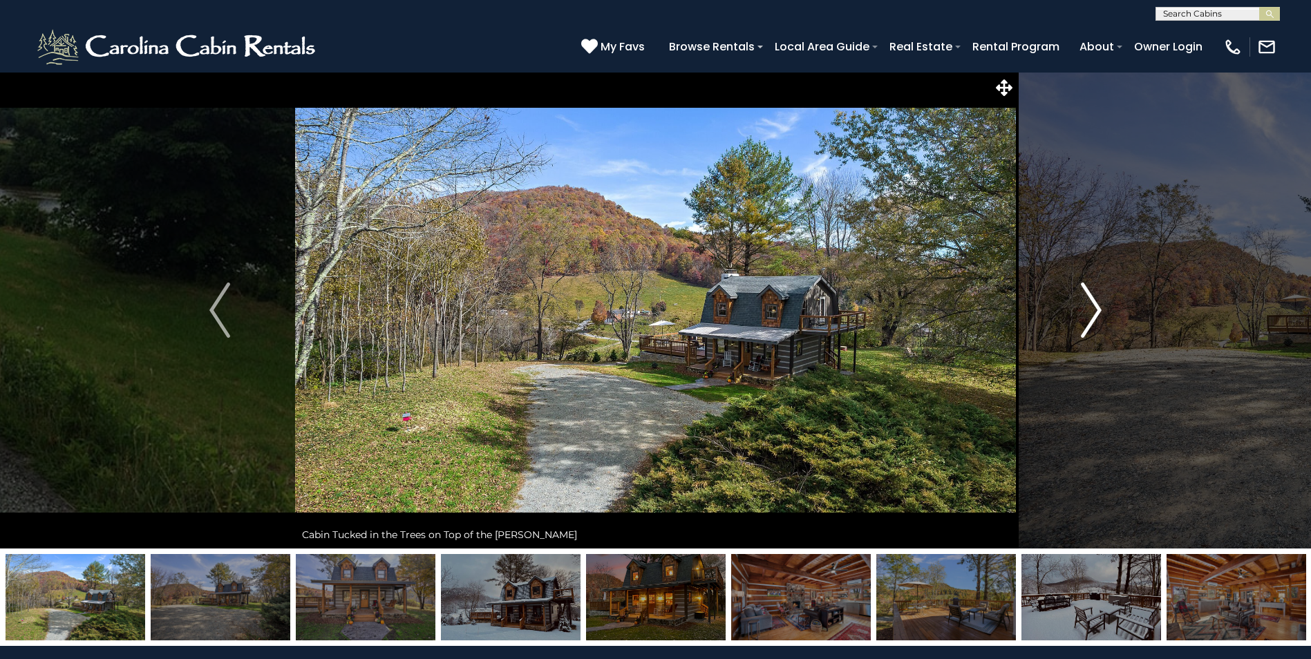
click at [1088, 301] on img "Next" at bounding box center [1090, 310] width 21 height 55
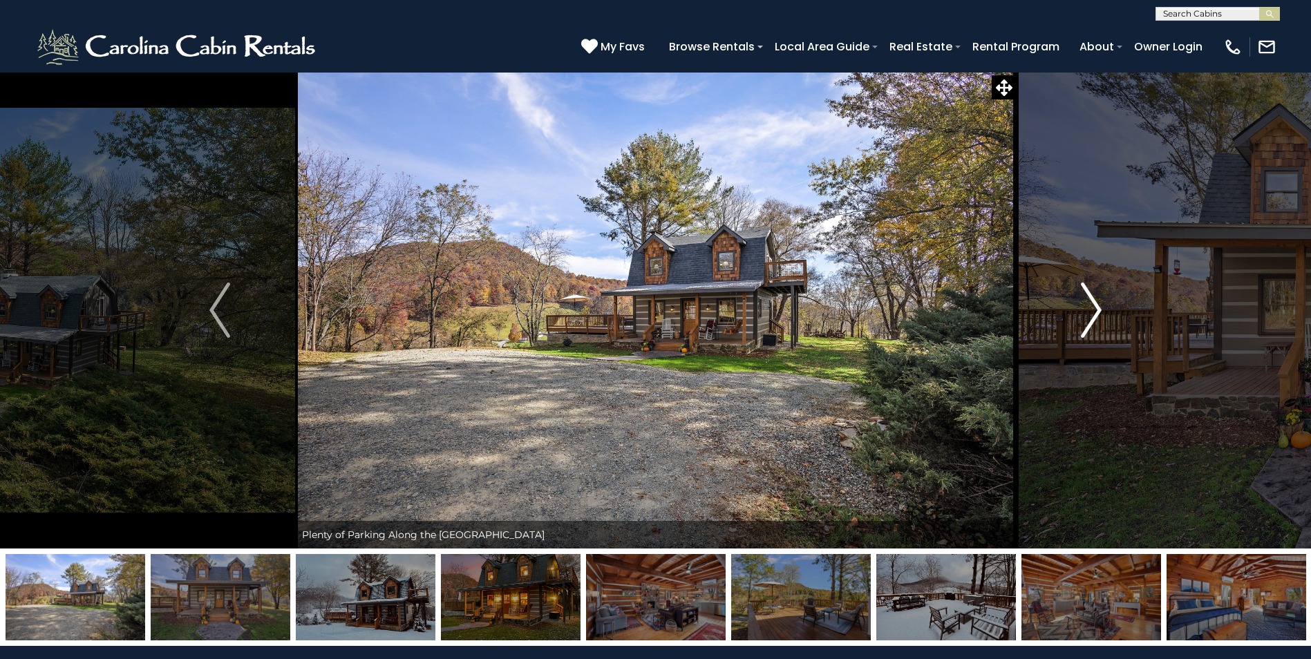
click at [1087, 301] on img "Next" at bounding box center [1090, 310] width 21 height 55
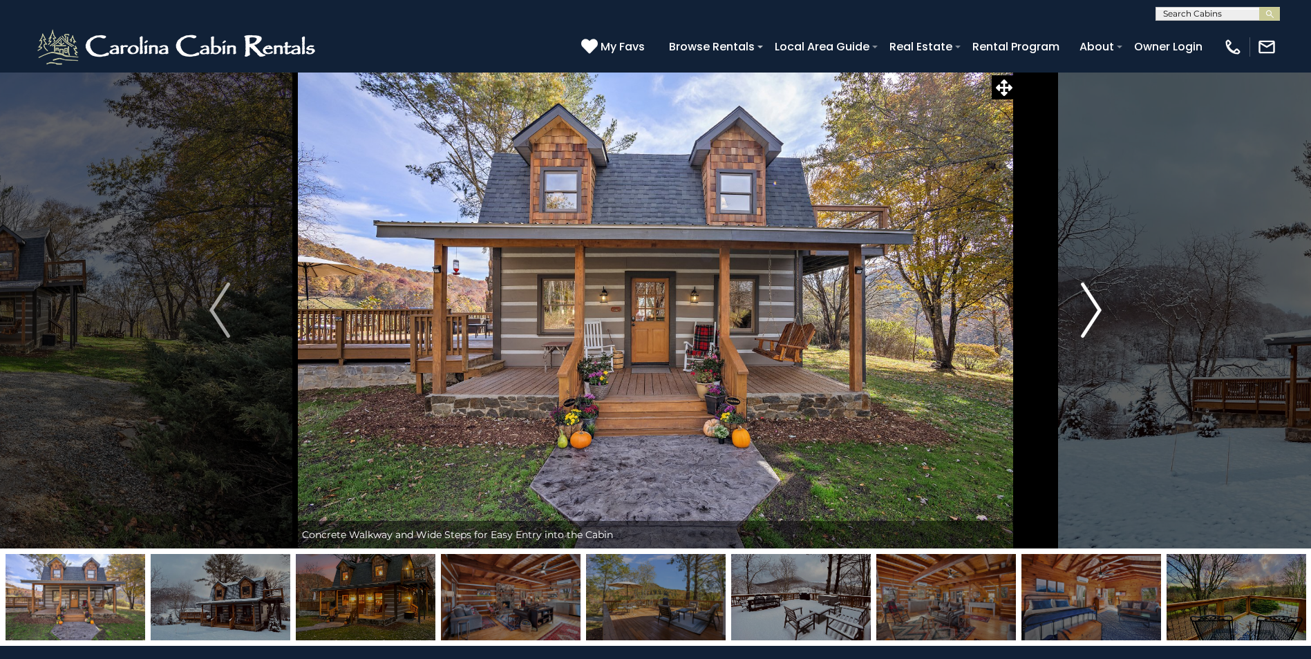
click at [1087, 301] on img "Next" at bounding box center [1090, 310] width 21 height 55
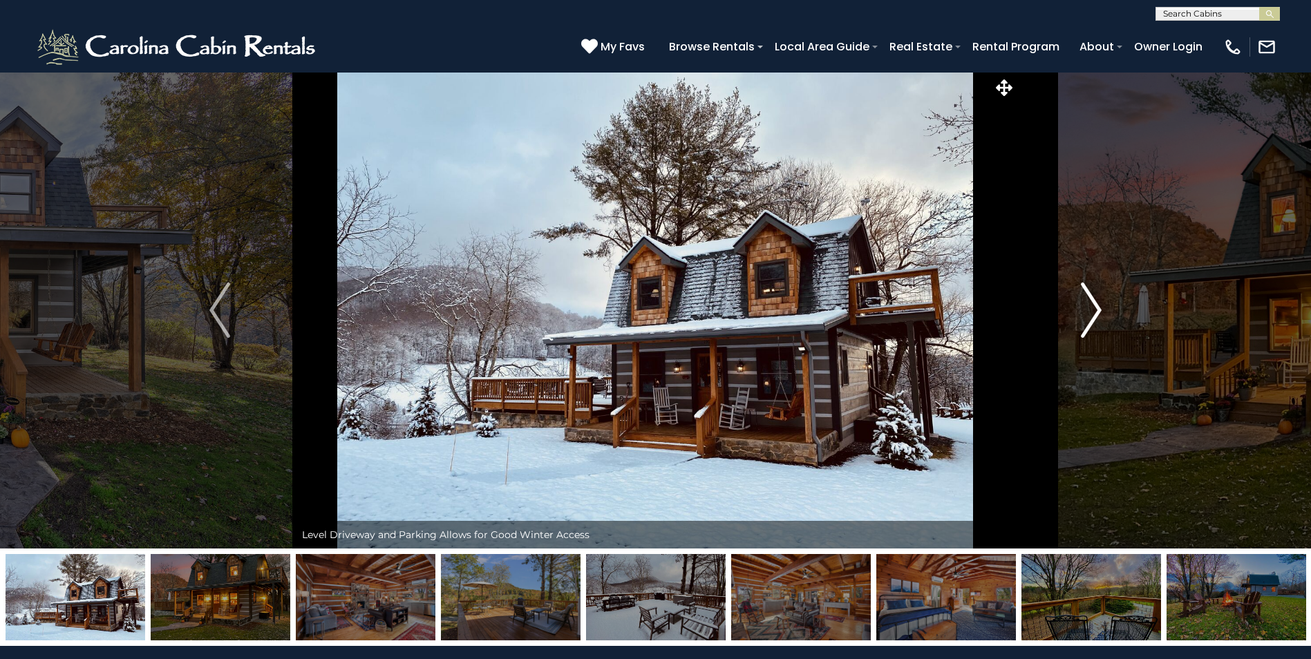
click at [1086, 301] on img "Next" at bounding box center [1090, 310] width 21 height 55
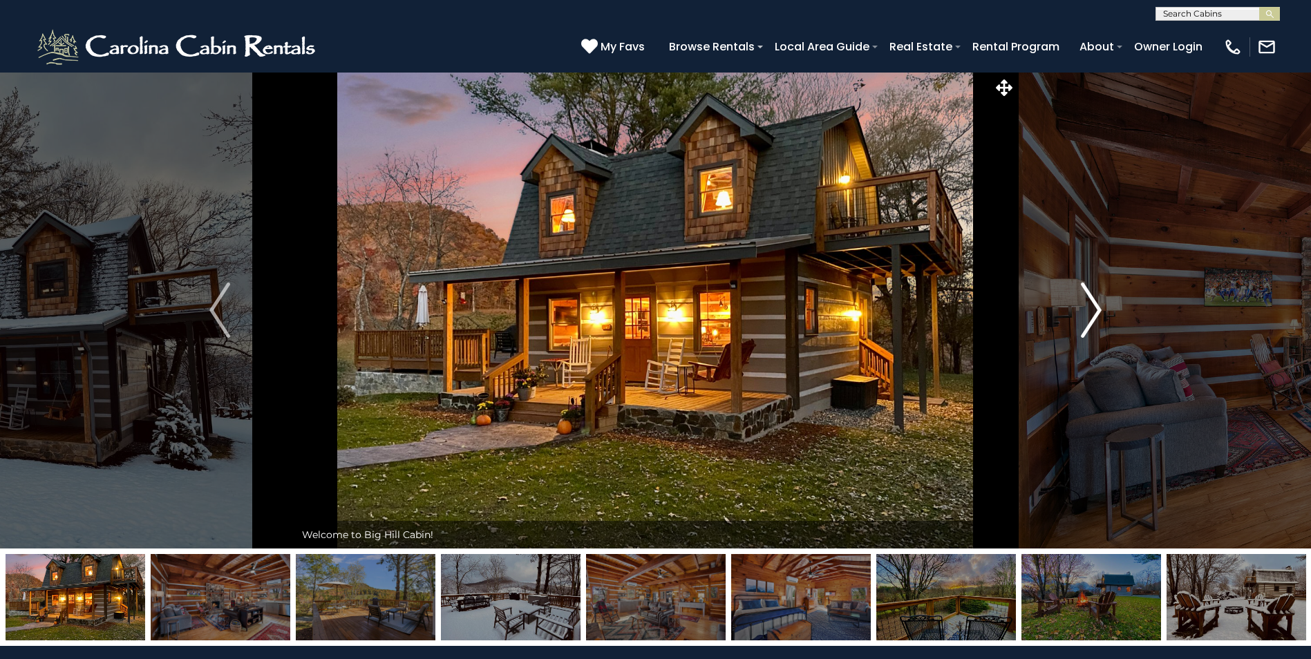
click at [1086, 301] on img "Next" at bounding box center [1090, 310] width 21 height 55
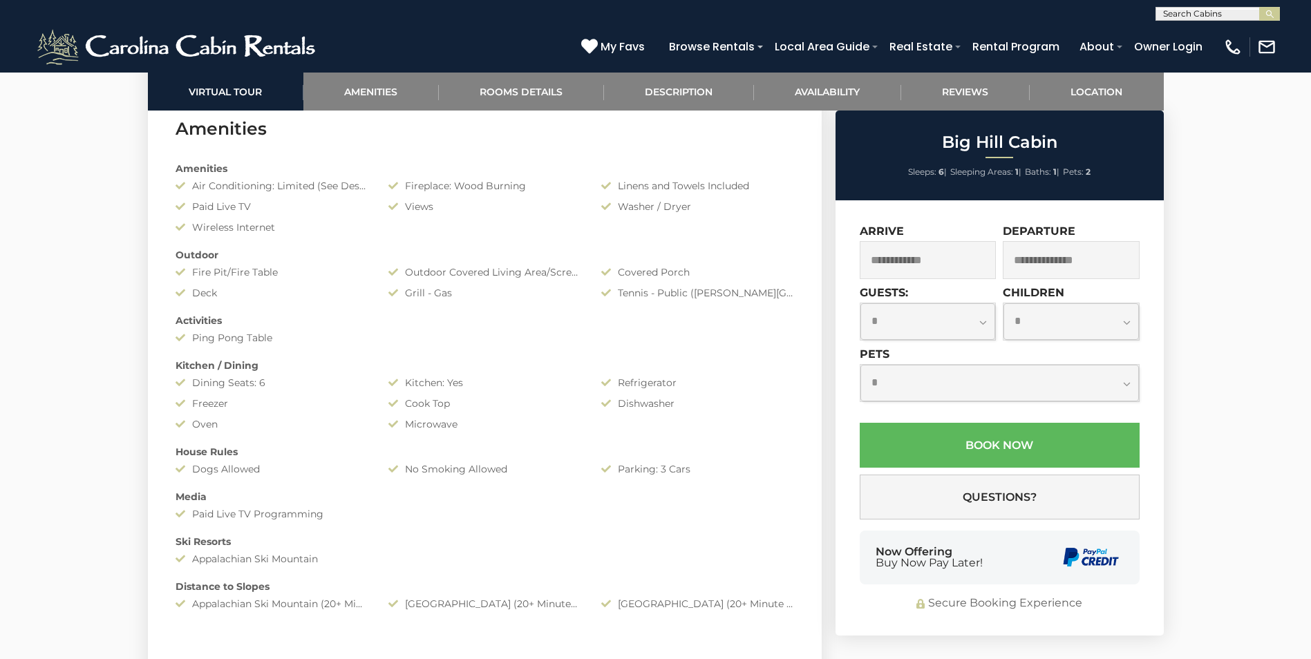
scroll to position [1105, 0]
click at [953, 260] on input "text" at bounding box center [927, 260] width 137 height 38
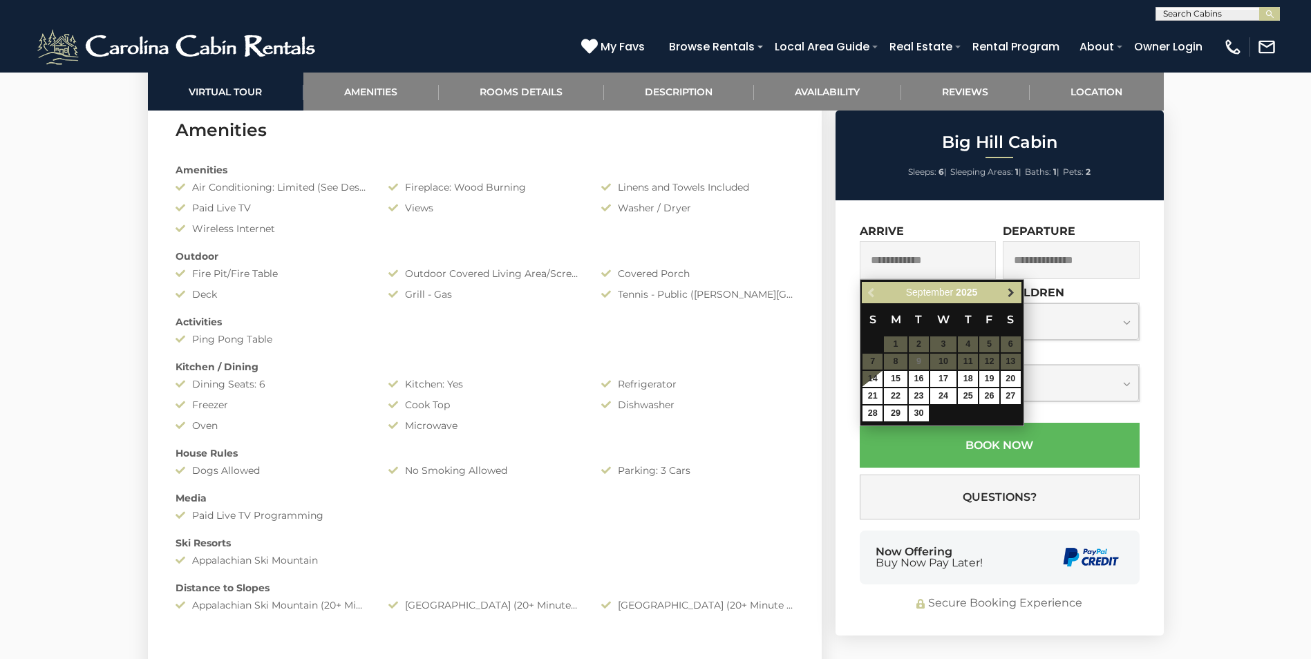
click at [1015, 289] on span "Next" at bounding box center [1010, 292] width 11 height 11
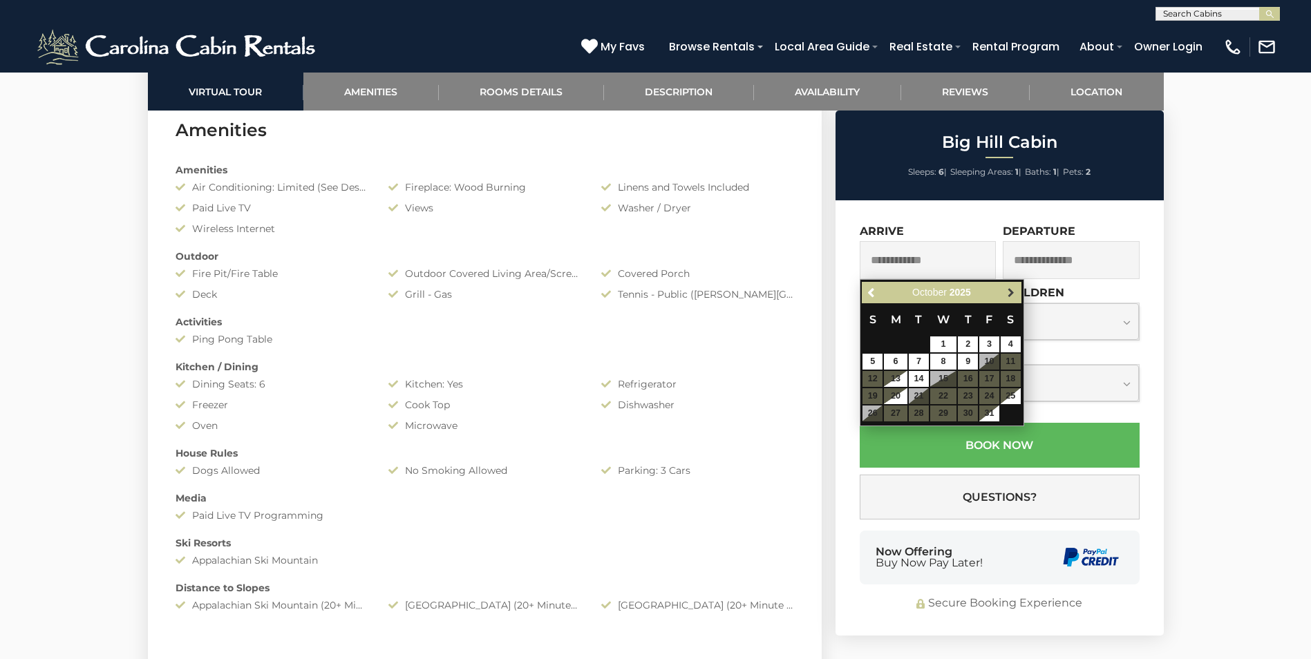
click at [1011, 287] on span "Next" at bounding box center [1010, 292] width 11 height 11
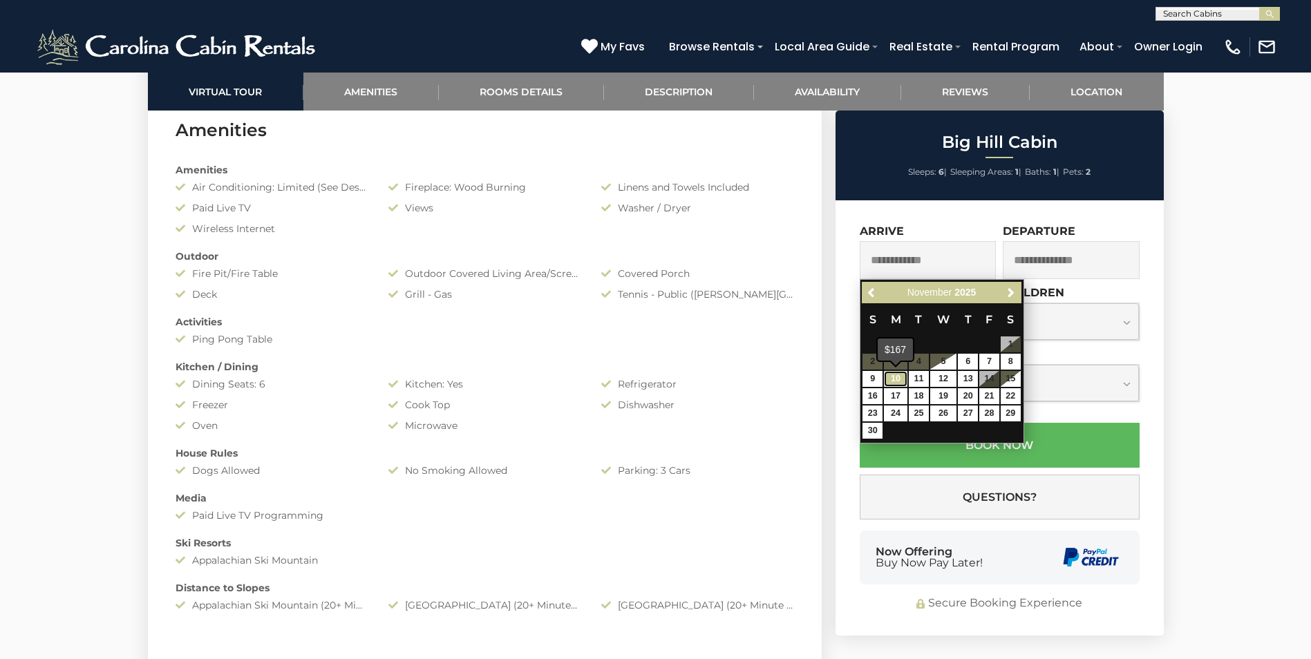
click at [897, 374] on link "10" at bounding box center [895, 379] width 23 height 16
type input "**********"
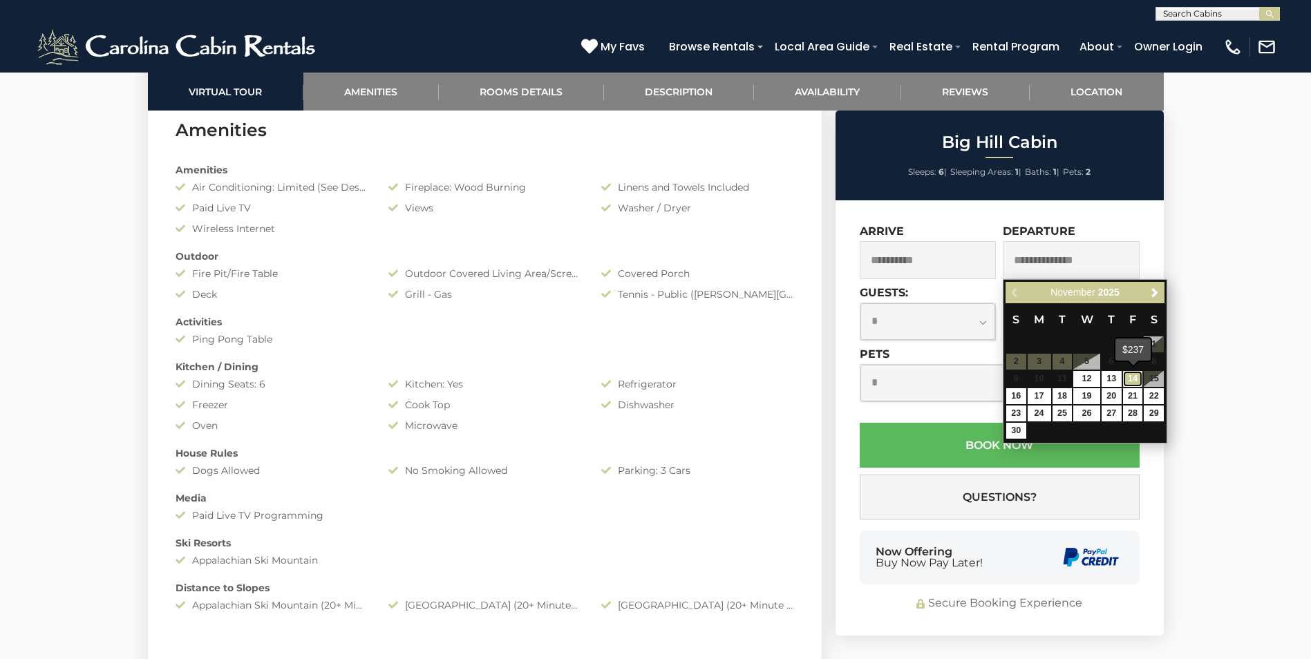
click at [1132, 373] on link "14" at bounding box center [1133, 379] width 20 height 16
type input "**********"
